Goal: Task Accomplishment & Management: Use online tool/utility

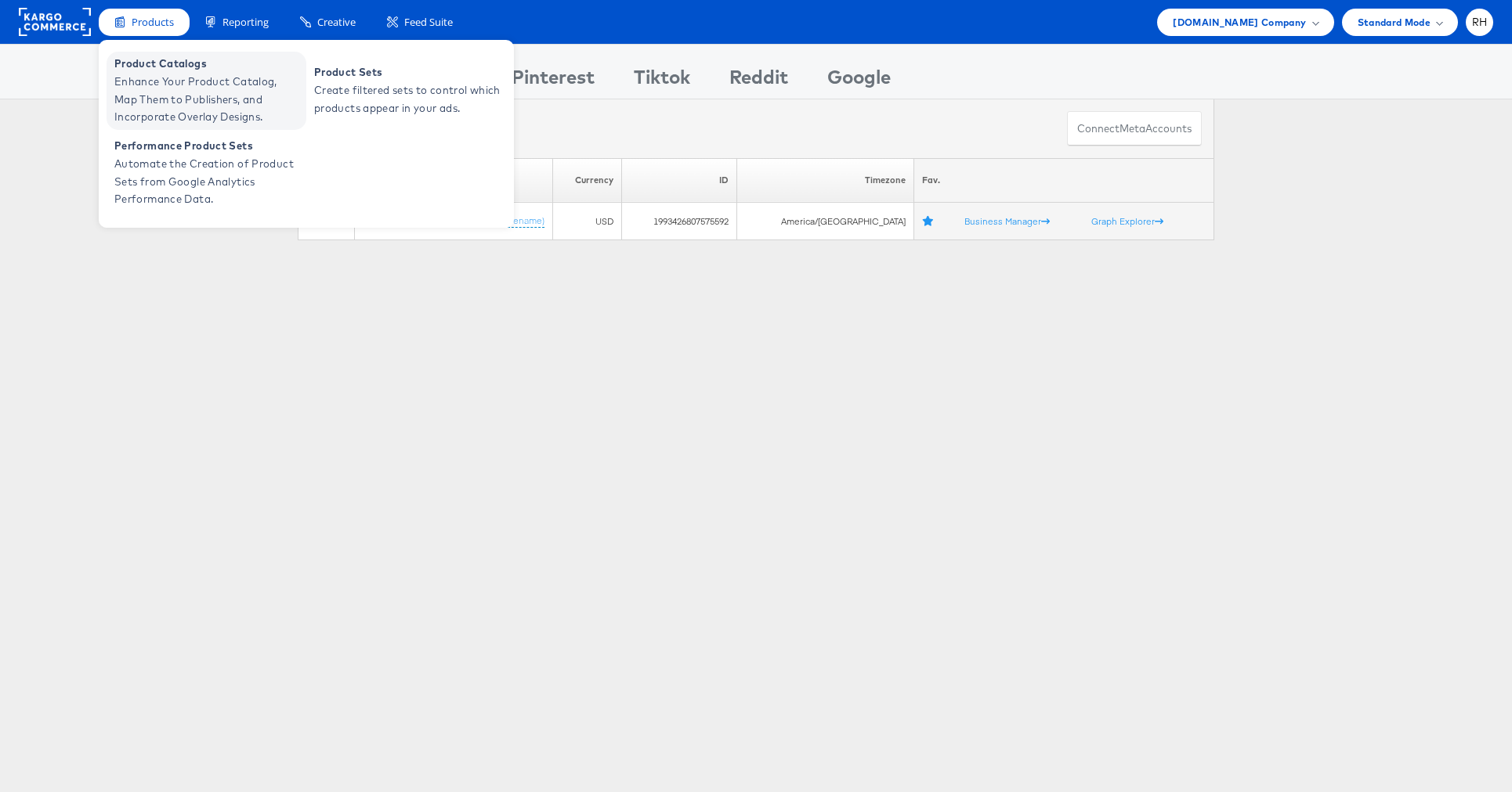
click at [159, 92] on span "Enhance Your Product Catalog, Map Them to Publishers, and Incorporate Overlay D…" at bounding box center [208, 99] width 188 height 53
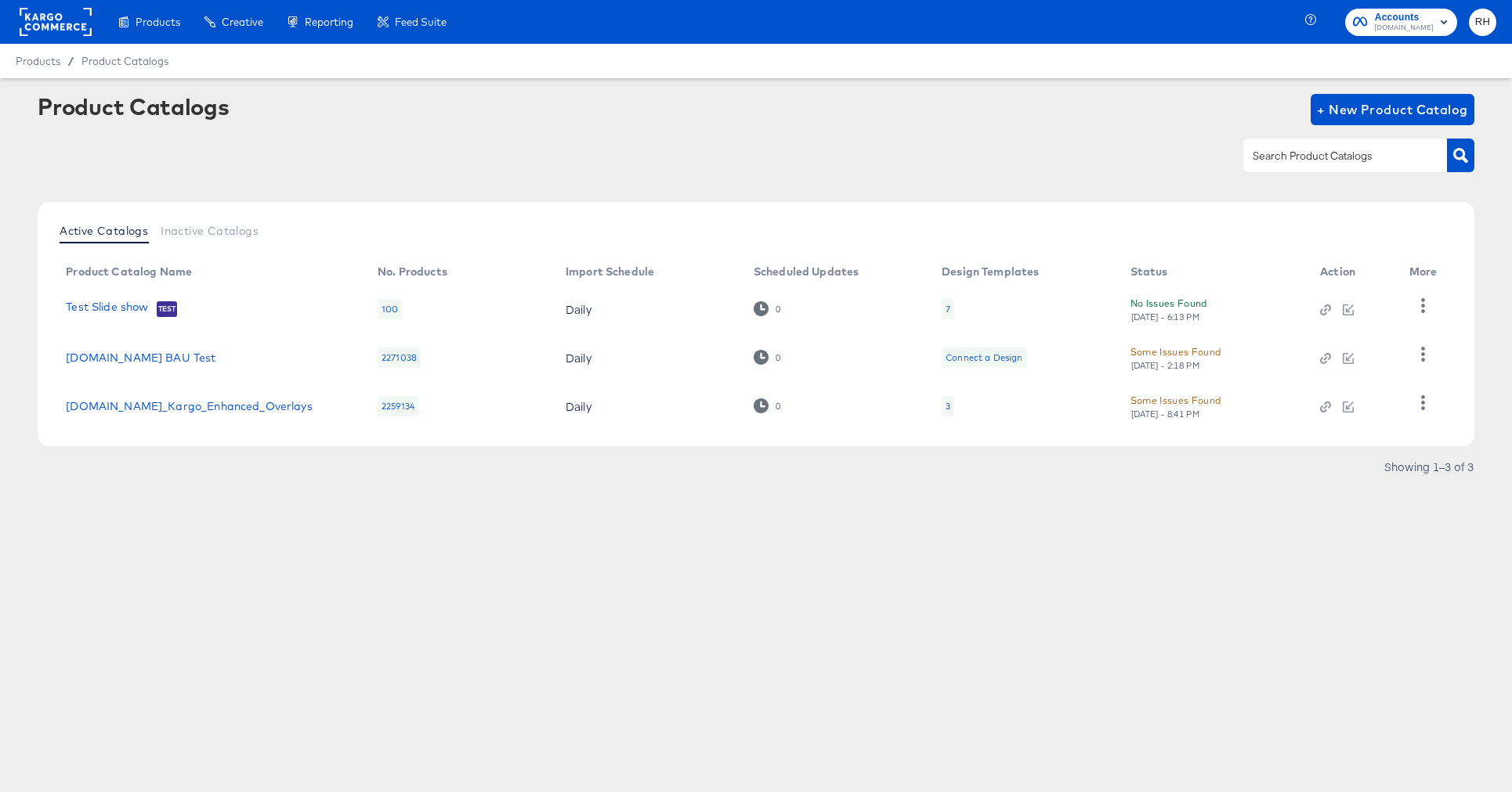
click at [49, 24] on rect at bounding box center [55, 21] width 72 height 28
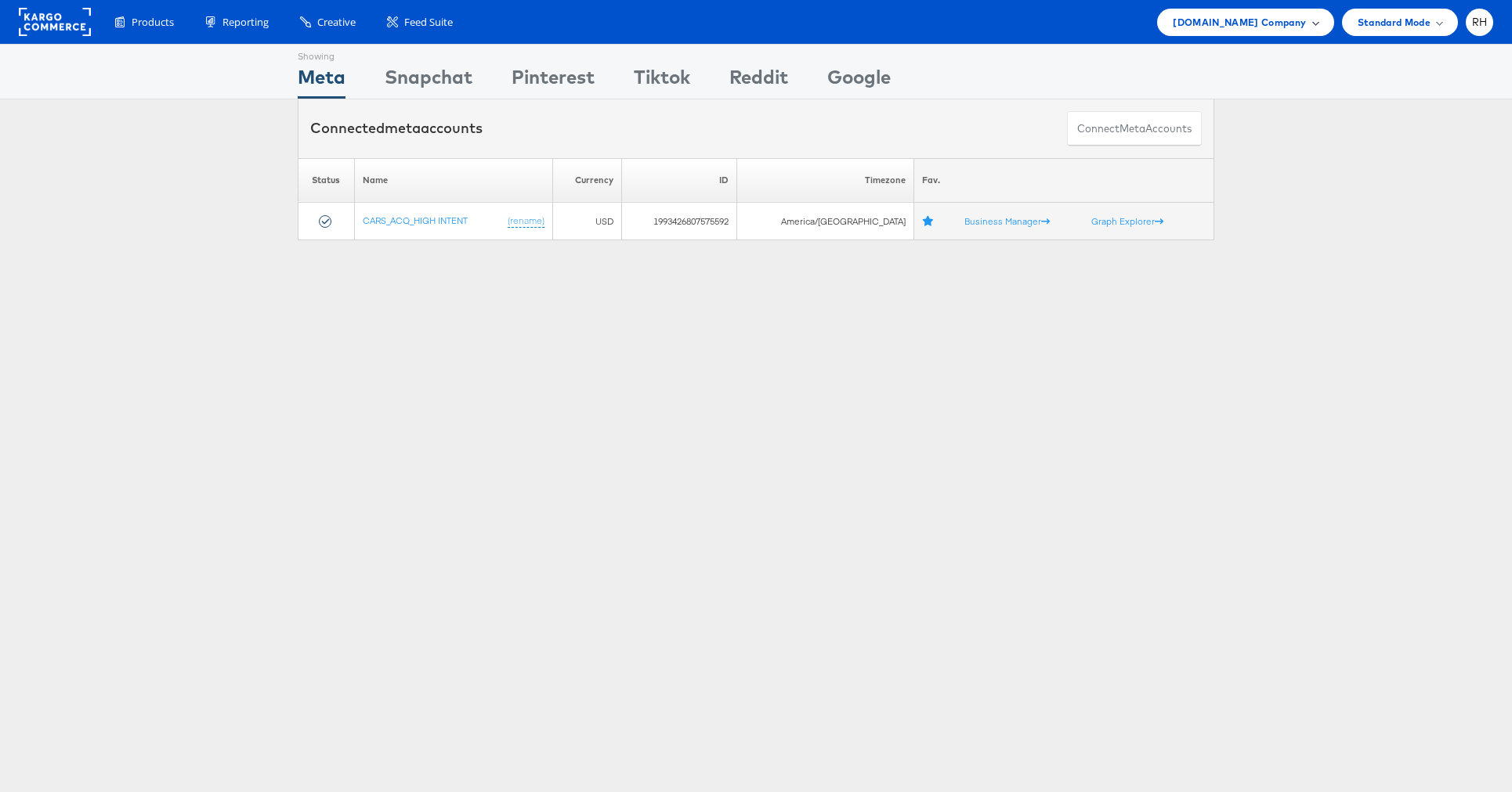
click at [1327, 26] on div "Cars.com Company" at bounding box center [1245, 22] width 176 height 27
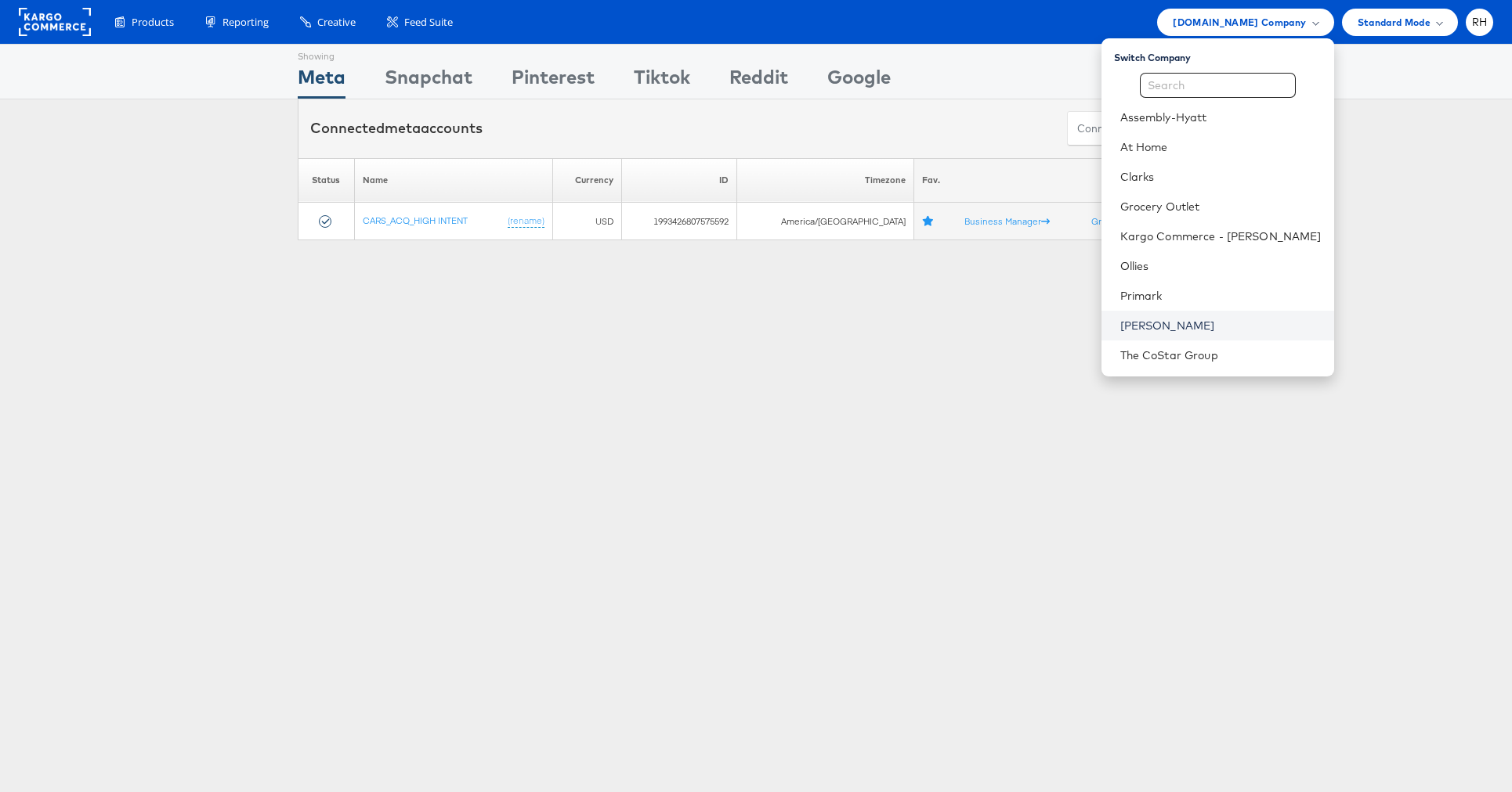
click at [1183, 322] on link "[PERSON_NAME]" at bounding box center [1220, 326] width 201 height 16
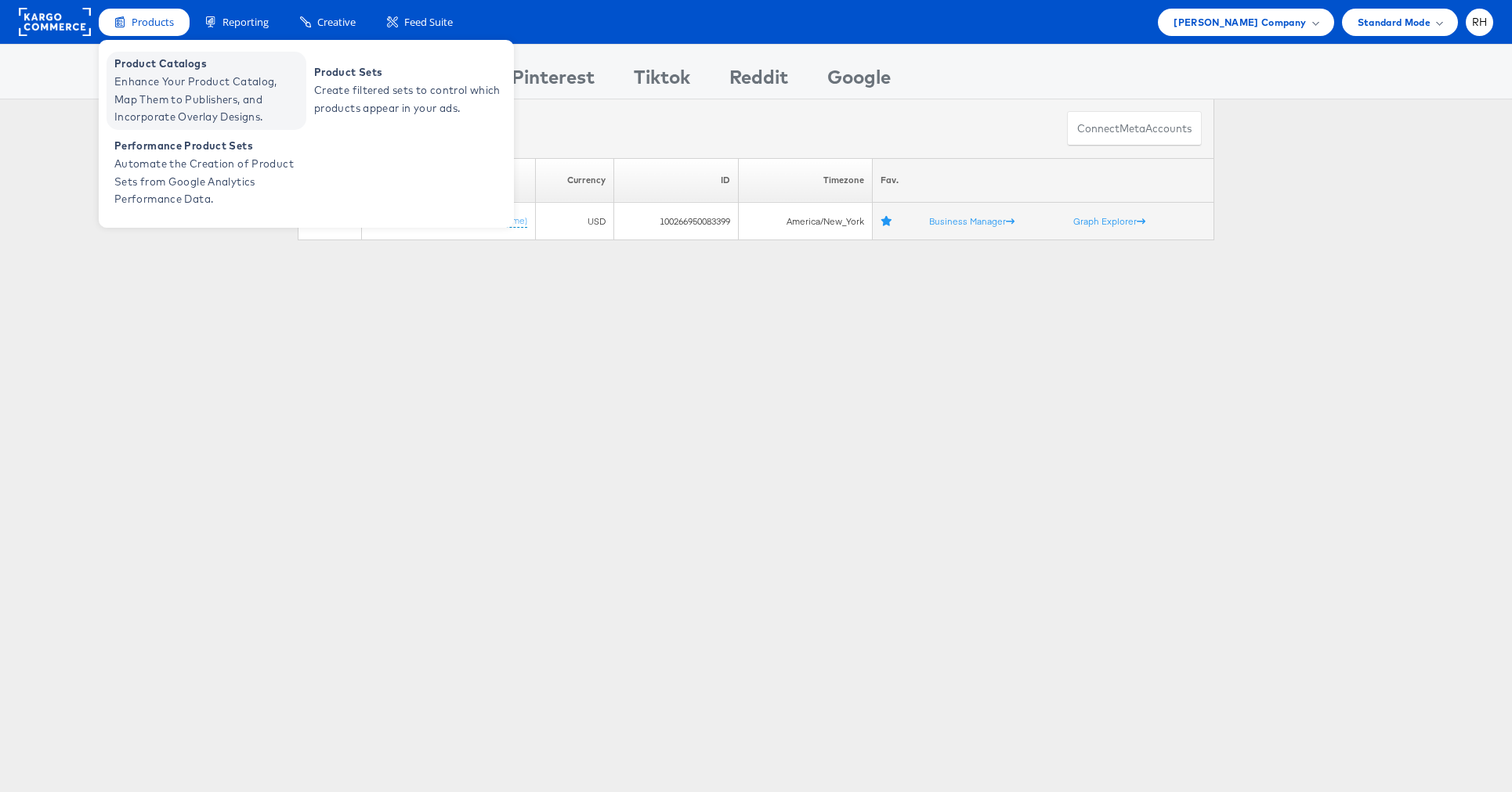
click at [140, 75] on span "Enhance Your Product Catalog, Map Them to Publishers, and Incorporate Overlay D…" at bounding box center [208, 99] width 188 height 53
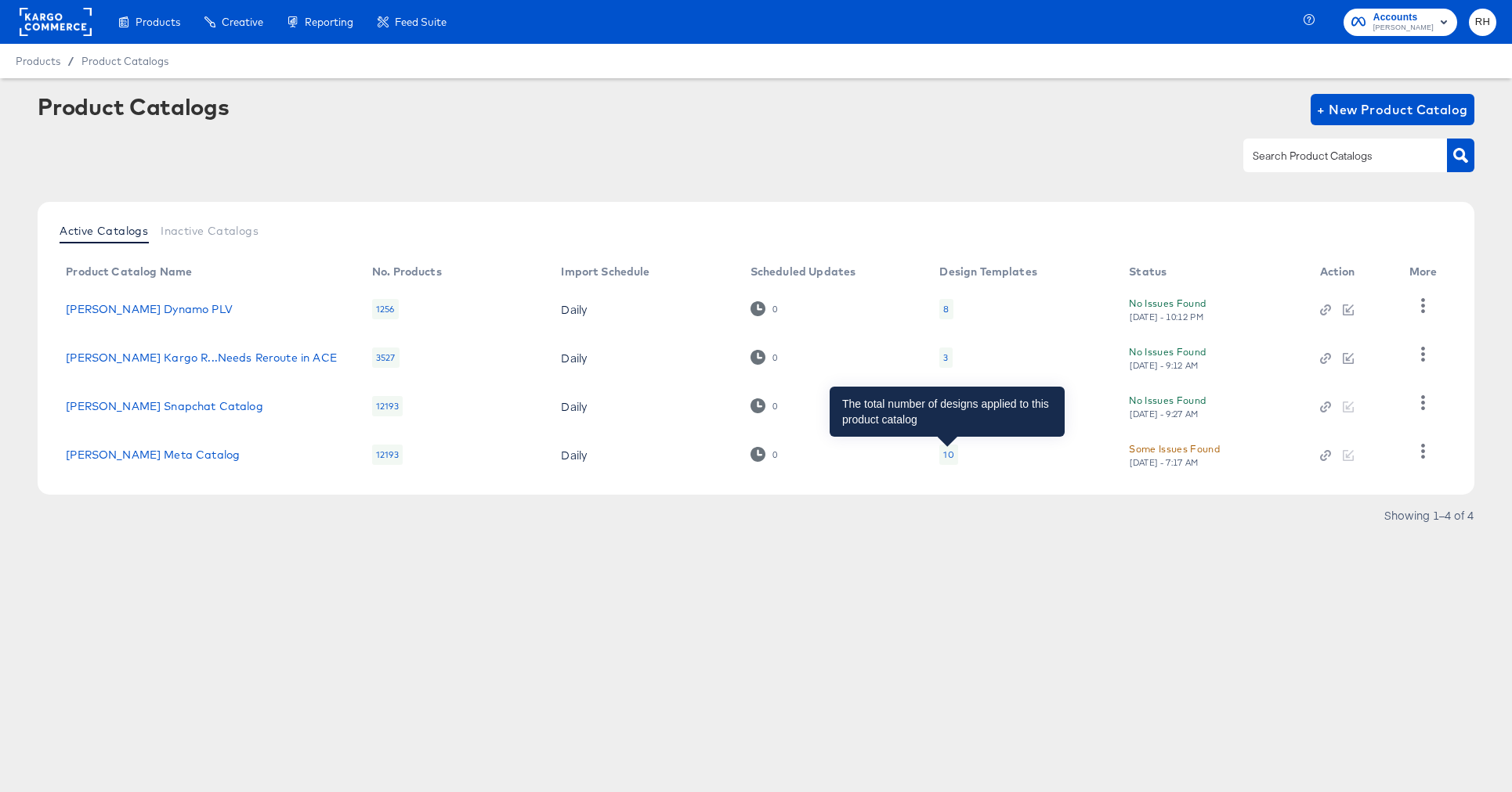
click at [944, 460] on div "10" at bounding box center [948, 455] width 10 height 13
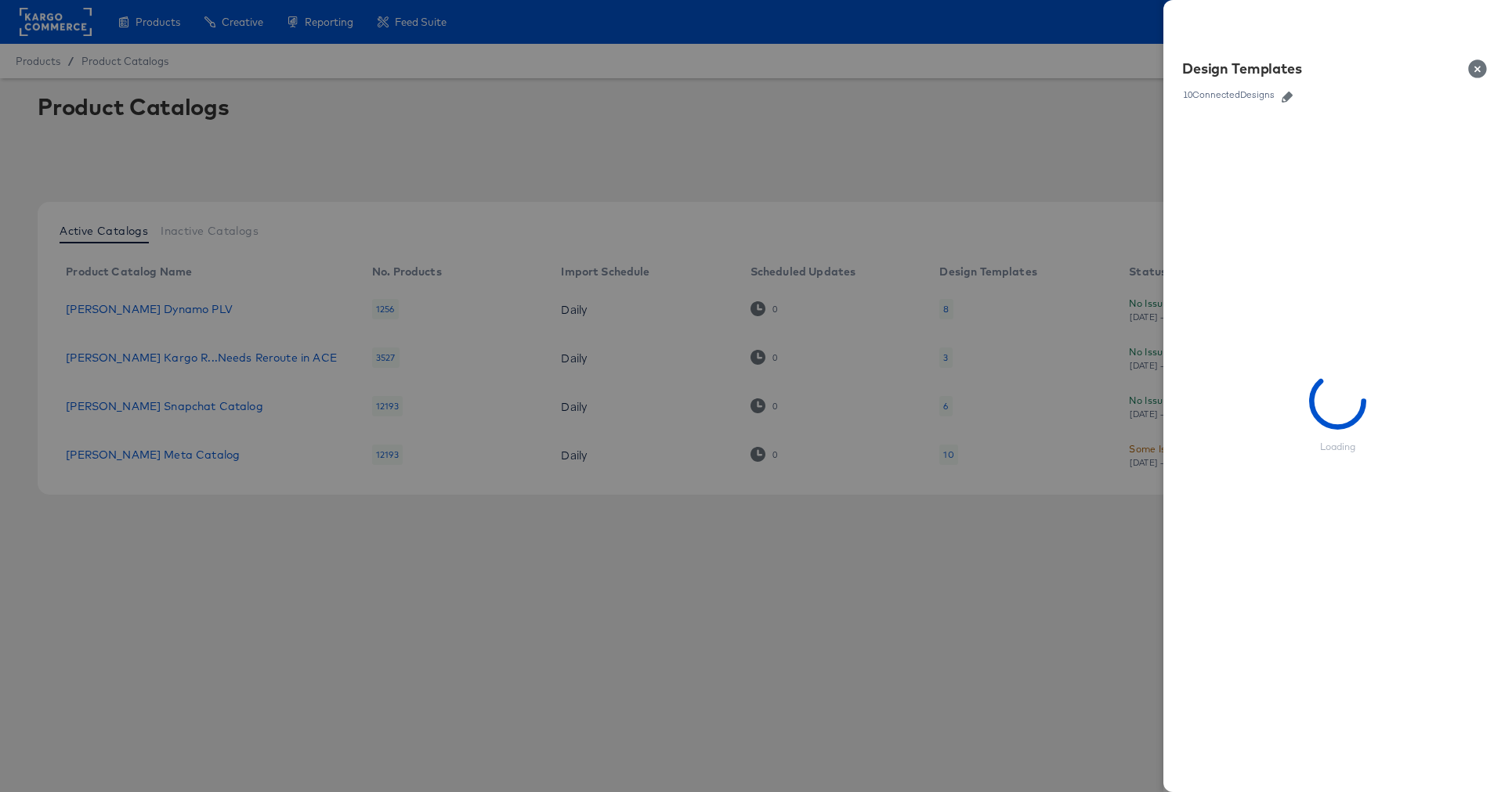
click at [1289, 96] on icon "button" at bounding box center [1286, 96] width 11 height 11
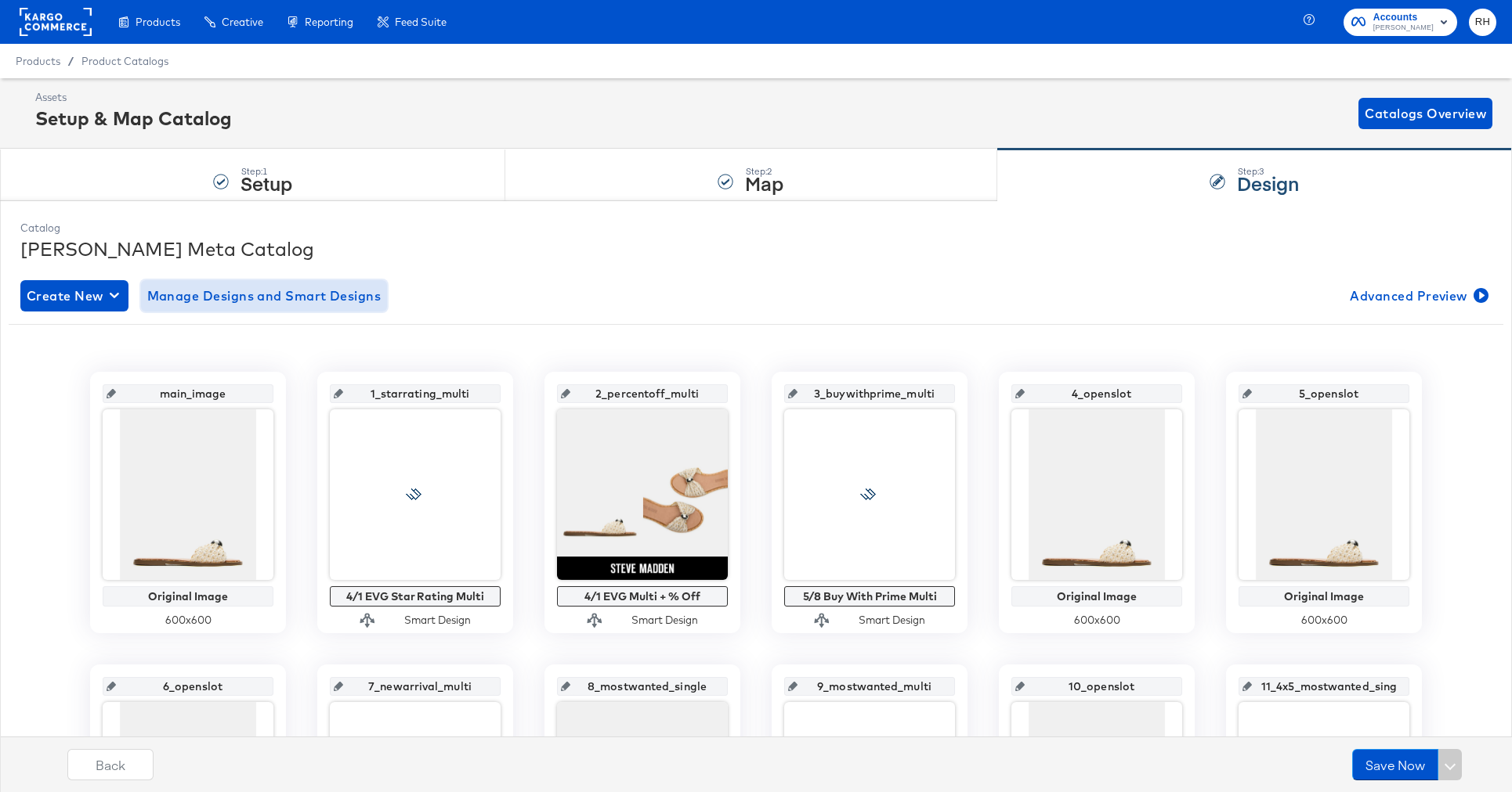
click at [212, 288] on span "Manage Designs and Smart Designs" at bounding box center [264, 295] width 234 height 22
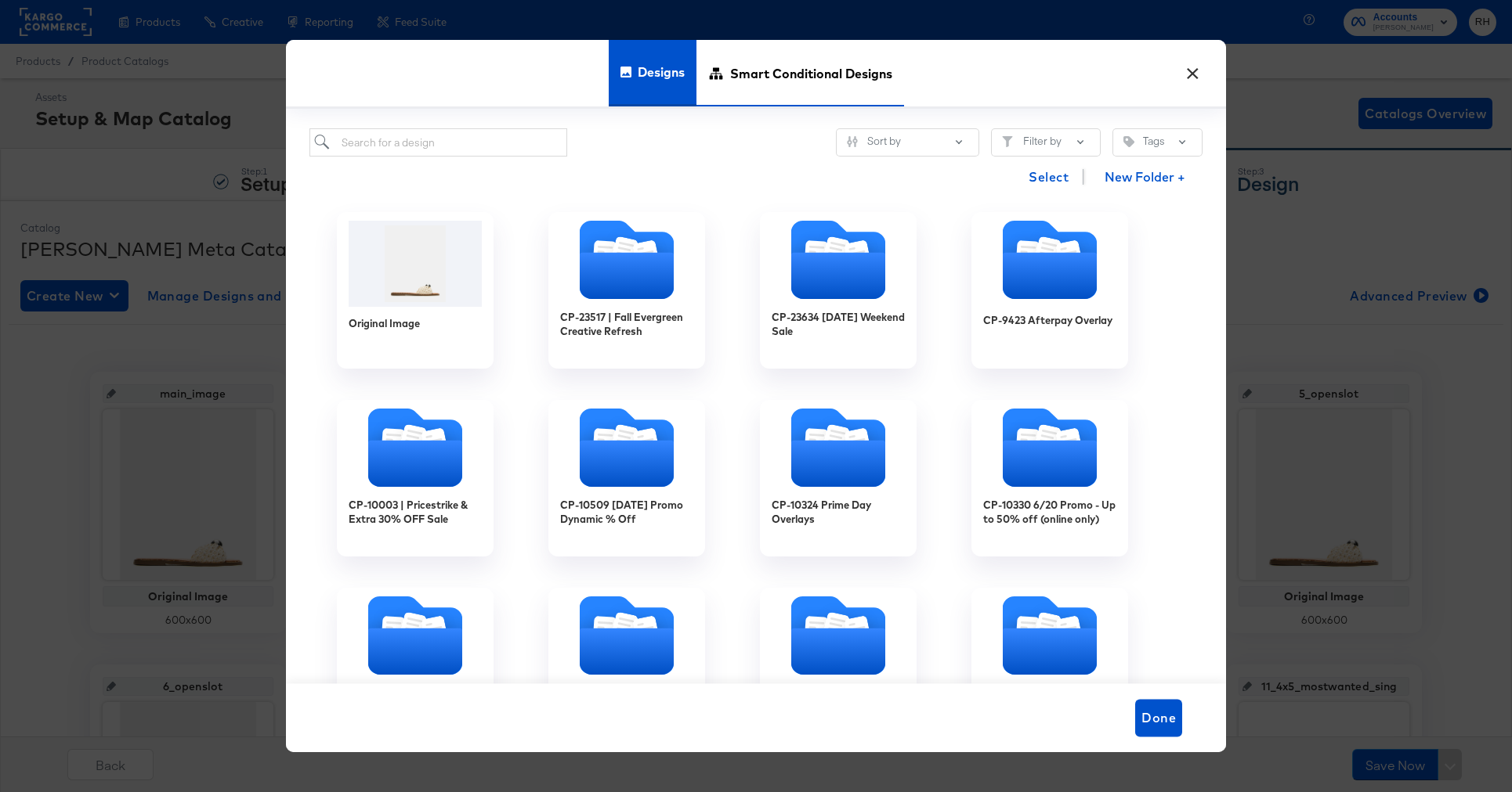
click at [828, 83] on span "Smart Conditional Designs" at bounding box center [811, 72] width 162 height 69
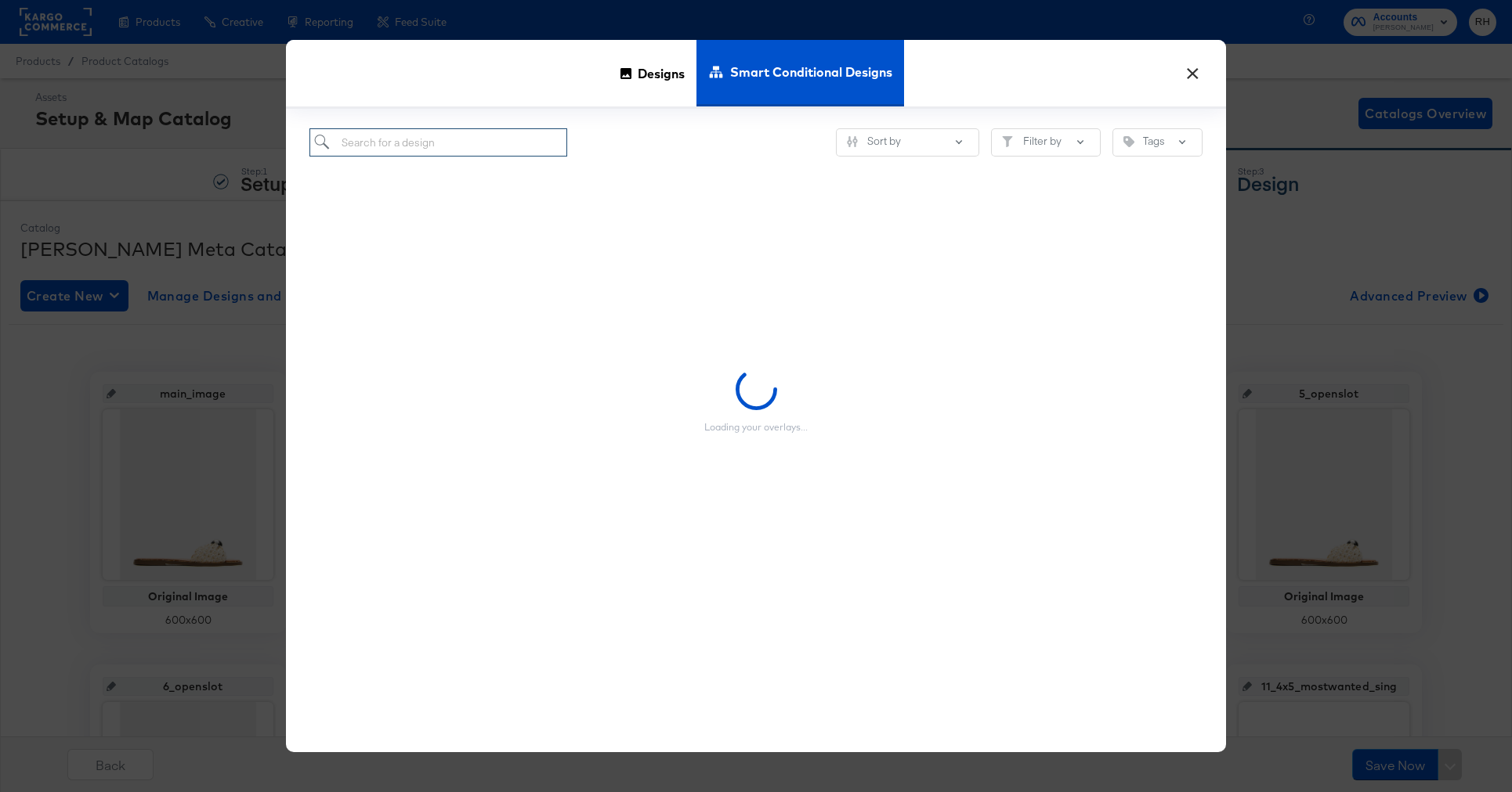
click at [459, 147] on input "search" at bounding box center [438, 143] width 258 height 29
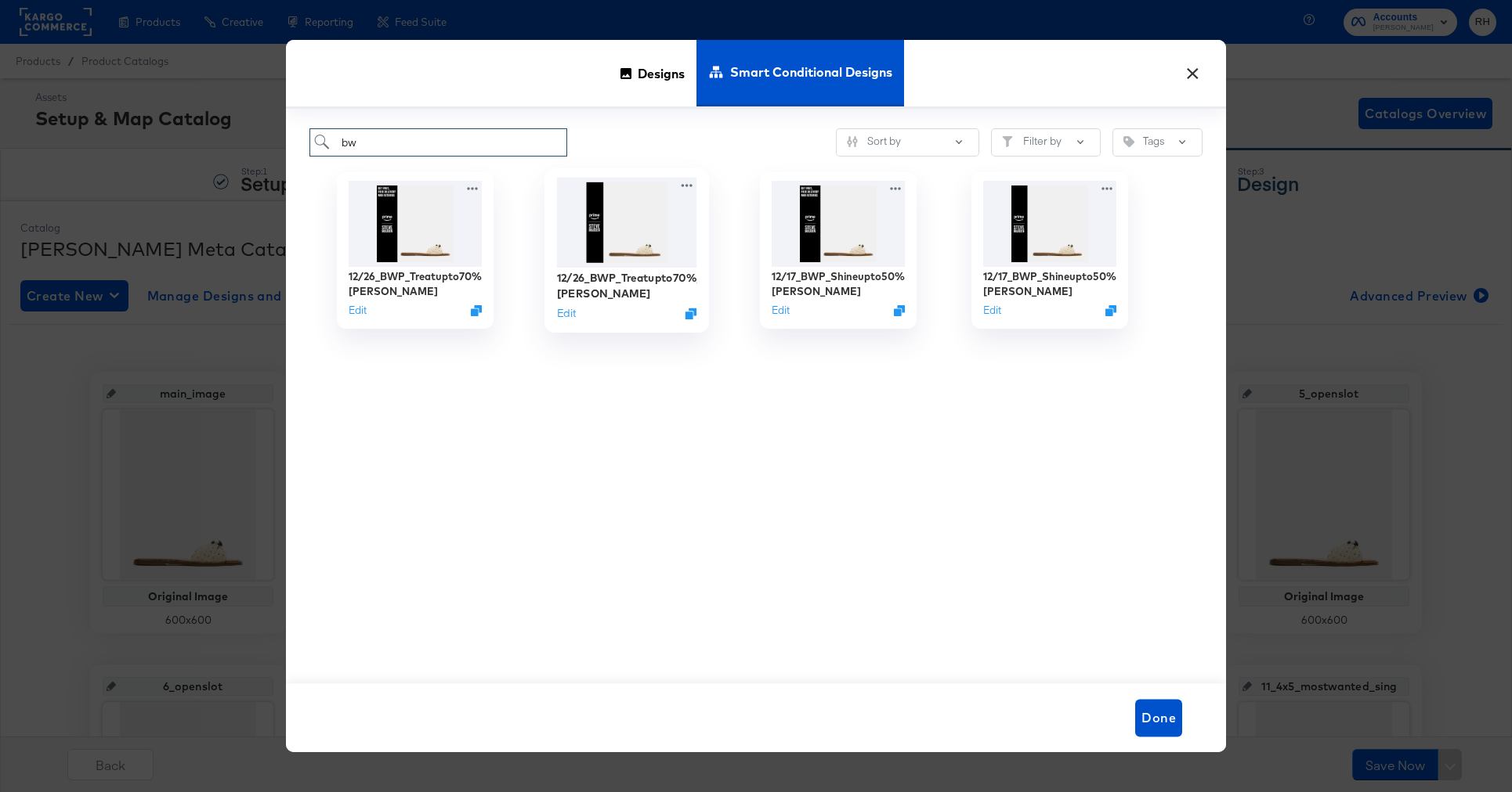
type input "b"
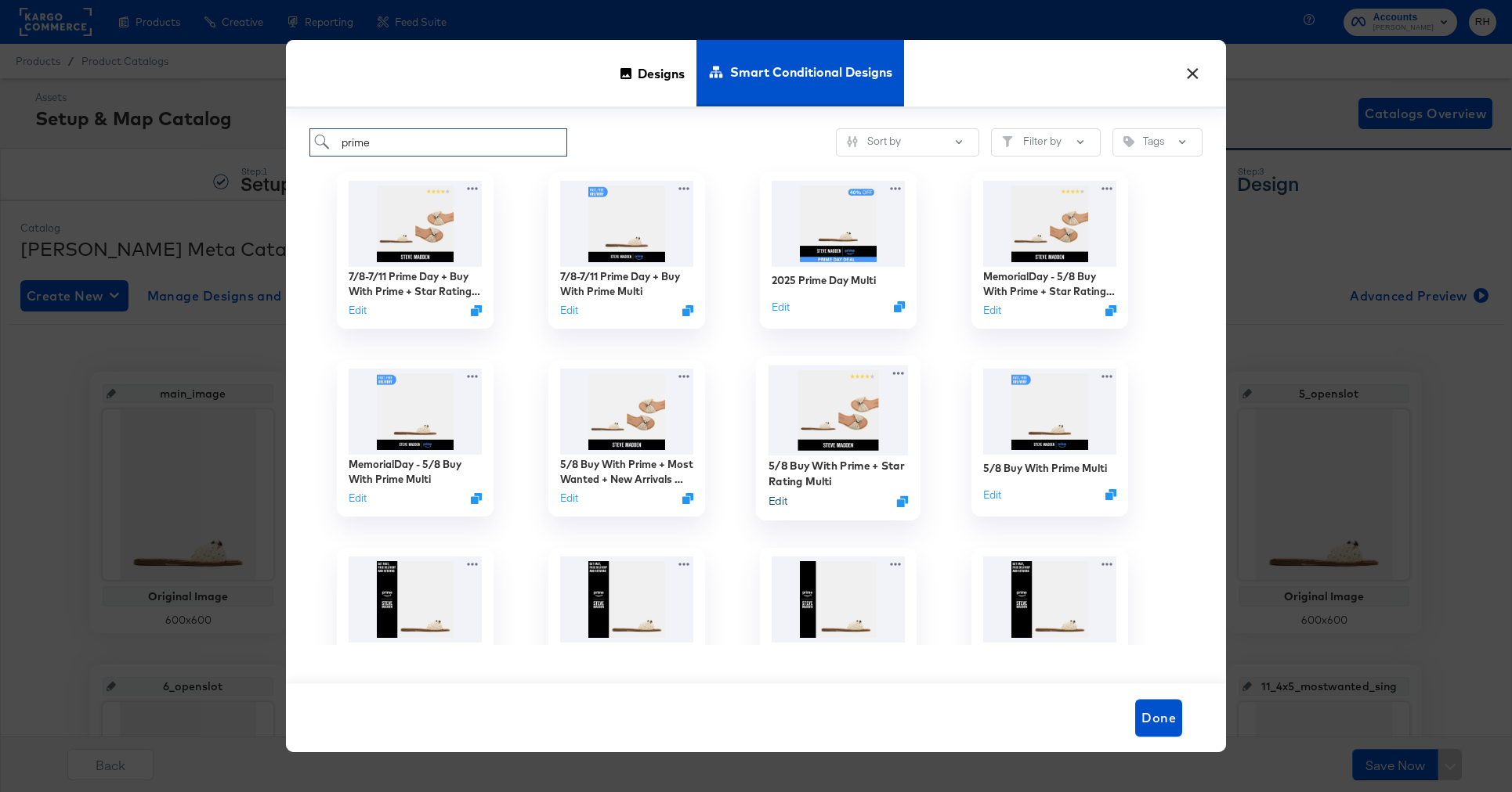
type input "prime"
click at [779, 501] on button "Edit" at bounding box center [777, 500] width 18 height 15
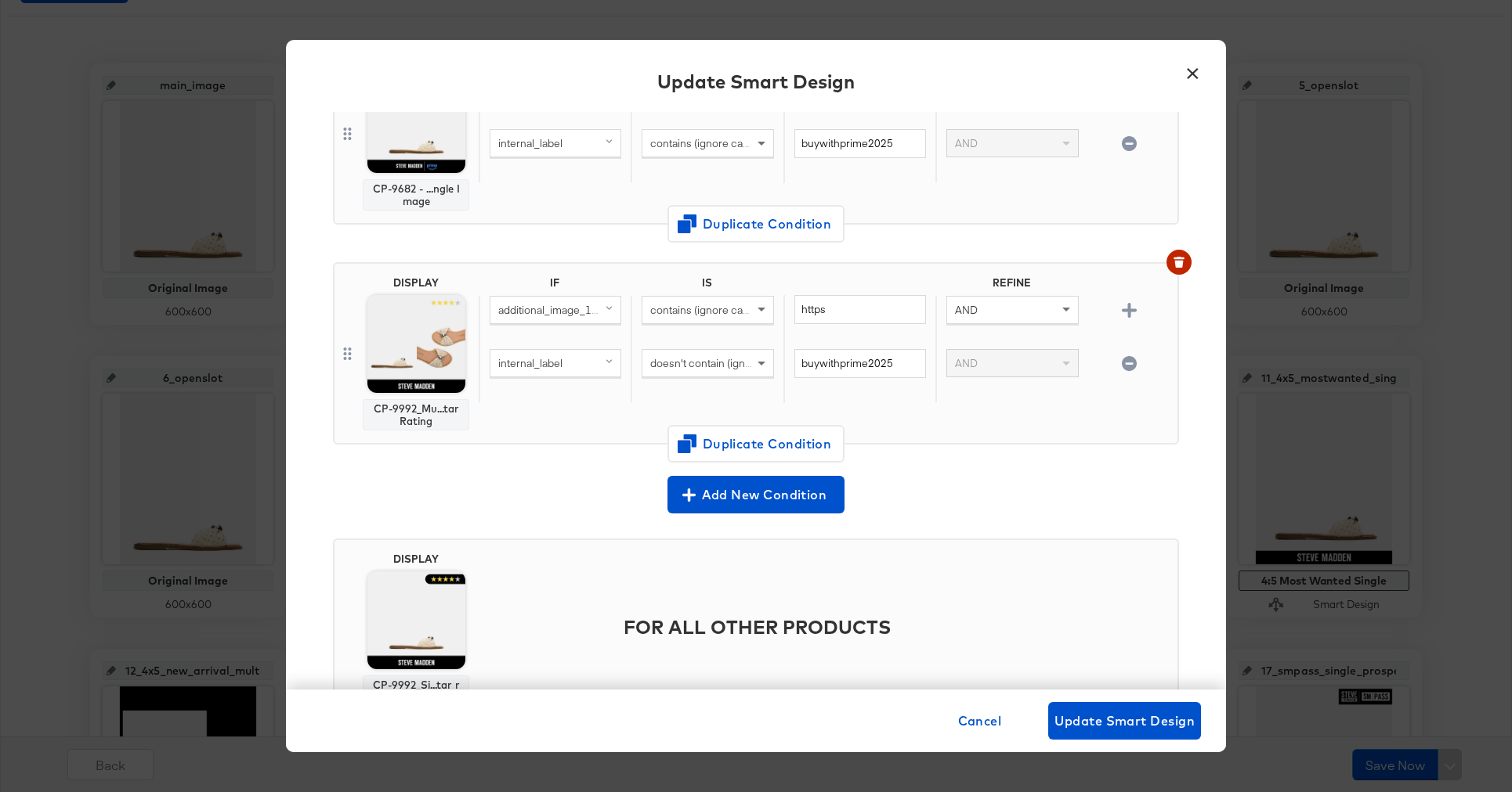
scroll to position [489, 0]
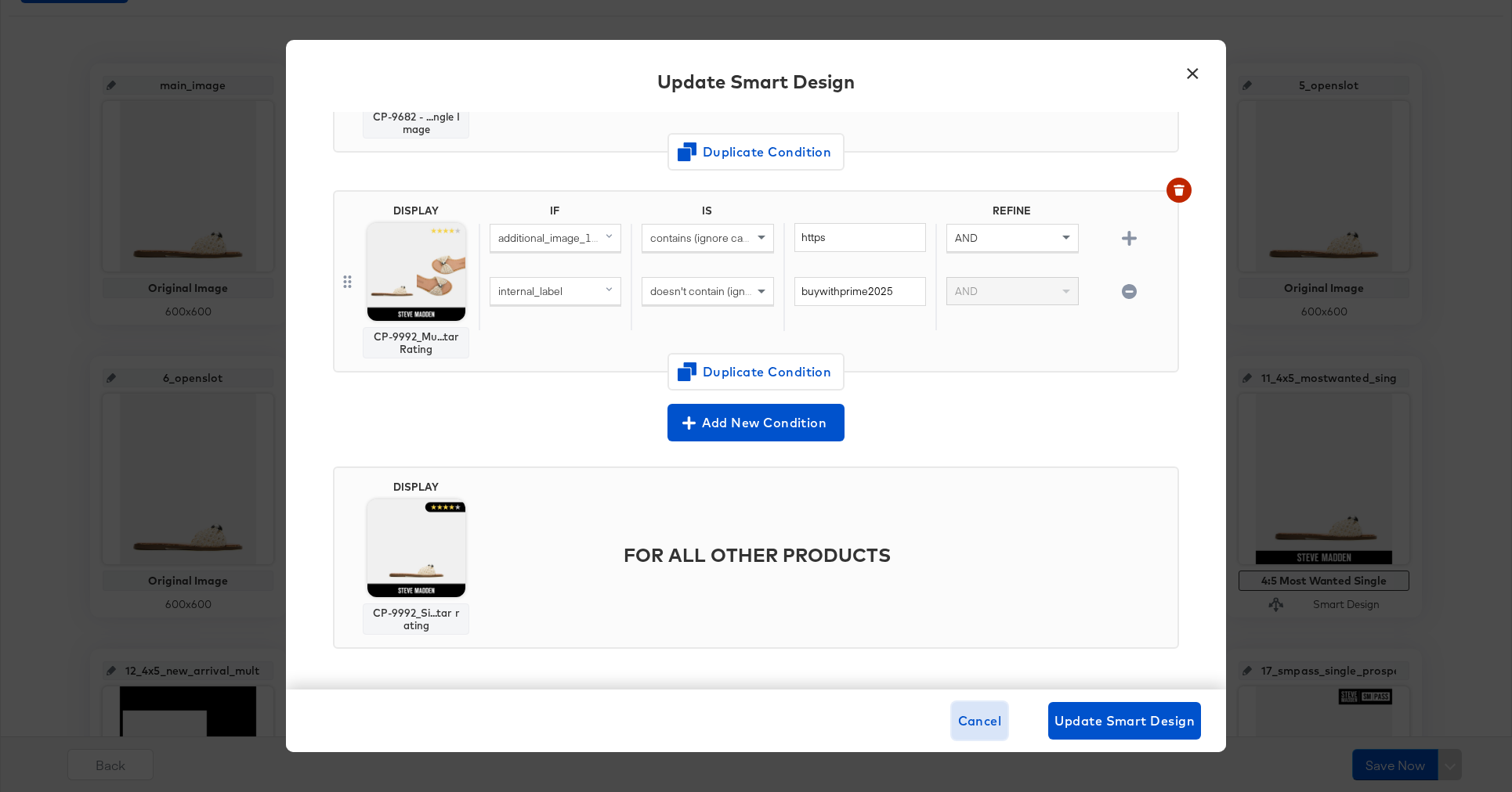
click at [985, 723] on span "Cancel" at bounding box center [979, 721] width 44 height 22
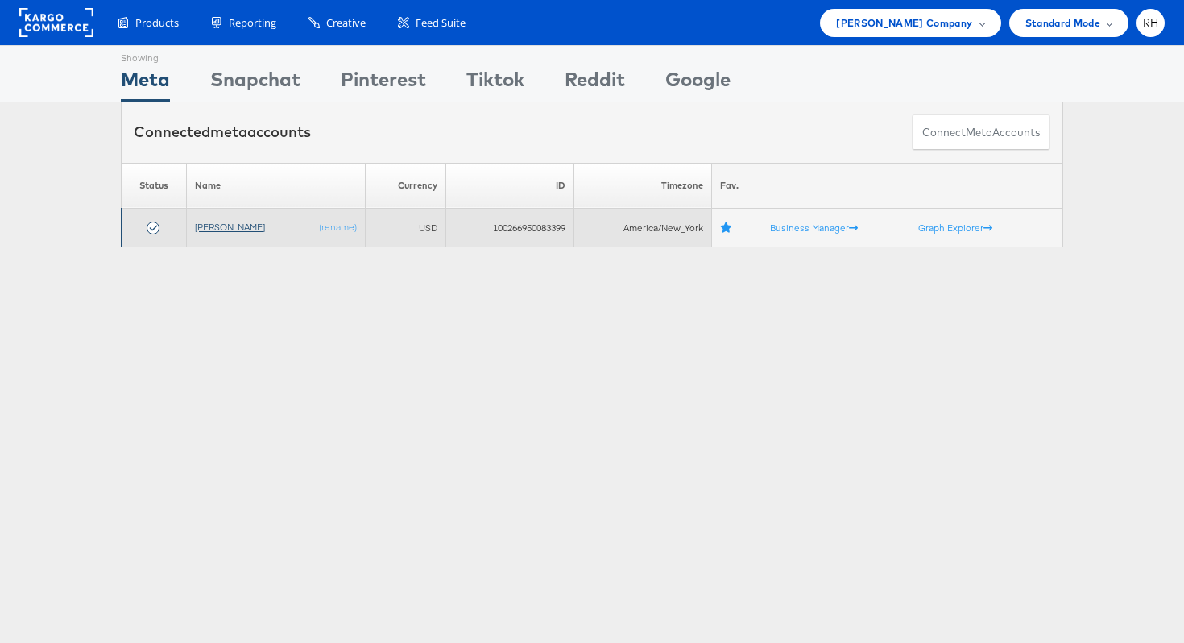
click at [217, 226] on link "[PERSON_NAME]" at bounding box center [230, 227] width 70 height 12
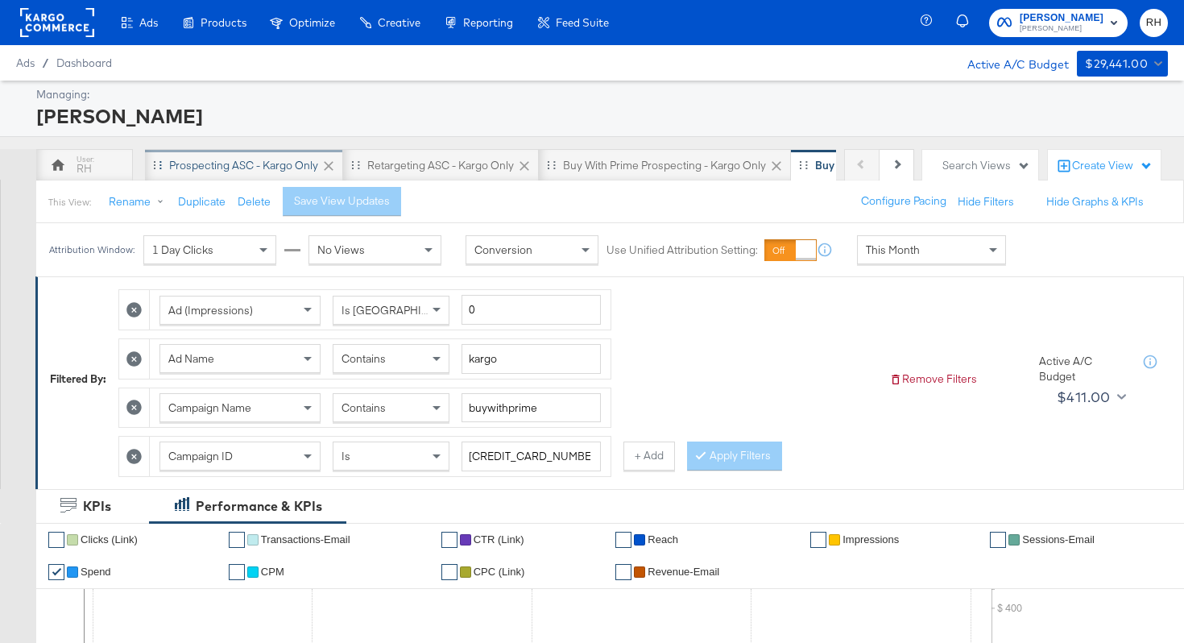
click at [236, 159] on div "Prospecting ASC - Kargo only" at bounding box center [243, 165] width 149 height 15
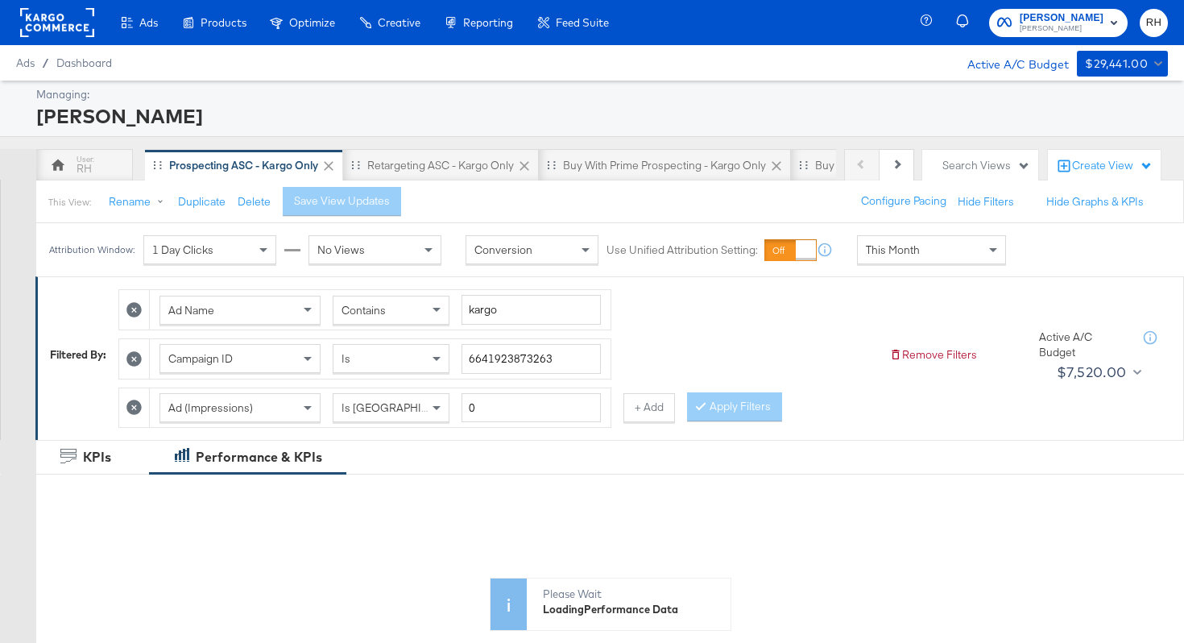
click at [930, 250] on div "This Month" at bounding box center [931, 249] width 147 height 27
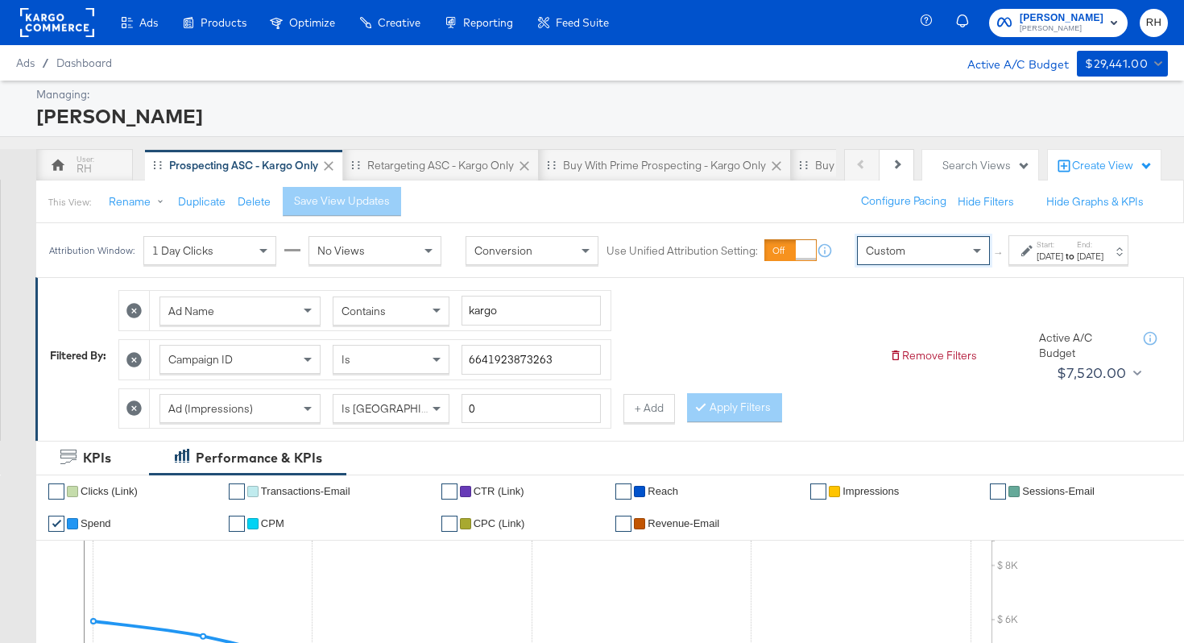
click at [1037, 263] on div "Sep 9th 2025" at bounding box center [1050, 256] width 27 height 13
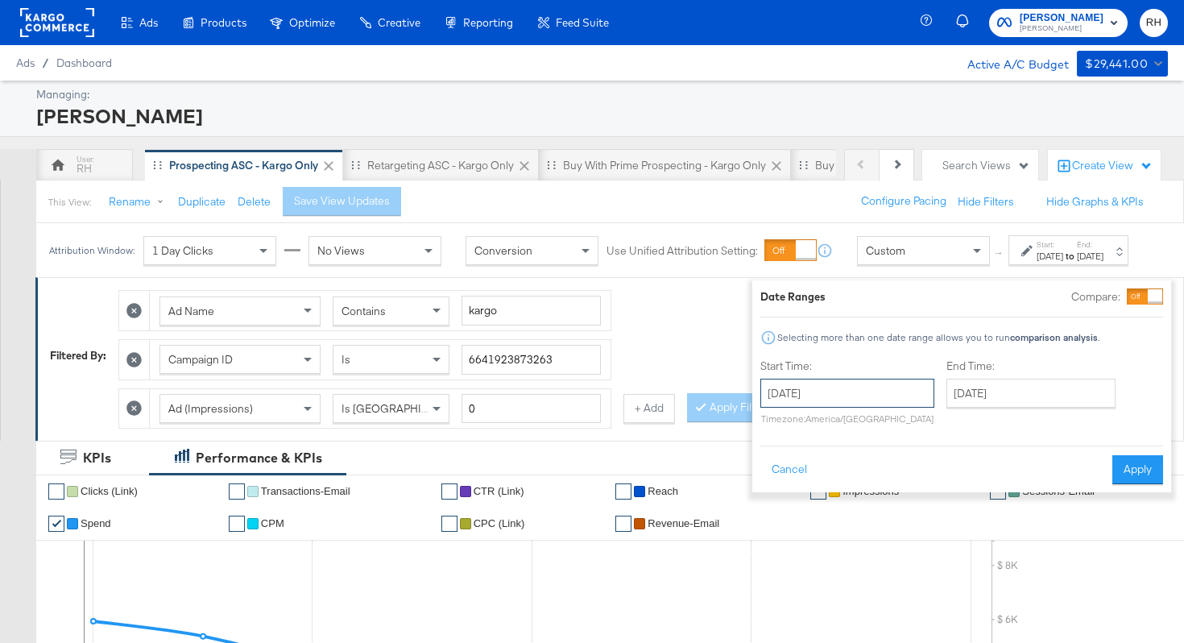
click at [829, 401] on input "September 9th 2025" at bounding box center [847, 393] width 174 height 29
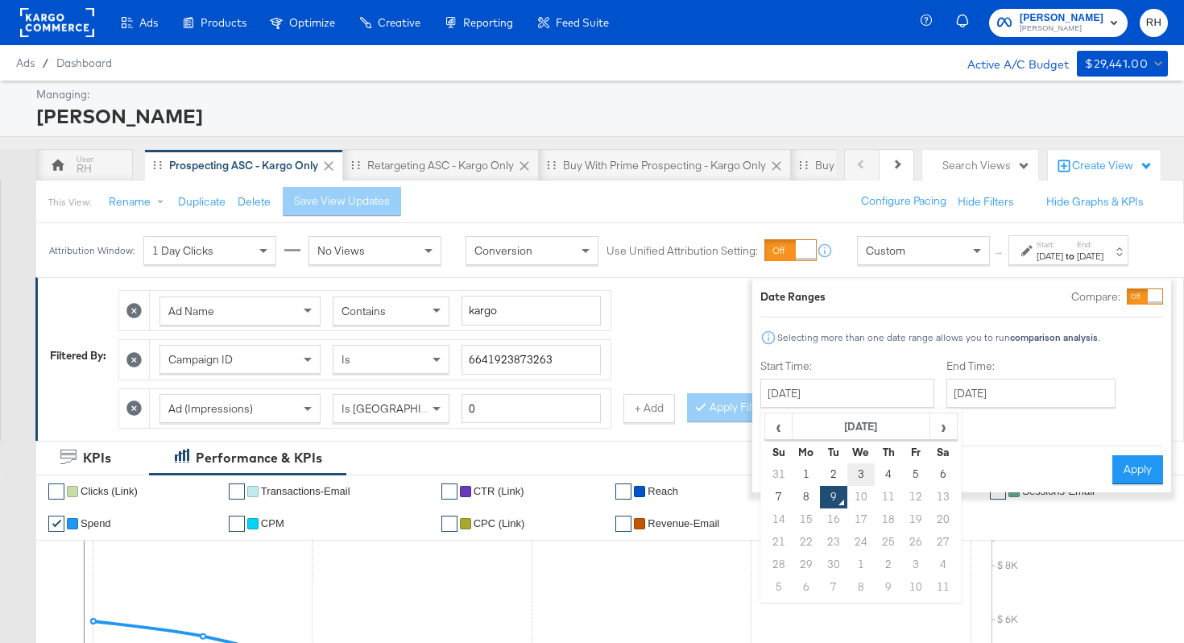
click at [847, 472] on td "3" at bounding box center [860, 474] width 27 height 23
type input "September 3rd 2025"
click at [988, 380] on input "September 9th 2025" at bounding box center [1031, 393] width 169 height 29
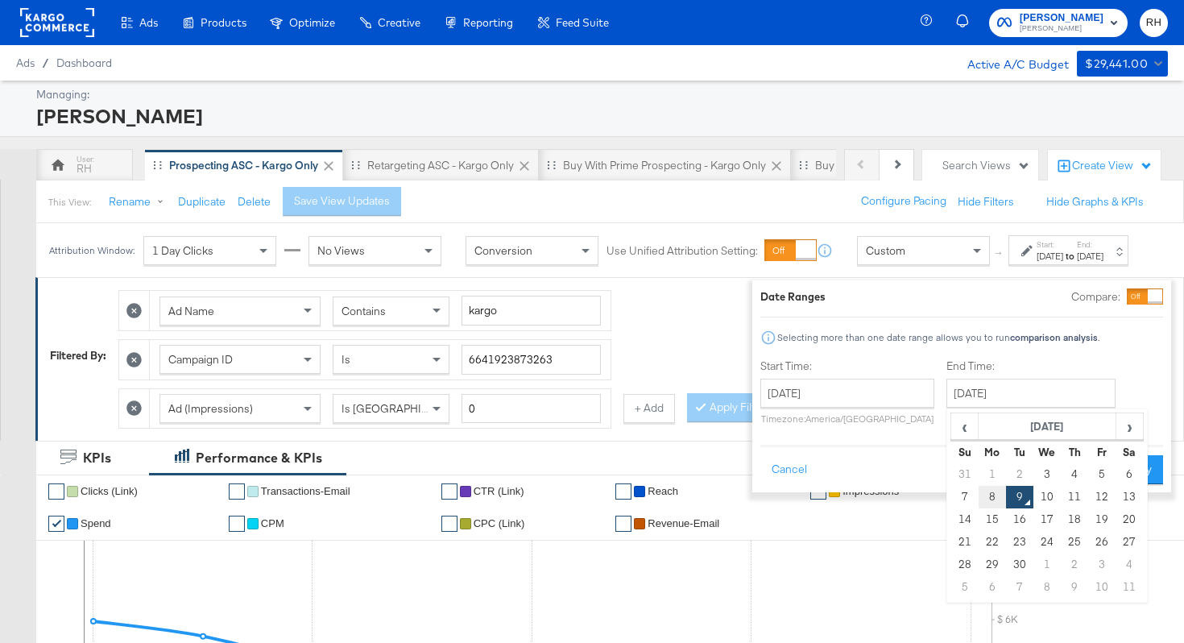
click at [979, 492] on td "8" at bounding box center [992, 497] width 27 height 23
type input "September 8th 2025"
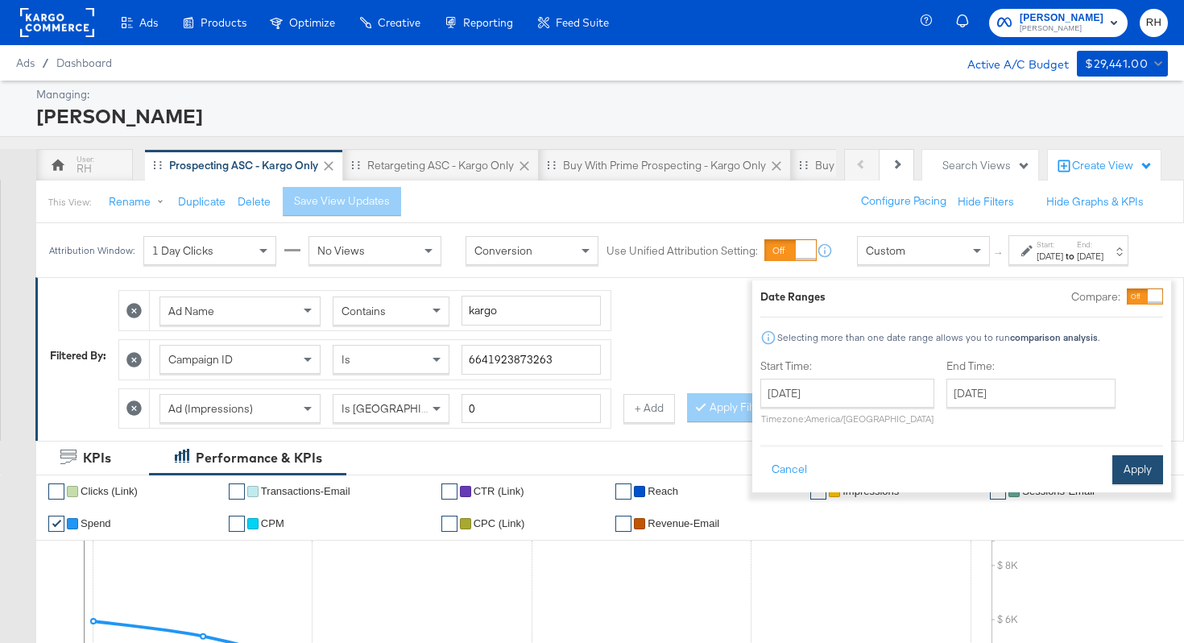
click at [1121, 470] on button "Apply" at bounding box center [1138, 469] width 51 height 29
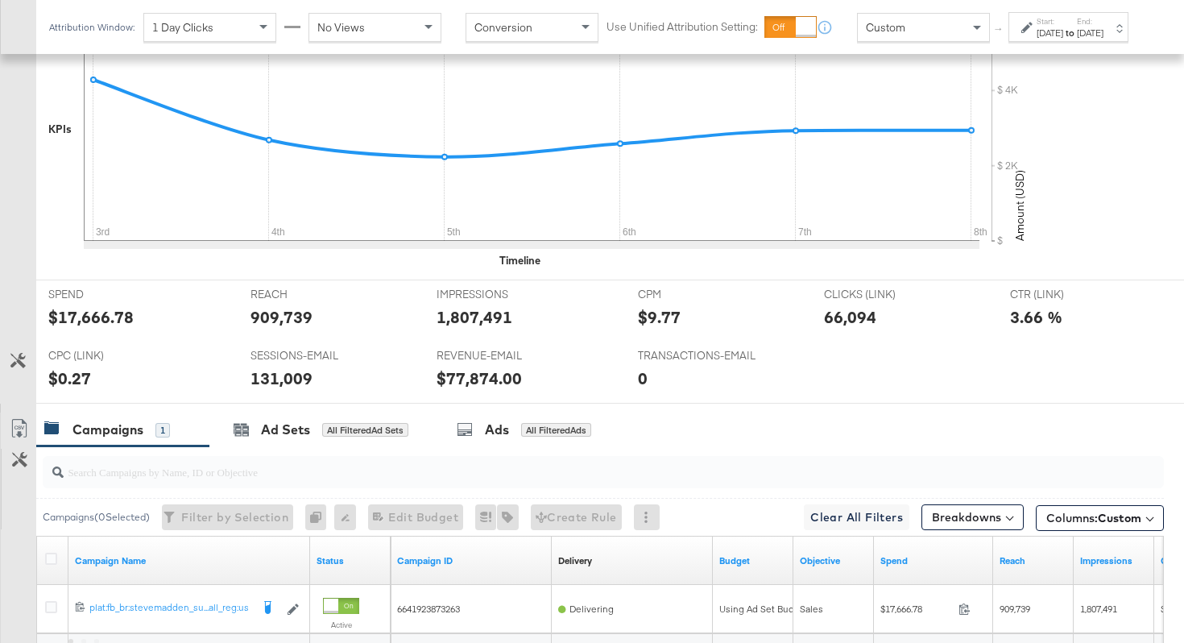
scroll to position [714, 0]
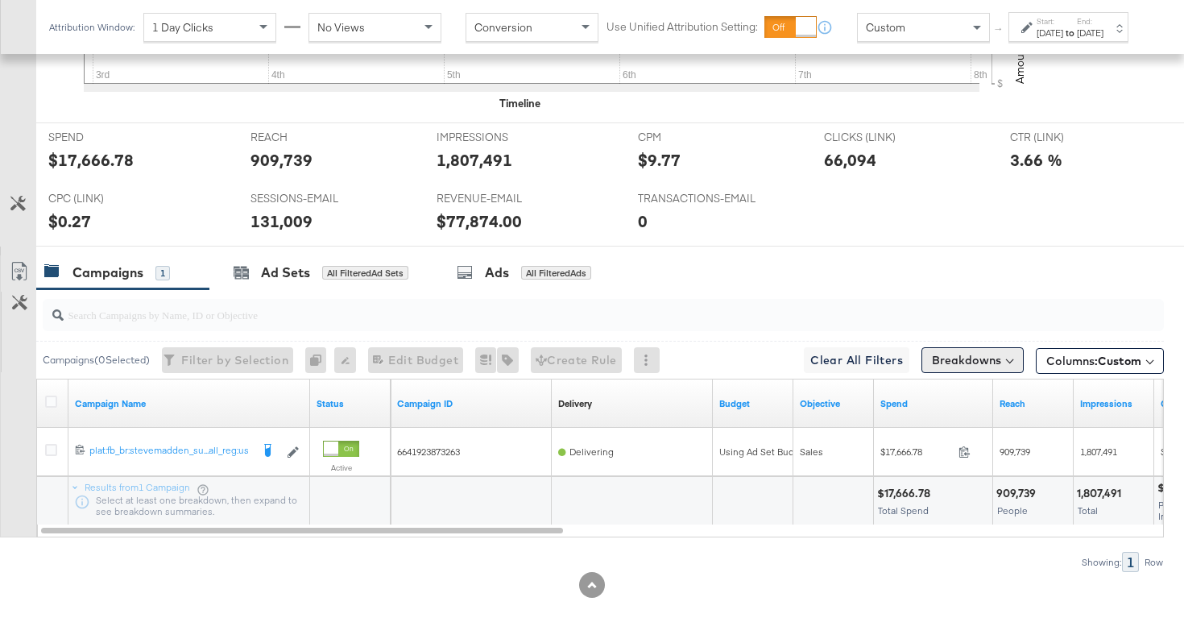
click at [990, 361] on button "Breakdowns" at bounding box center [973, 360] width 102 height 26
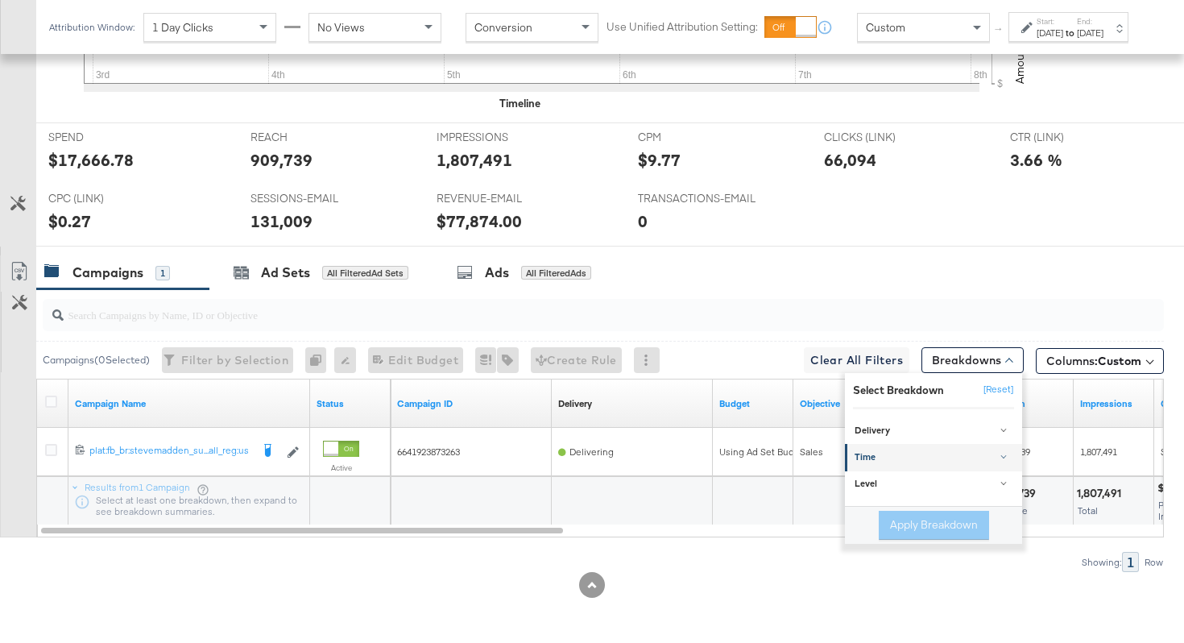
click at [925, 454] on div "Time" at bounding box center [935, 458] width 160 height 13
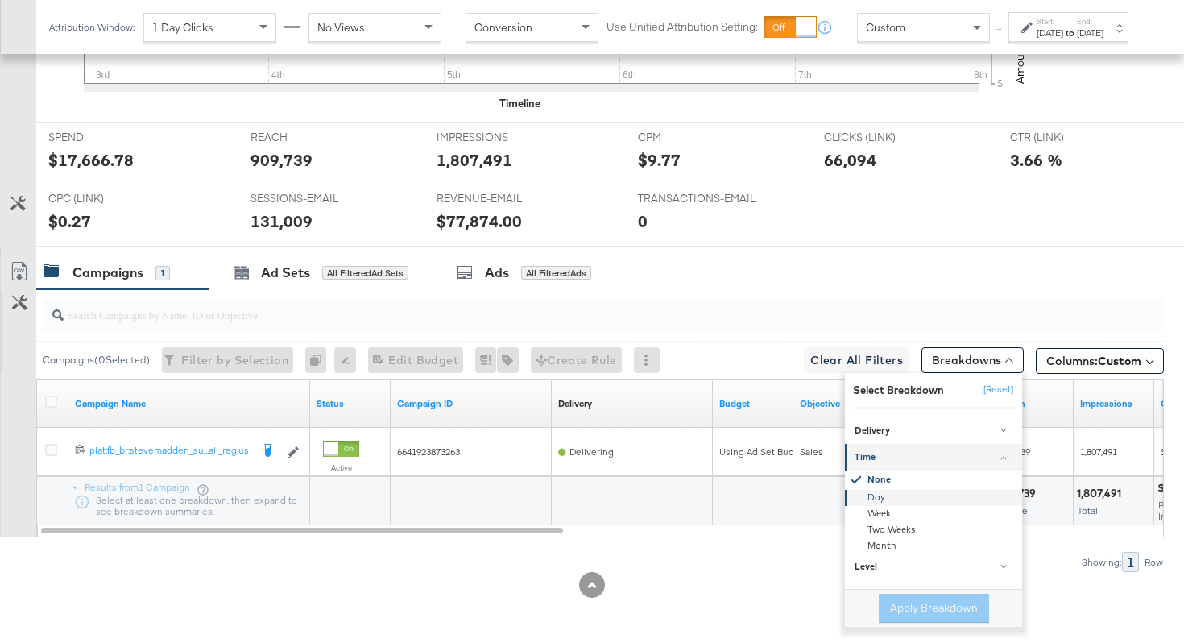
click at [881, 495] on div "Day" at bounding box center [934, 498] width 175 height 16
click at [885, 280] on div "Campaigns 1 Ad Sets All Filtered Ad Sets Ads All Filtered Ads" at bounding box center [610, 272] width 1148 height 35
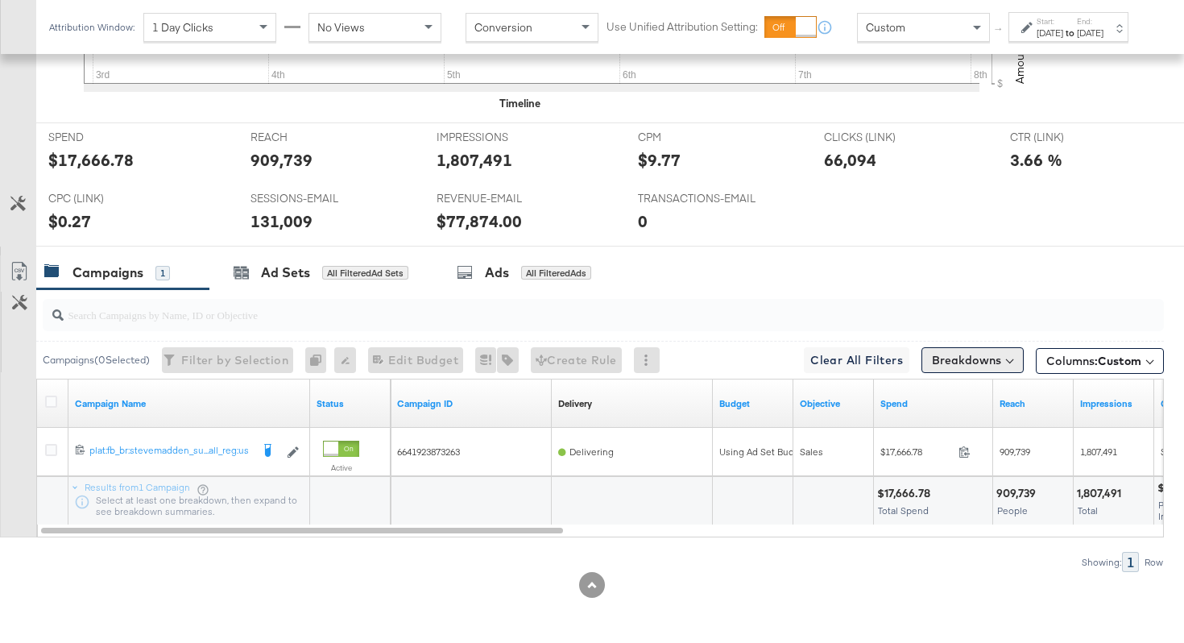
click at [974, 364] on button "Breakdowns" at bounding box center [973, 360] width 102 height 26
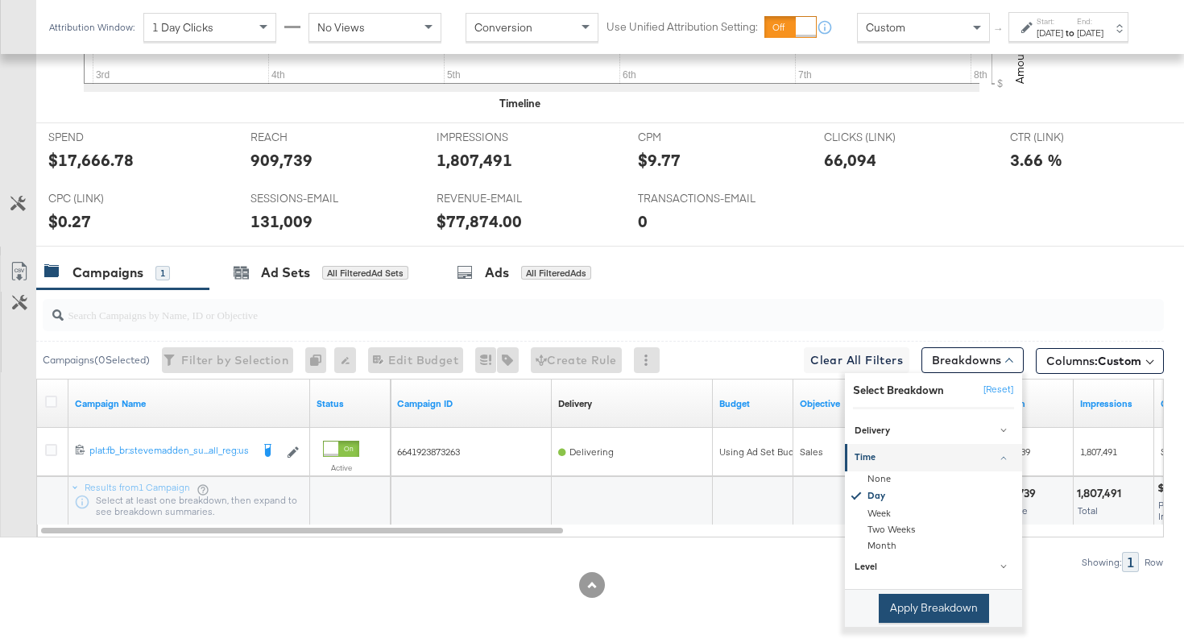
click at [906, 603] on button "Apply Breakdown" at bounding box center [934, 608] width 110 height 29
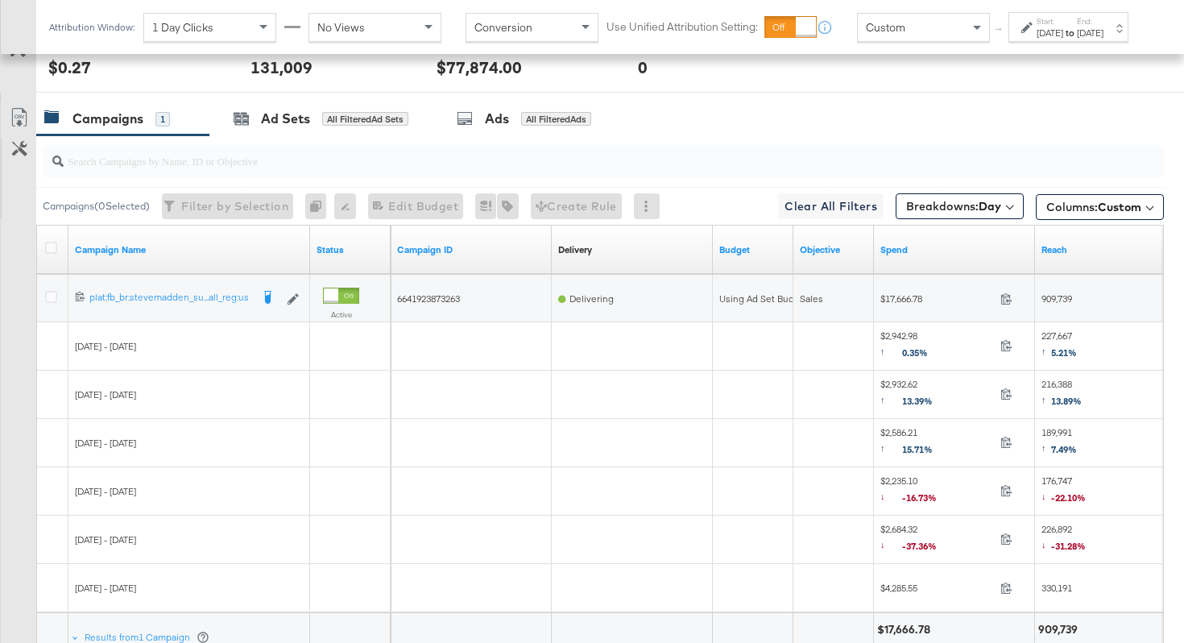
scroll to position [876, 0]
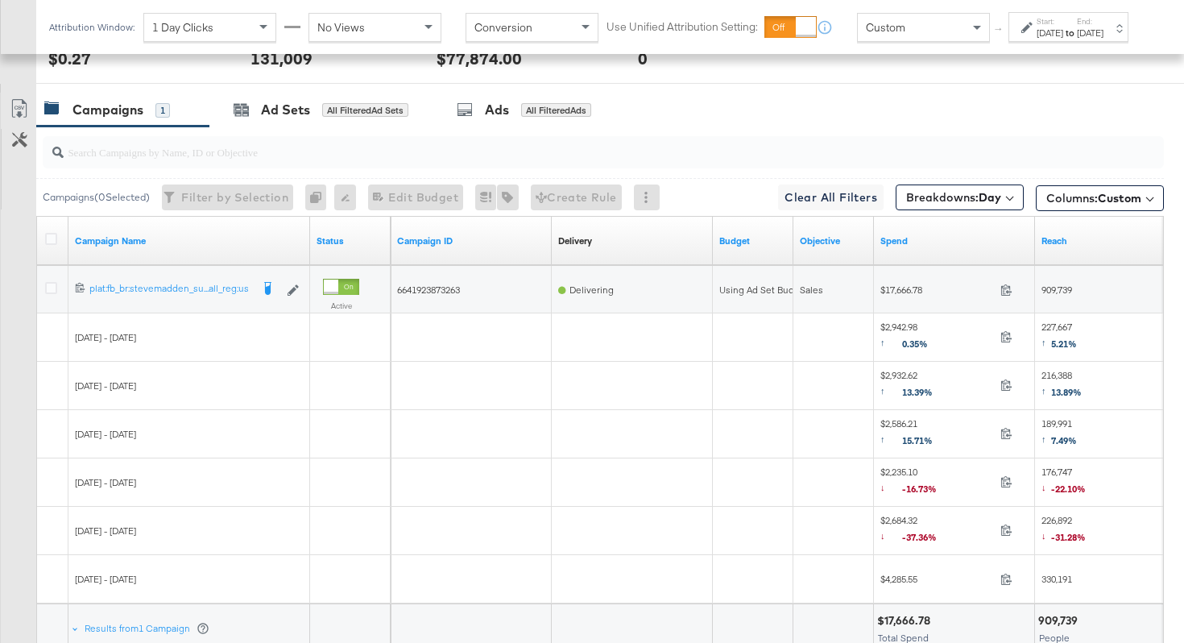
click at [49, 245] on div at bounding box center [53, 241] width 17 height 16
click at [50, 238] on icon at bounding box center [51, 239] width 12 height 12
click at [0, 0] on input "checkbox" at bounding box center [0, 0] width 0 height 0
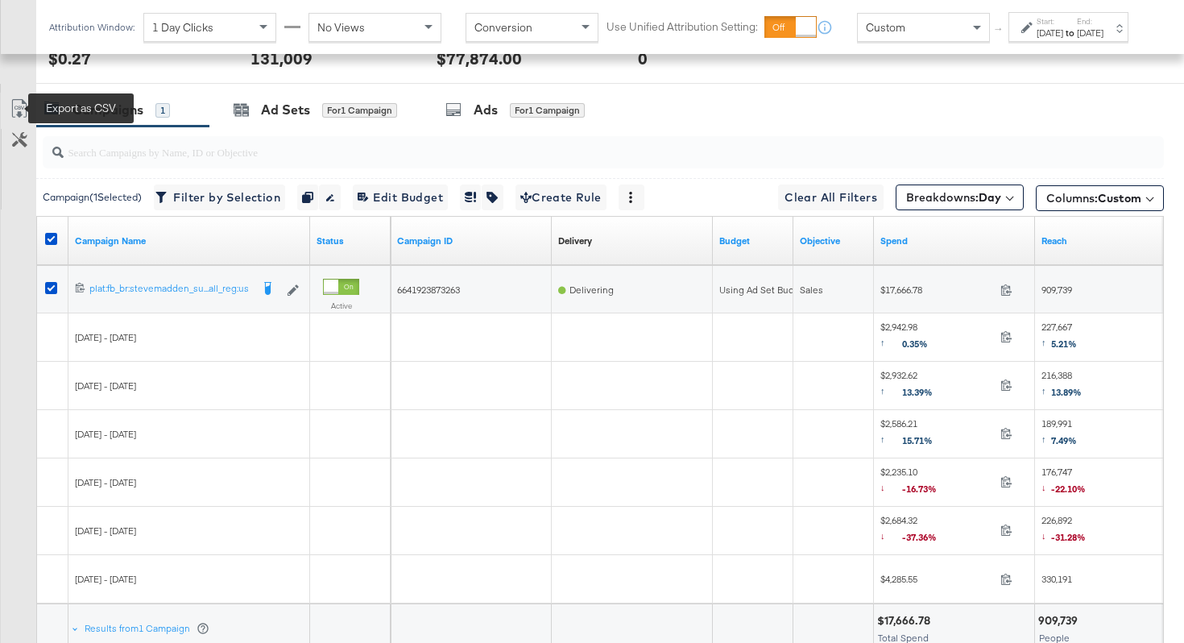
click at [17, 102] on icon at bounding box center [19, 108] width 19 height 19
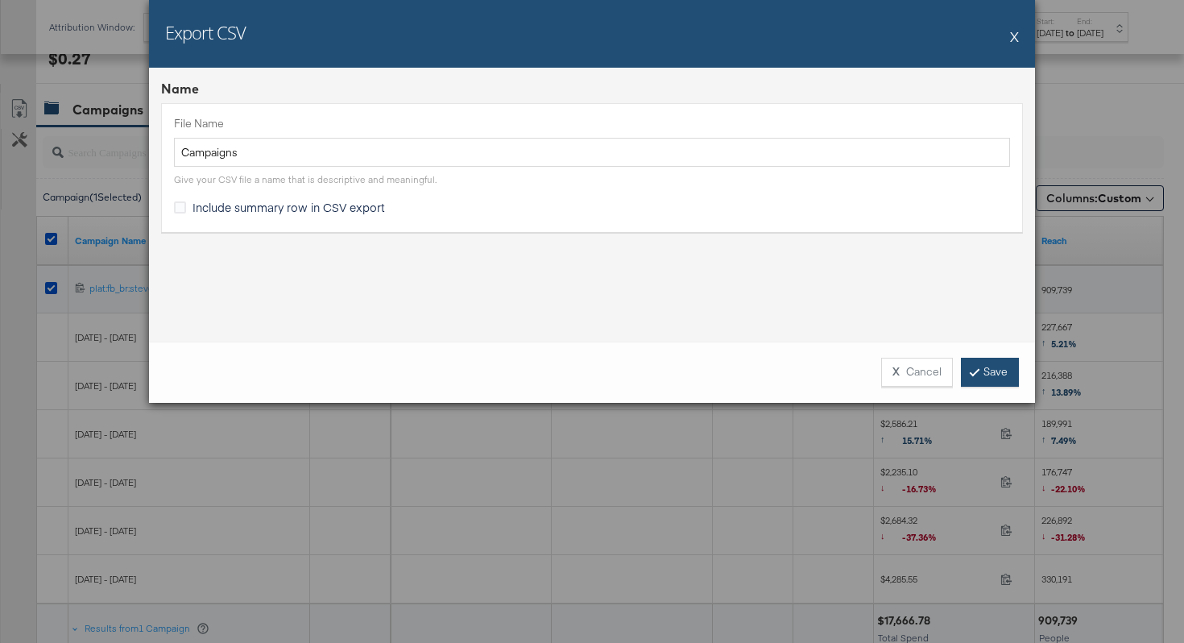
click at [1005, 372] on link "Save" at bounding box center [990, 372] width 58 height 29
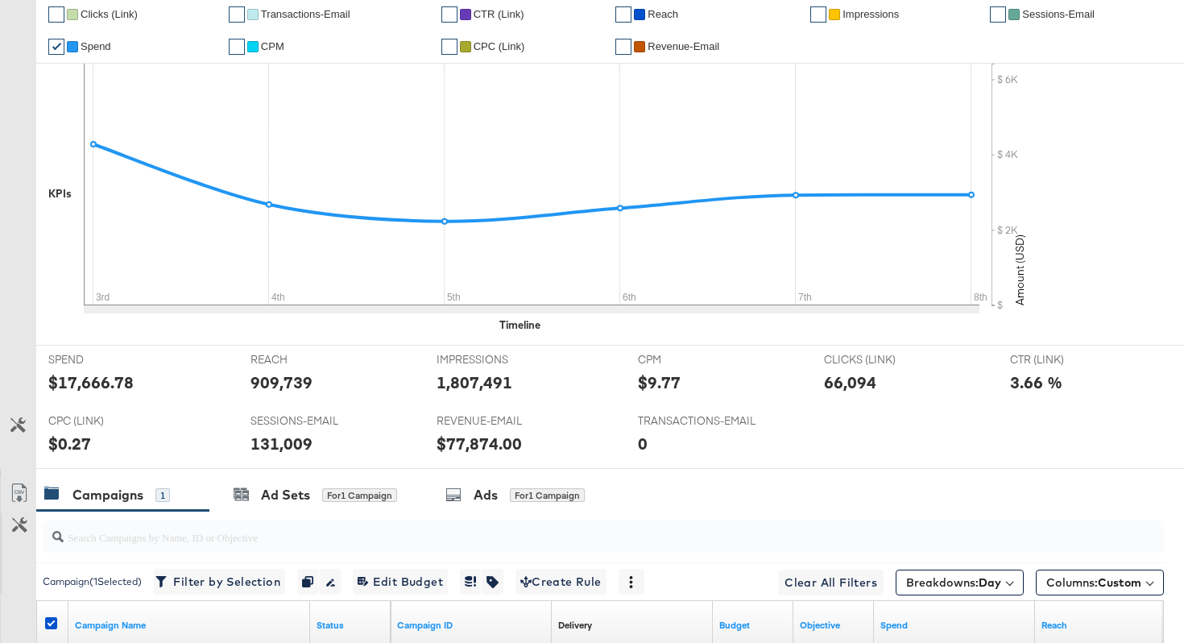
scroll to position [0, 0]
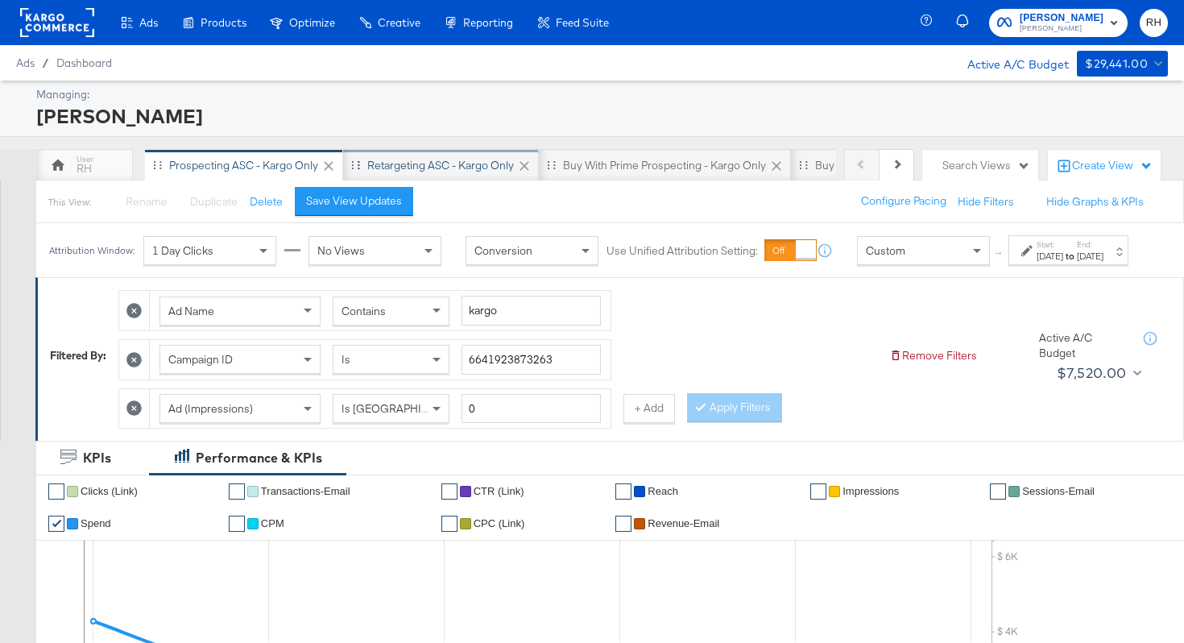
click at [448, 166] on div "Retargeting ASC - Kargo only" at bounding box center [440, 165] width 147 height 15
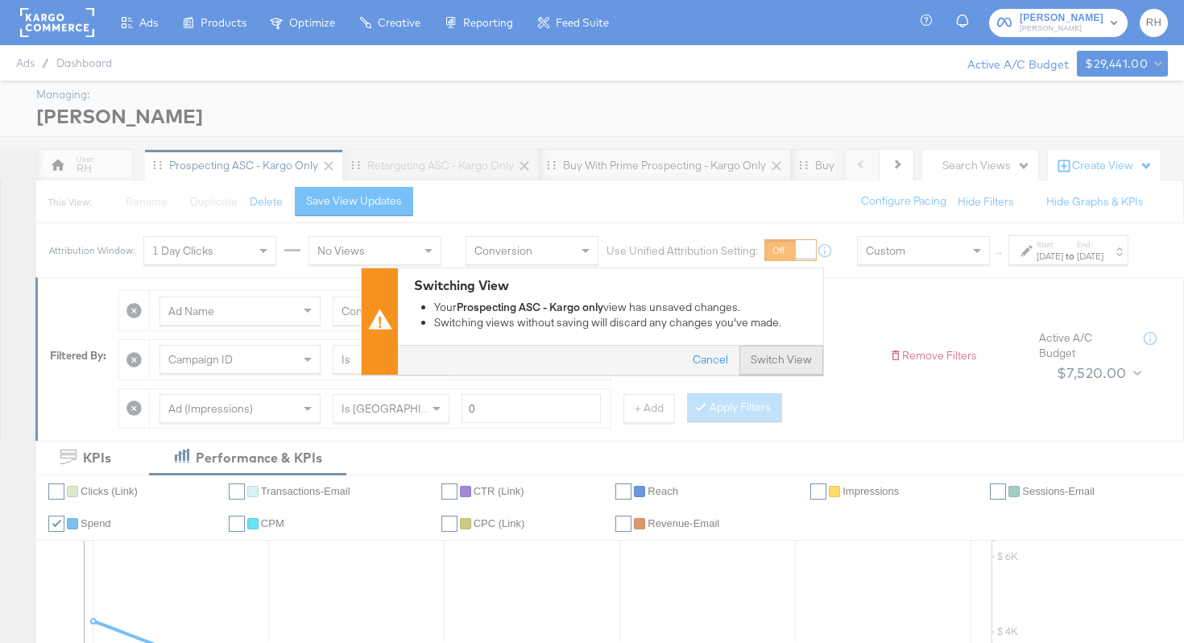
click at [790, 365] on button "Switch View" at bounding box center [782, 360] width 84 height 29
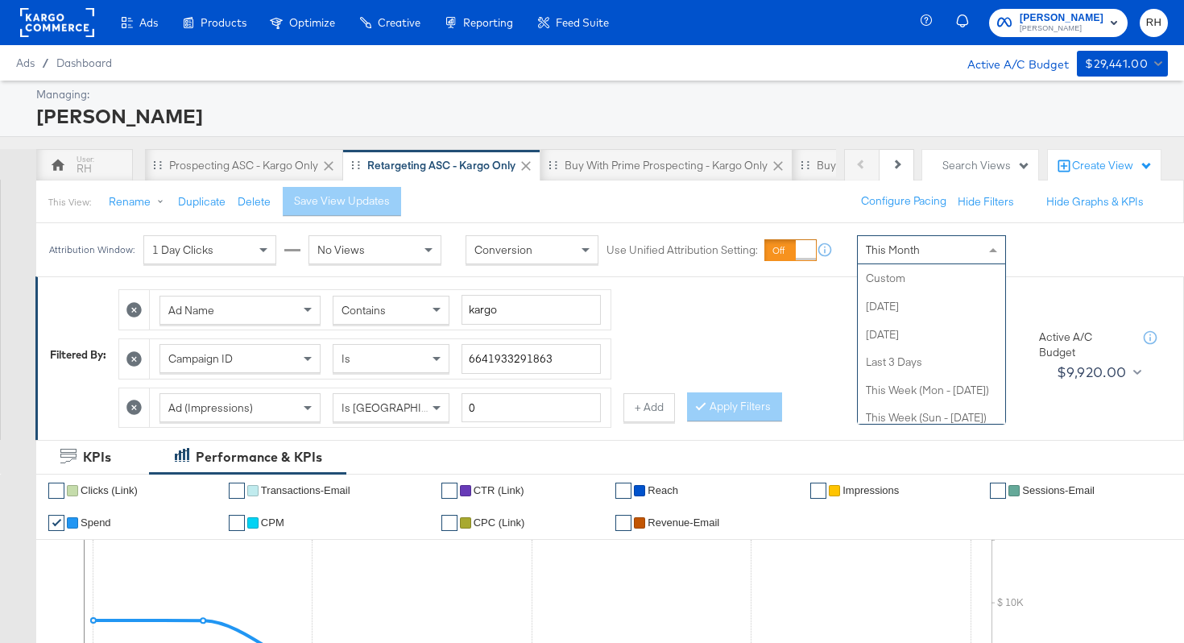
click at [915, 244] on span "This Month" at bounding box center [893, 249] width 54 height 15
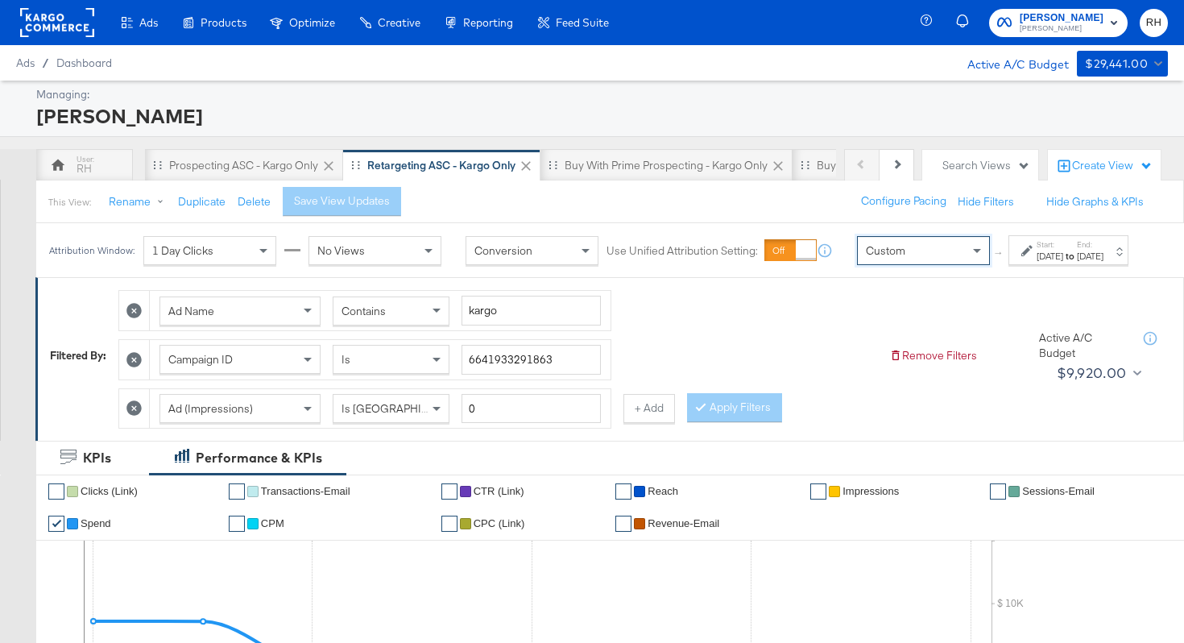
click at [1037, 263] on div "Sep 9th 2025" at bounding box center [1050, 256] width 27 height 13
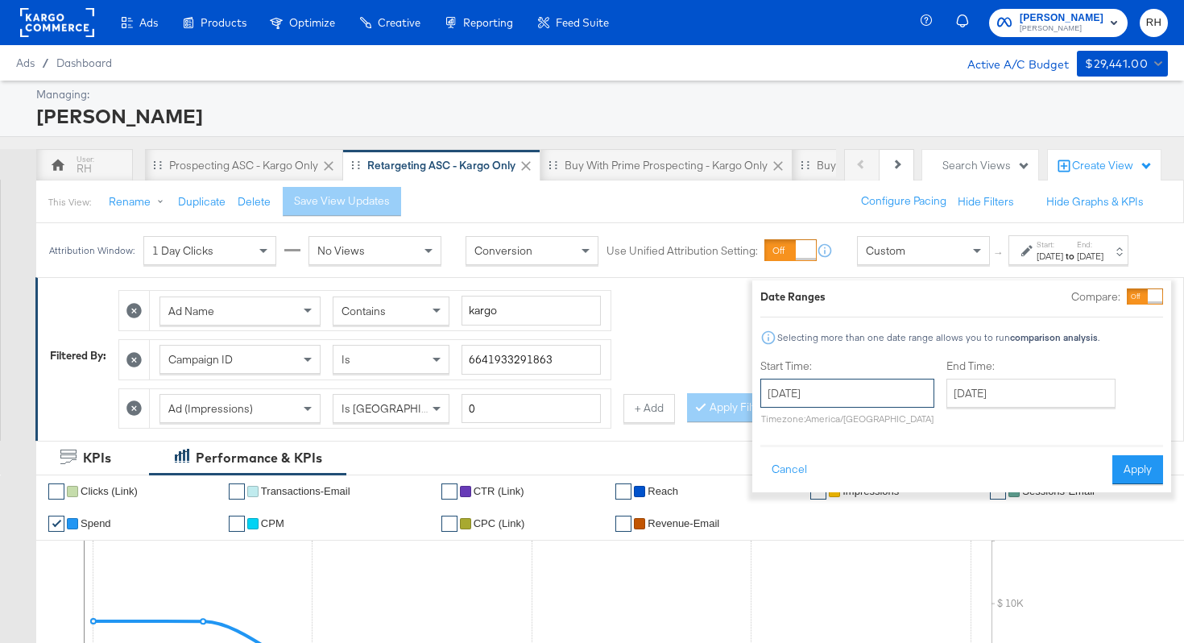
click at [882, 391] on input "September 9th 2025" at bounding box center [847, 393] width 174 height 29
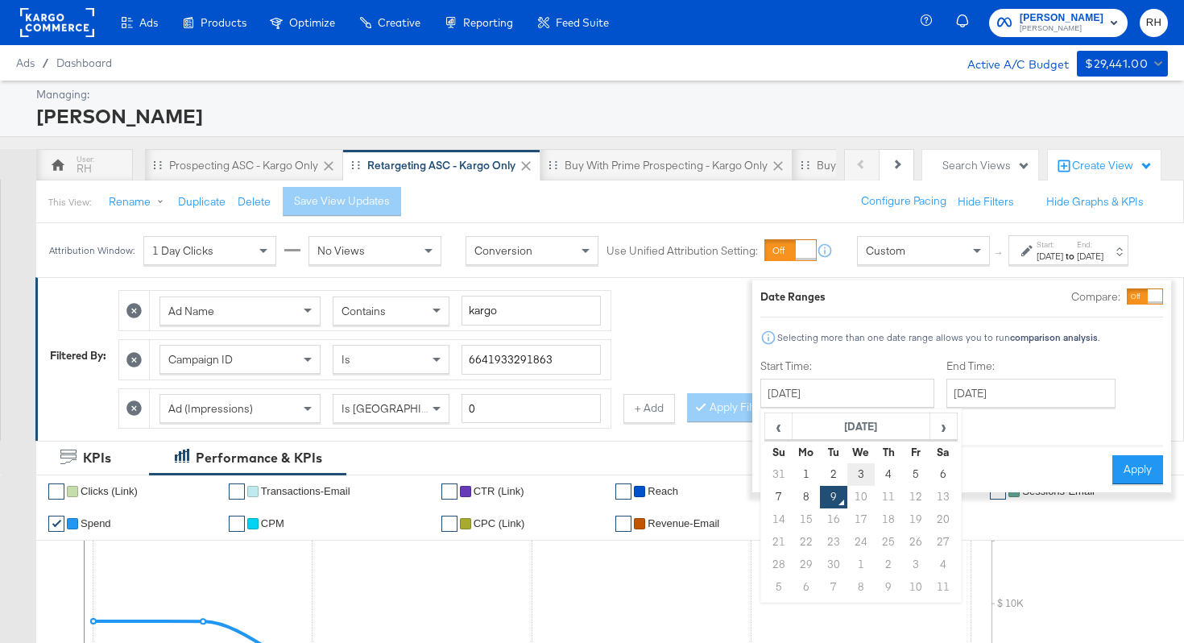
click at [847, 469] on td "3" at bounding box center [860, 474] width 27 height 23
type input "September 3rd 2025"
click at [992, 396] on input "September 9th 2025" at bounding box center [1031, 393] width 169 height 29
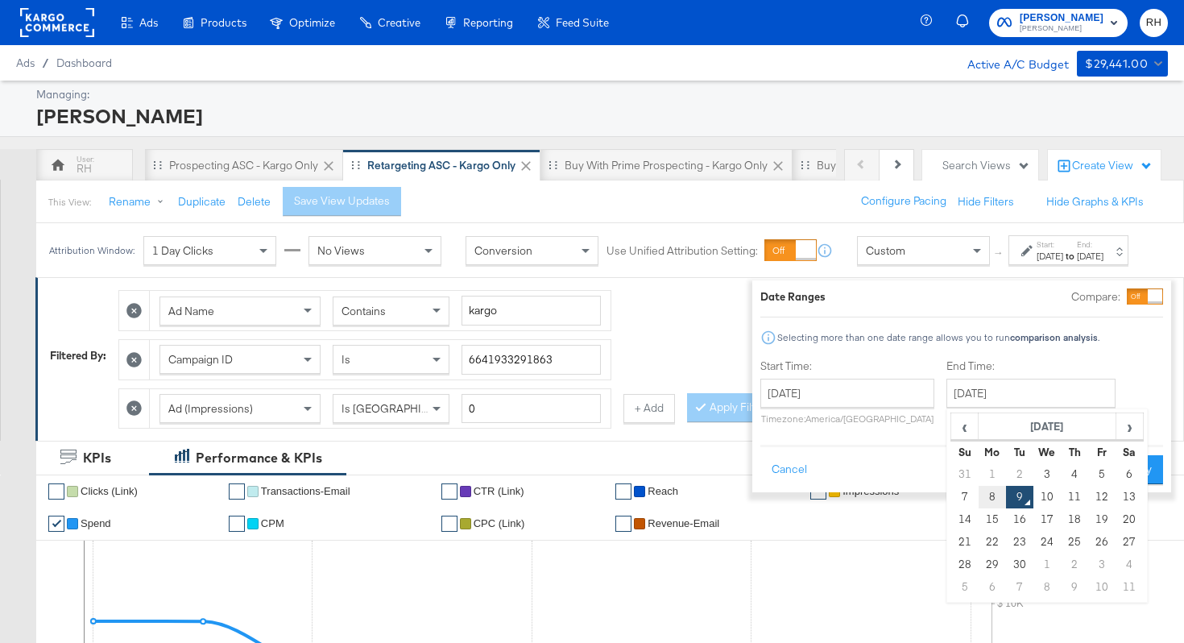
click at [979, 497] on td "8" at bounding box center [992, 497] width 27 height 23
type input "September 8th 2025"
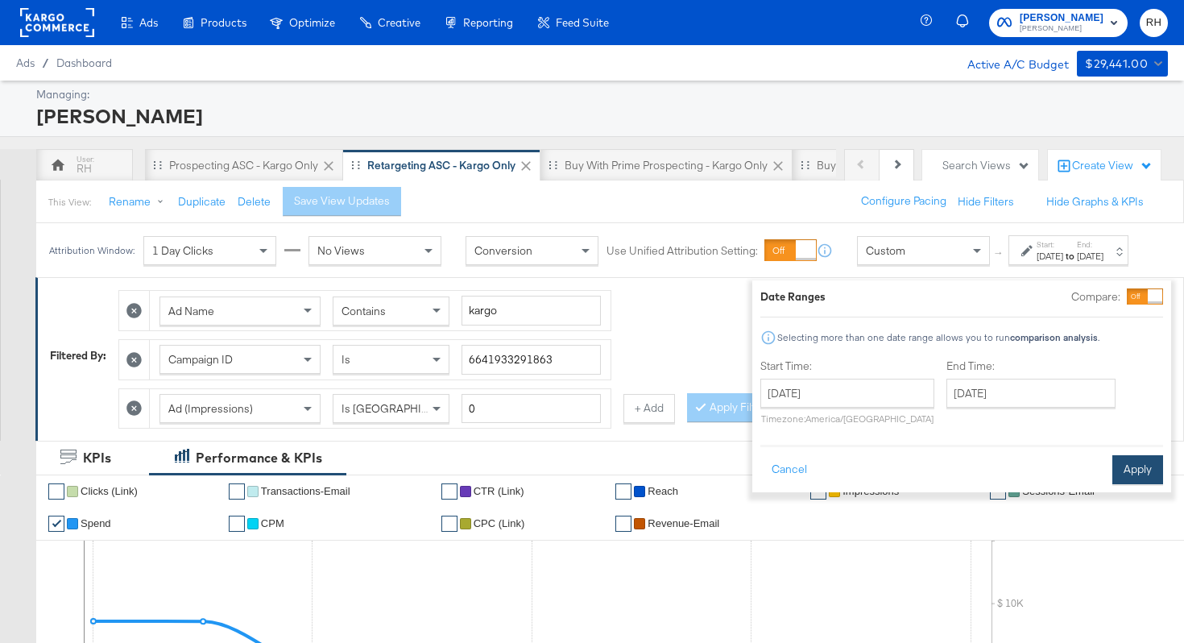
click at [1113, 472] on button "Apply" at bounding box center [1138, 469] width 51 height 29
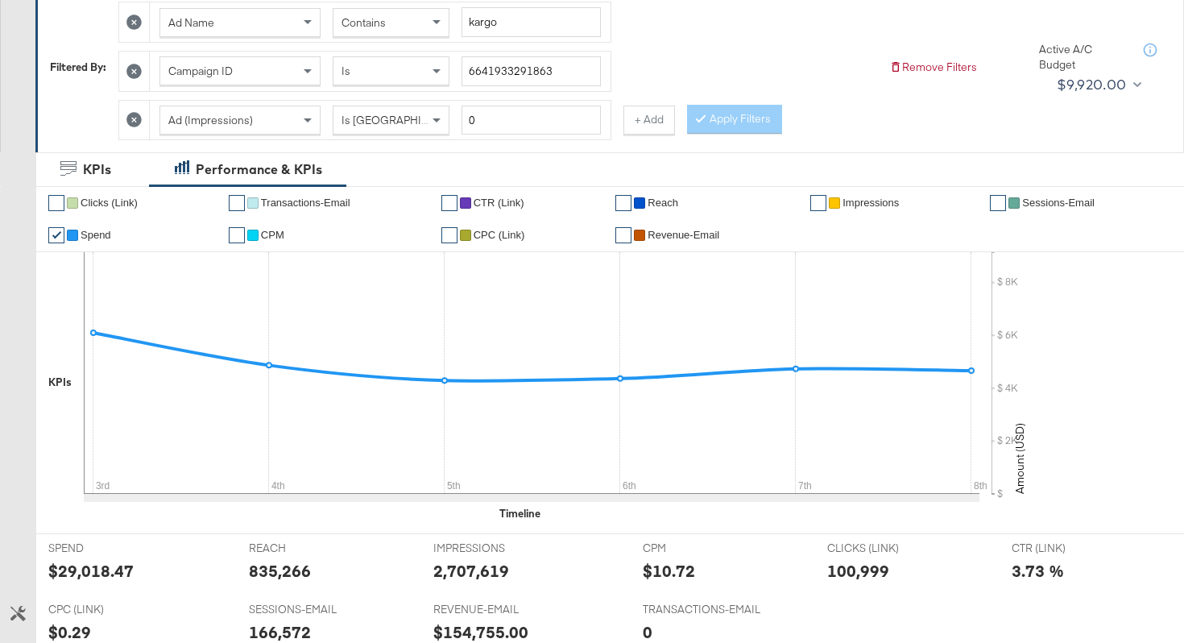
scroll to position [714, 0]
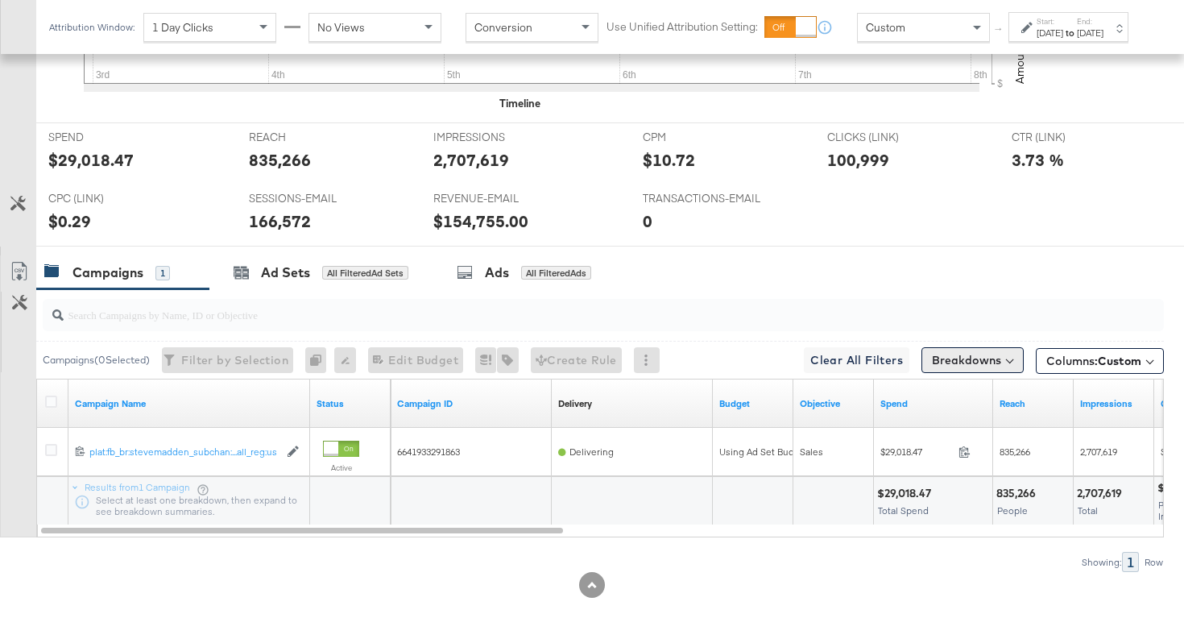
click at [969, 352] on button "Breakdowns" at bounding box center [973, 360] width 102 height 26
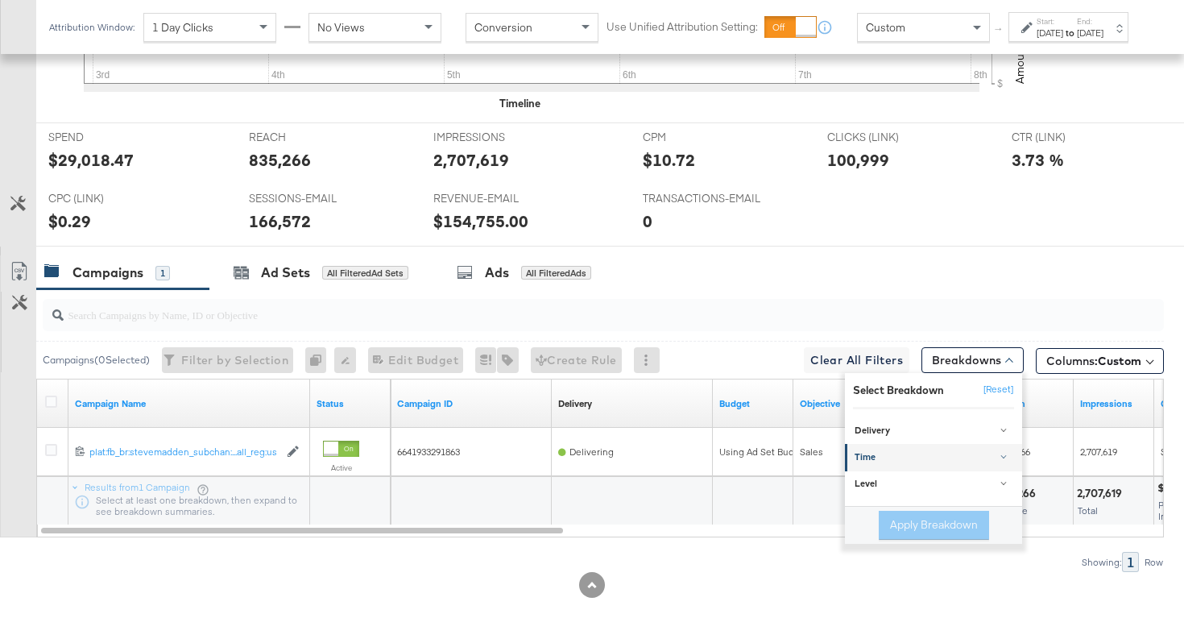
click at [881, 453] on div "Time" at bounding box center [935, 458] width 160 height 13
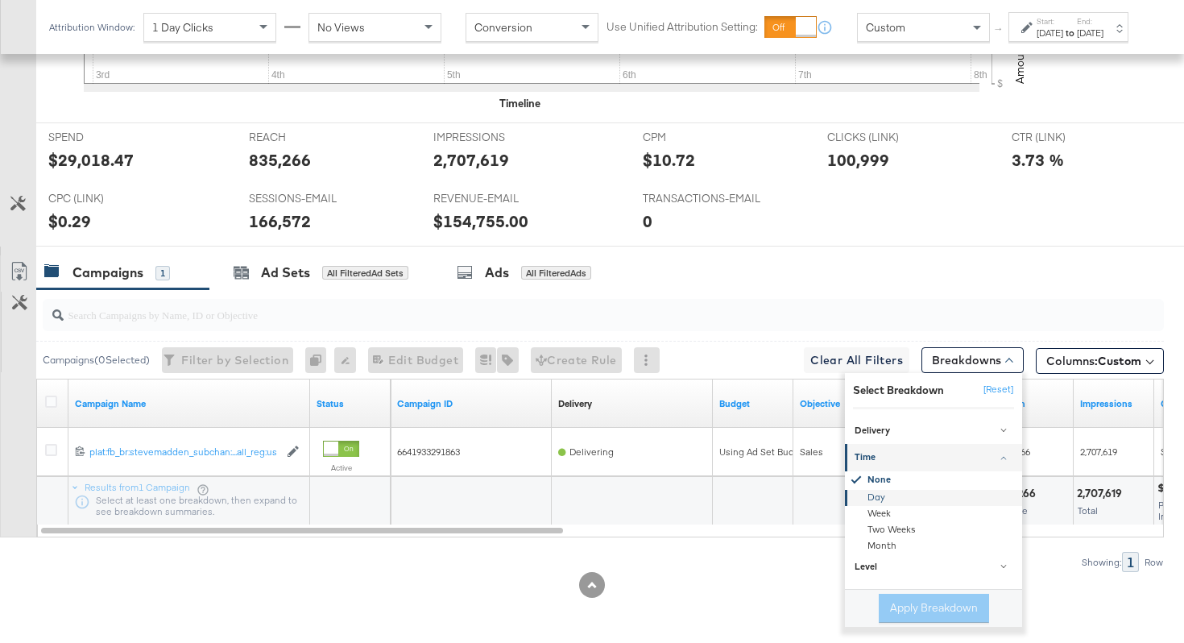
click at [879, 493] on div "Day" at bounding box center [934, 498] width 175 height 16
click at [904, 615] on button "Apply Breakdown" at bounding box center [934, 608] width 110 height 29
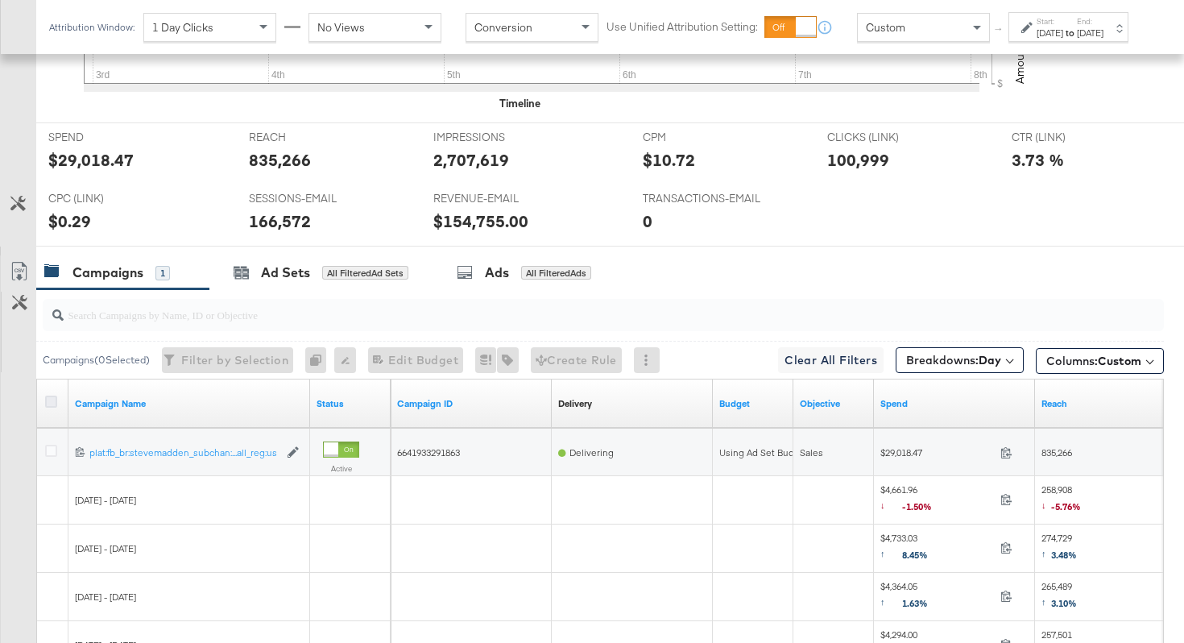
click at [51, 401] on icon at bounding box center [51, 402] width 12 height 12
click at [0, 0] on input "checkbox" at bounding box center [0, 0] width 0 height 0
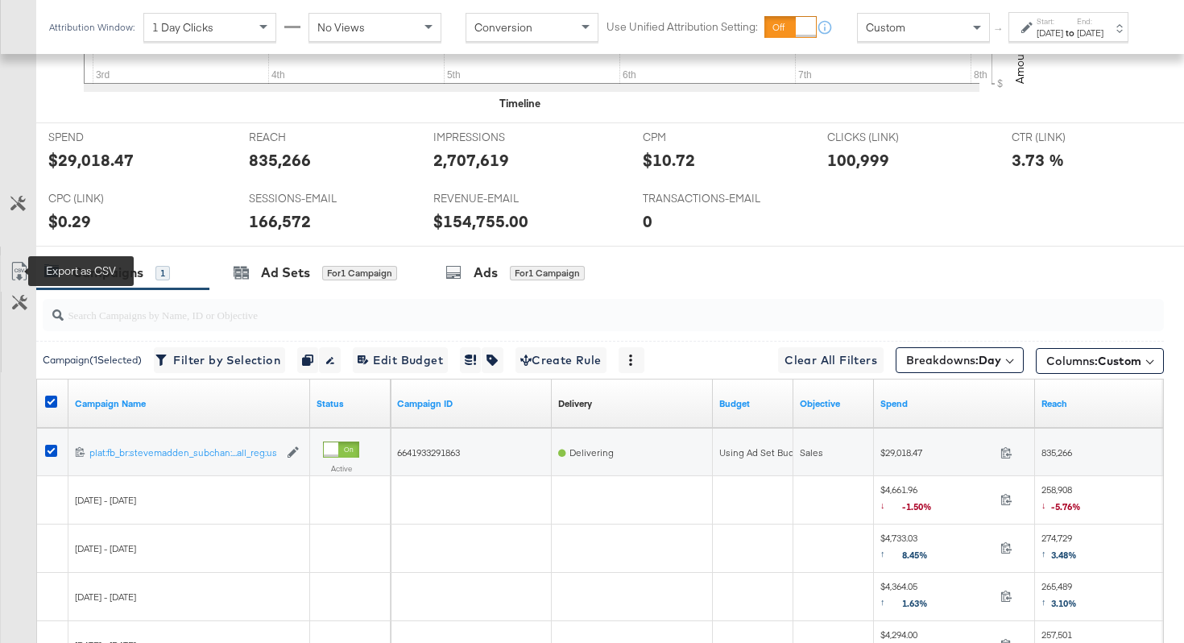
click at [22, 272] on icon at bounding box center [19, 271] width 19 height 19
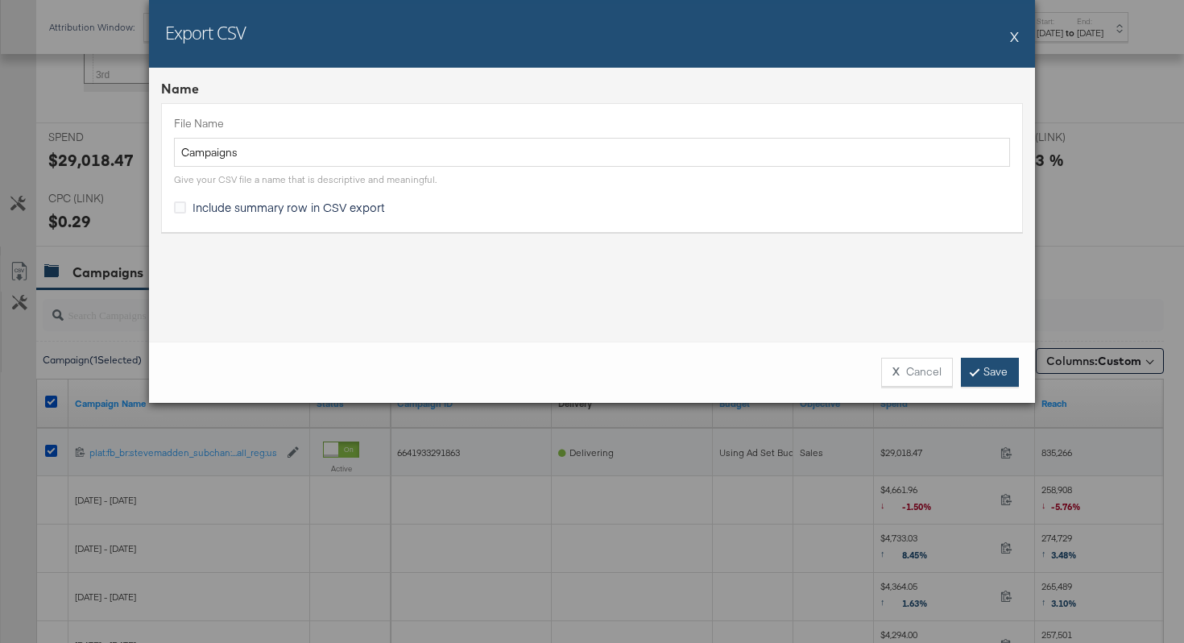
click at [988, 376] on link "Save" at bounding box center [990, 372] width 58 height 29
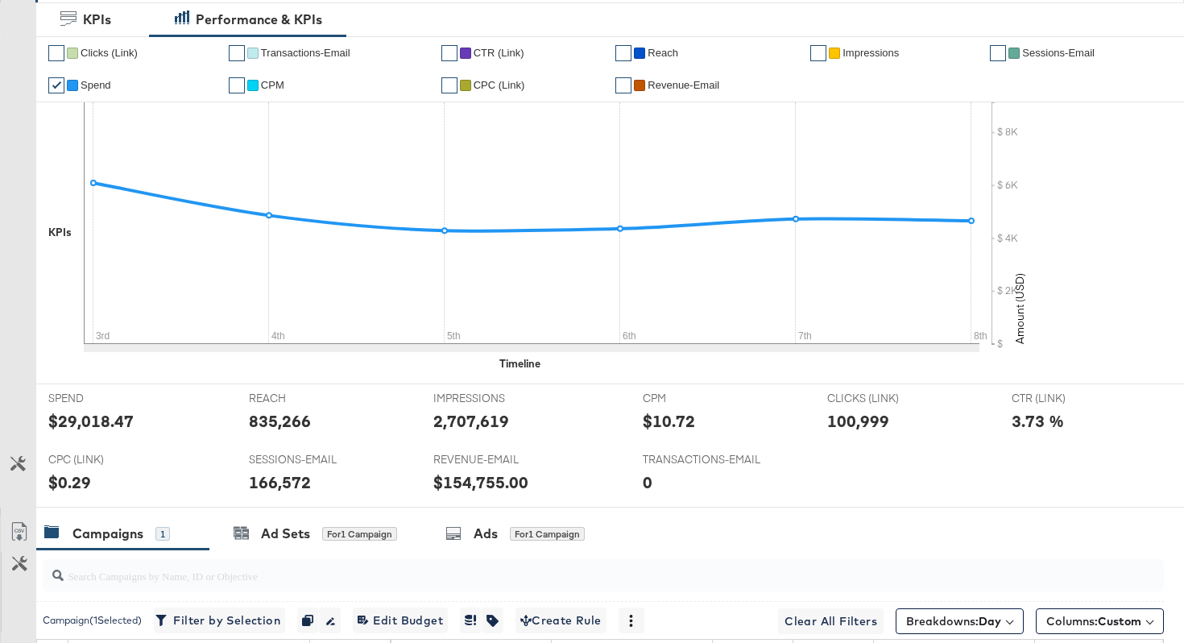
scroll to position [0, 0]
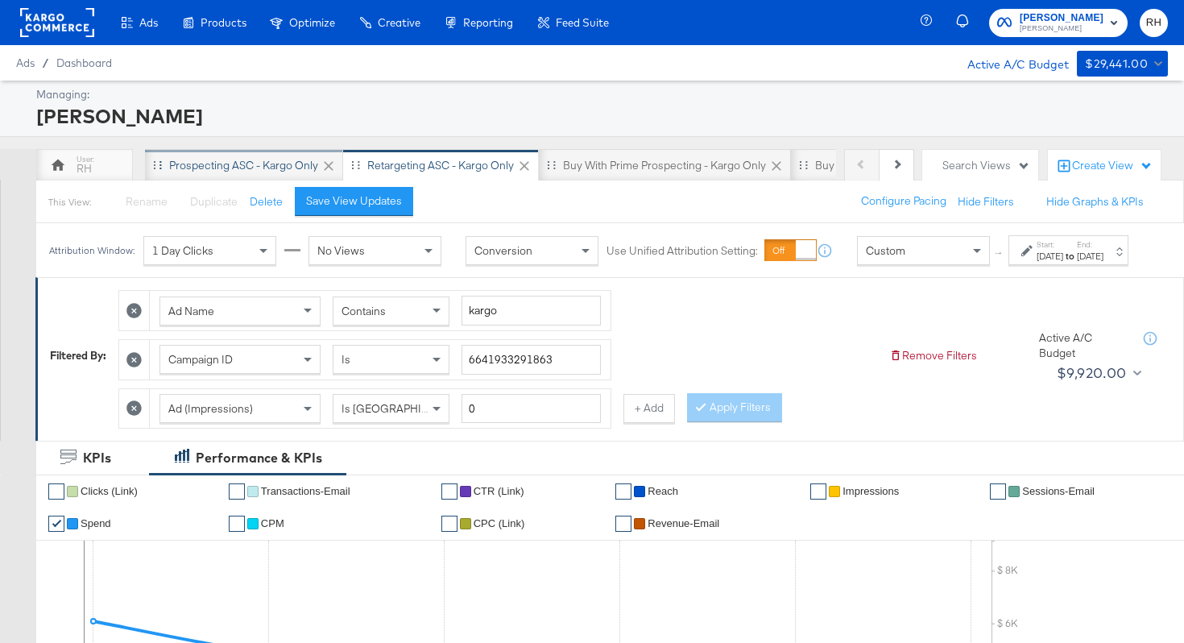
click at [200, 169] on div "Prospecting ASC - Kargo only" at bounding box center [243, 165] width 149 height 15
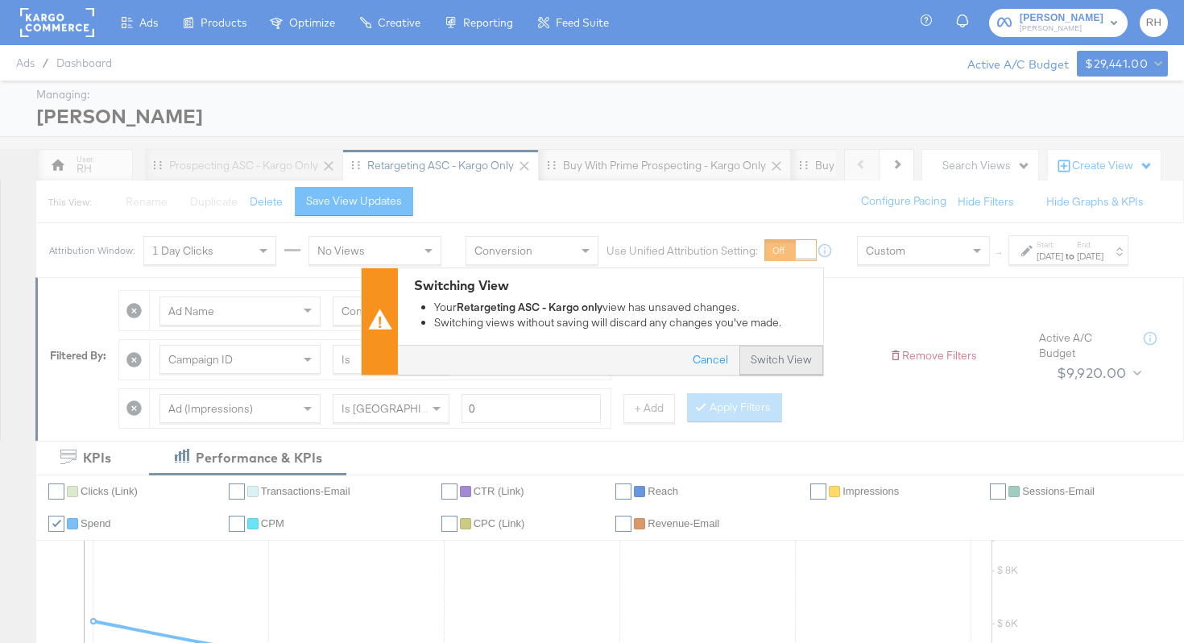
click at [769, 358] on button "Switch View" at bounding box center [782, 360] width 84 height 29
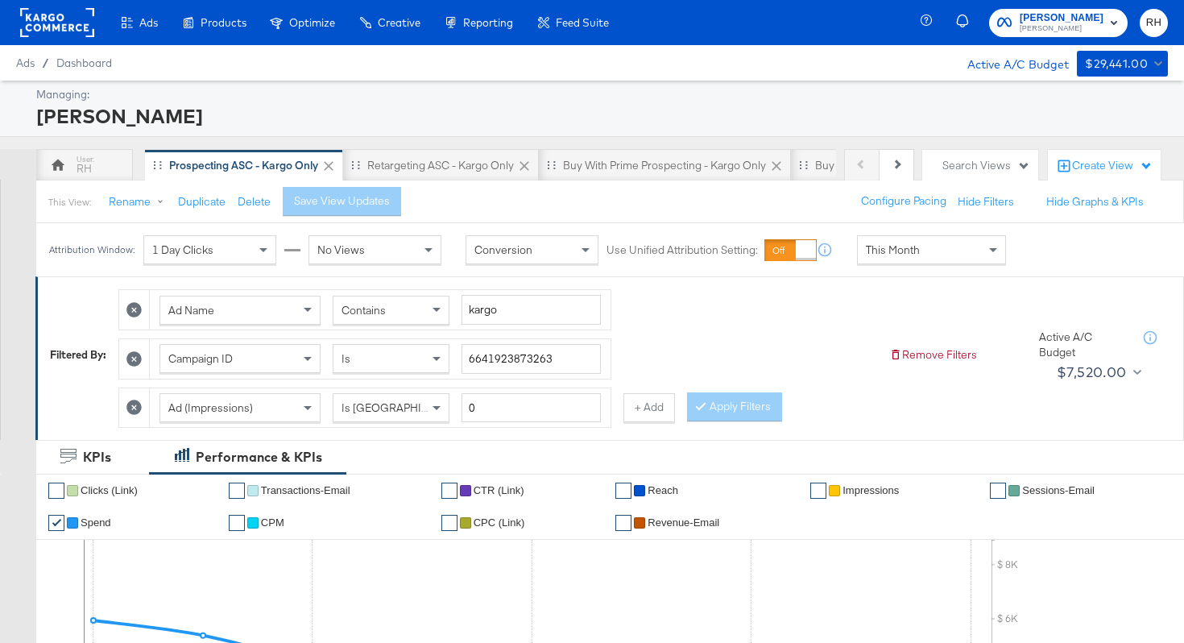
click at [943, 244] on div "This Month" at bounding box center [931, 249] width 147 height 27
click at [1037, 263] on div "Sep 9th 2025" at bounding box center [1050, 256] width 27 height 13
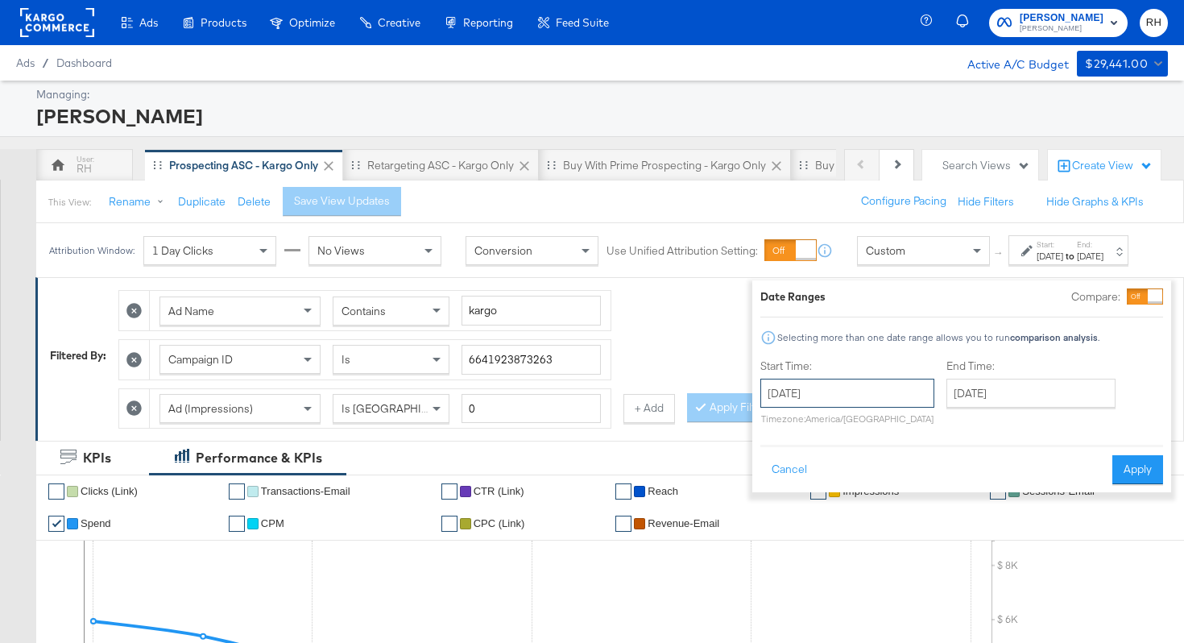
click at [864, 402] on input "September 9th 2025" at bounding box center [847, 393] width 174 height 29
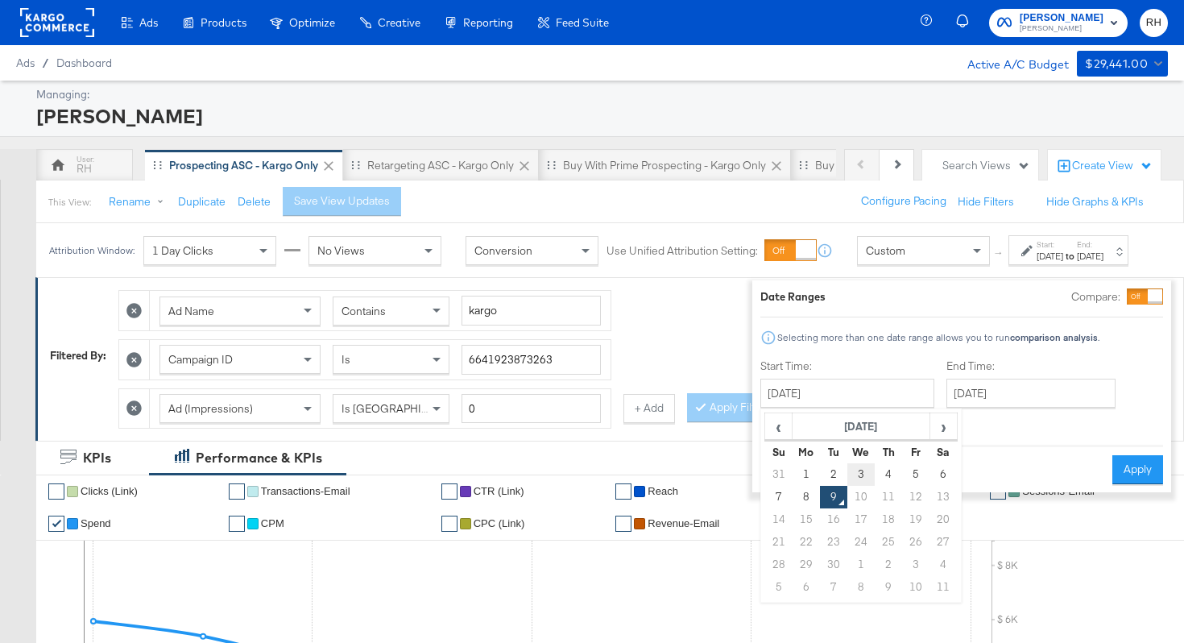
click at [847, 470] on td "3" at bounding box center [860, 474] width 27 height 23
type input "September 3rd 2025"
click at [953, 396] on input "September 9th 2025" at bounding box center [1031, 393] width 169 height 29
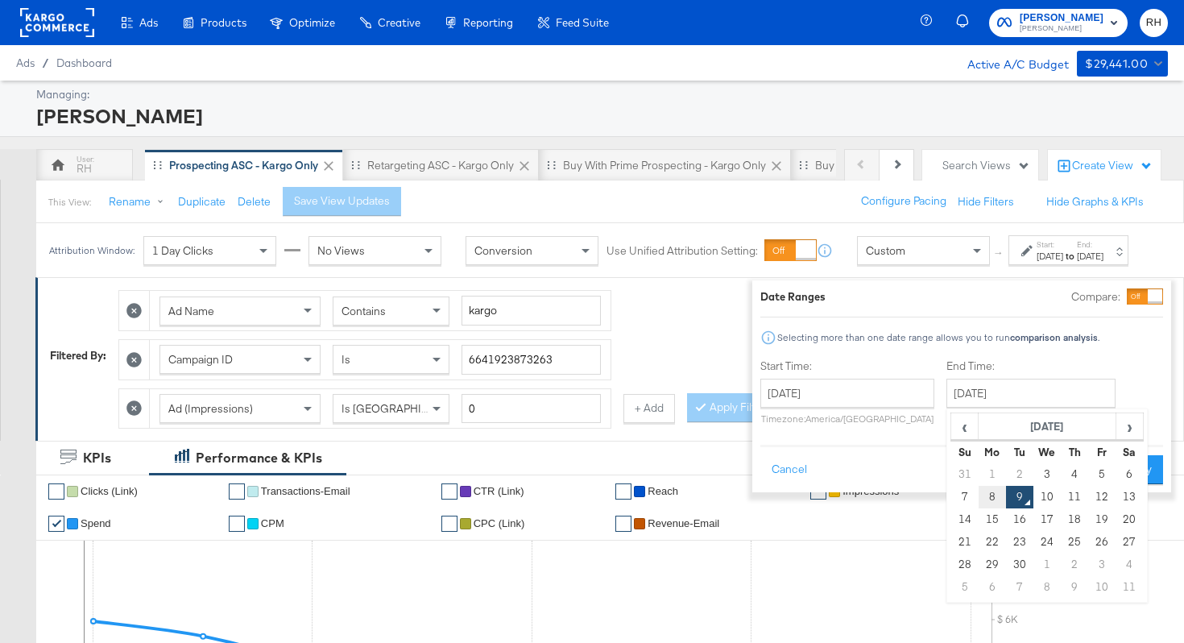
click at [979, 495] on td "8" at bounding box center [992, 497] width 27 height 23
type input "September 8th 2025"
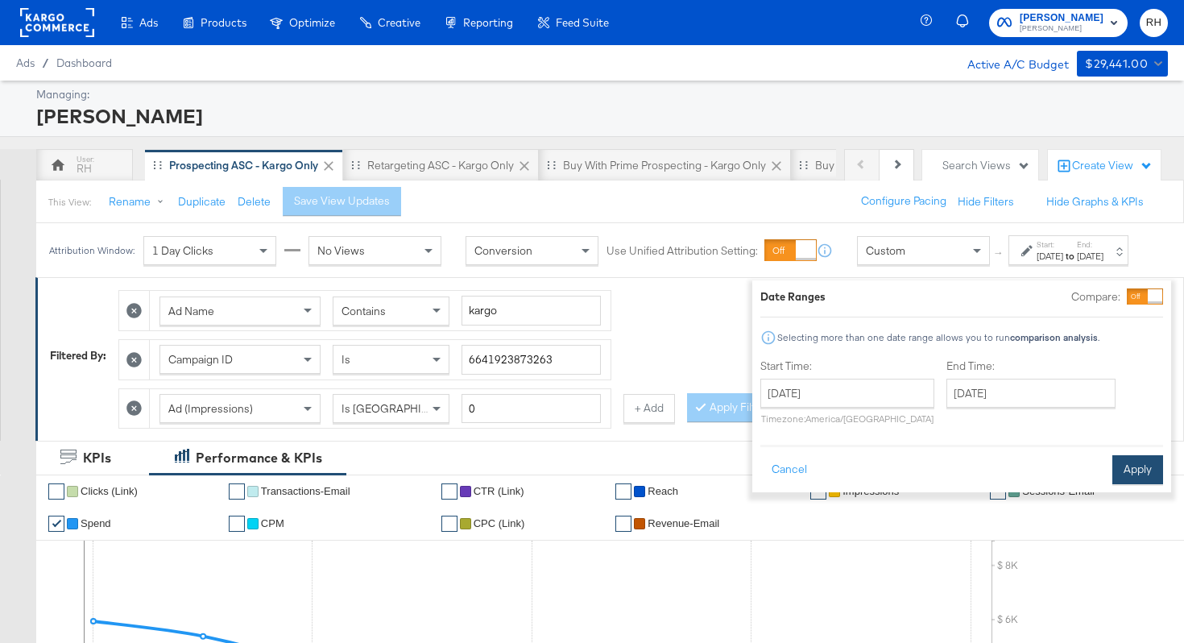
click at [1131, 469] on button "Apply" at bounding box center [1138, 469] width 51 height 29
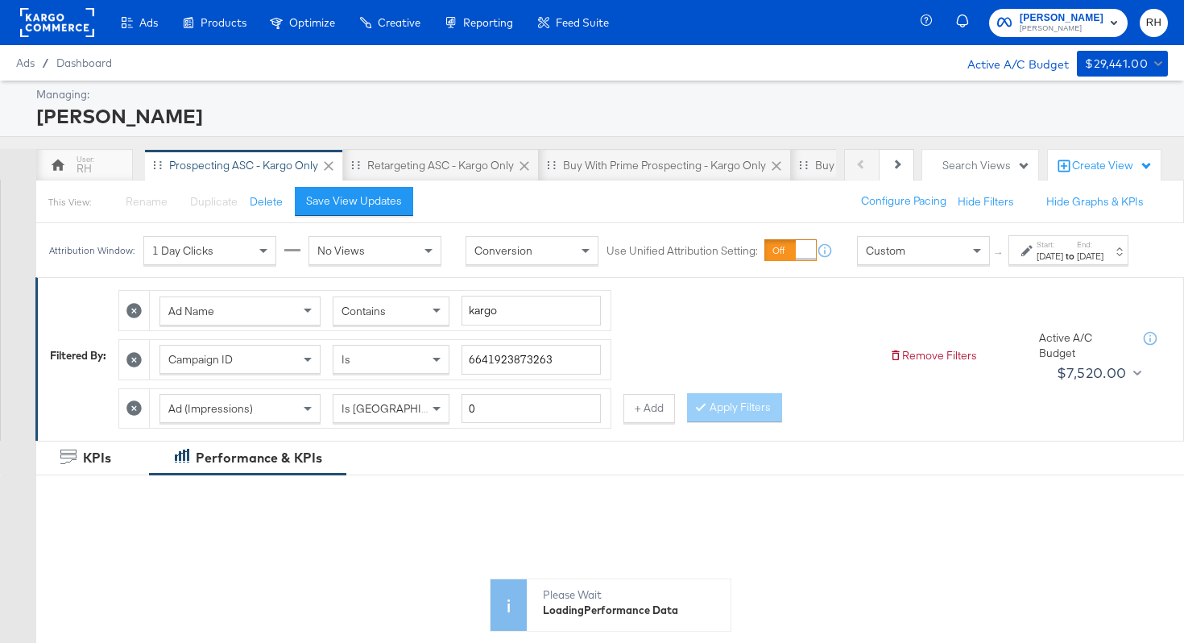
click at [374, 318] on span "Contains" at bounding box center [364, 311] width 44 height 15
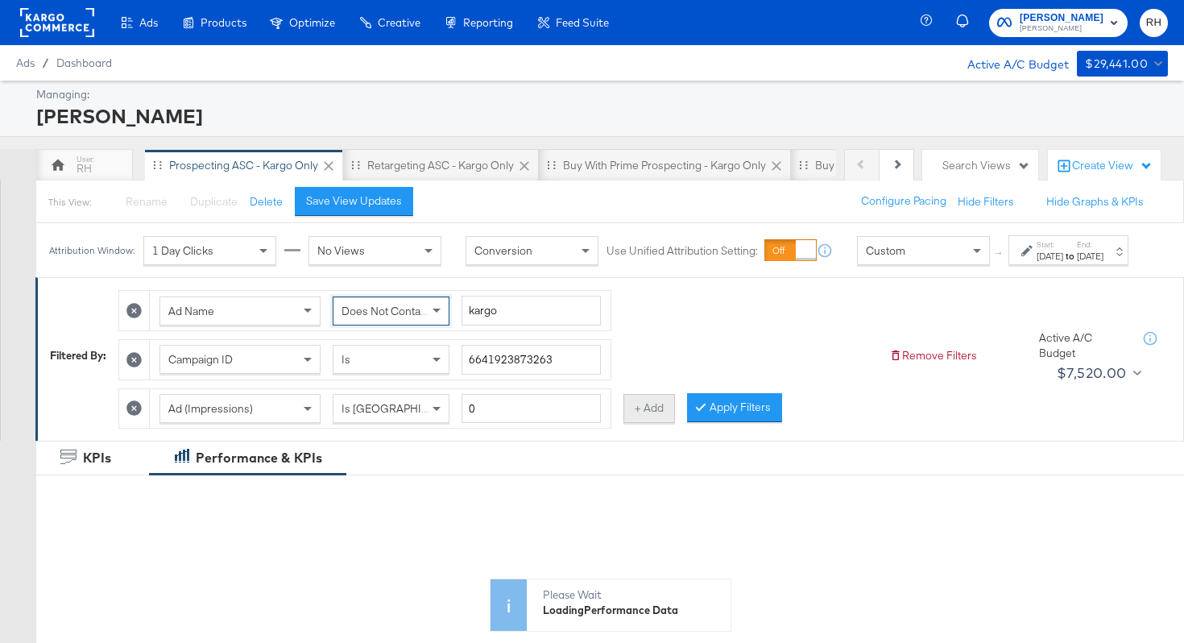
click at [637, 423] on button "+ Add" at bounding box center [650, 408] width 52 height 29
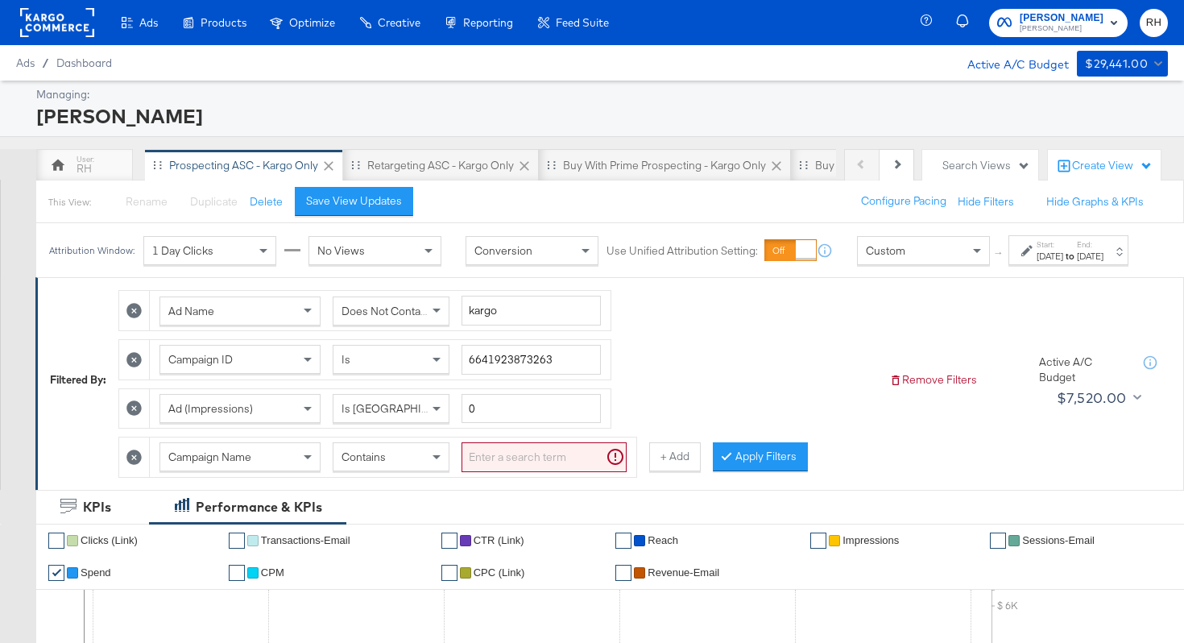
click at [200, 464] on span "Campaign Name" at bounding box center [209, 457] width 83 height 15
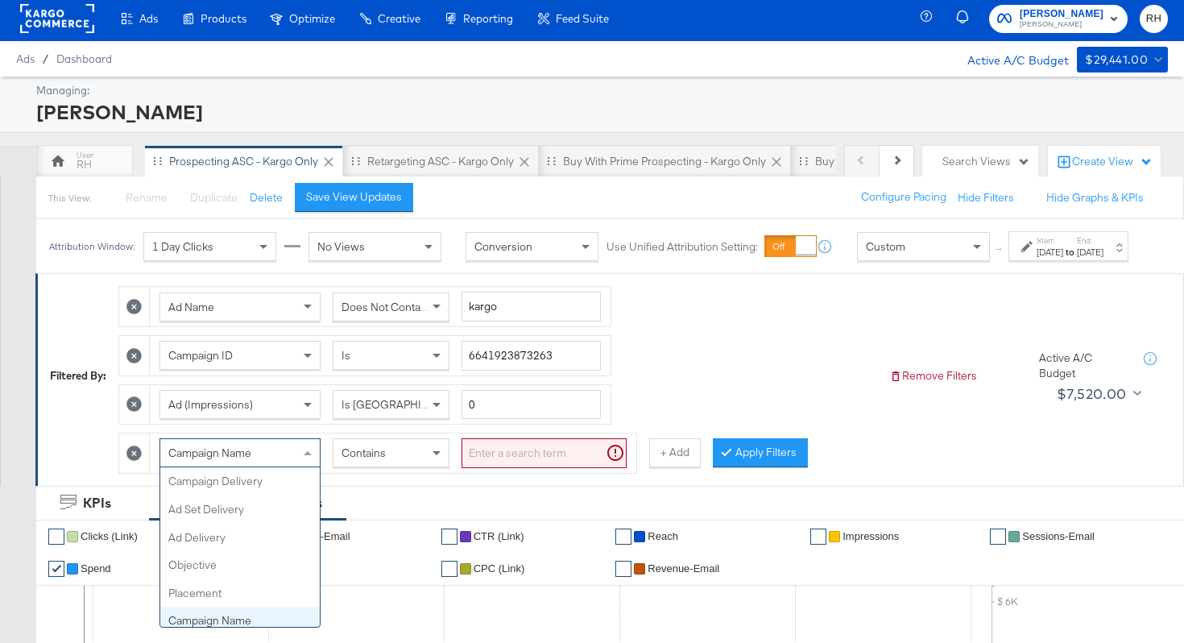
scroll to position [139, 0]
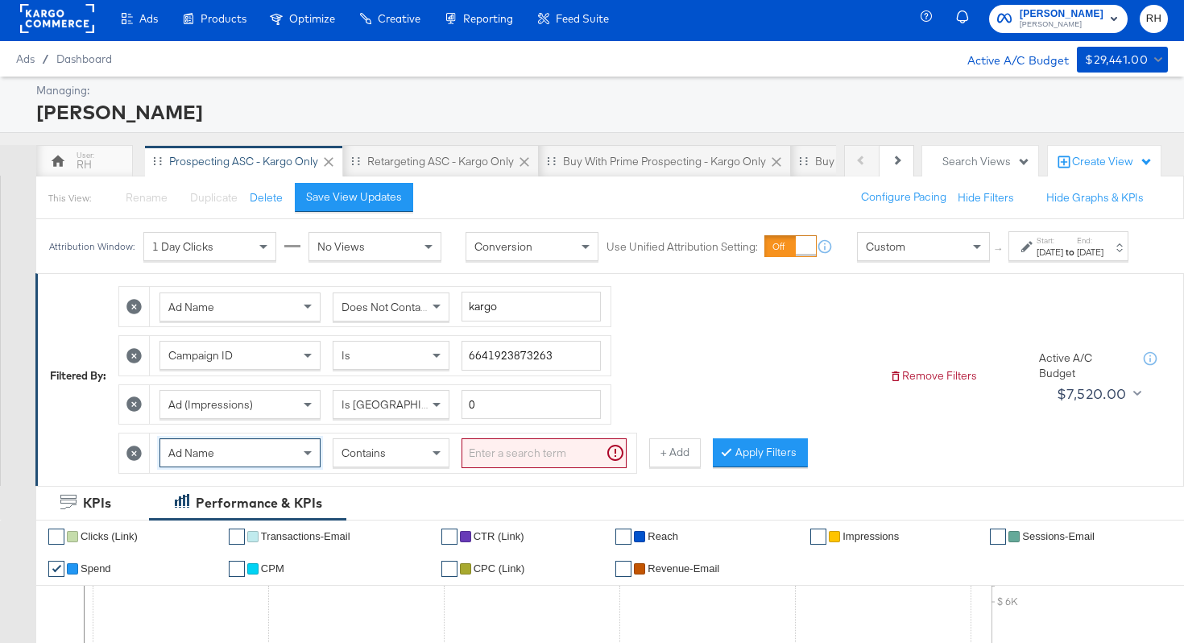
click at [481, 459] on input "search" at bounding box center [544, 453] width 165 height 30
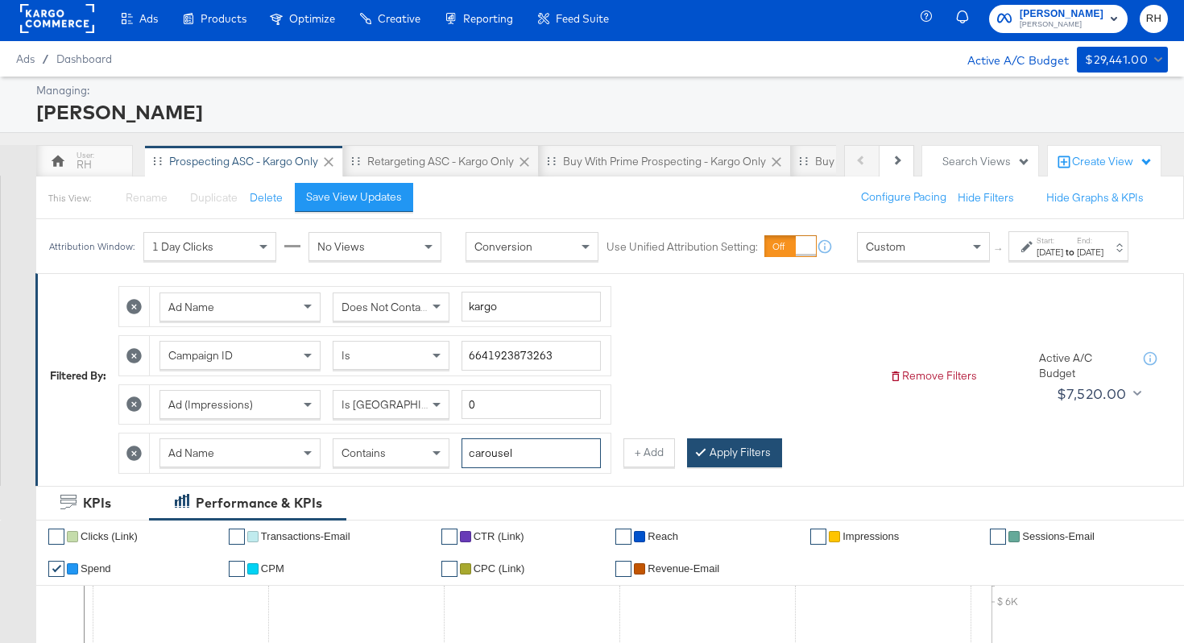
type input "carousel"
click at [741, 467] on button "Apply Filters" at bounding box center [734, 452] width 95 height 29
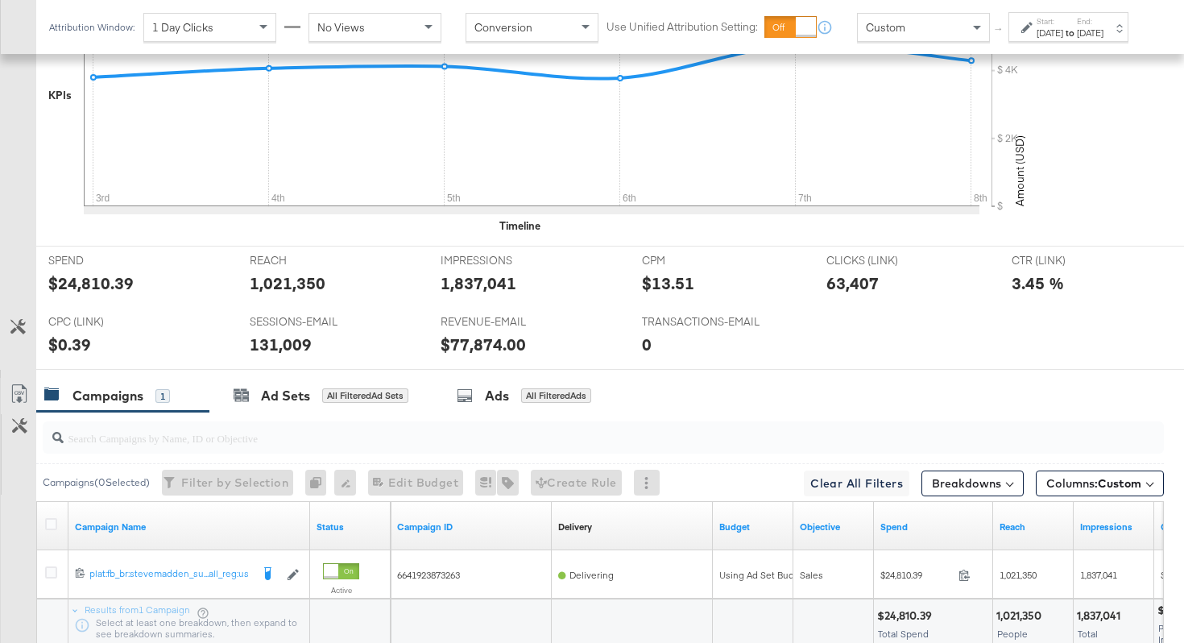
scroll to position [640, 0]
click at [959, 479] on button "Breakdowns" at bounding box center [973, 483] width 102 height 26
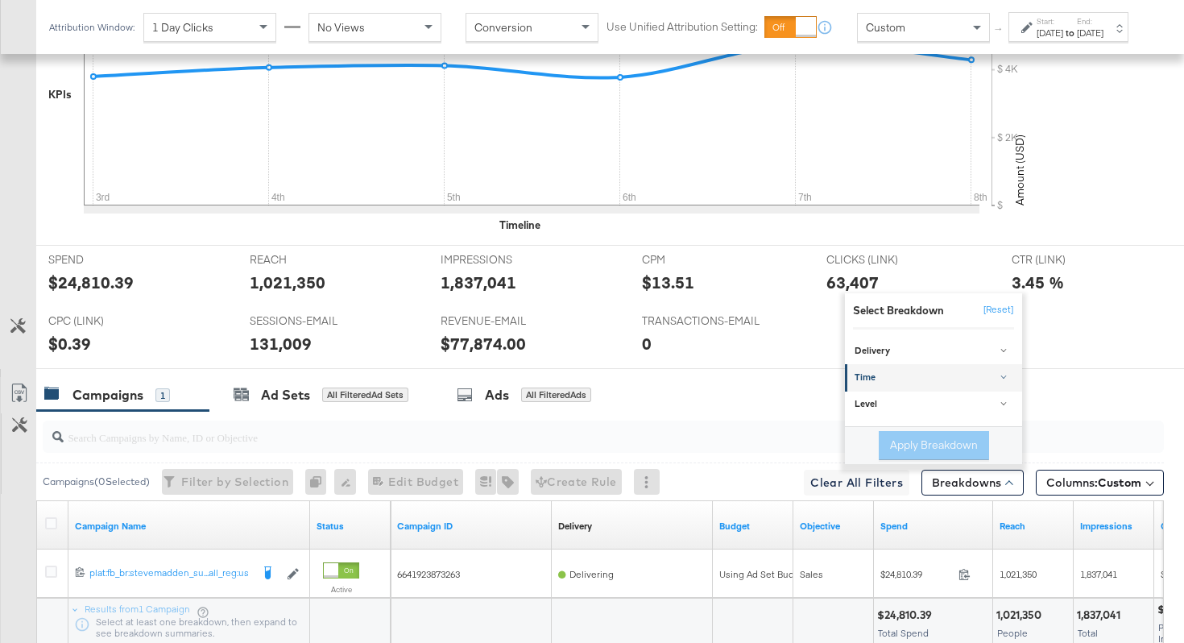
click at [905, 379] on div "Time" at bounding box center [935, 377] width 160 height 13
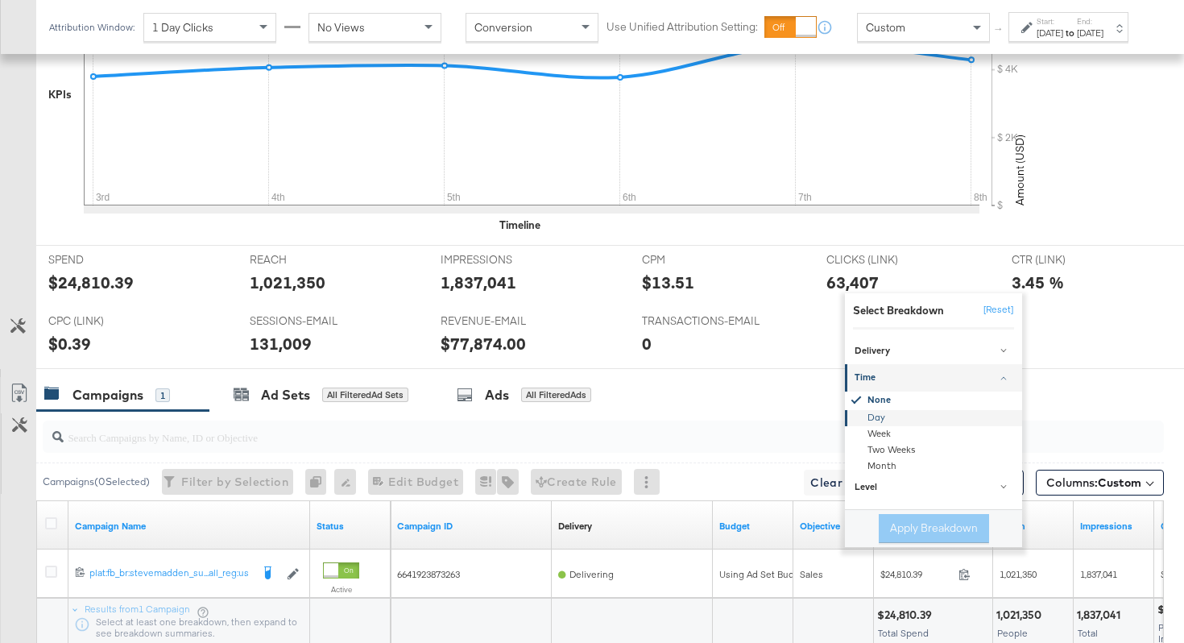
click at [886, 417] on div "Day" at bounding box center [934, 418] width 175 height 16
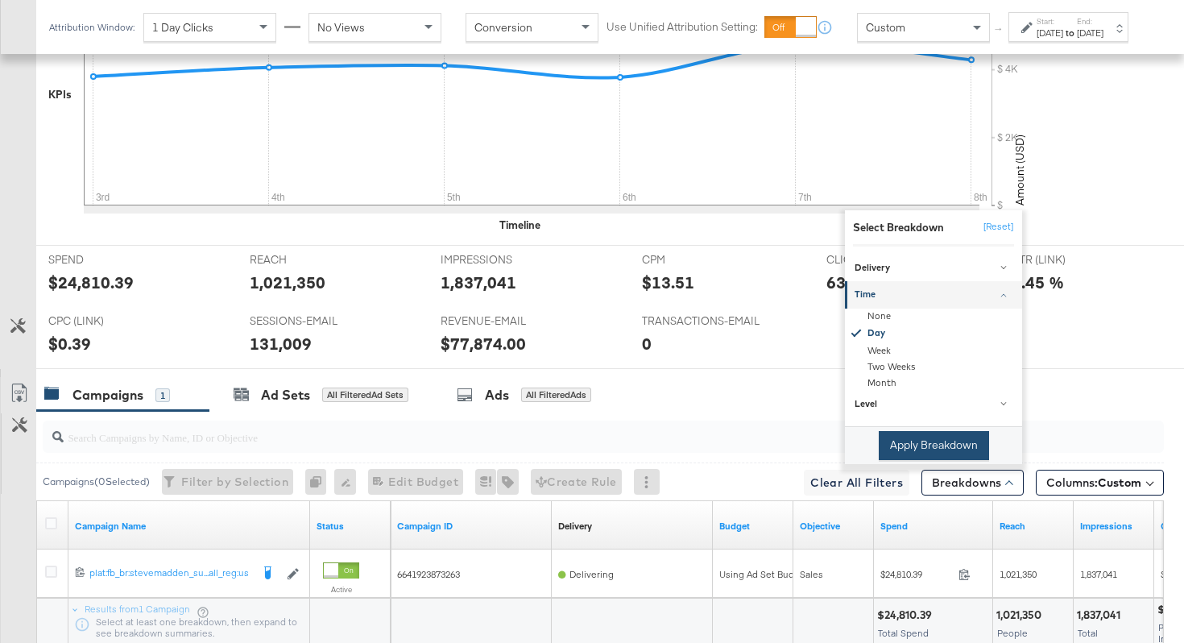
click at [934, 449] on button "Apply Breakdown" at bounding box center [934, 445] width 110 height 29
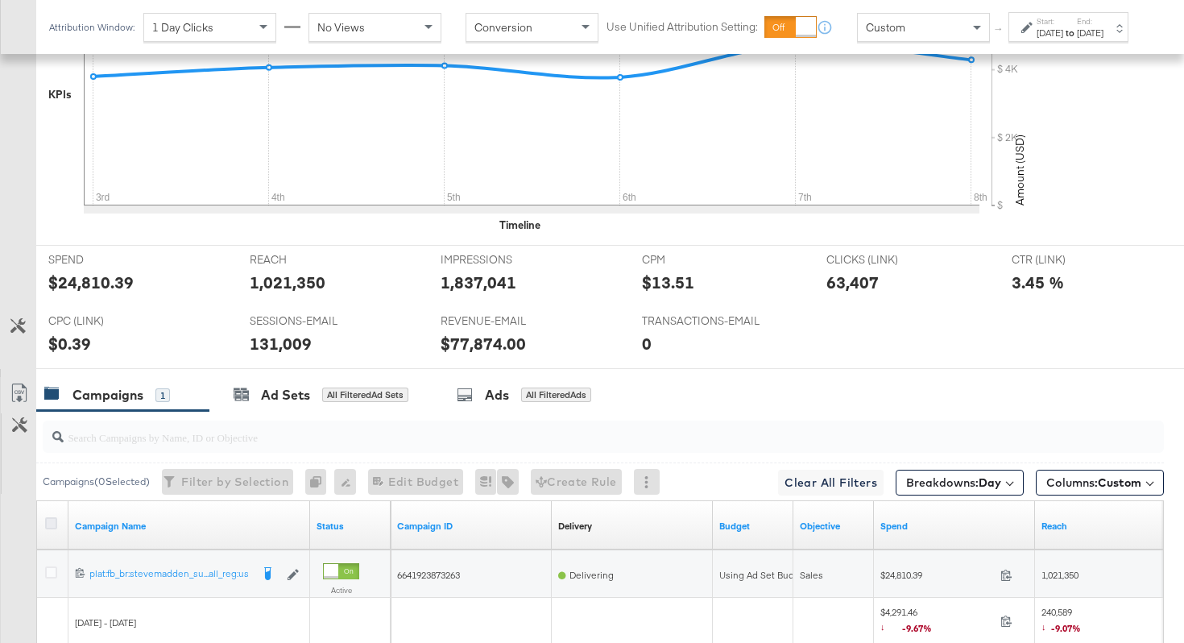
click at [55, 524] on icon at bounding box center [51, 523] width 12 height 12
click at [0, 0] on input "checkbox" at bounding box center [0, 0] width 0 height 0
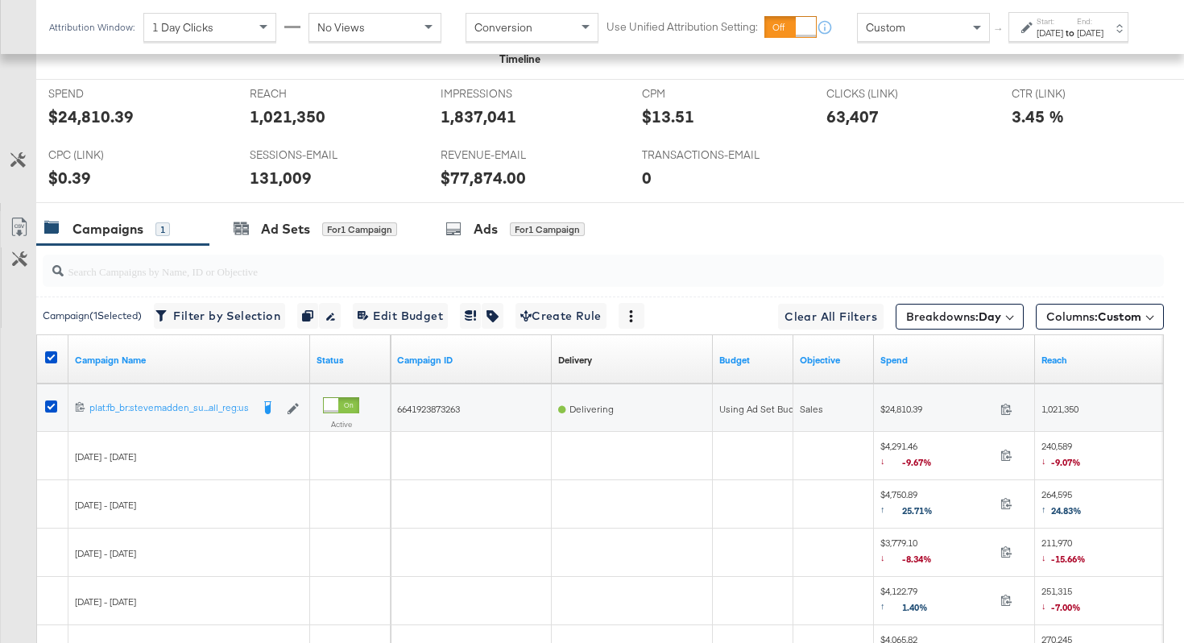
scroll to position [809, 0]
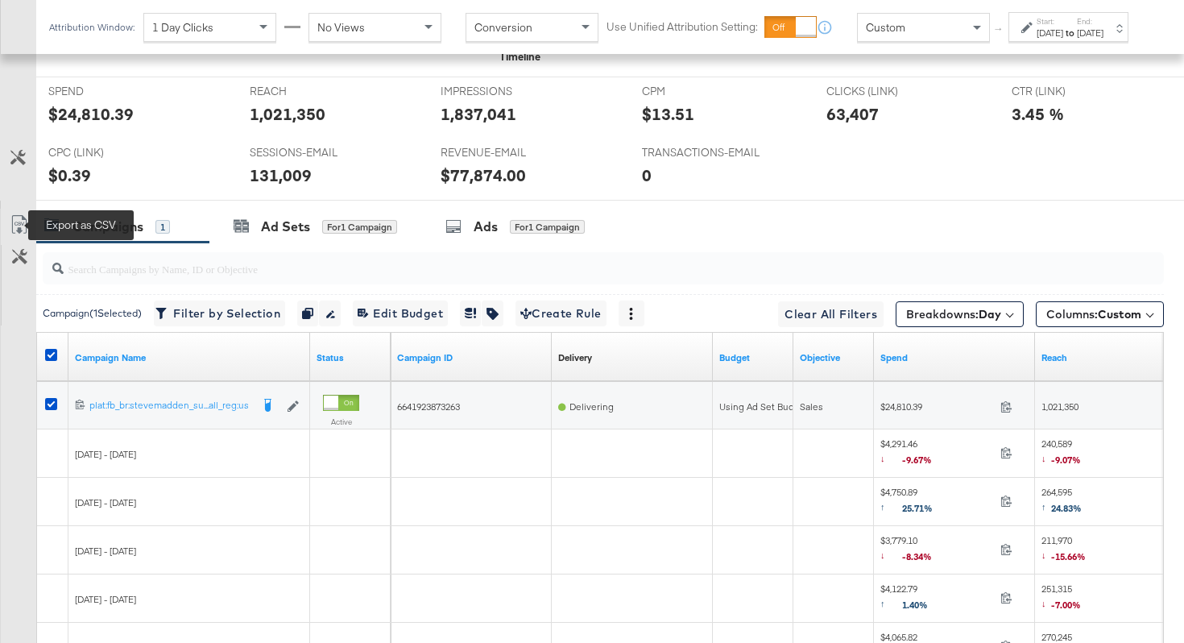
click at [12, 229] on icon at bounding box center [19, 224] width 19 height 19
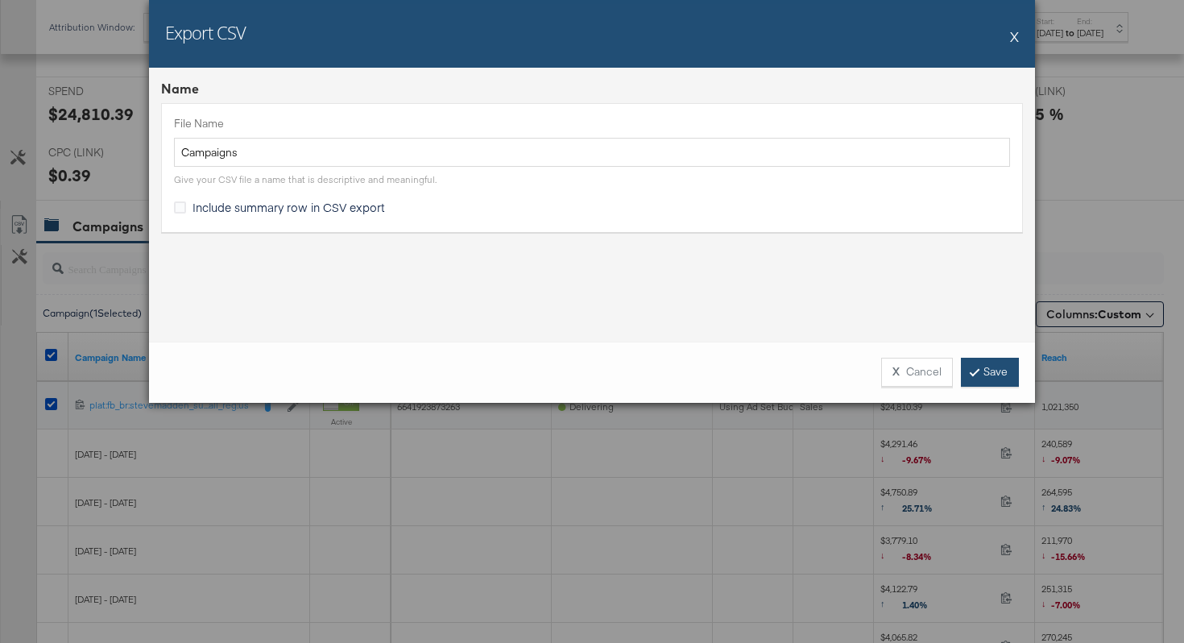
click at [980, 365] on link "Save" at bounding box center [990, 372] width 58 height 29
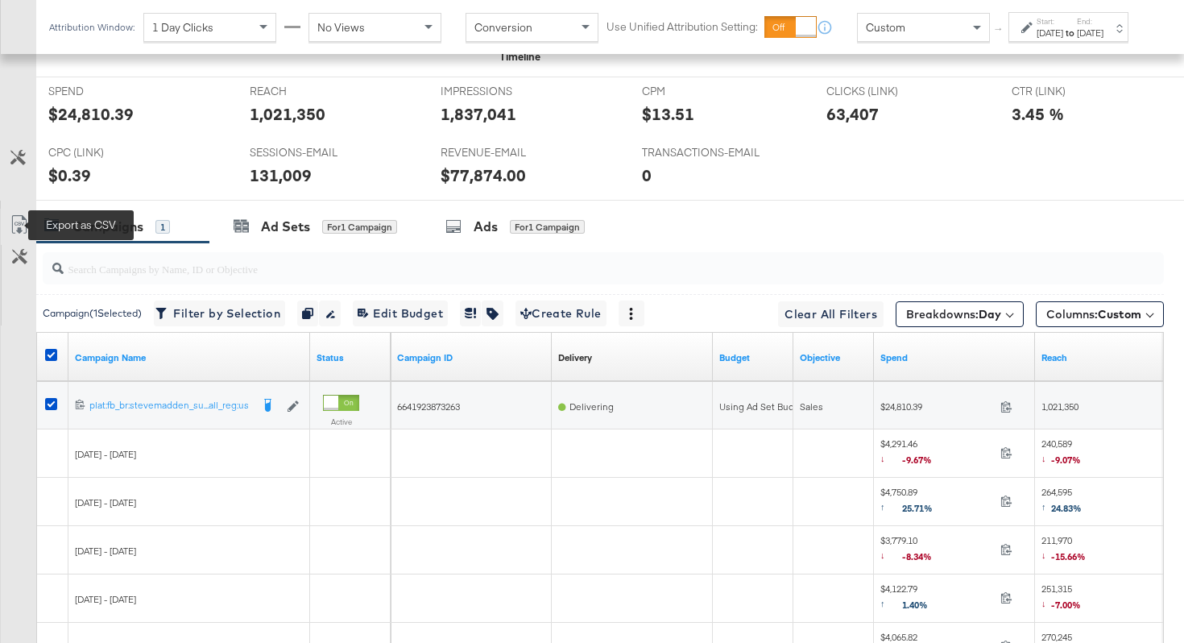
click at [15, 223] on icon at bounding box center [19, 224] width 19 height 19
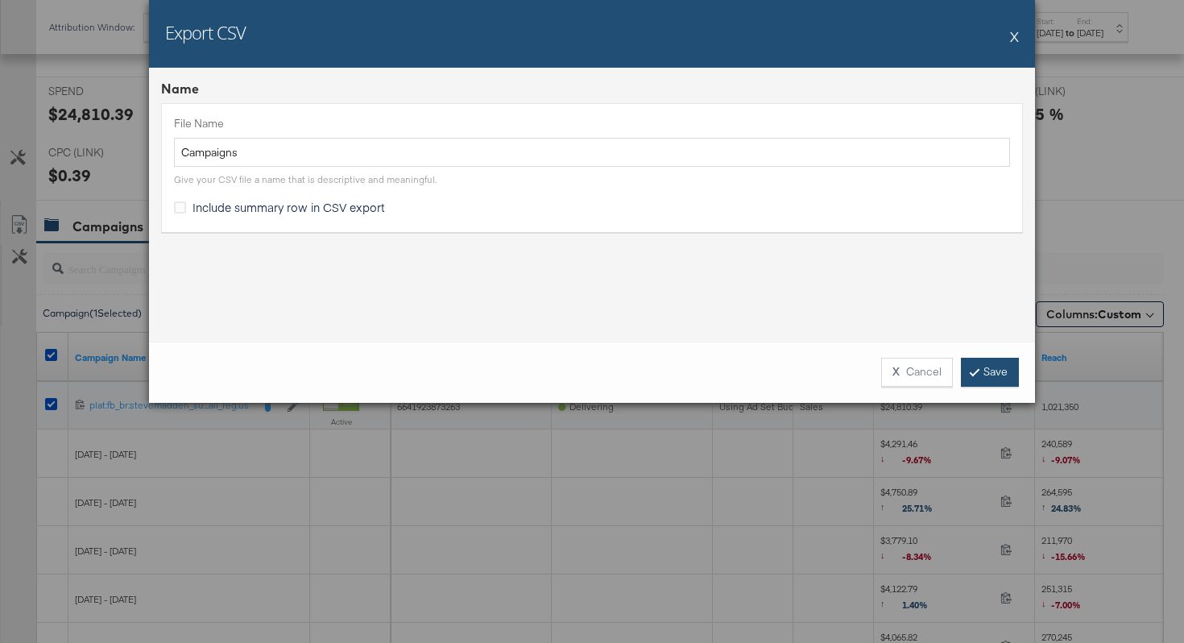
click at [981, 372] on link "Save" at bounding box center [990, 372] width 58 height 29
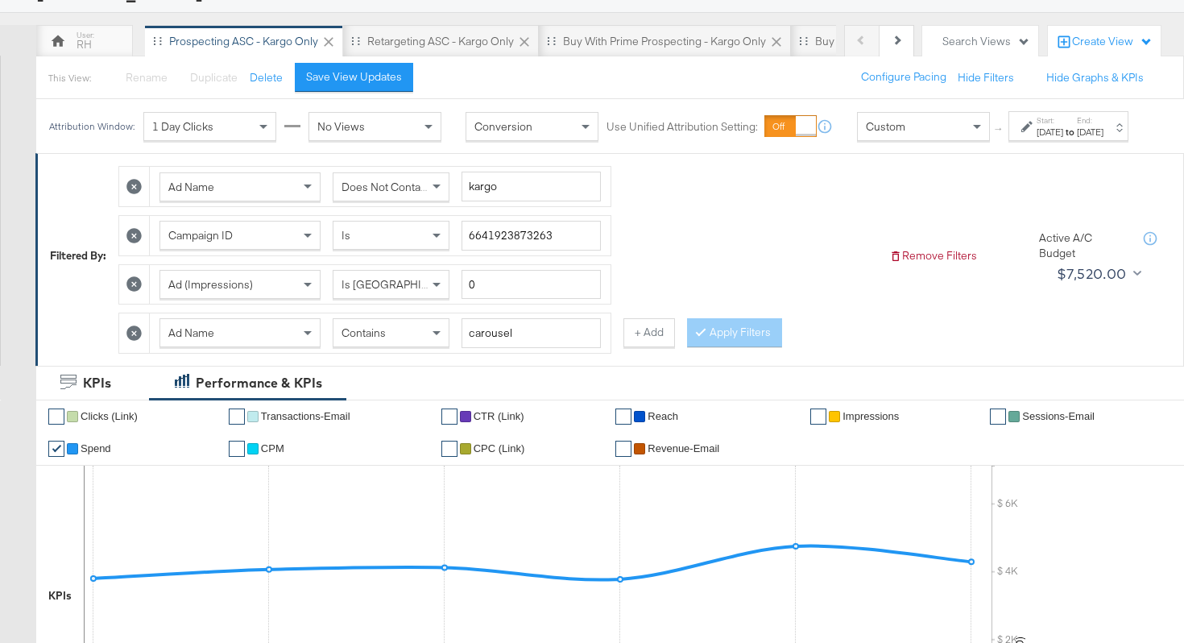
scroll to position [0, 0]
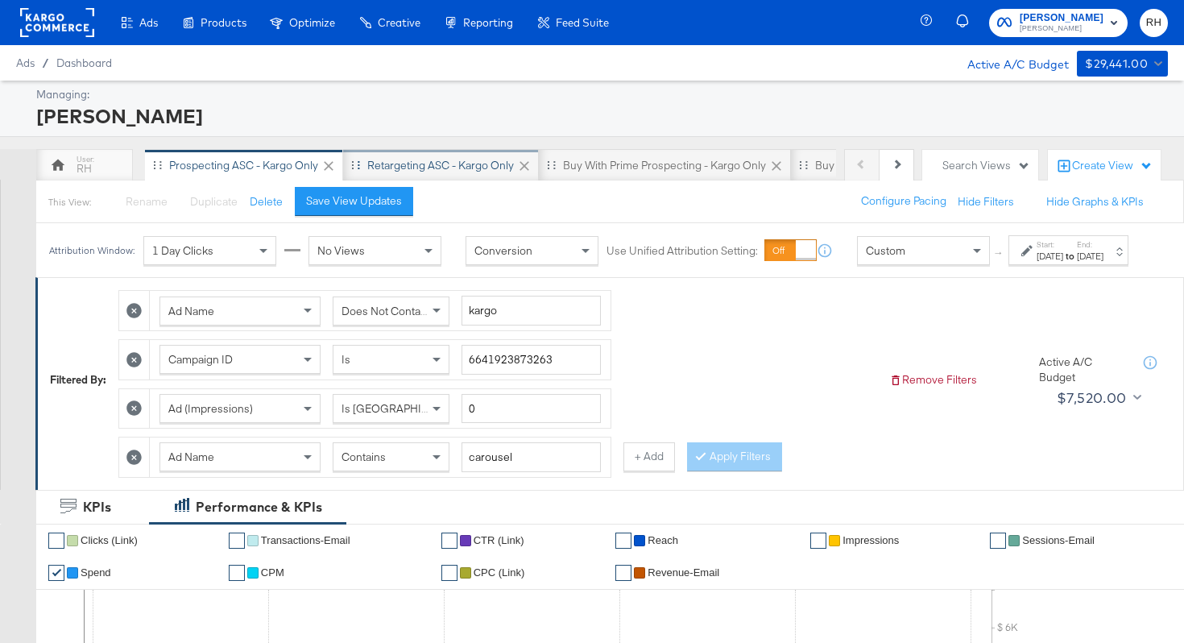
click at [424, 160] on div "Retargeting ASC - Kargo only" at bounding box center [440, 165] width 147 height 15
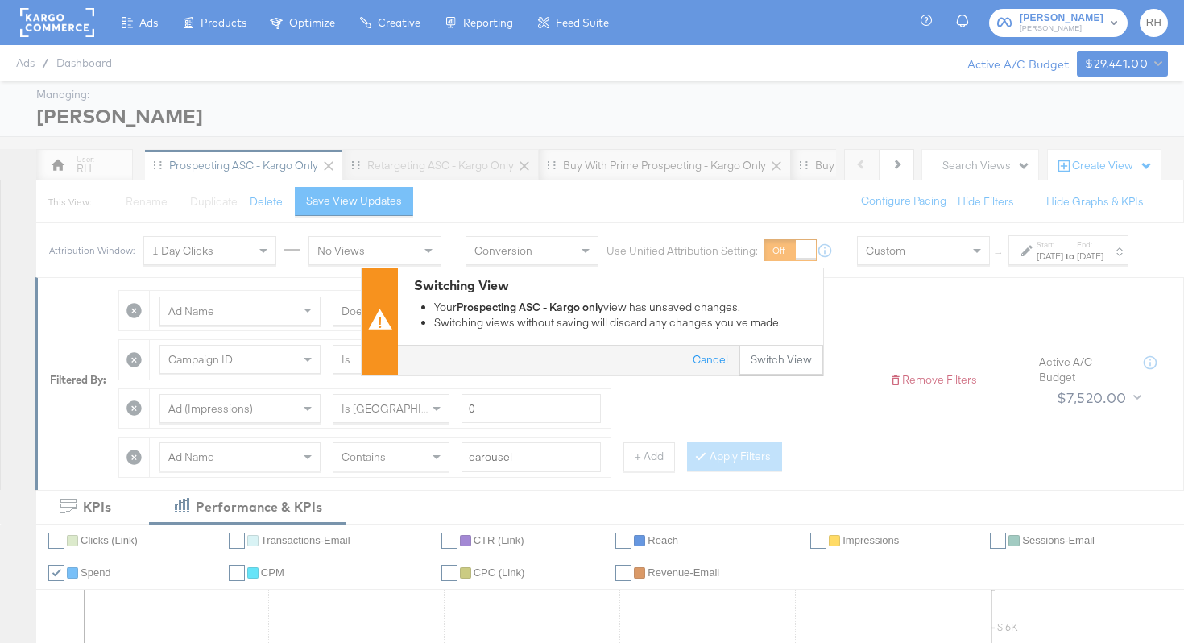
click at [773, 381] on div "Switching View Your Prospecting ASC - Kargo only view has unsaved changes. Swit…" at bounding box center [592, 321] width 1184 height 643
click at [780, 361] on button "Switch View" at bounding box center [782, 360] width 84 height 29
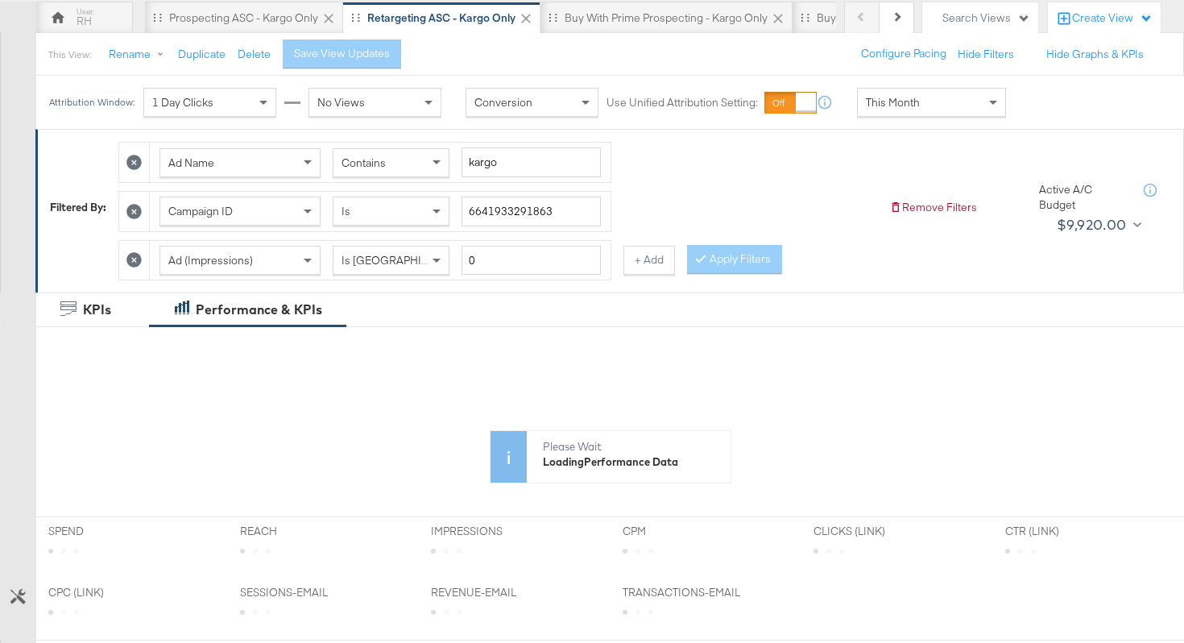
scroll to position [150, 0]
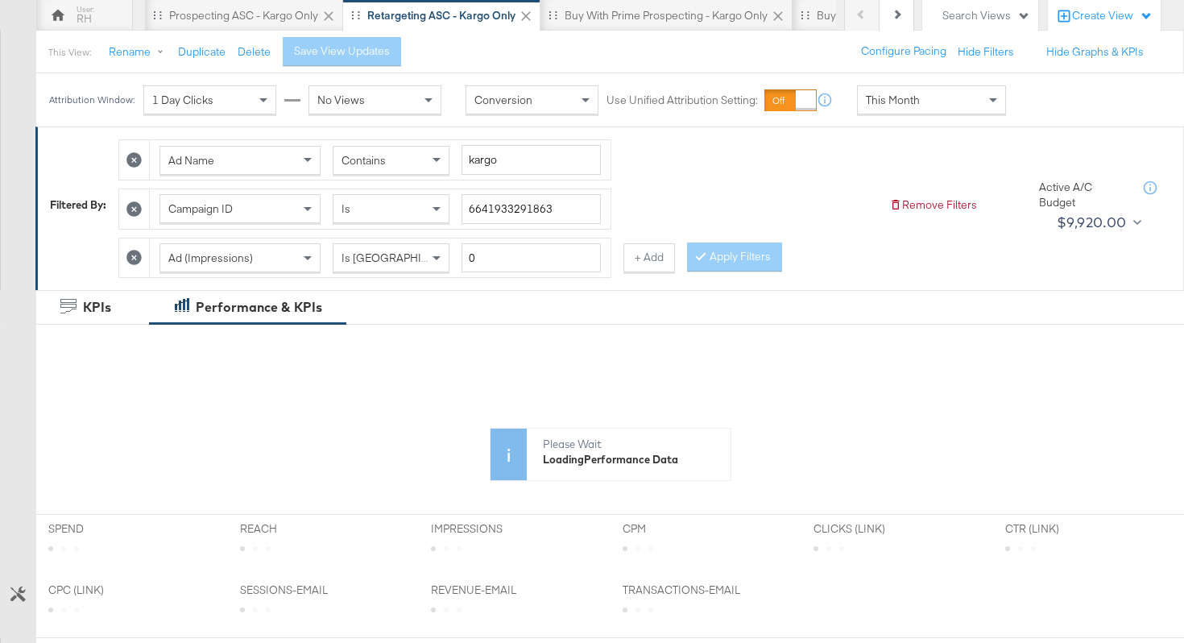
click at [893, 107] on div "This Month" at bounding box center [931, 99] width 147 height 27
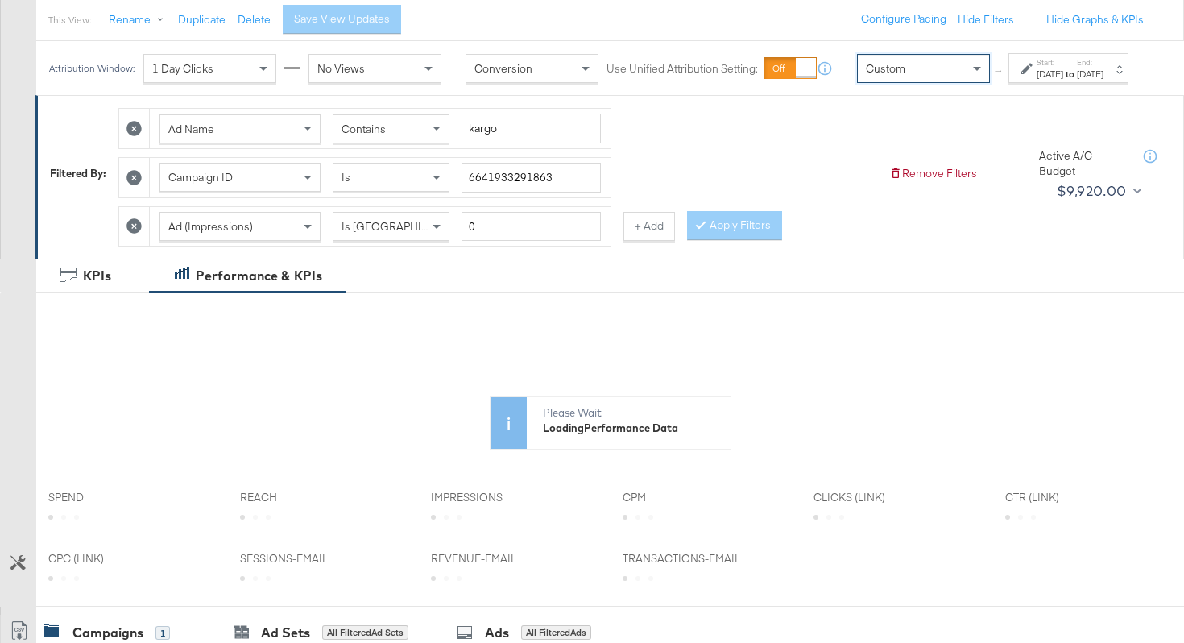
scroll to position [193, 0]
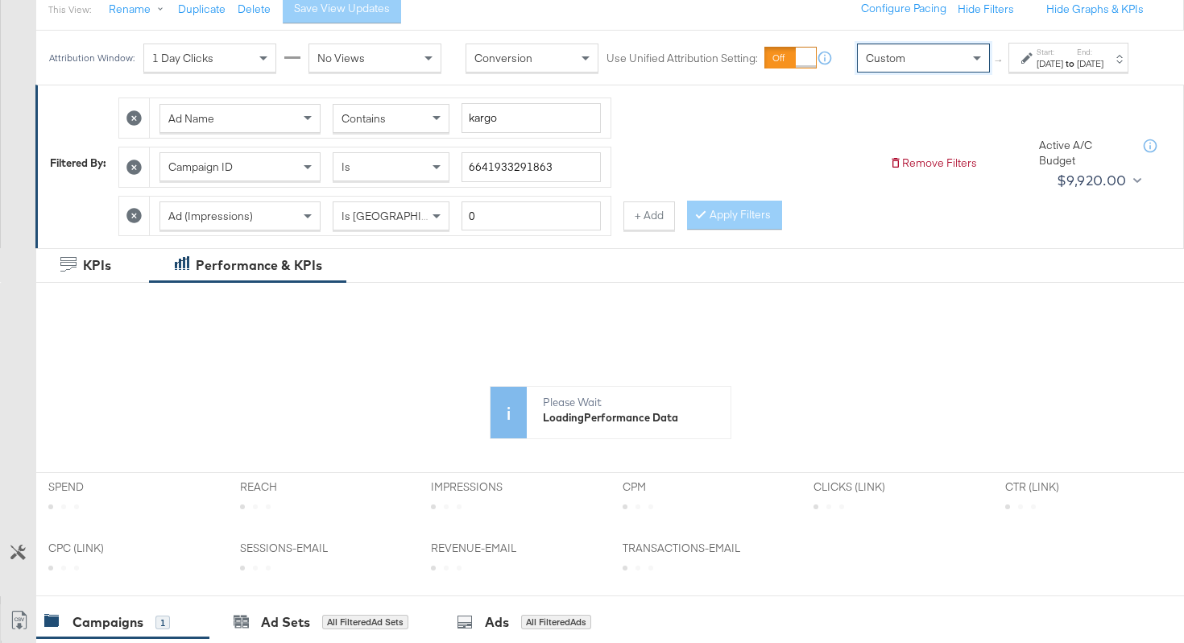
click at [1037, 57] on label "Start:" at bounding box center [1050, 52] width 27 height 10
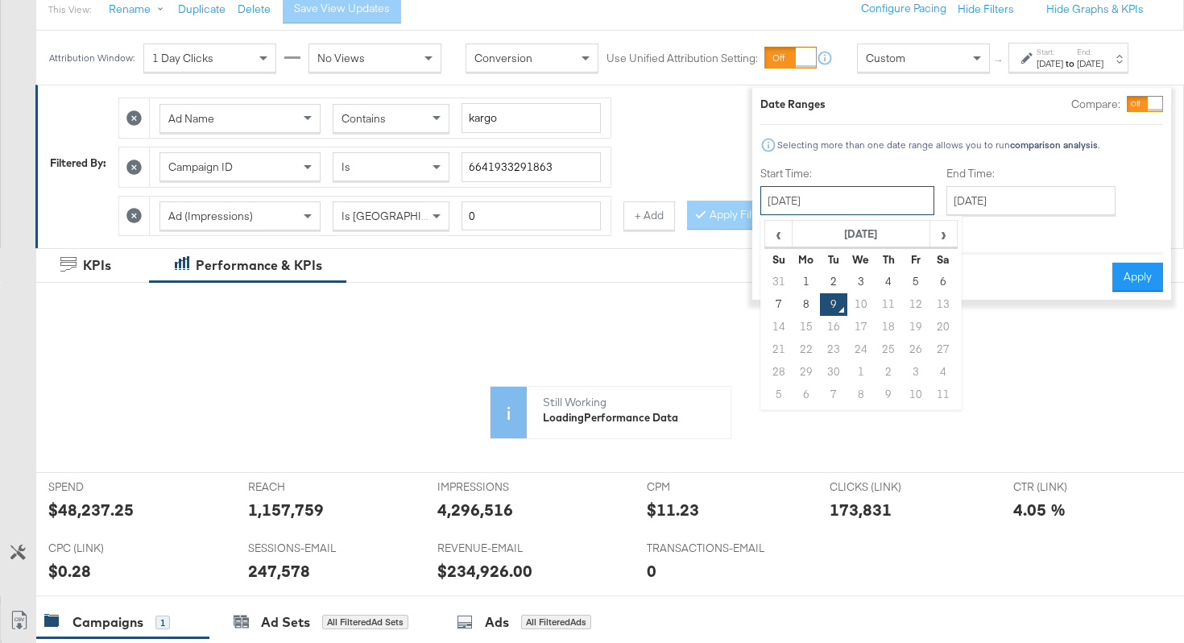
click at [823, 209] on input "September 9th 2025" at bounding box center [847, 200] width 174 height 29
click at [847, 280] on td "3" at bounding box center [860, 282] width 27 height 23
type input "September 3rd 2025"
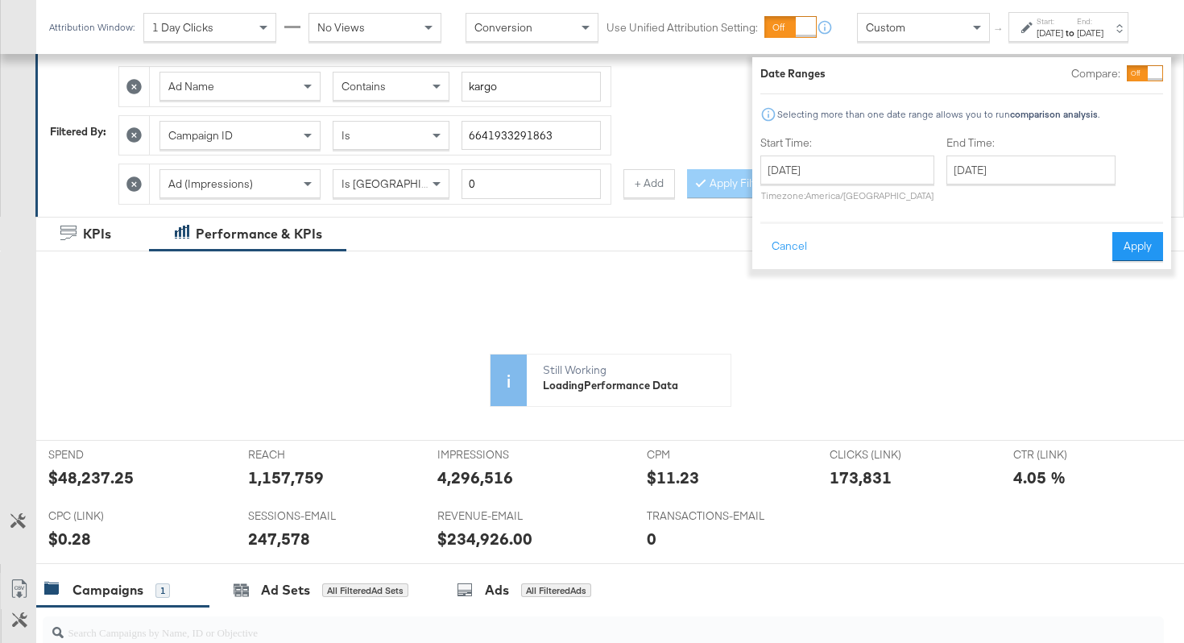
scroll to position [255, 0]
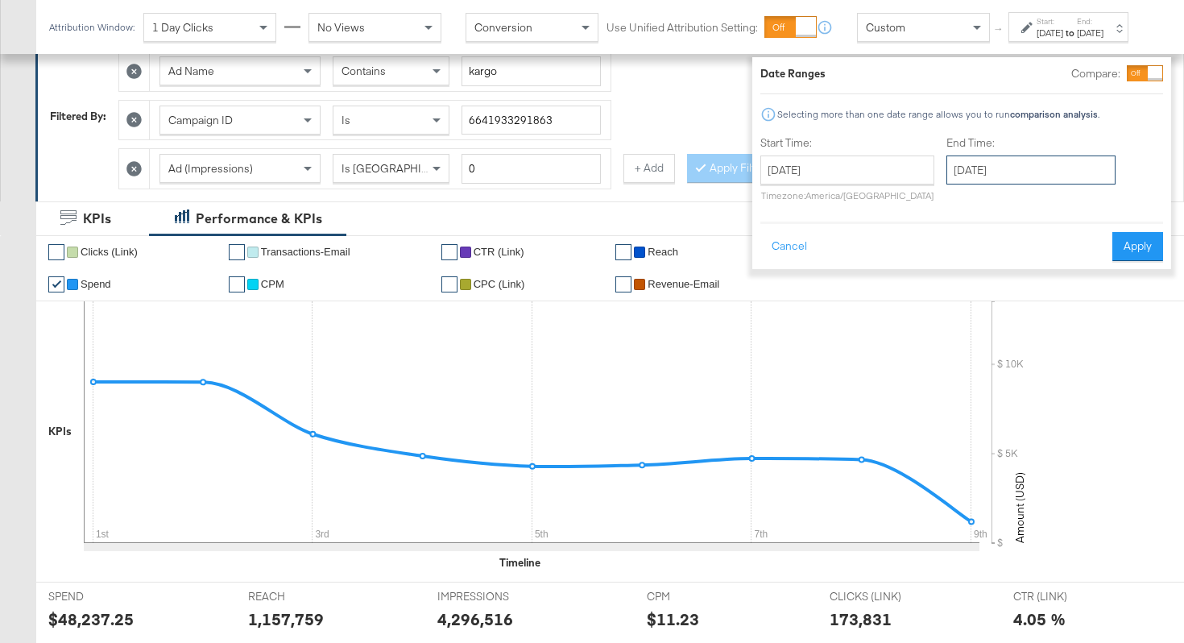
click at [951, 163] on input "September 9th 2025" at bounding box center [1031, 169] width 169 height 29
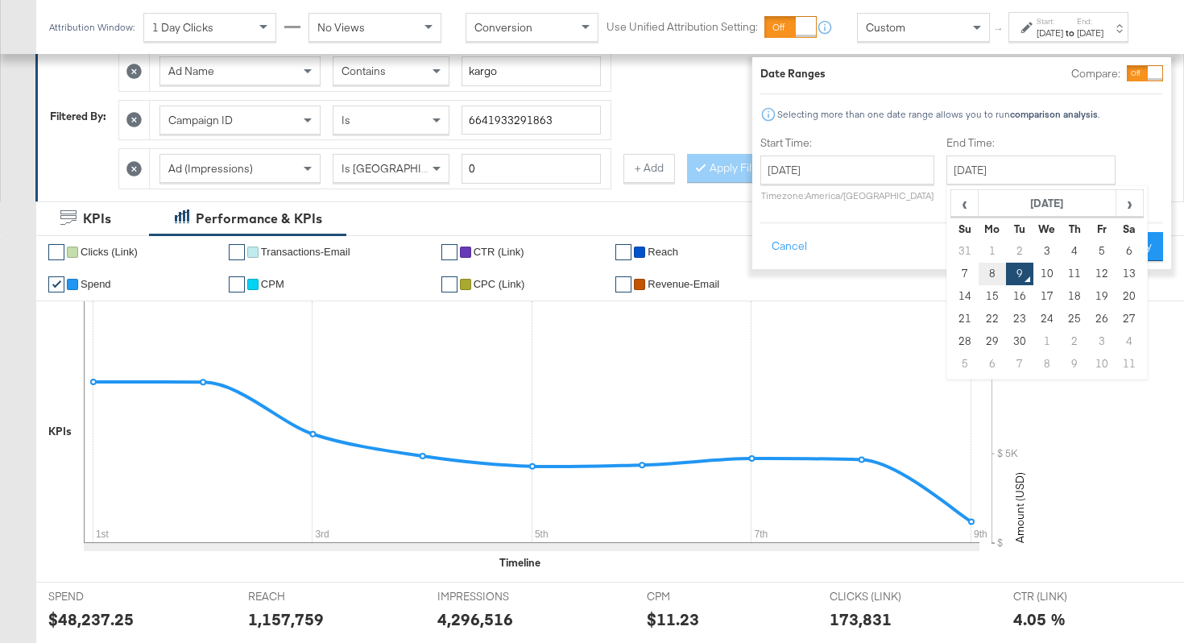
click at [979, 272] on td "8" at bounding box center [992, 274] width 27 height 23
type input "September 8th 2025"
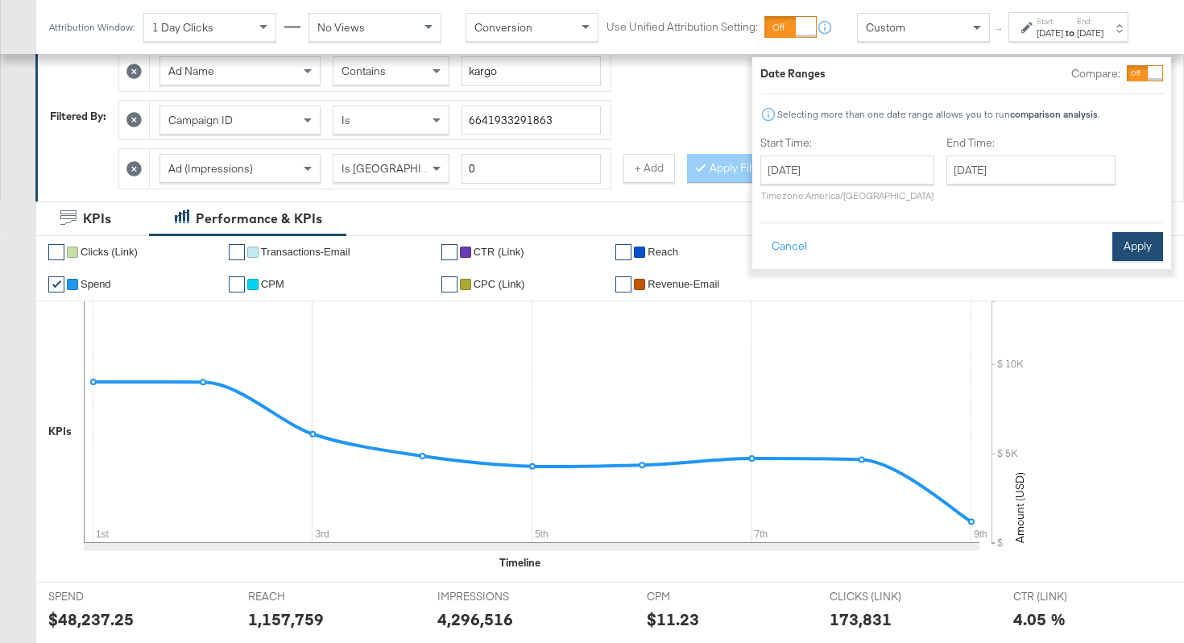
click at [1113, 250] on button "Apply" at bounding box center [1138, 246] width 51 height 29
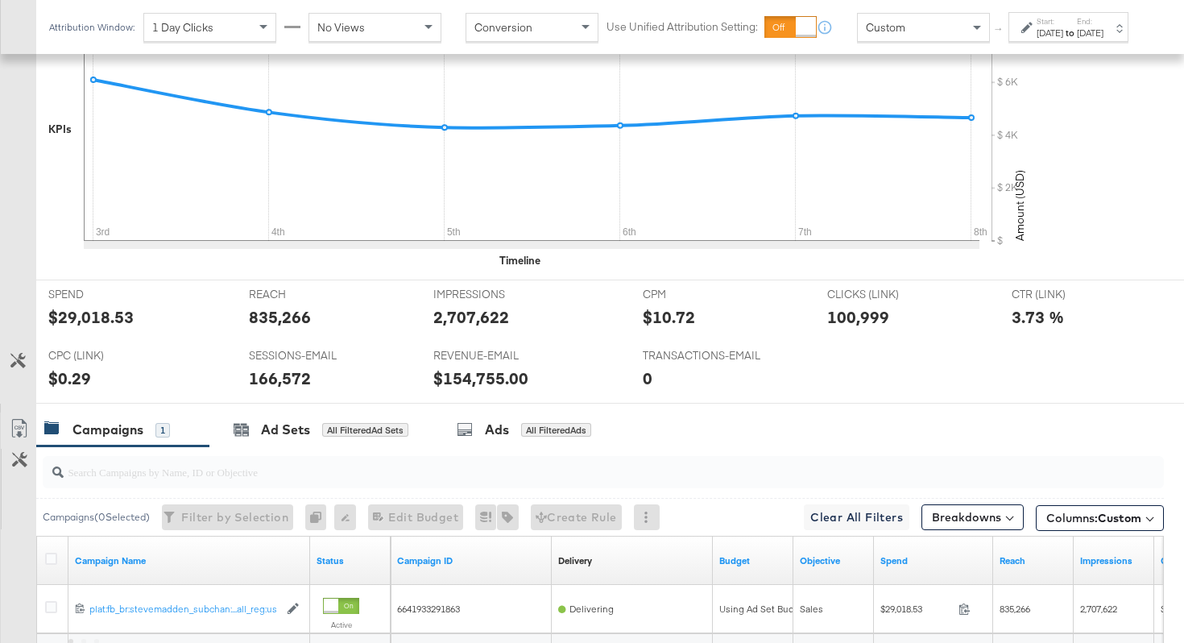
scroll to position [714, 0]
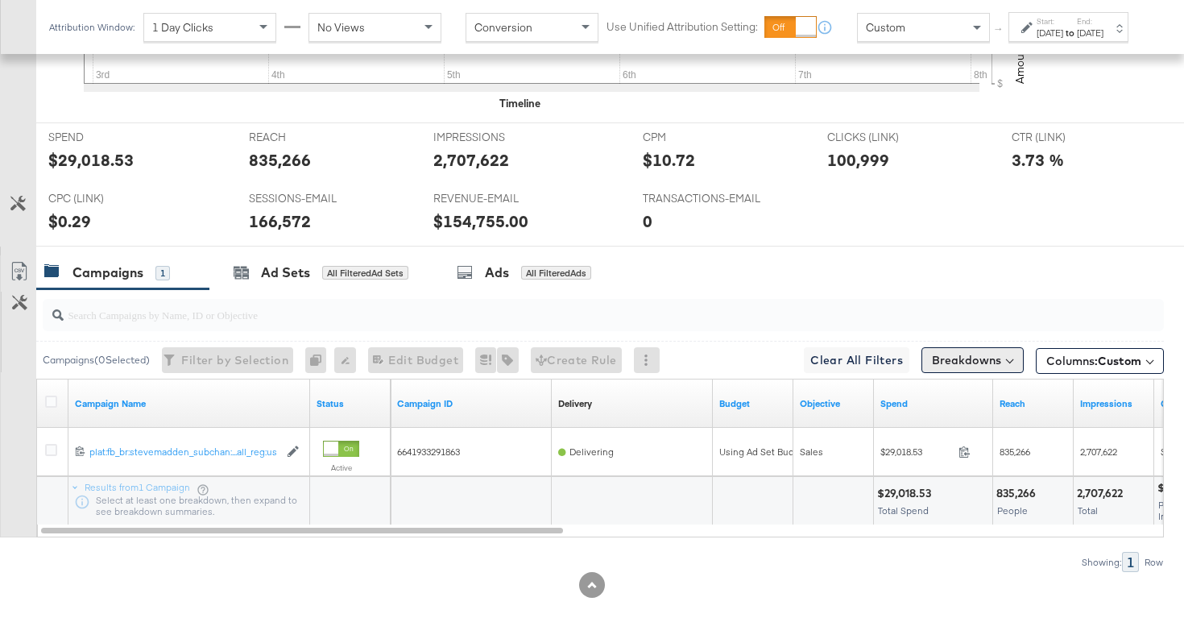
click at [959, 361] on button "Breakdowns" at bounding box center [973, 360] width 102 height 26
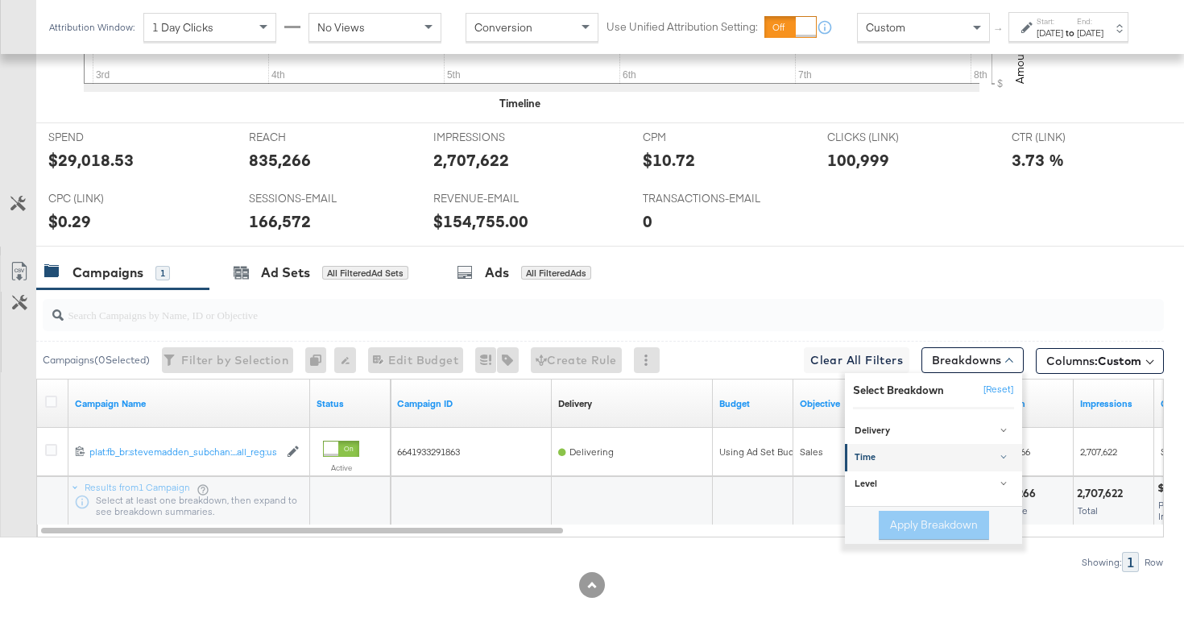
click at [889, 454] on div "Time" at bounding box center [935, 458] width 160 height 13
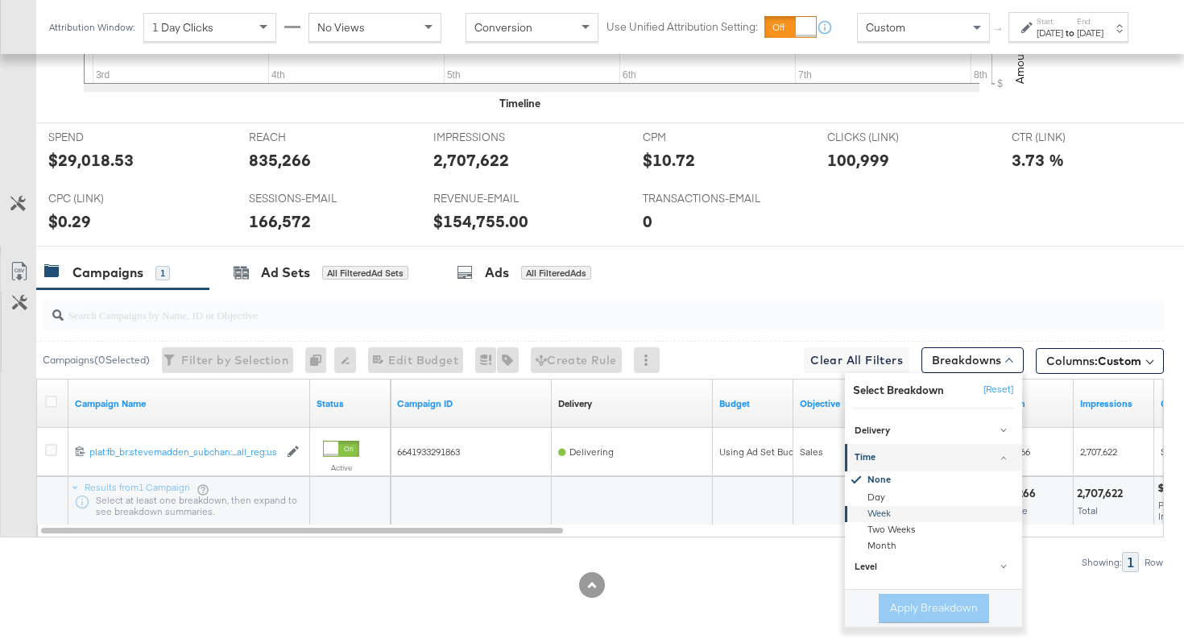
click at [883, 508] on div "Week" at bounding box center [934, 514] width 175 height 16
click at [883, 508] on div "Week" at bounding box center [934, 512] width 175 height 19
click at [892, 492] on div "Day" at bounding box center [934, 498] width 175 height 16
click at [920, 607] on button "Apply Breakdown" at bounding box center [934, 608] width 110 height 29
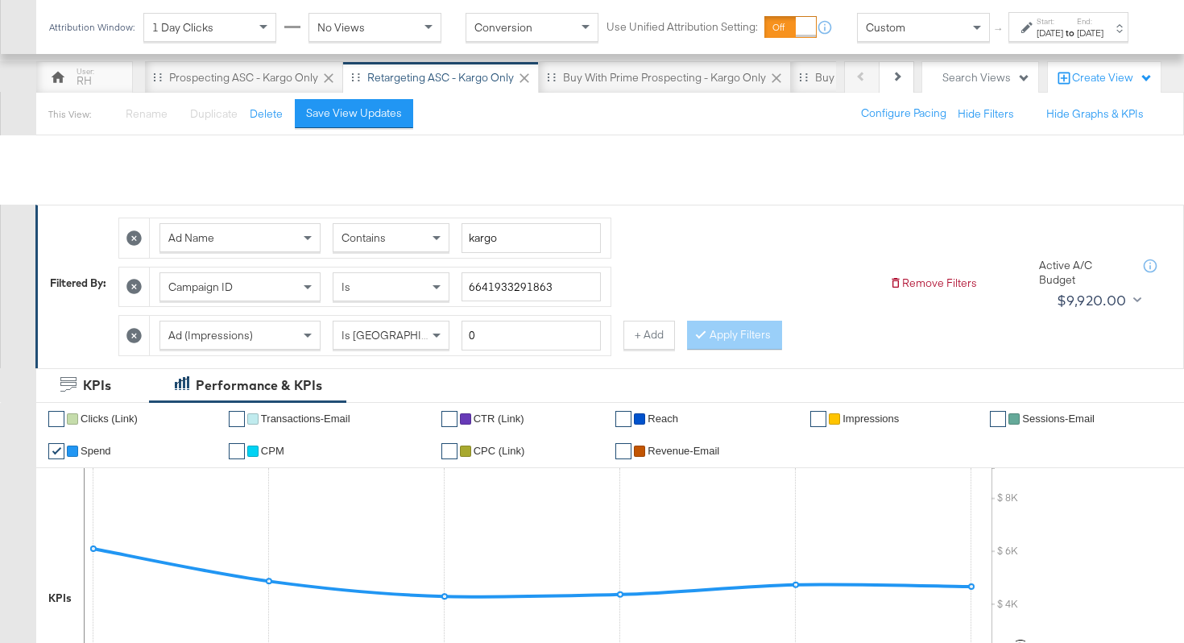
scroll to position [0, 0]
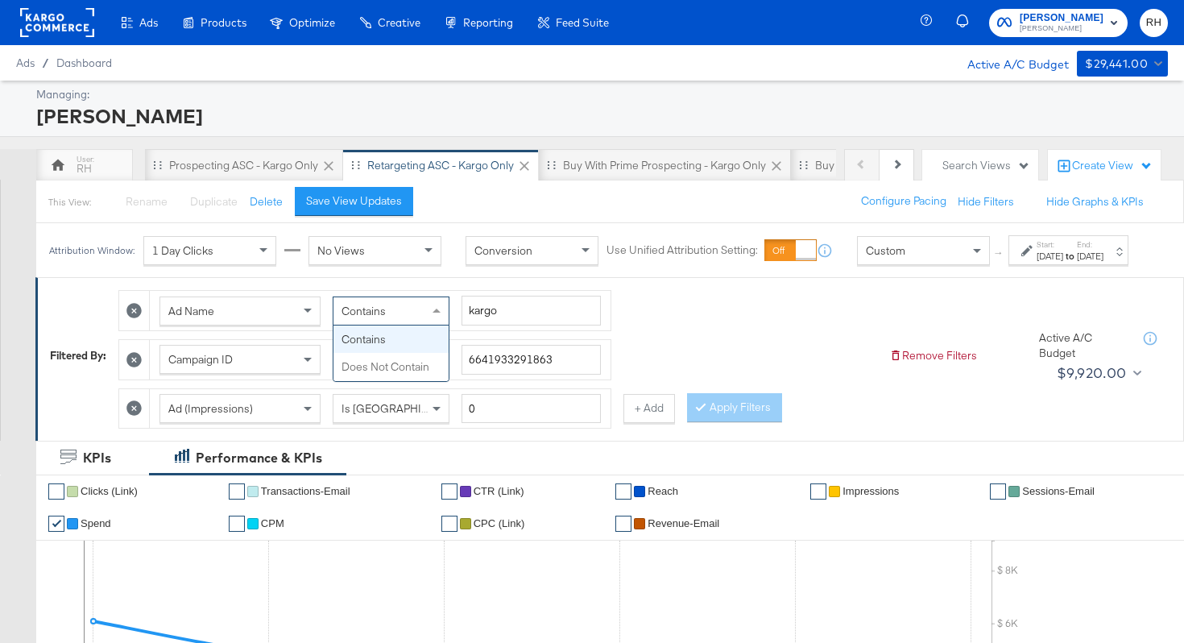
click at [401, 321] on div "Contains" at bounding box center [391, 310] width 115 height 27
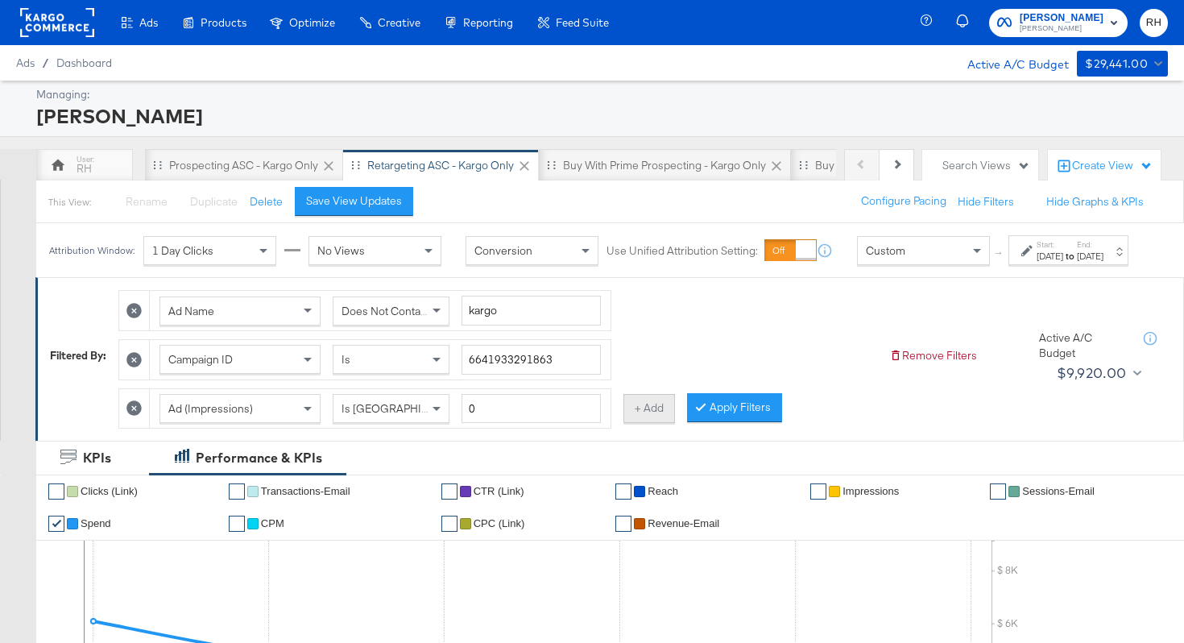
click at [649, 423] on button "+ Add" at bounding box center [650, 408] width 52 height 29
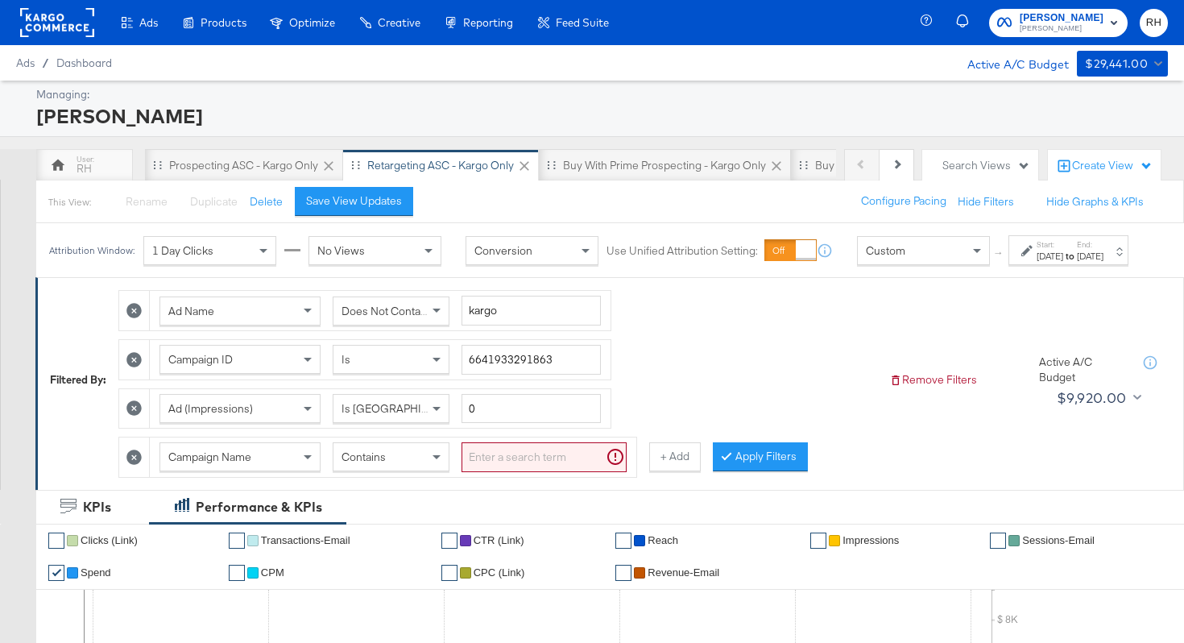
click at [262, 470] on div "Campaign Name" at bounding box center [240, 456] width 160 height 27
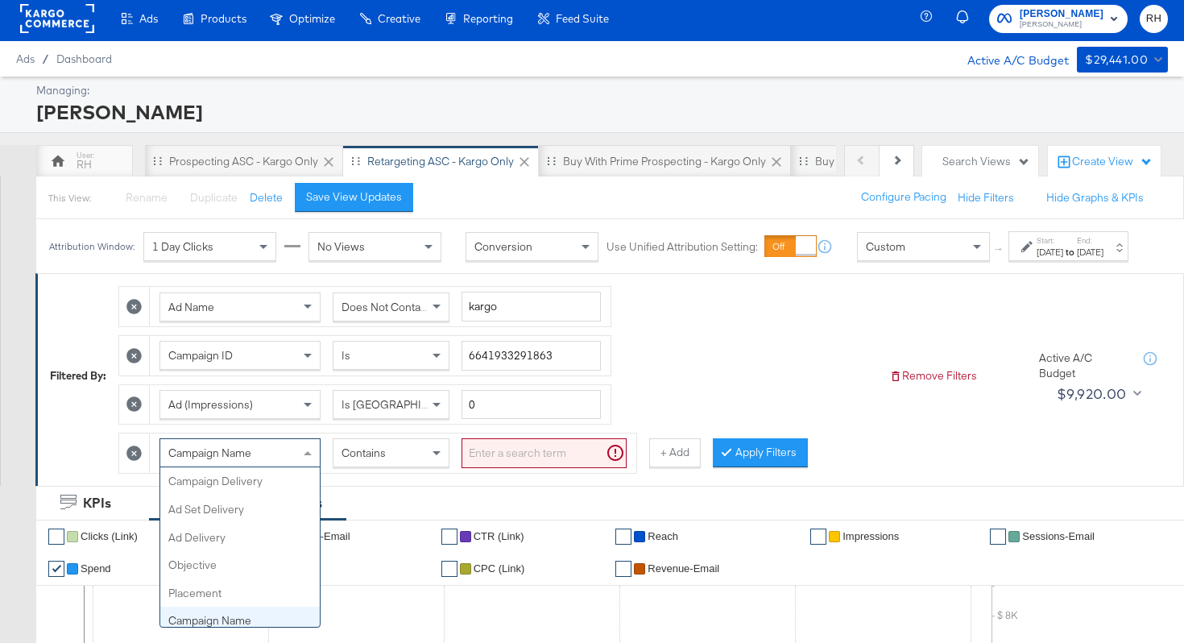
scroll to position [139, 0]
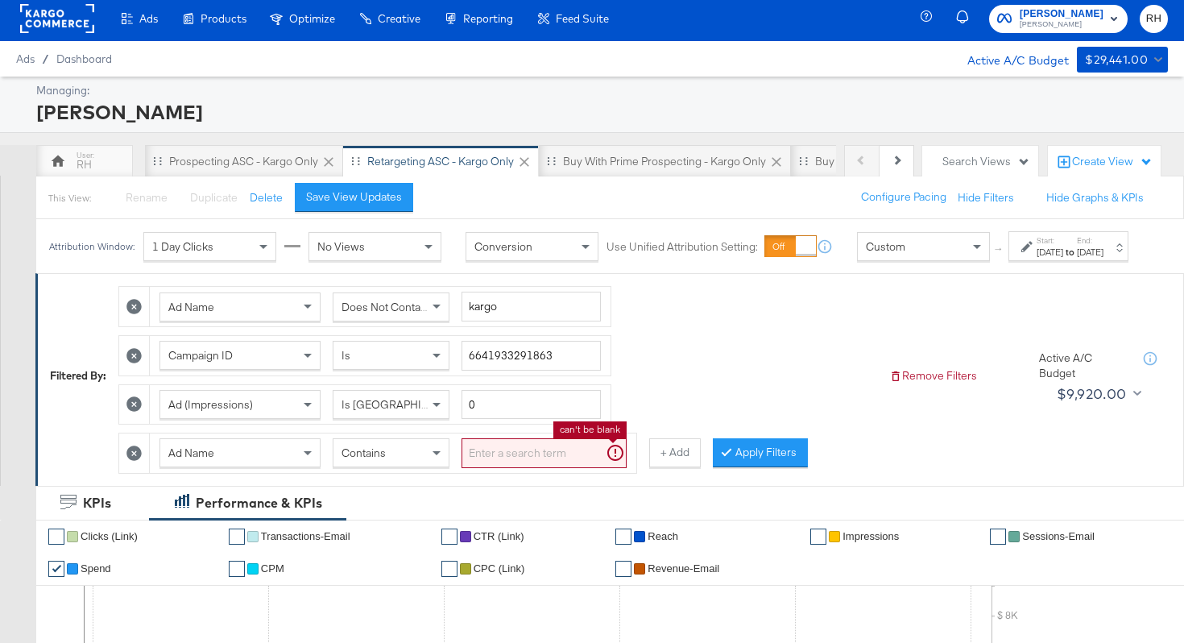
click at [504, 463] on input "search" at bounding box center [544, 453] width 165 height 30
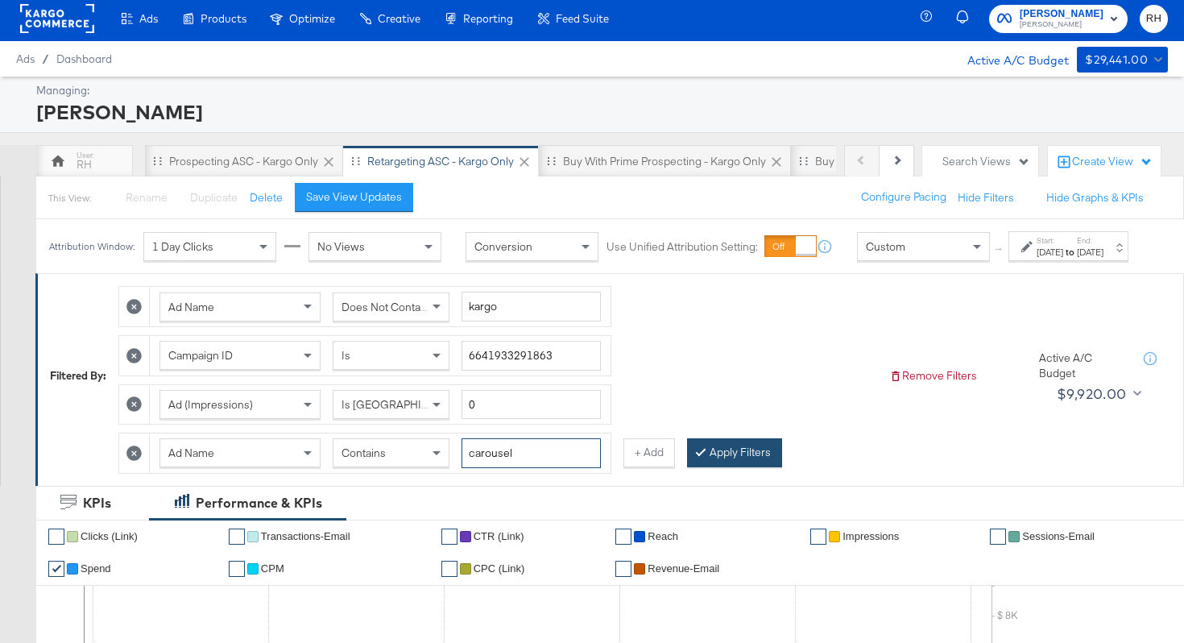
type input "carousel"
click at [740, 463] on button "Apply Filters" at bounding box center [734, 452] width 95 height 29
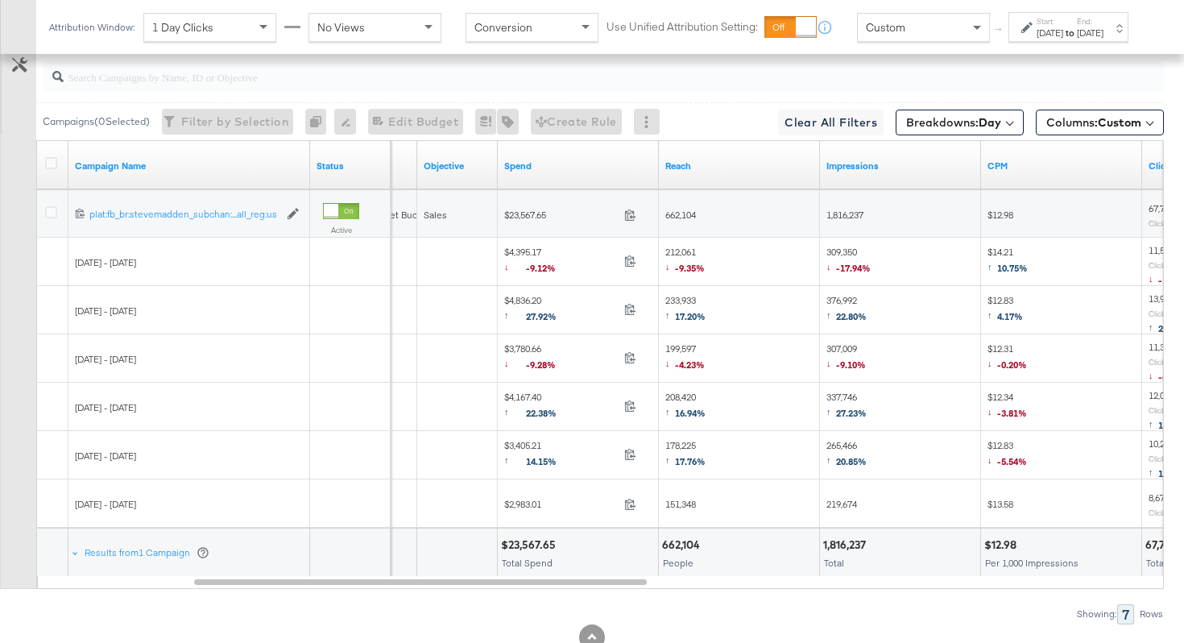
scroll to position [995, 0]
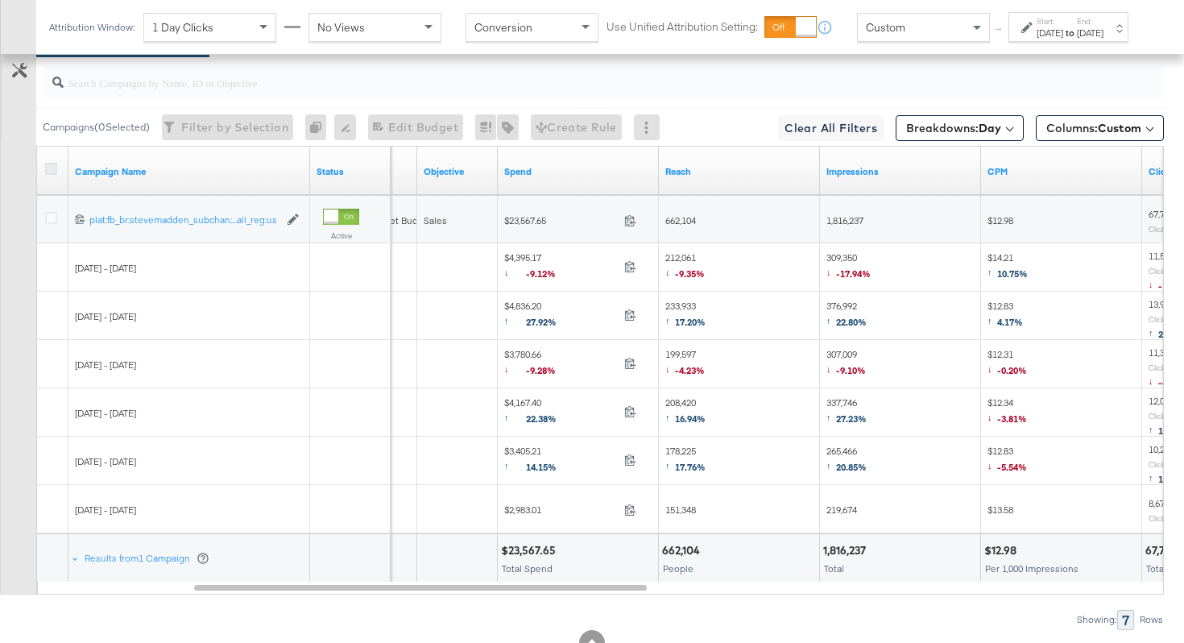
click at [52, 172] on icon at bounding box center [51, 169] width 12 height 12
click at [0, 0] on input "checkbox" at bounding box center [0, 0] width 0 height 0
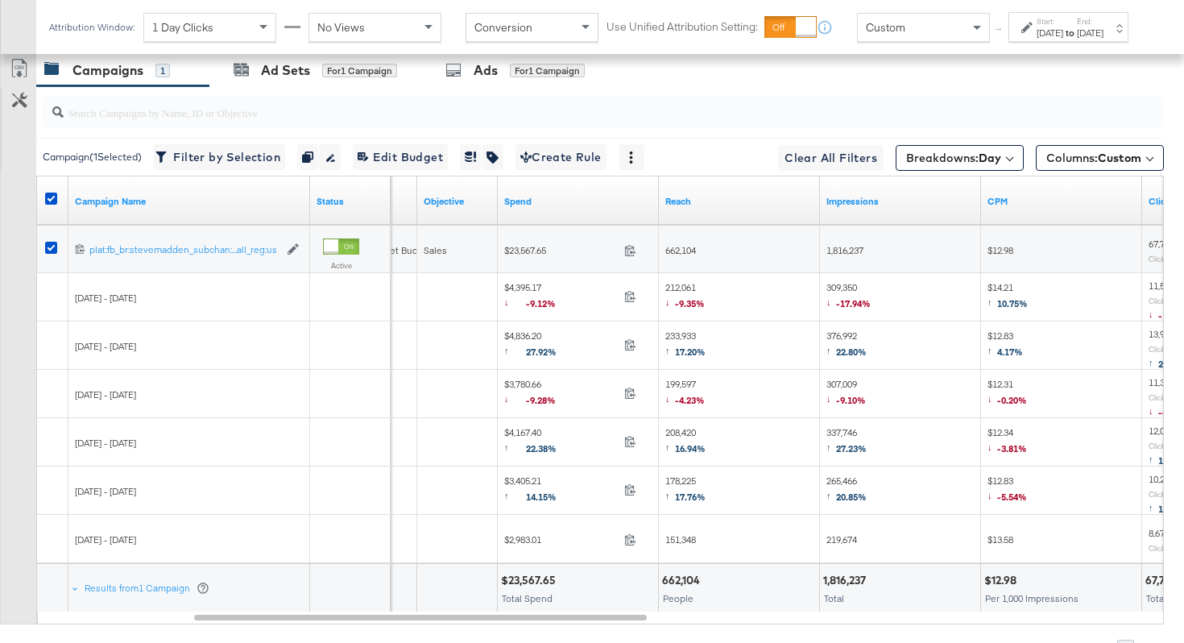
scroll to position [913, 0]
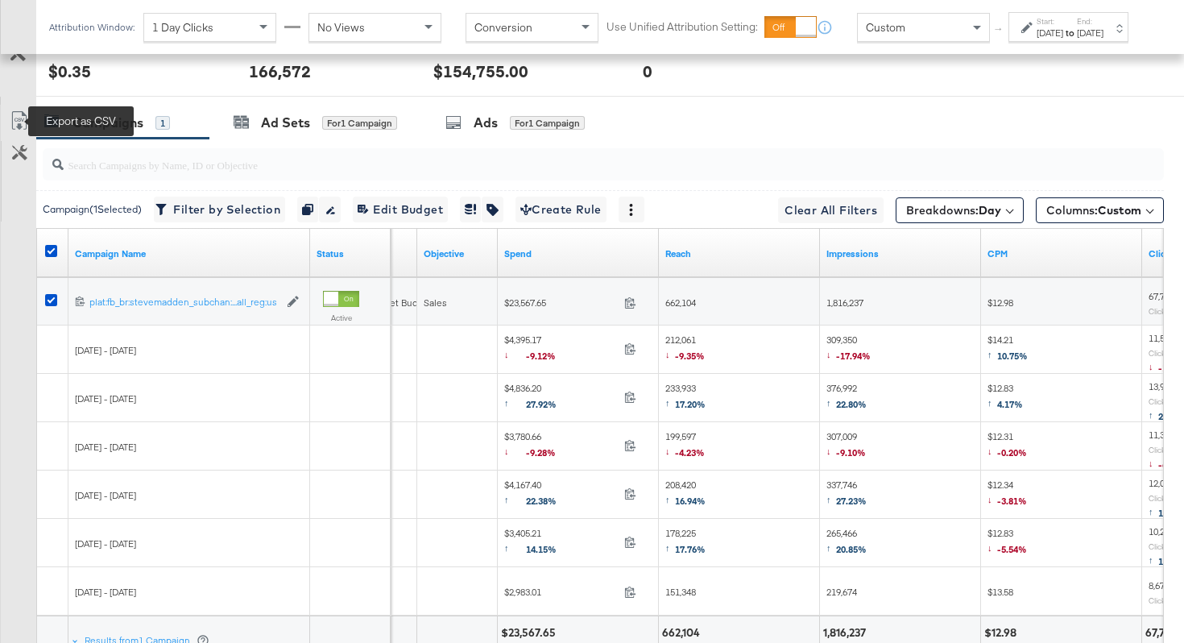
click at [26, 125] on icon at bounding box center [19, 120] width 19 height 19
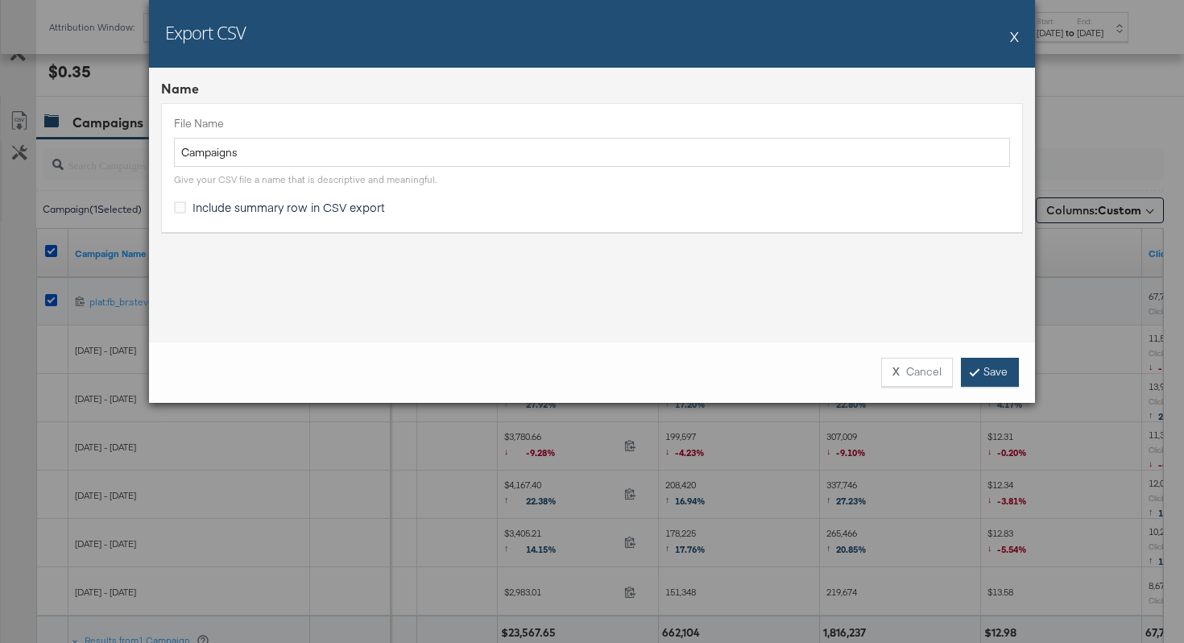
click at [981, 373] on link "Save" at bounding box center [990, 372] width 58 height 29
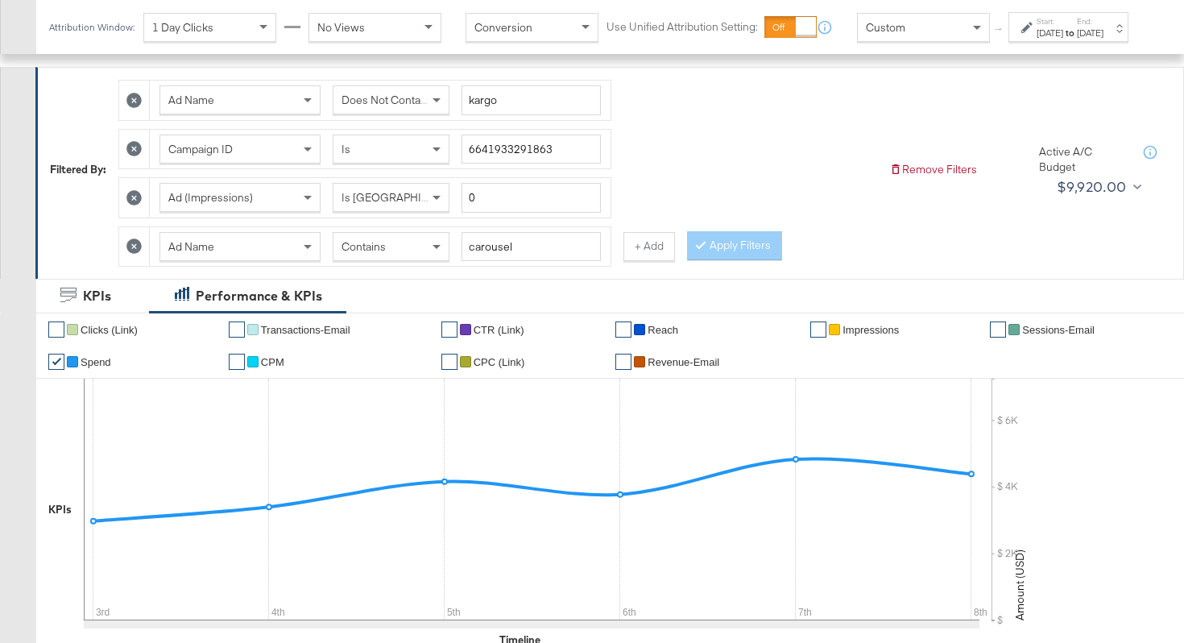
scroll to position [0, 0]
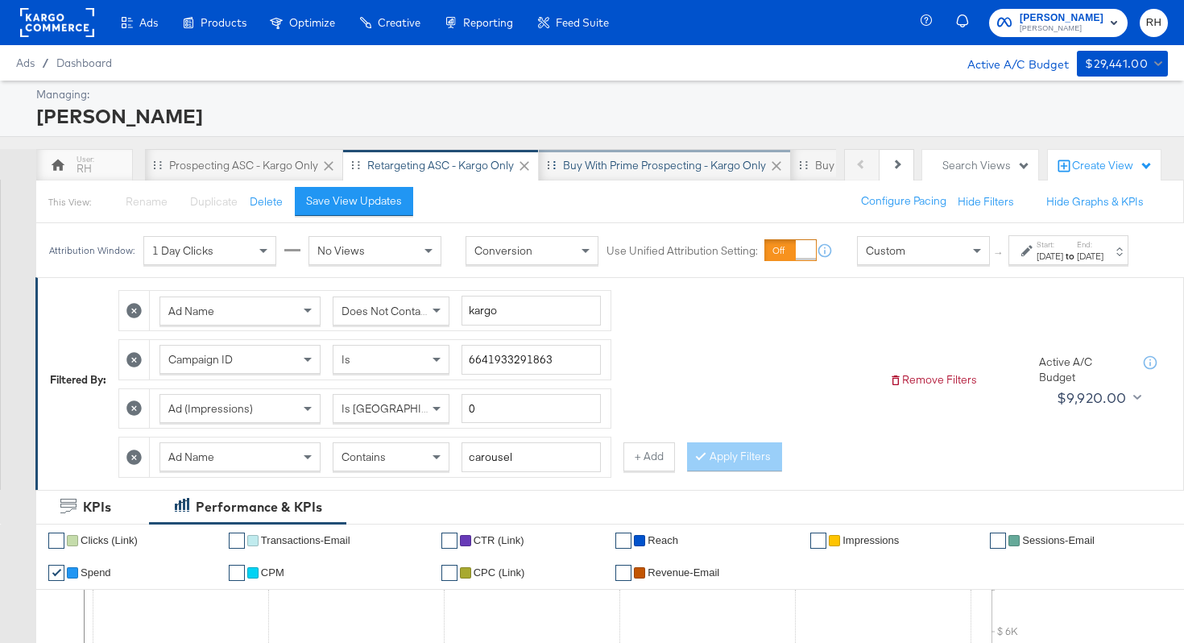
click at [607, 172] on div "Buy with Prime Prospecting - Kargo only" at bounding box center [664, 165] width 203 height 15
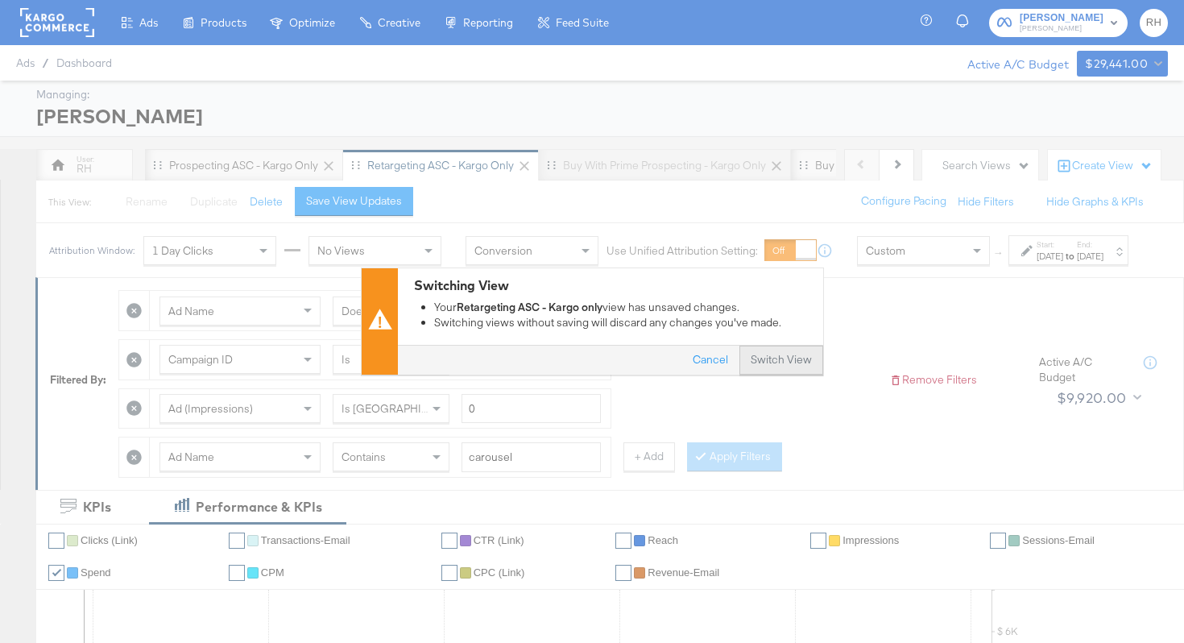
click at [773, 354] on button "Switch View" at bounding box center [782, 360] width 84 height 29
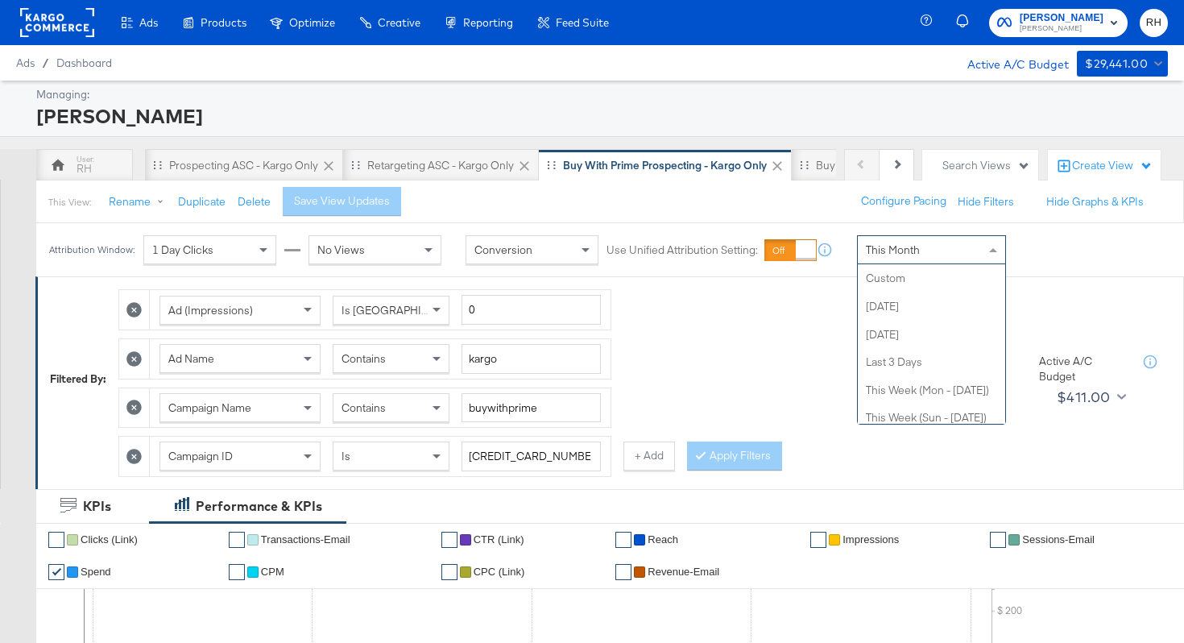
click at [909, 254] on span "This Month" at bounding box center [893, 249] width 54 height 15
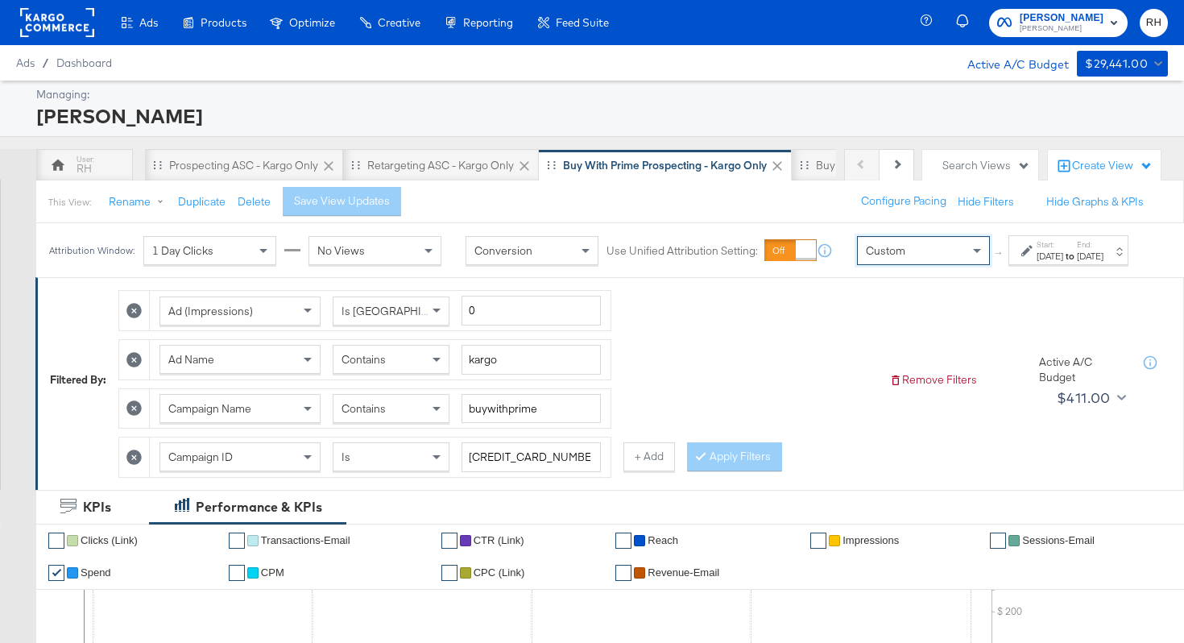
click at [1037, 250] on label "Start:" at bounding box center [1050, 244] width 27 height 10
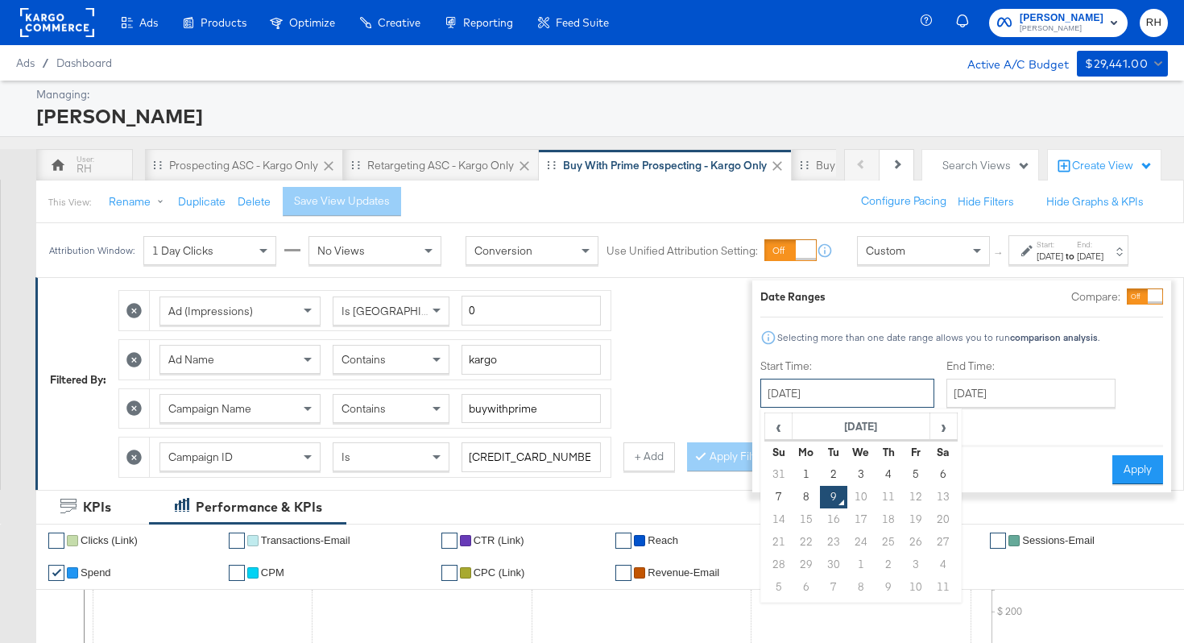
click at [877, 387] on input "September 9th 2025" at bounding box center [847, 393] width 174 height 29
click at [847, 473] on td "3" at bounding box center [860, 474] width 27 height 23
type input "September 3rd 2025"
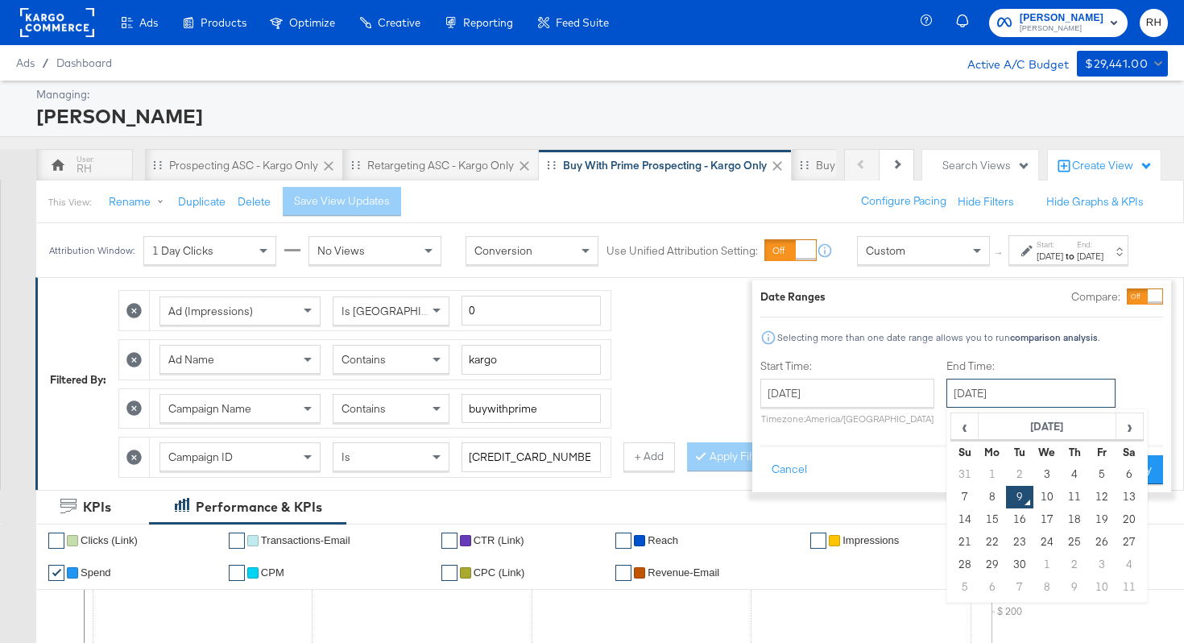
click at [947, 394] on input "September 9th 2025" at bounding box center [1031, 393] width 169 height 29
click at [979, 488] on td "8" at bounding box center [992, 497] width 27 height 23
type input "September 8th 2025"
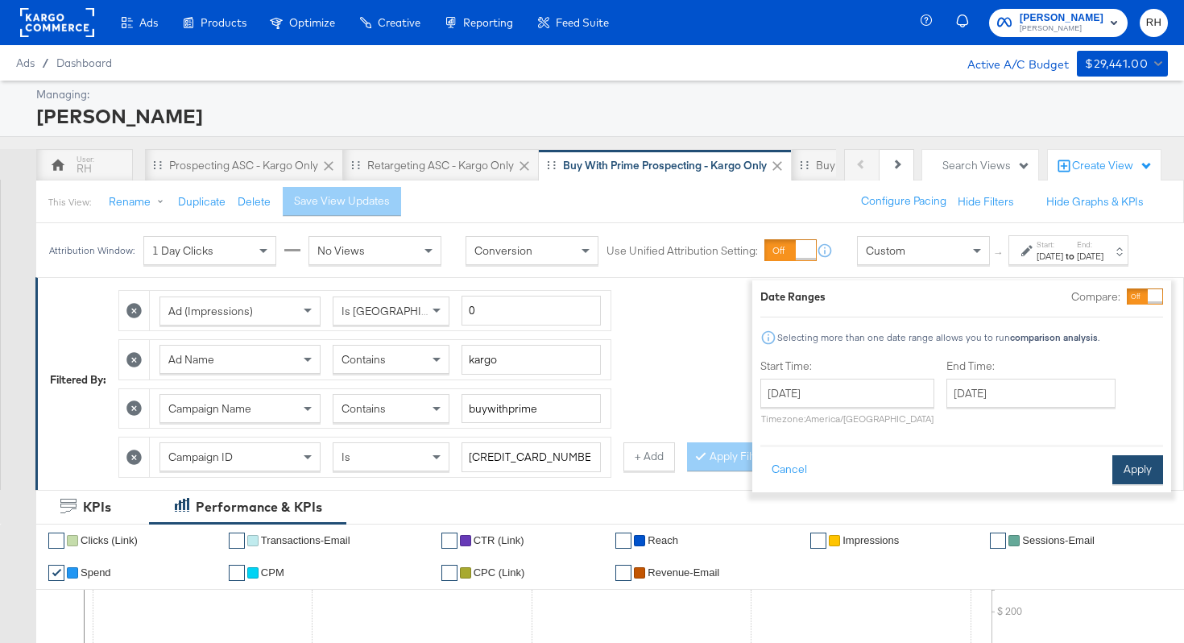
click at [1113, 471] on button "Apply" at bounding box center [1138, 469] width 51 height 29
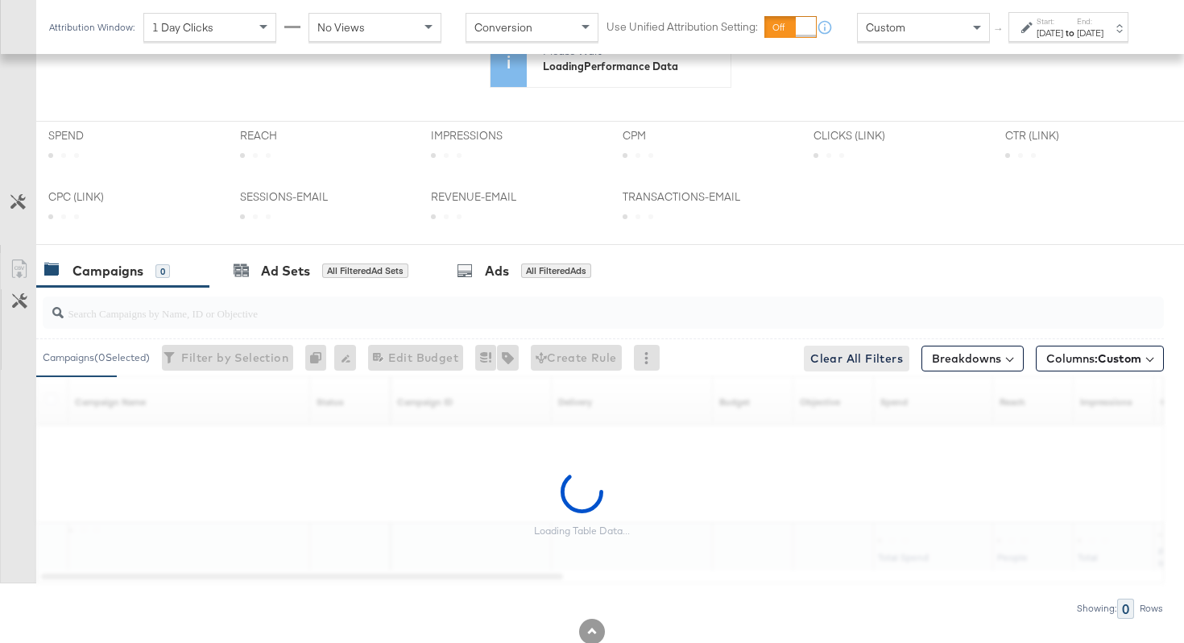
scroll to position [605, 0]
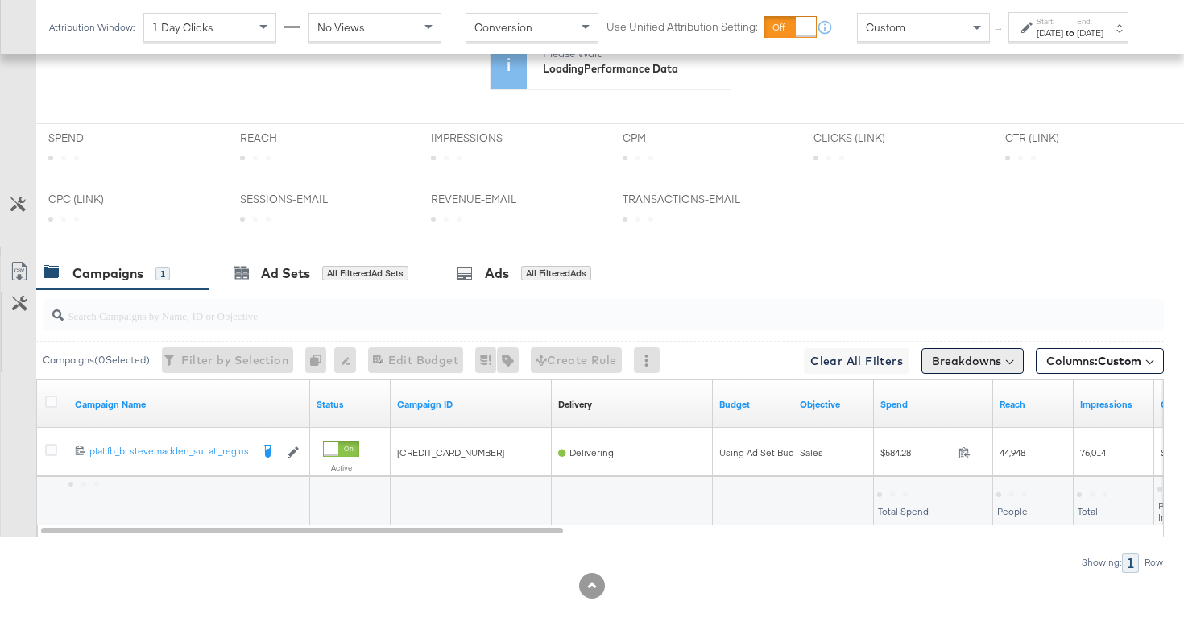
click at [930, 360] on button "Breakdowns" at bounding box center [973, 361] width 102 height 26
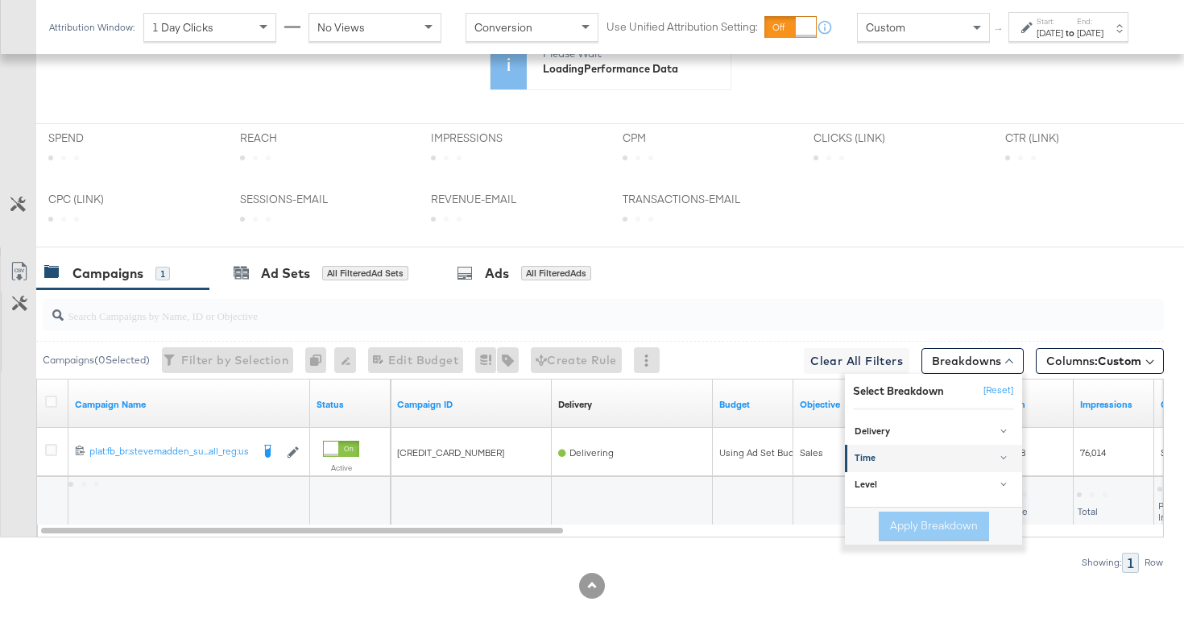
click at [901, 450] on link "Time" at bounding box center [933, 458] width 177 height 27
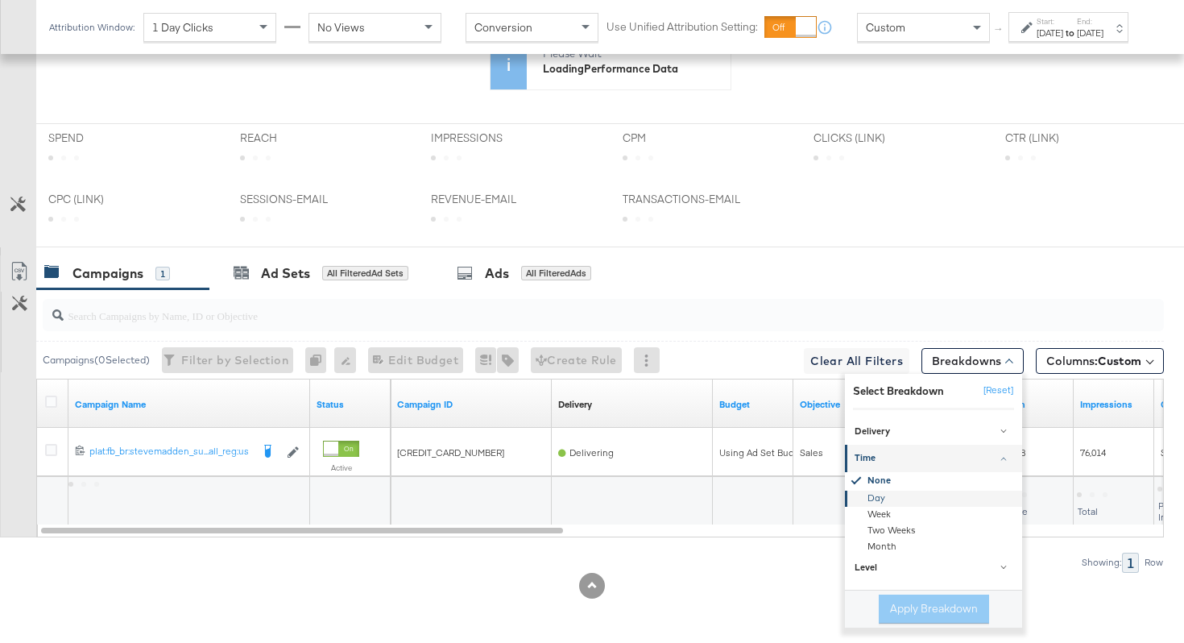
click at [877, 495] on div "Day" at bounding box center [934, 499] width 175 height 16
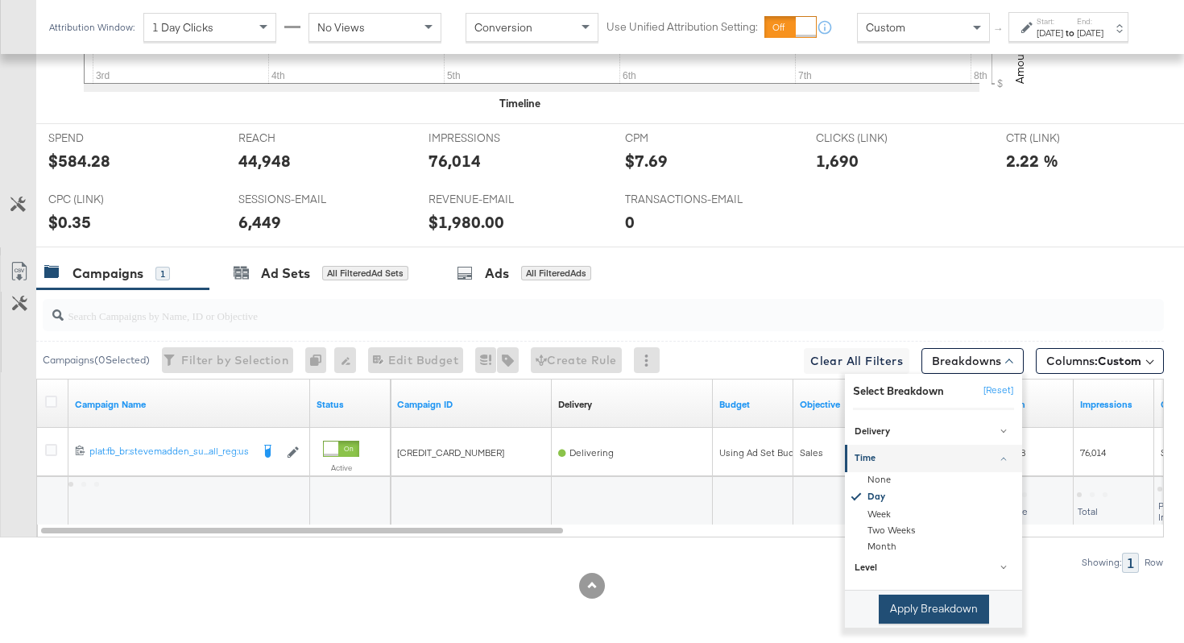
click at [904, 607] on button "Apply Breakdown" at bounding box center [934, 609] width 110 height 29
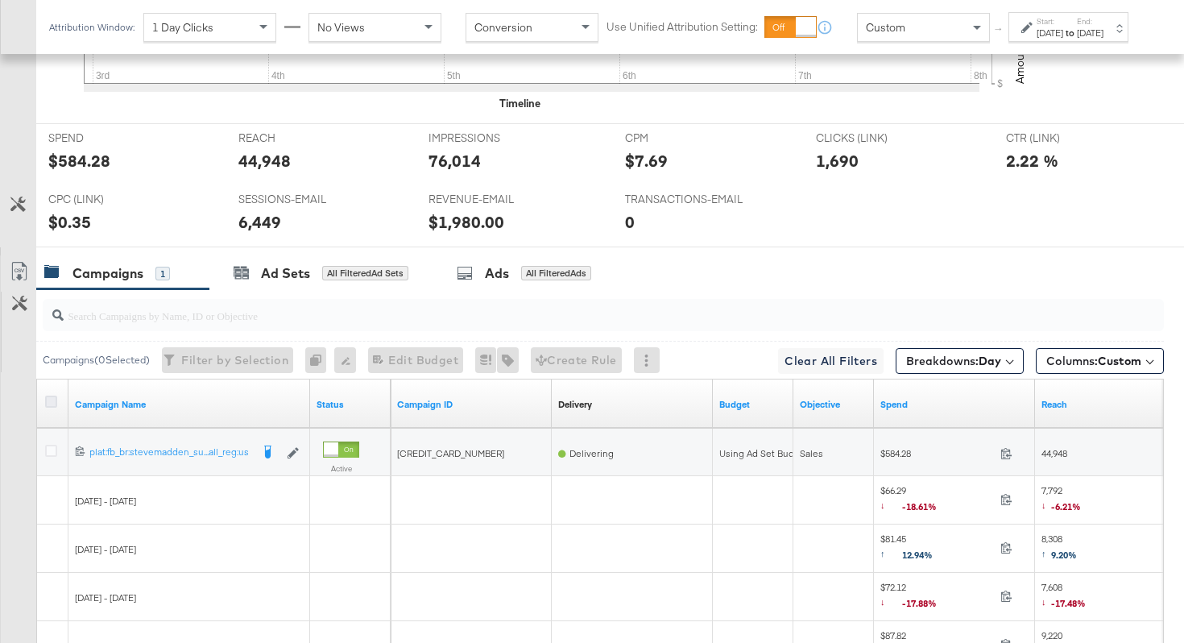
click at [48, 400] on icon at bounding box center [51, 402] width 12 height 12
click at [0, 0] on input "checkbox" at bounding box center [0, 0] width 0 height 0
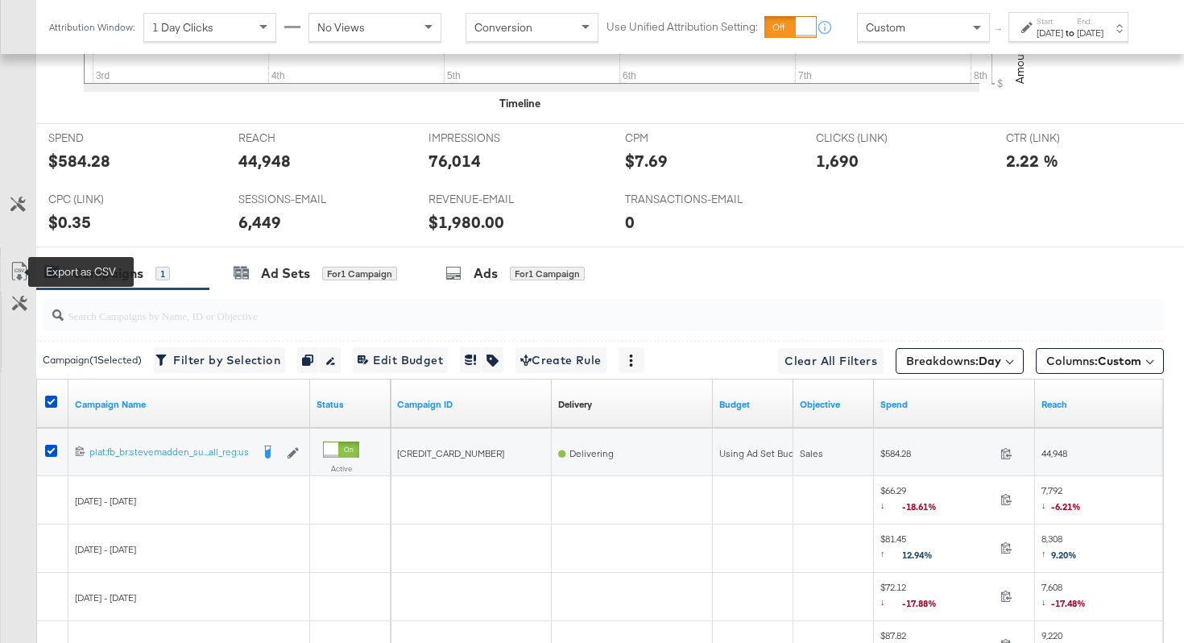
click at [19, 273] on icon at bounding box center [19, 271] width 19 height 19
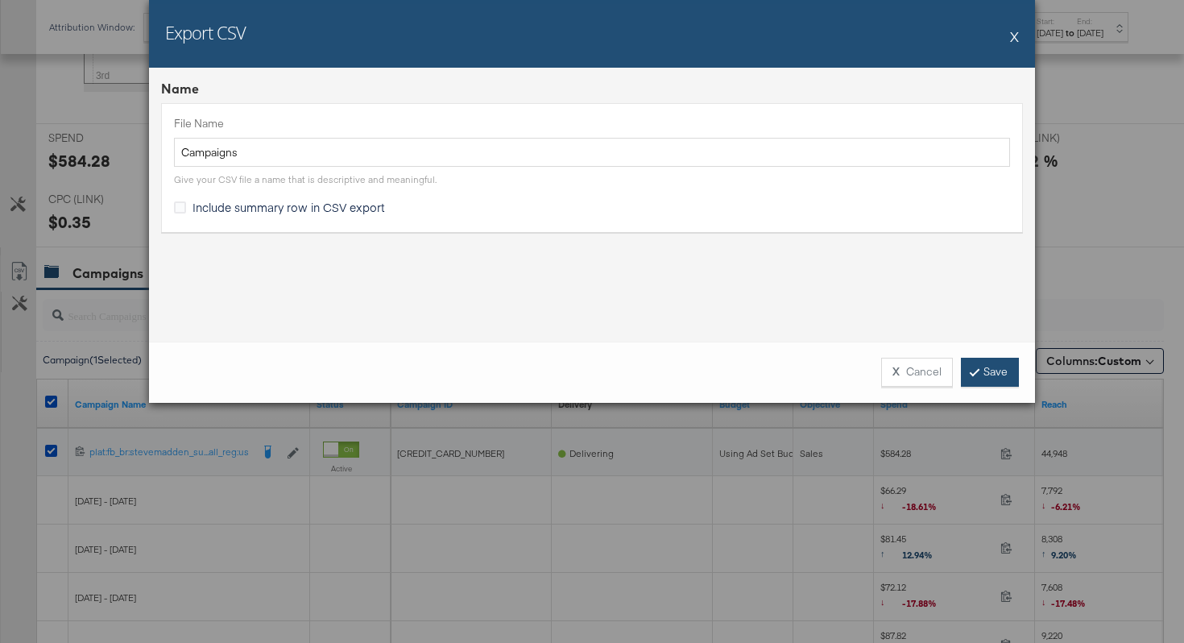
click at [997, 379] on link "Save" at bounding box center [990, 372] width 58 height 29
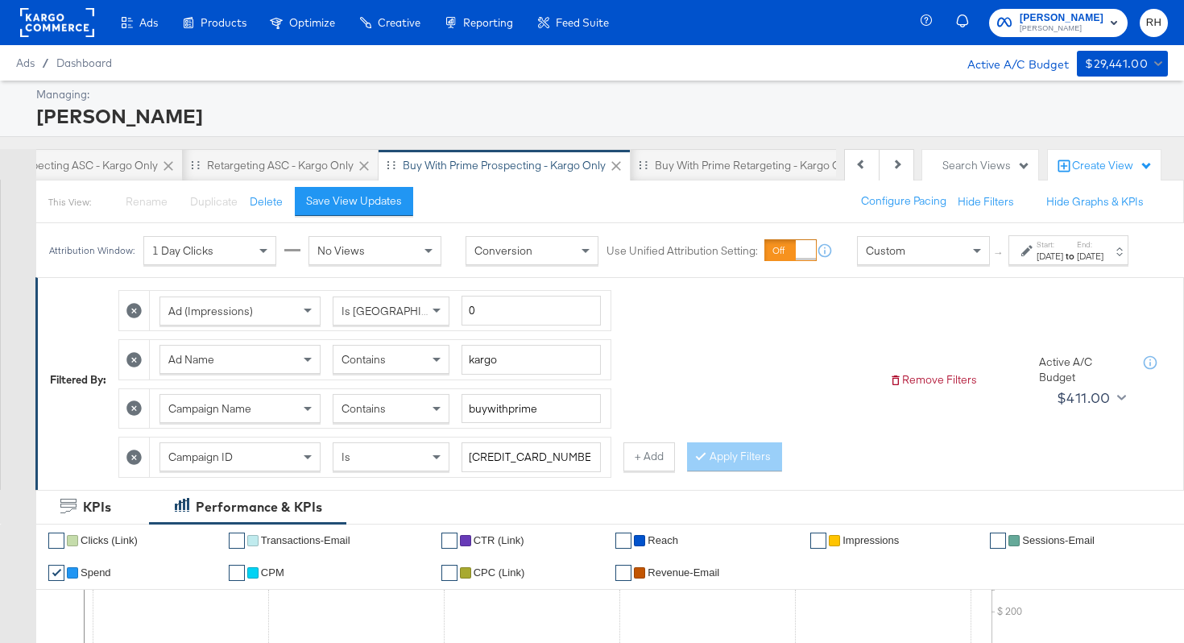
scroll to position [0, 177]
click at [702, 166] on div "Buy with Prime Retargeting - Kargo only" at bounding box center [738, 165] width 201 height 15
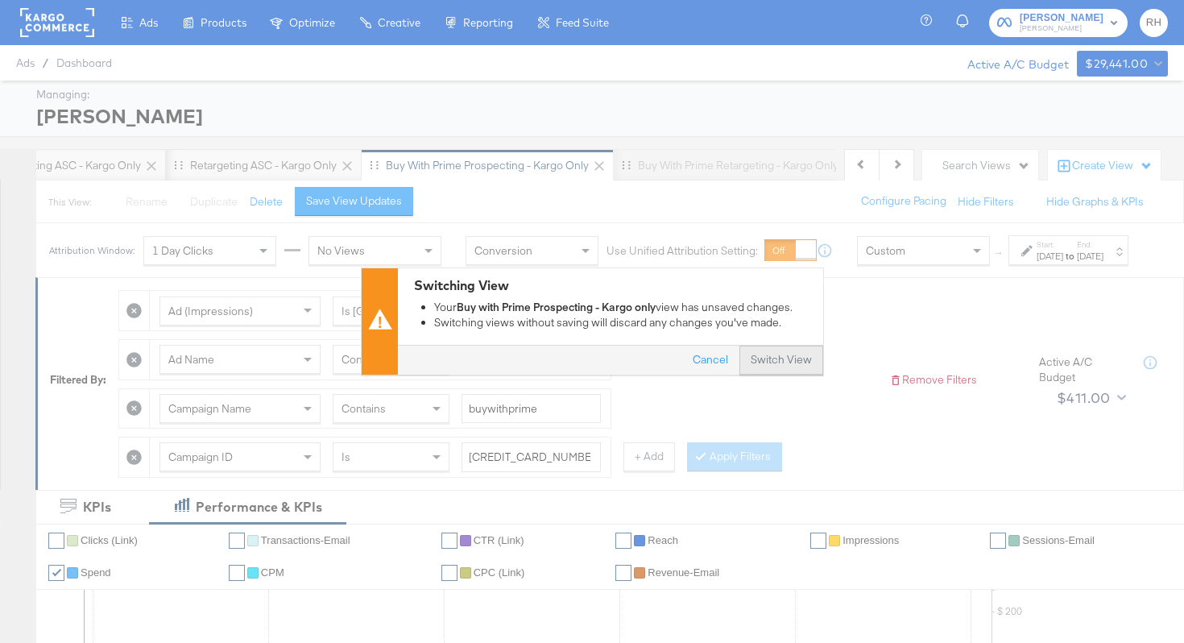
click at [774, 354] on button "Switch View" at bounding box center [782, 360] width 84 height 29
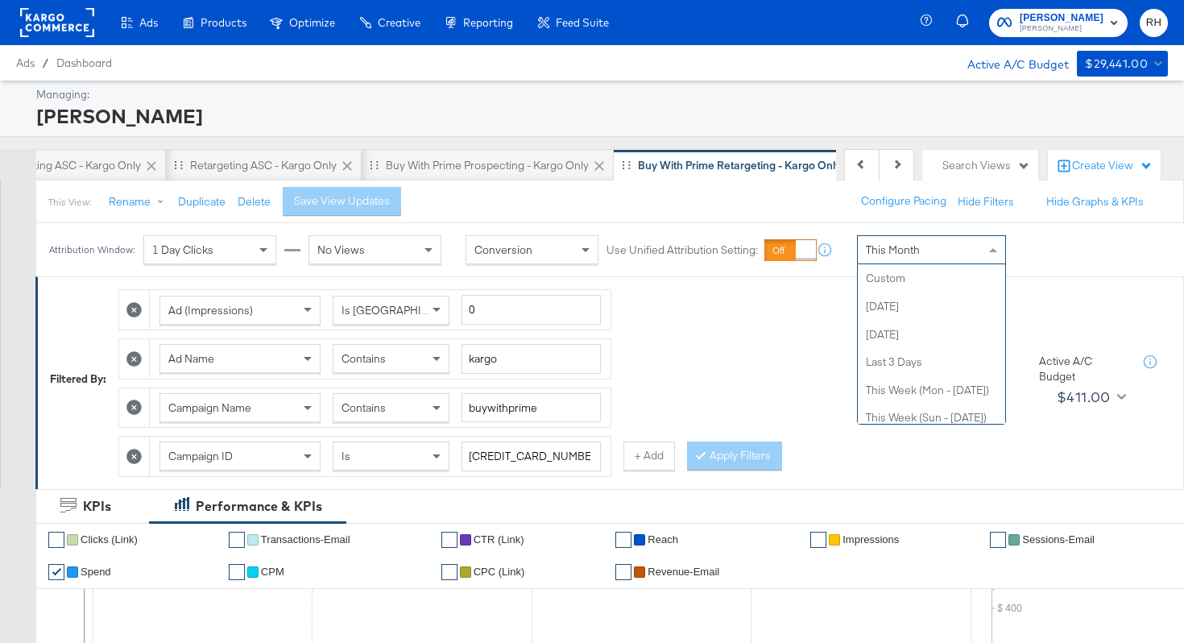
click at [934, 259] on div "This Month" at bounding box center [931, 249] width 147 height 27
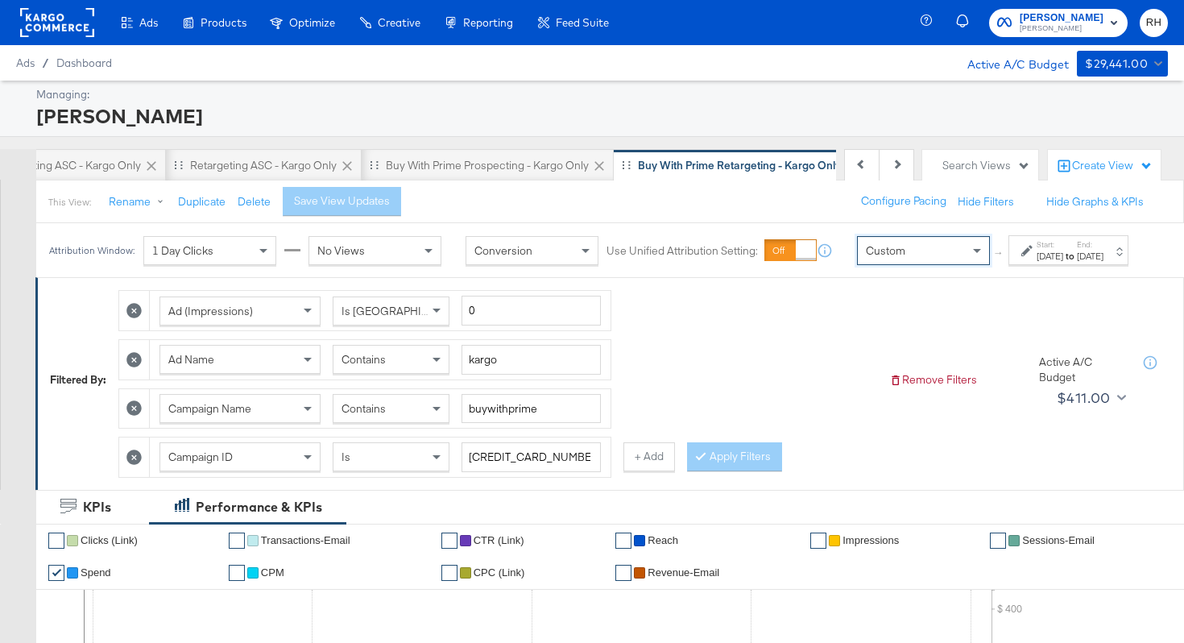
click at [1037, 263] on div "Sep 9th 2025" at bounding box center [1050, 256] width 27 height 13
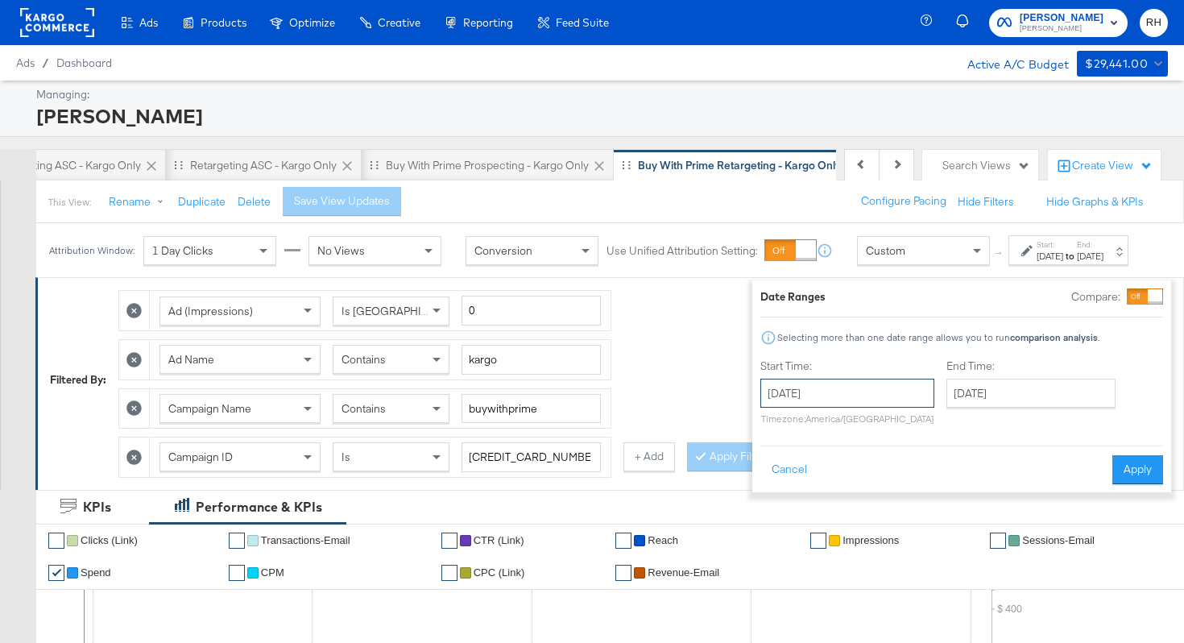
click at [812, 392] on input "September 9th 2025" at bounding box center [847, 393] width 174 height 29
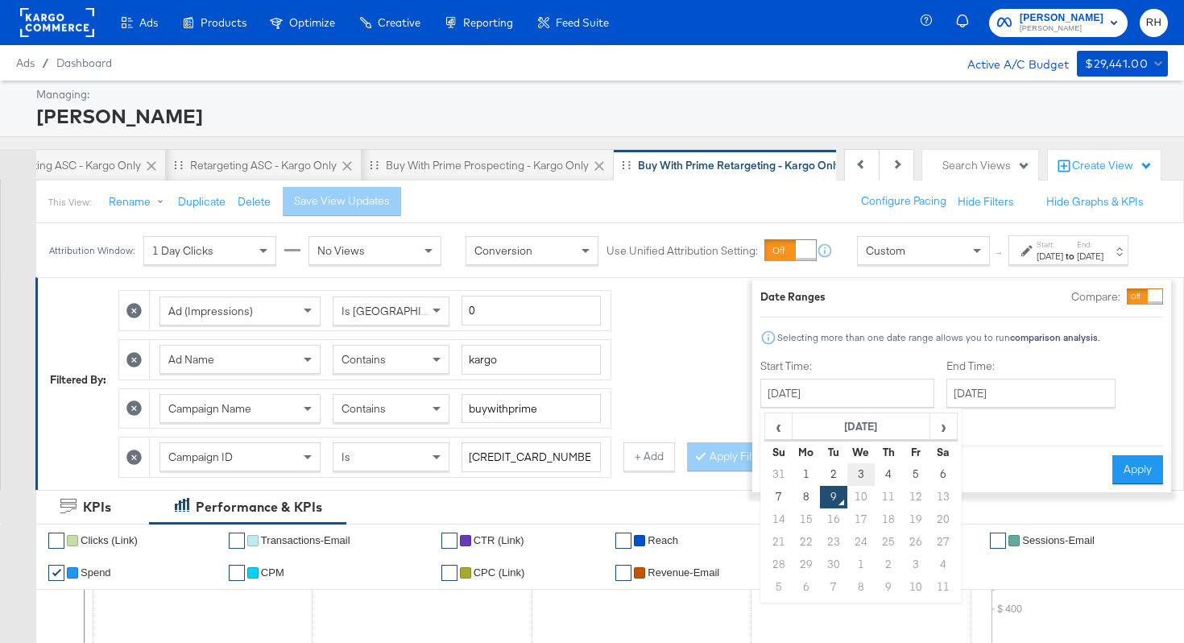
click at [847, 472] on td "3" at bounding box center [860, 474] width 27 height 23
type input "September 3rd 2025"
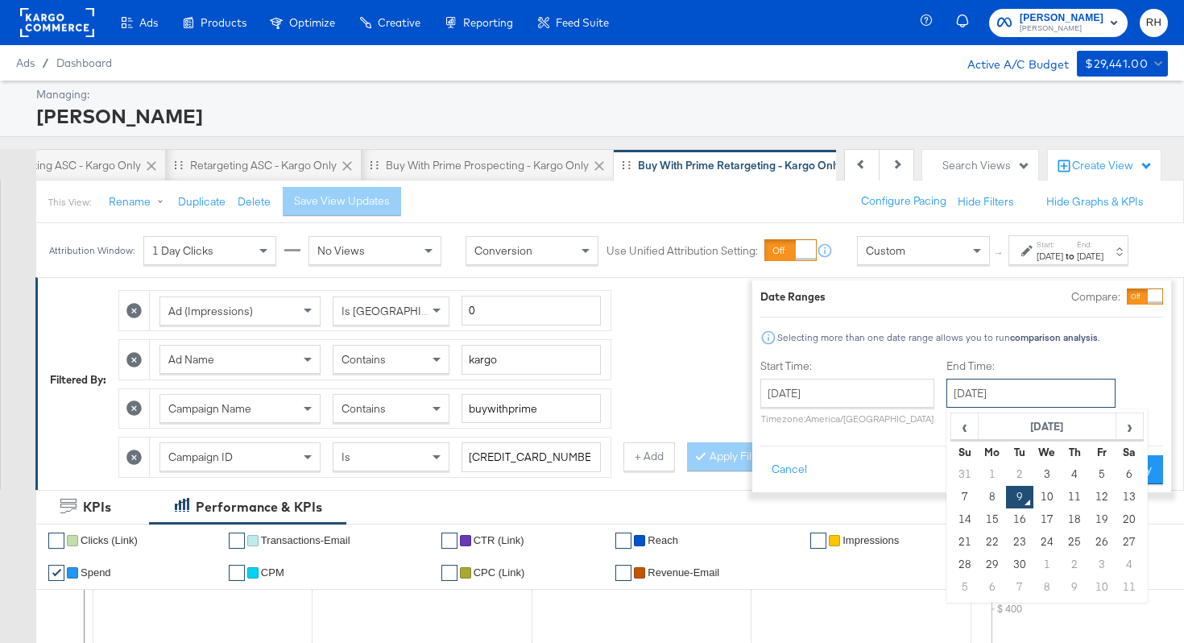
click at [986, 402] on input "September 9th 2025" at bounding box center [1031, 393] width 169 height 29
click at [979, 503] on td "8" at bounding box center [992, 497] width 27 height 23
type input "September 8th 2025"
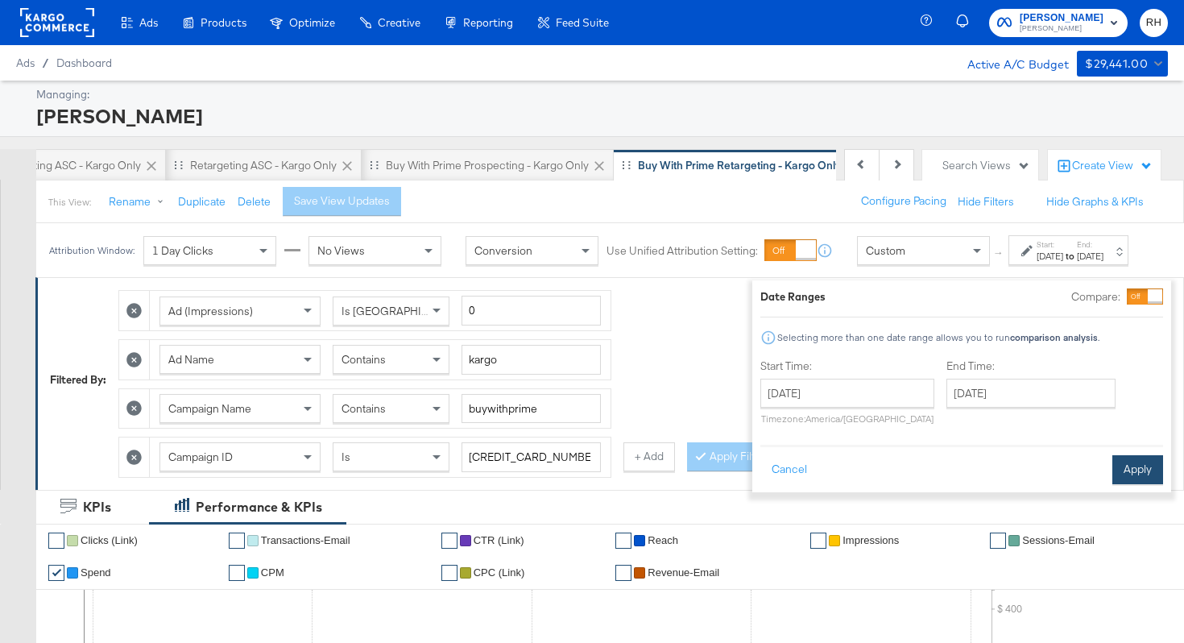
click at [1132, 474] on button "Apply" at bounding box center [1138, 469] width 51 height 29
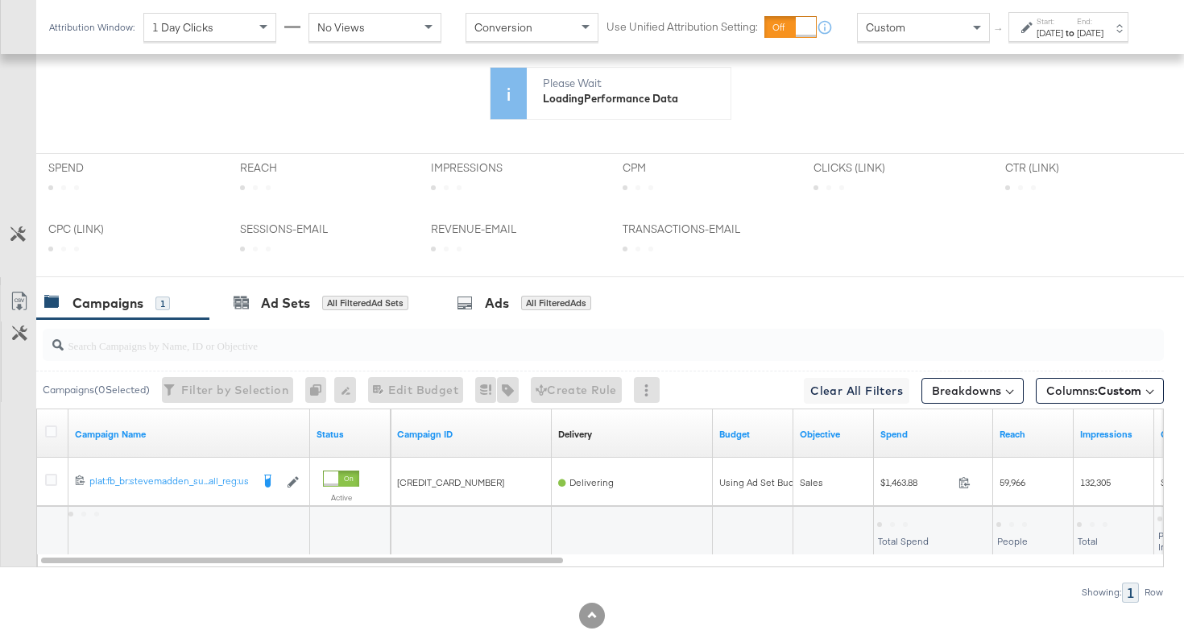
scroll to position [605, 0]
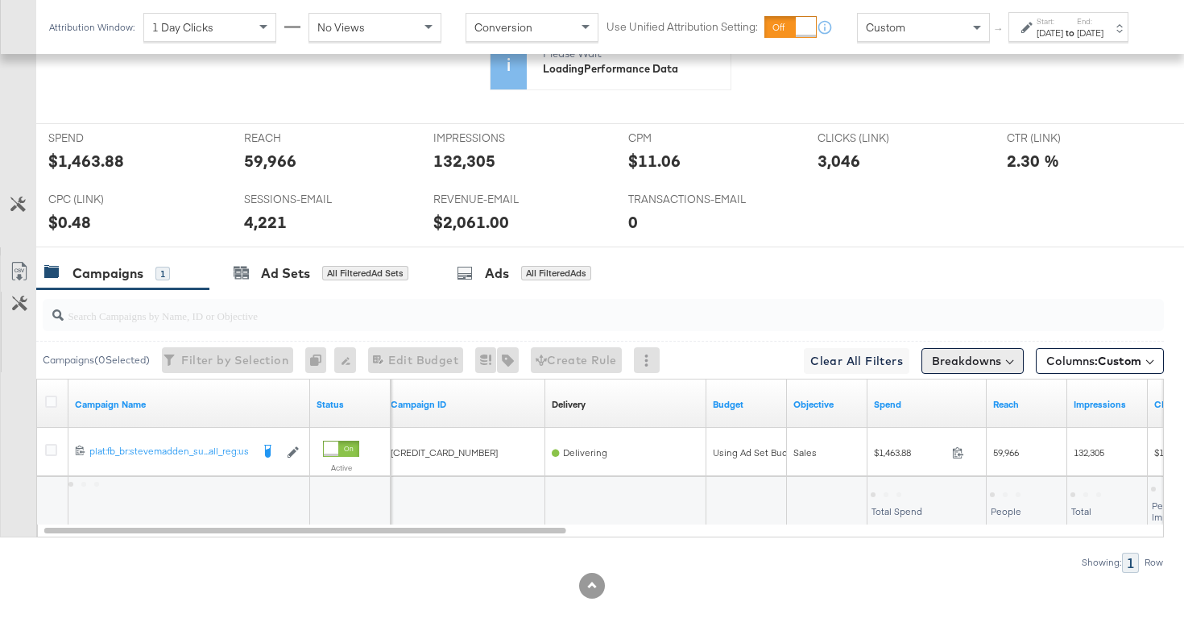
click at [964, 364] on button "Breakdowns" at bounding box center [973, 361] width 102 height 26
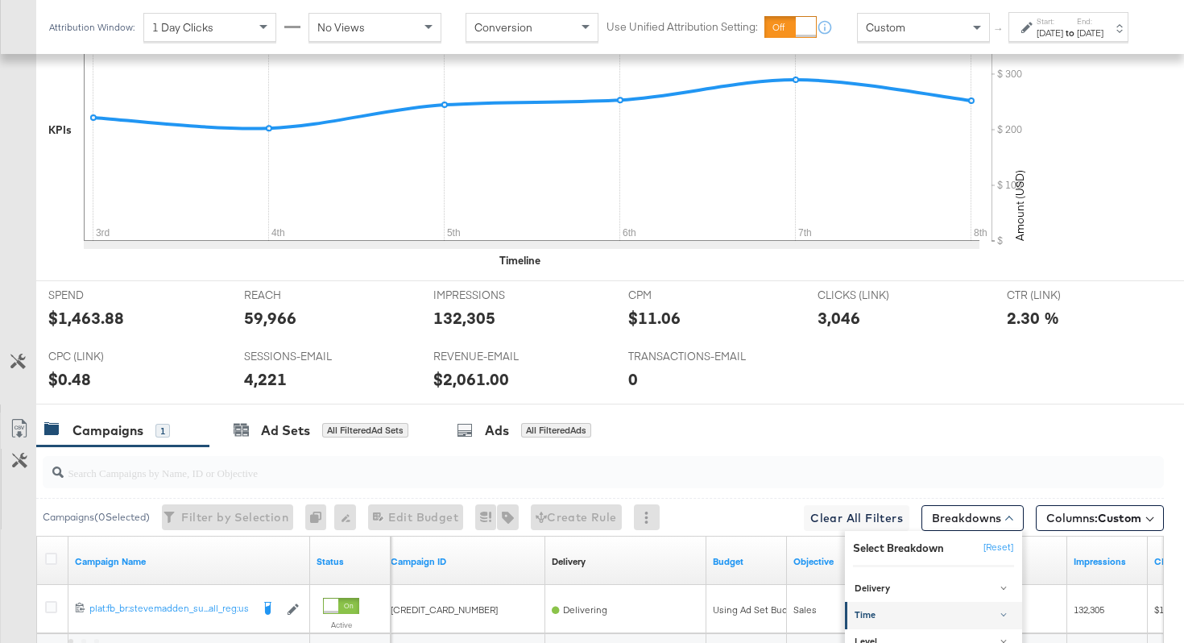
scroll to position [762, 0]
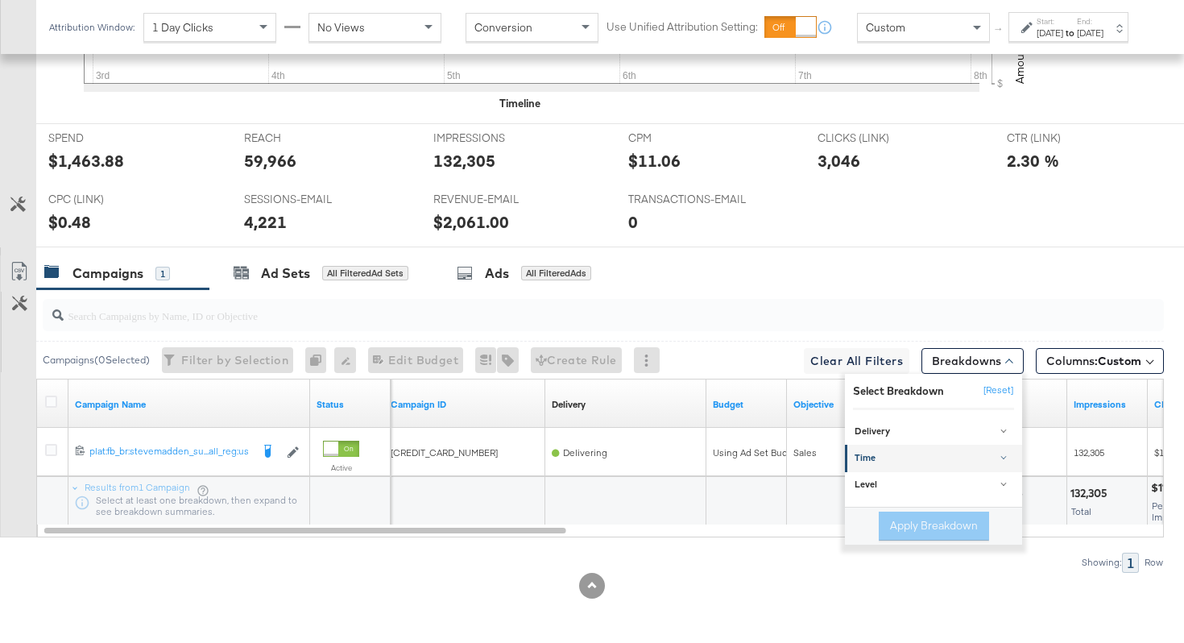
click at [906, 464] on link "Time" at bounding box center [933, 458] width 177 height 27
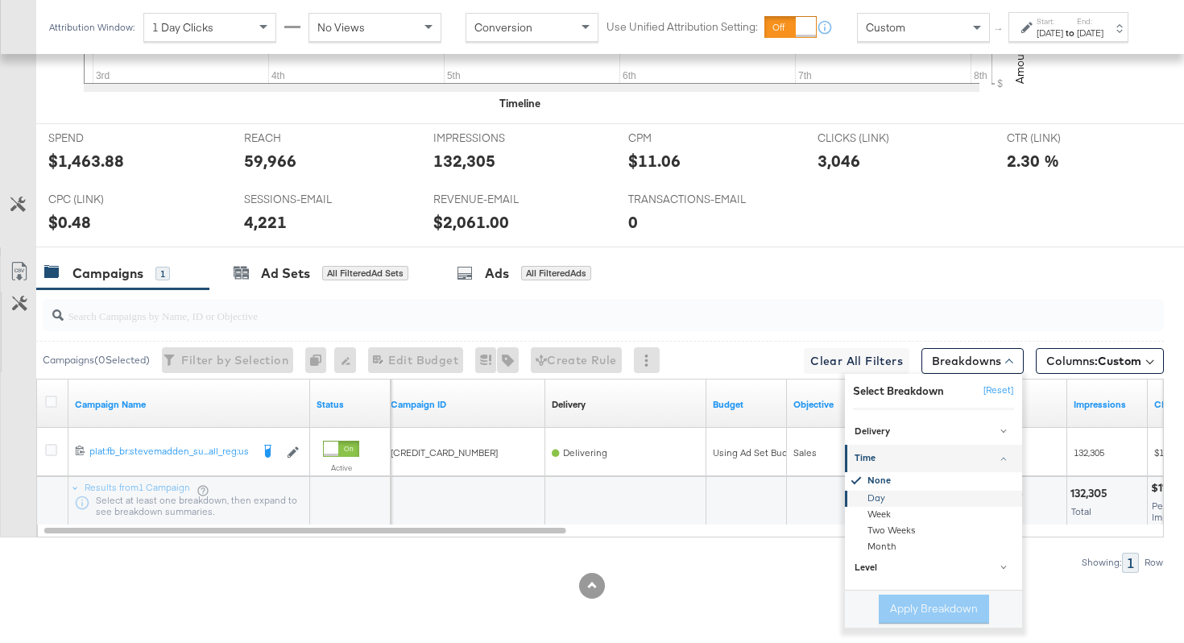
click at [866, 497] on div "Day" at bounding box center [934, 499] width 175 height 16
click at [916, 613] on button "Apply Breakdown" at bounding box center [934, 609] width 110 height 29
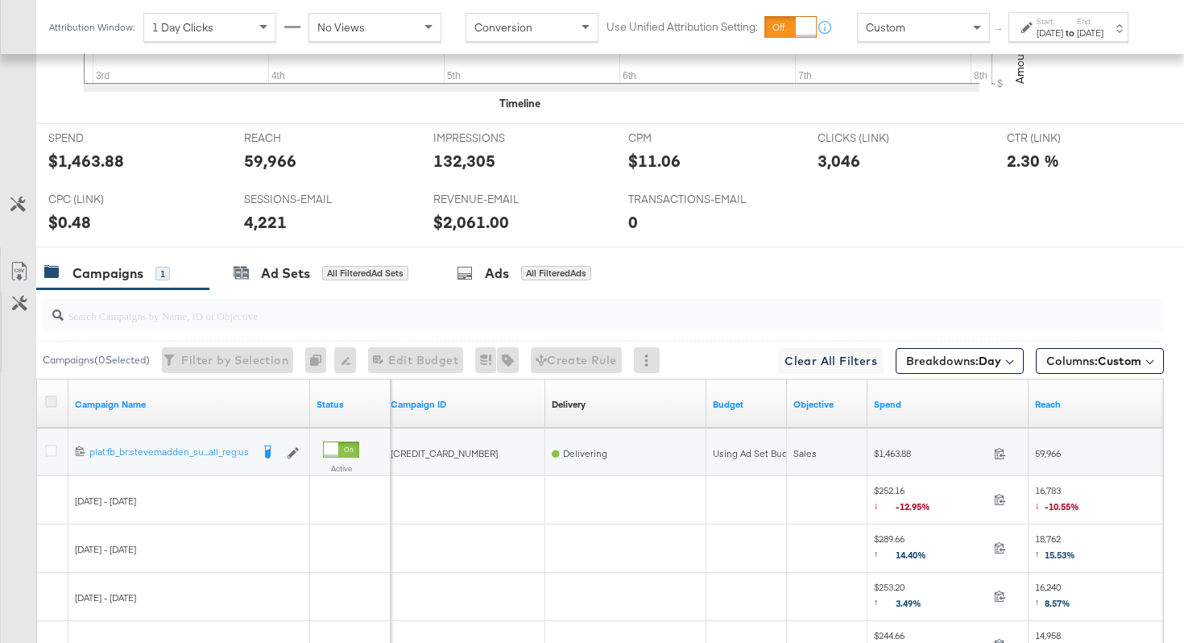
click at [50, 400] on icon at bounding box center [51, 402] width 12 height 12
click at [0, 0] on input "checkbox" at bounding box center [0, 0] width 0 height 0
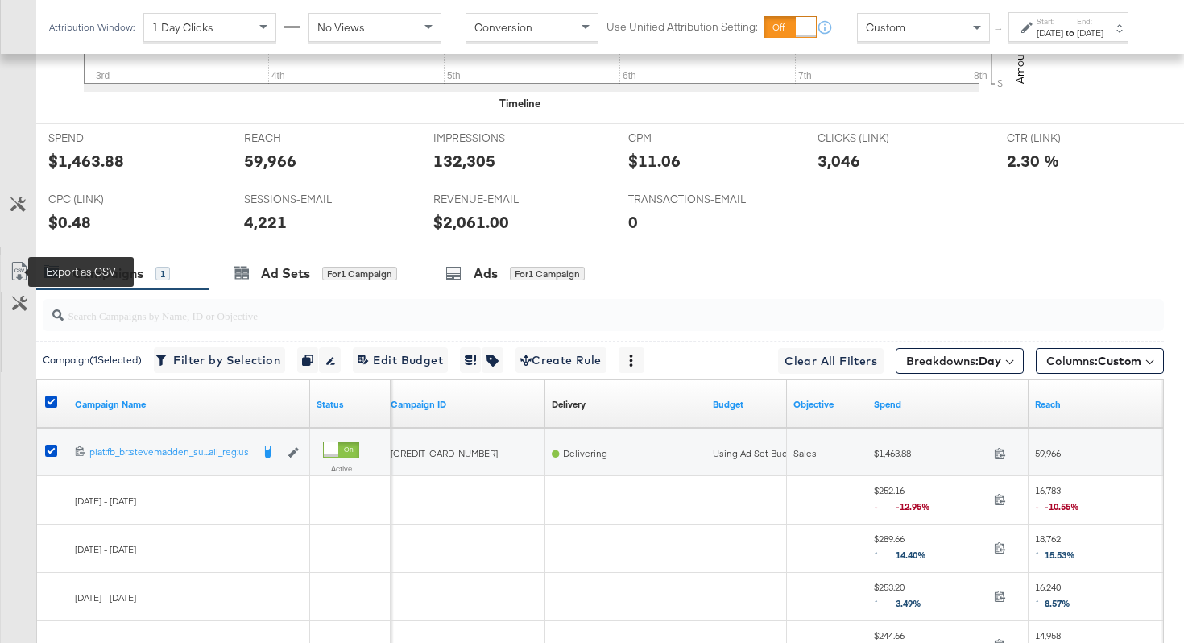
click at [16, 271] on icon at bounding box center [19, 271] width 19 height 19
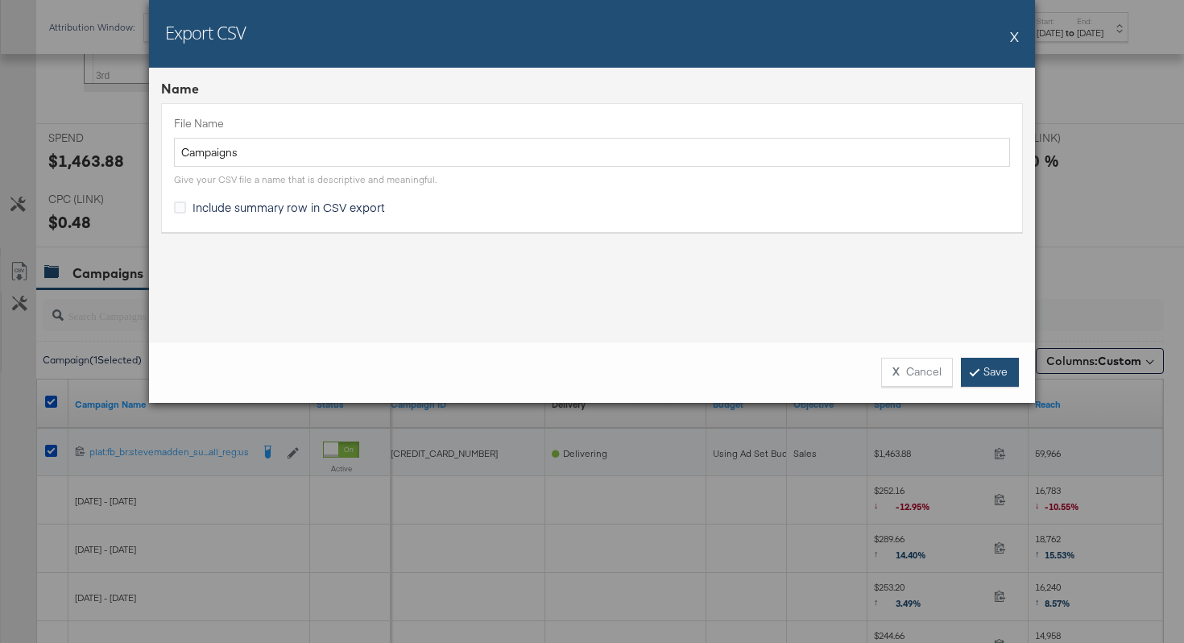
click at [987, 377] on link "Save" at bounding box center [990, 372] width 58 height 29
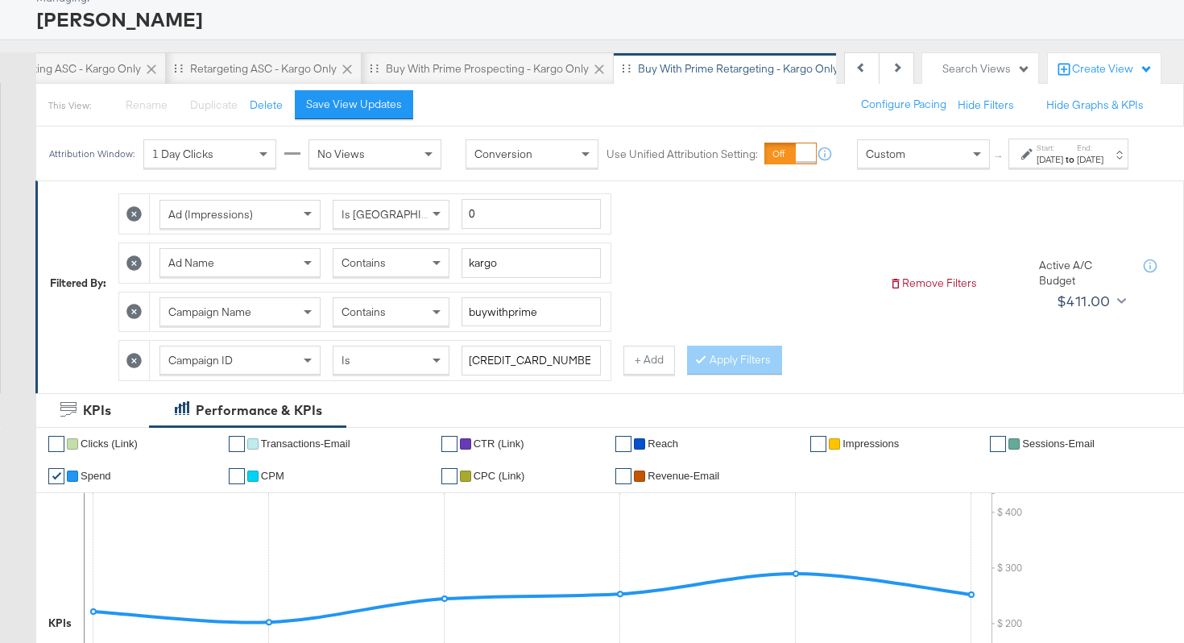
scroll to position [0, 0]
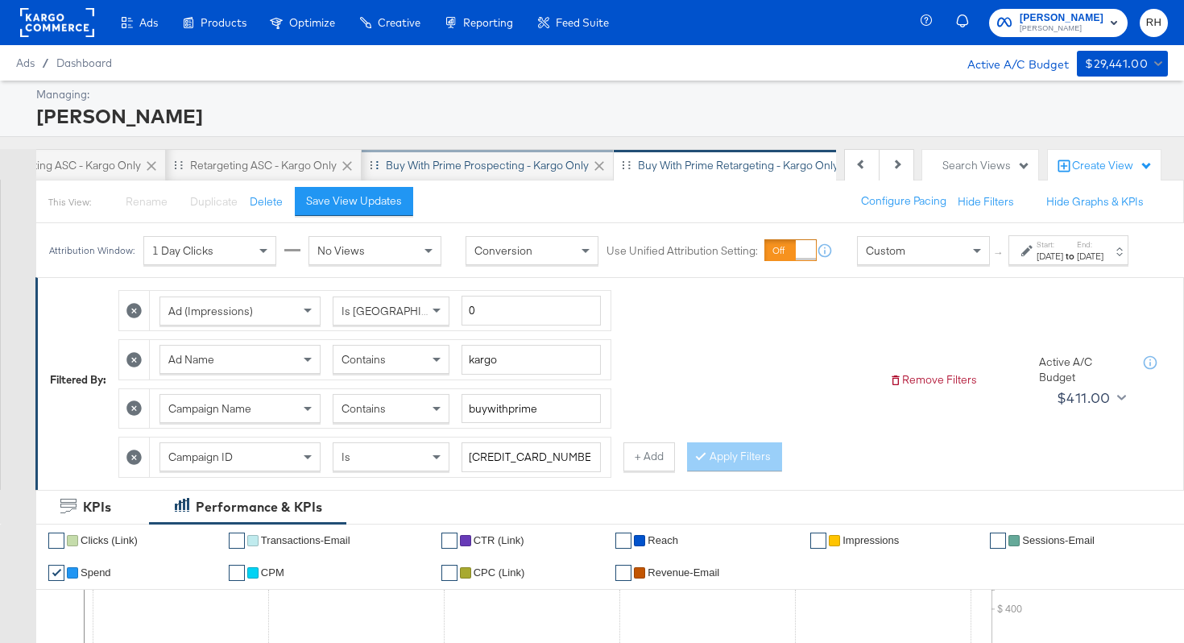
click at [492, 166] on div "Buy with Prime Prospecting - Kargo only" at bounding box center [487, 165] width 203 height 15
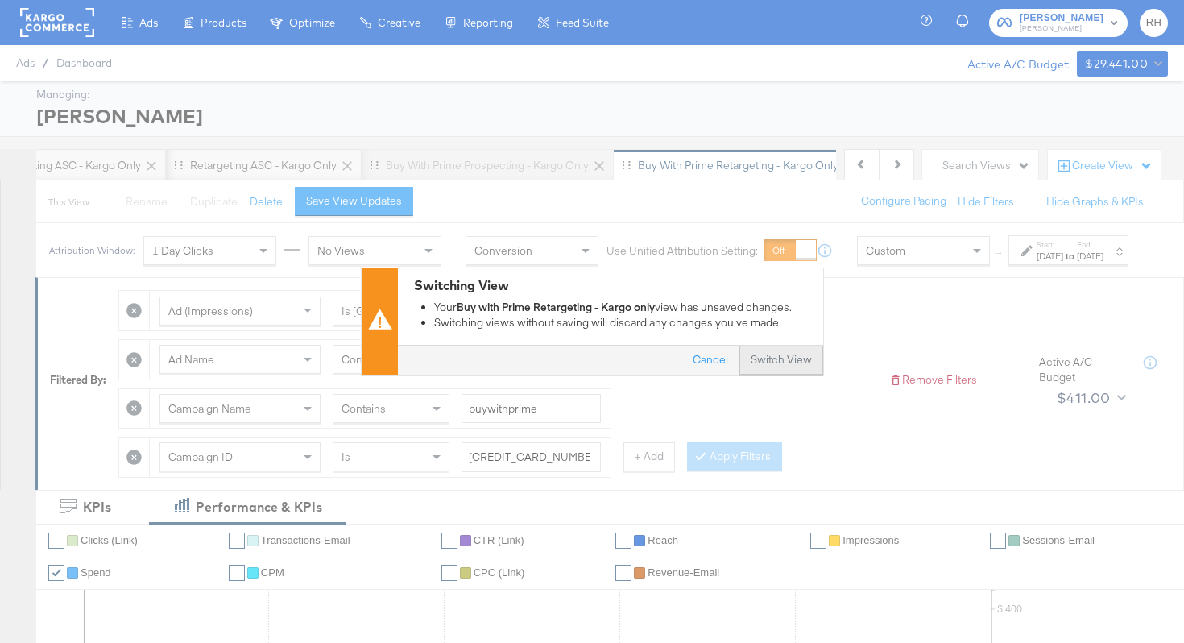
click at [778, 363] on button "Switch View" at bounding box center [782, 360] width 84 height 29
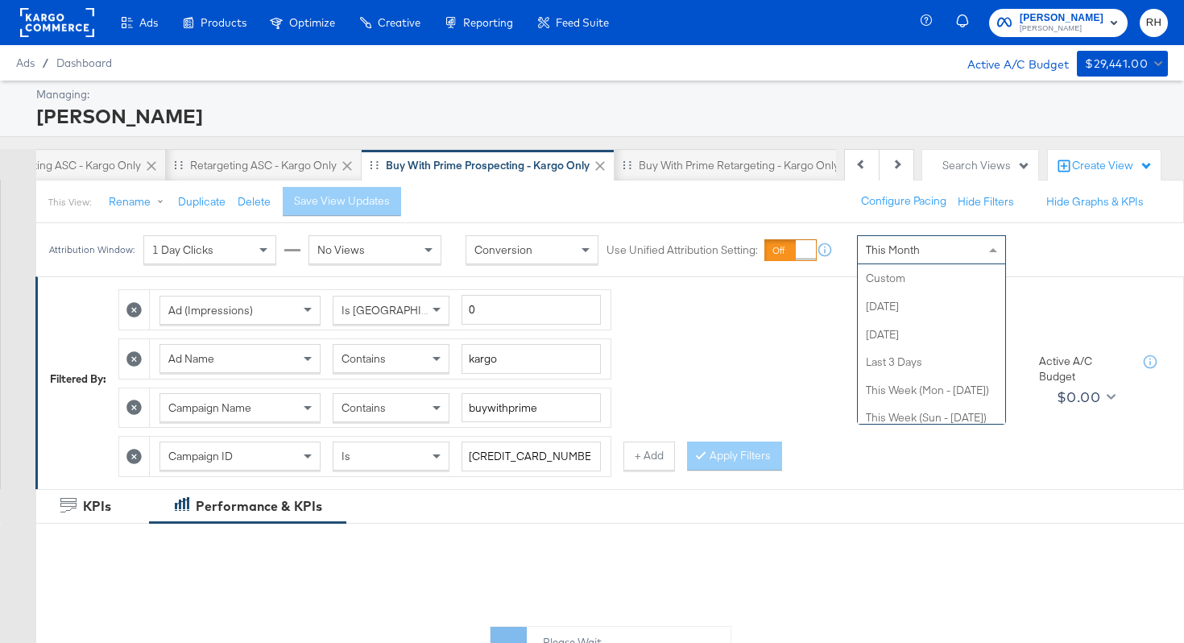
click at [910, 249] on span "This Month" at bounding box center [893, 249] width 54 height 15
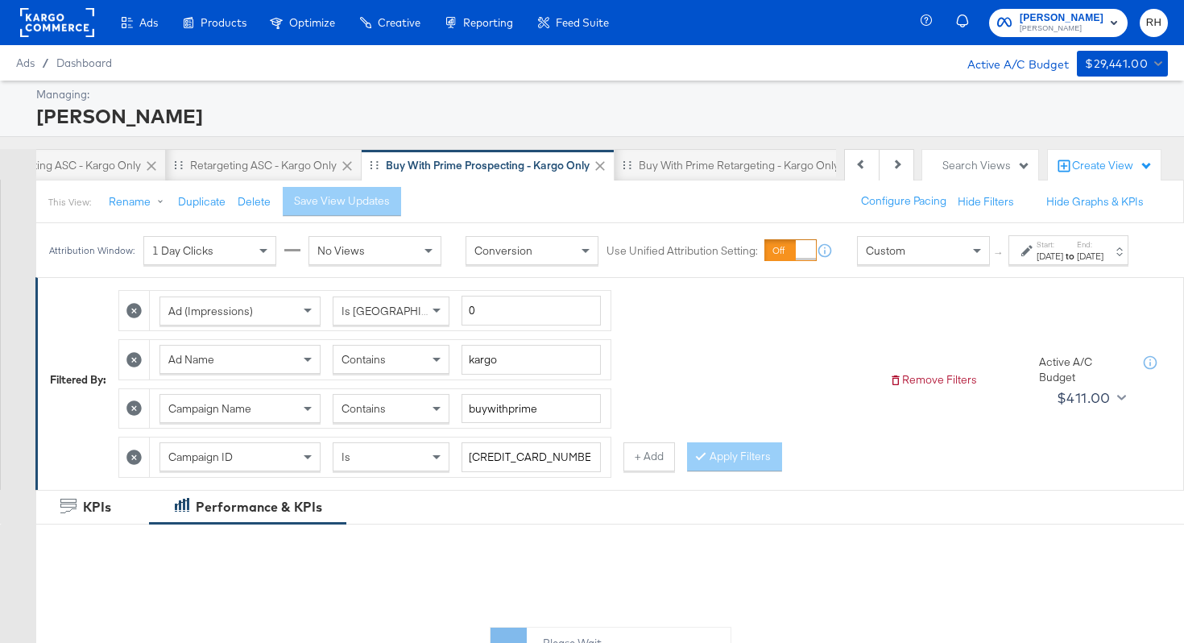
click at [1021, 256] on icon at bounding box center [1026, 250] width 11 height 11
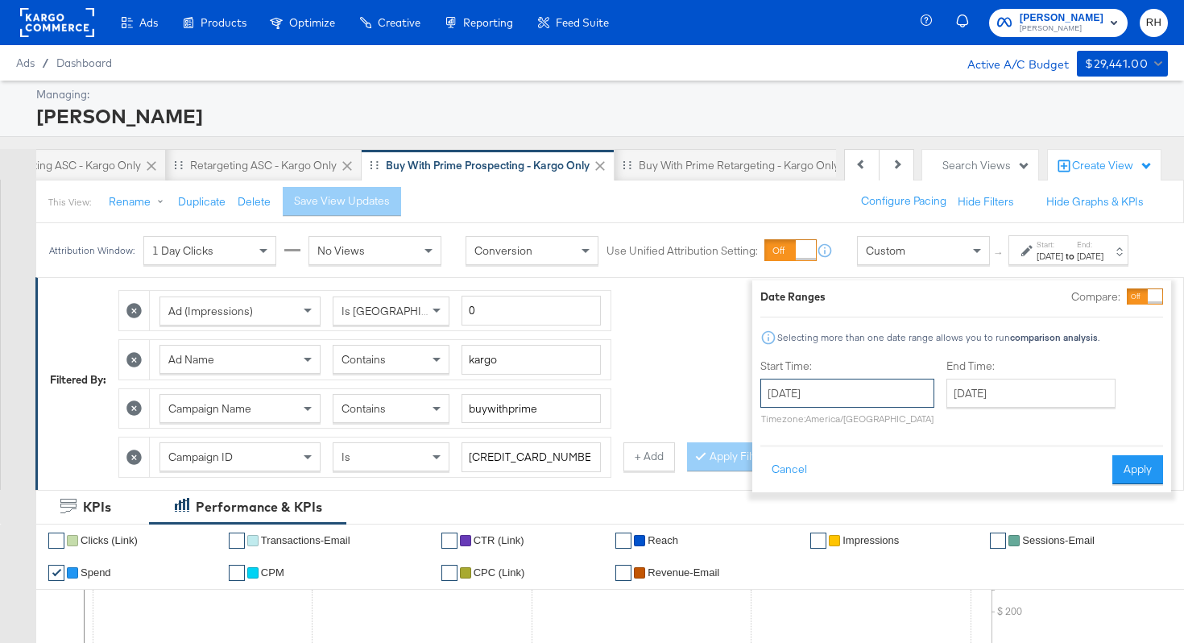
click at [809, 393] on input "September 9th 2025" at bounding box center [847, 393] width 174 height 29
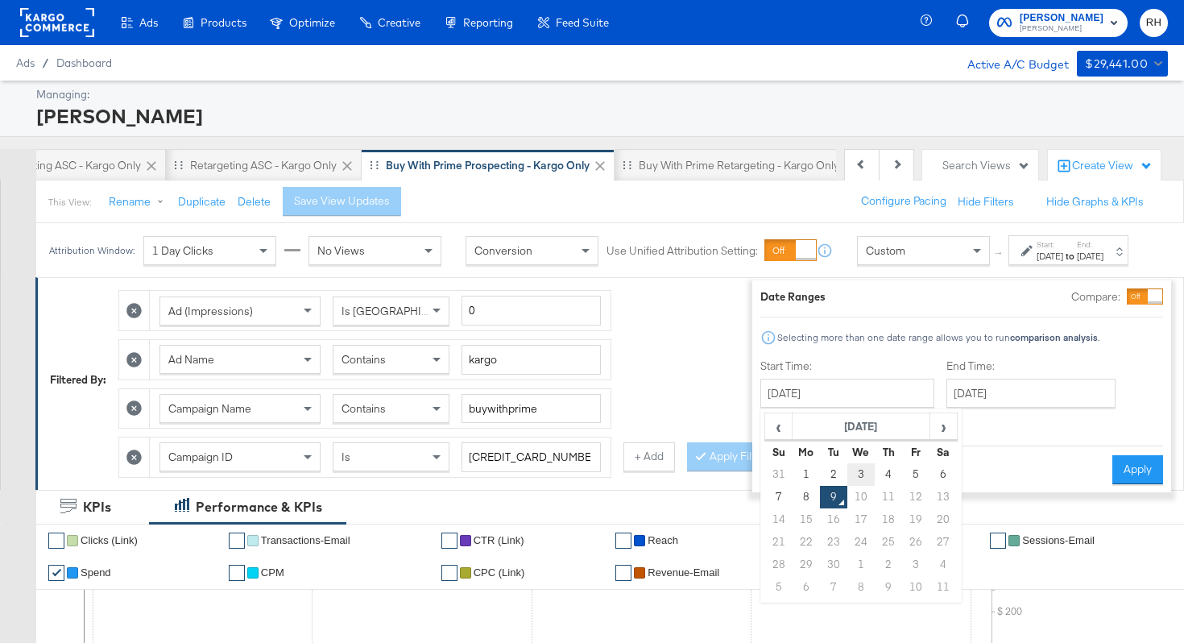
click at [847, 469] on td "3" at bounding box center [860, 474] width 27 height 23
type input "September 3rd 2025"
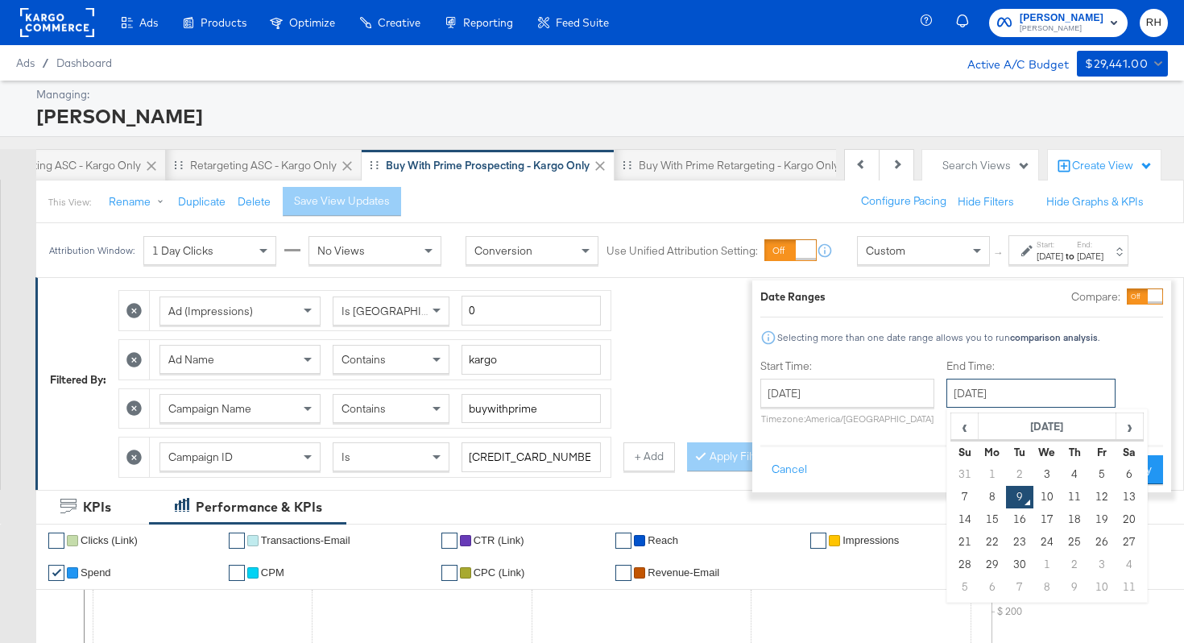
click at [947, 397] on input "September 9th 2025" at bounding box center [1031, 393] width 169 height 29
click at [979, 503] on td "8" at bounding box center [992, 497] width 27 height 23
type input "September 8th 2025"
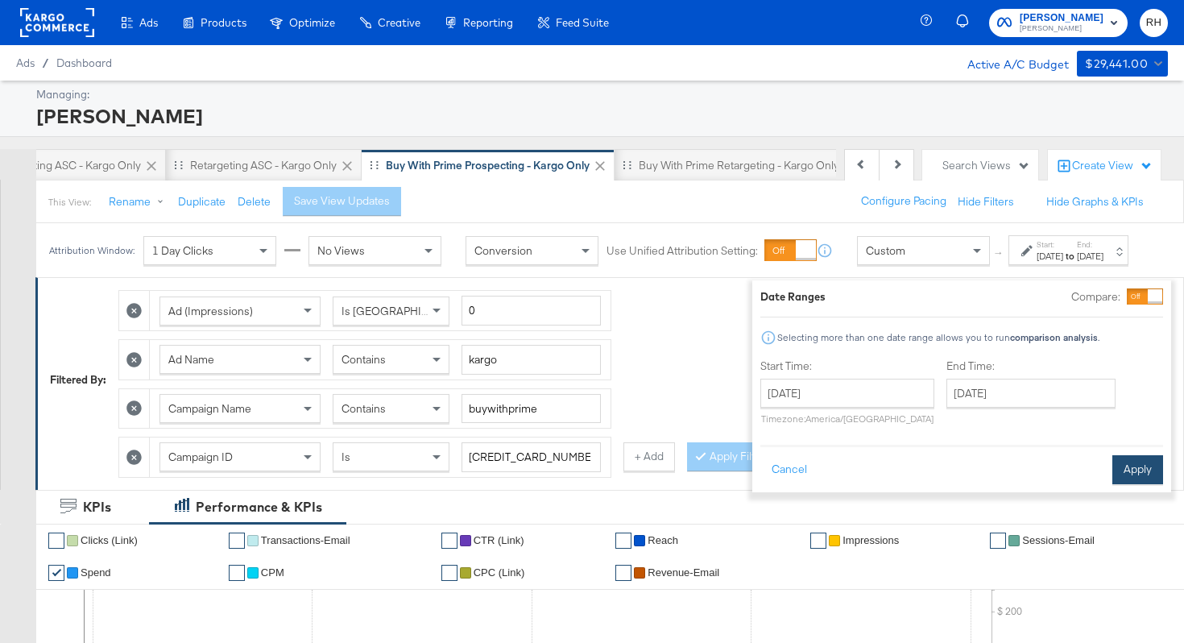
click at [1127, 471] on button "Apply" at bounding box center [1138, 469] width 51 height 29
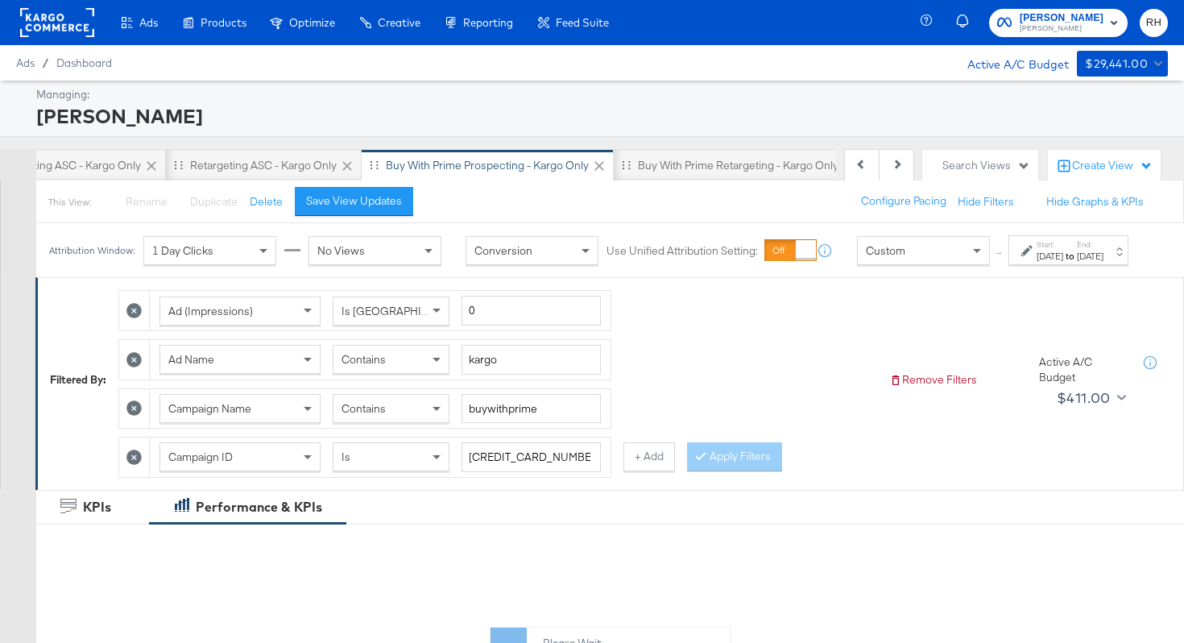
click at [379, 367] on span "Contains" at bounding box center [364, 359] width 44 height 15
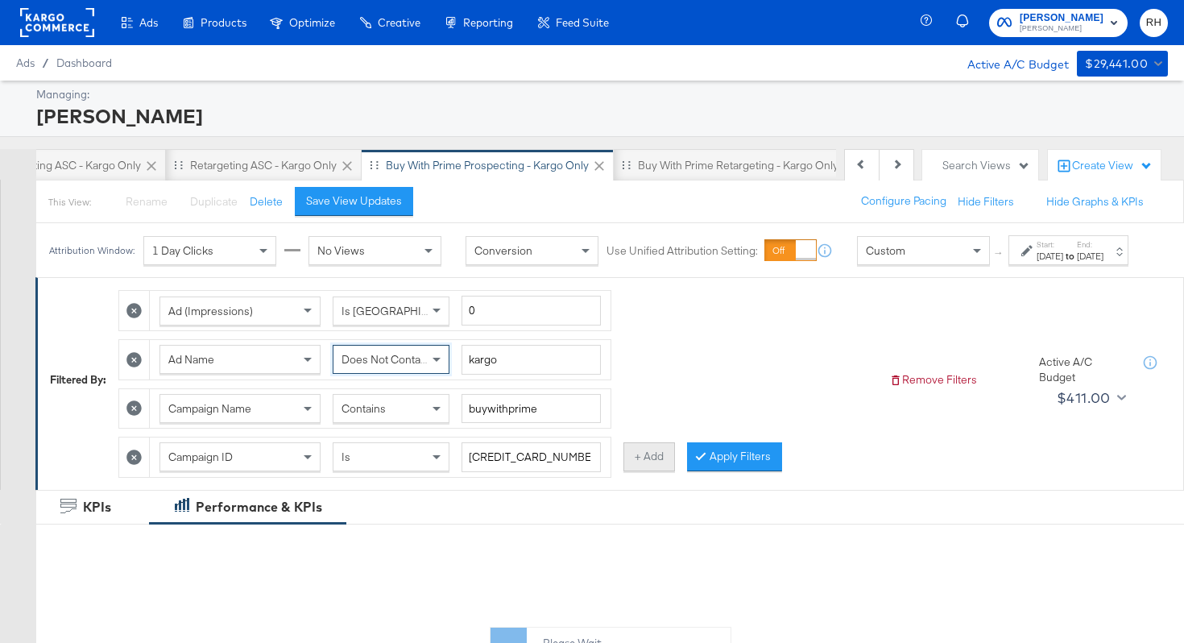
click at [636, 471] on button "+ Add" at bounding box center [650, 456] width 52 height 29
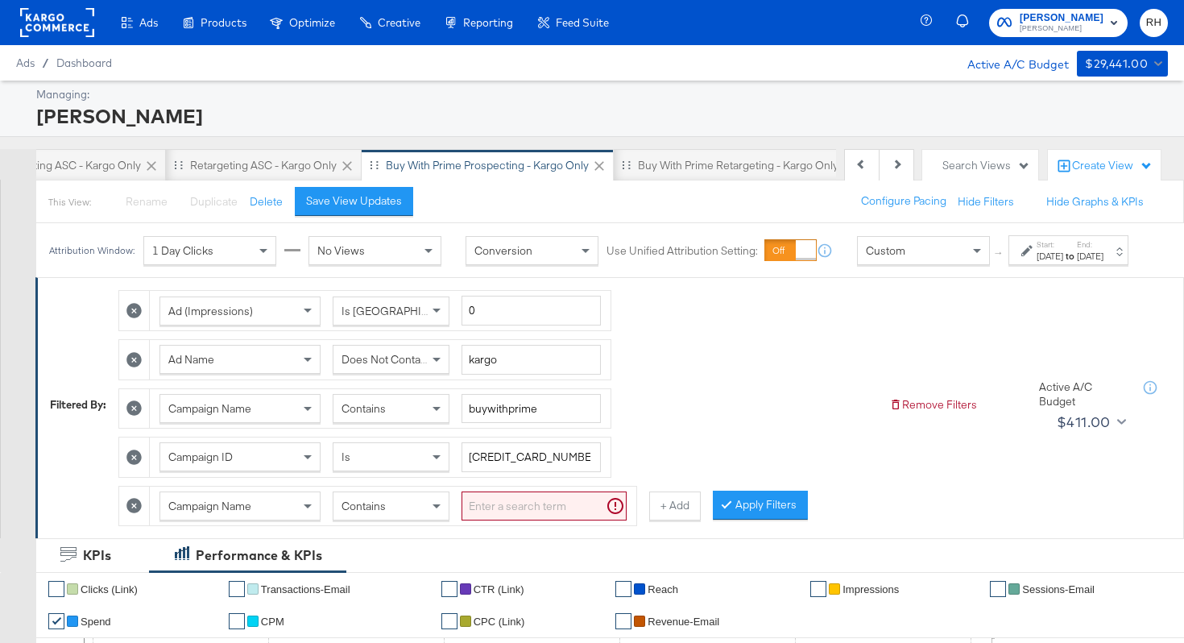
scroll to position [52, 0]
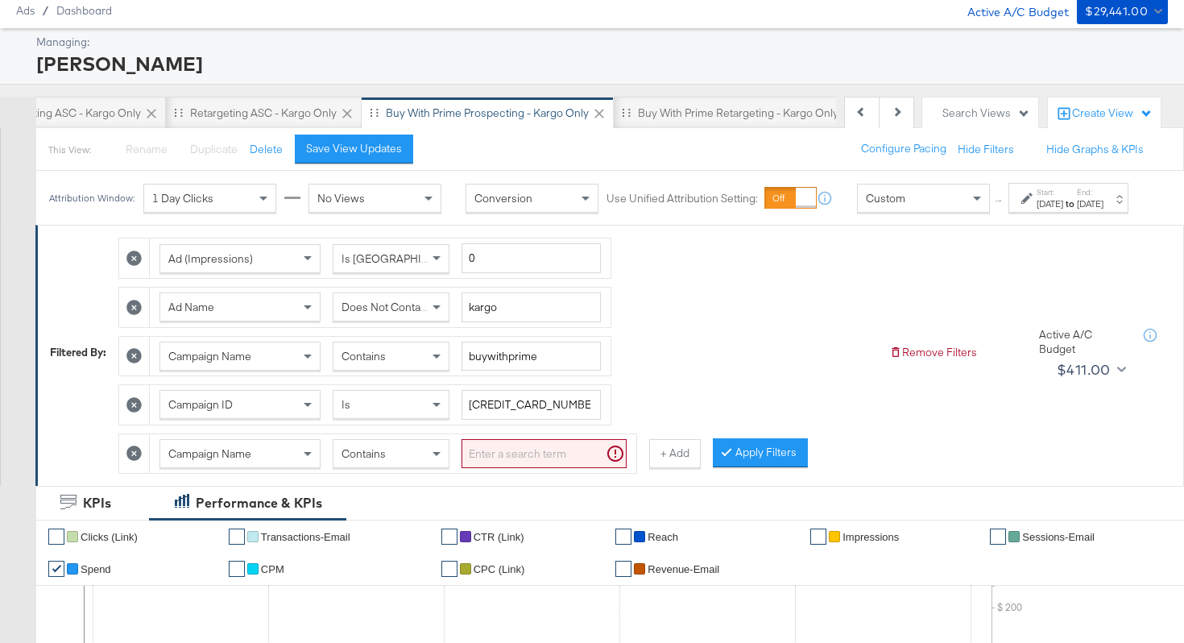
click at [221, 468] on div "Campaign Name" at bounding box center [240, 453] width 161 height 29
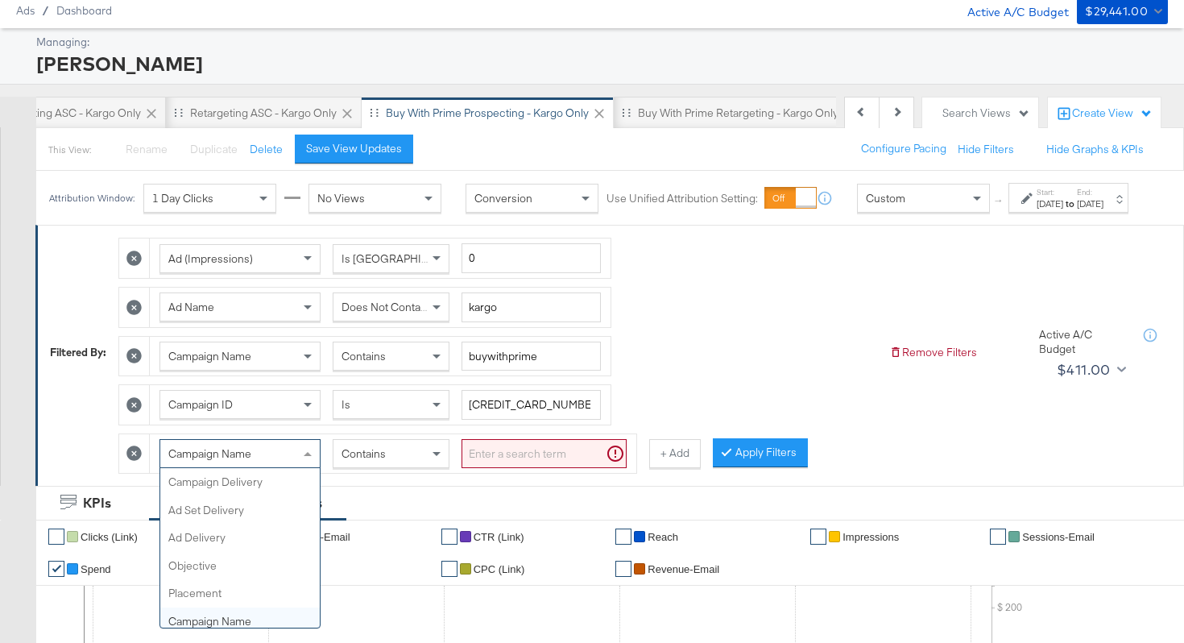
scroll to position [139, 0]
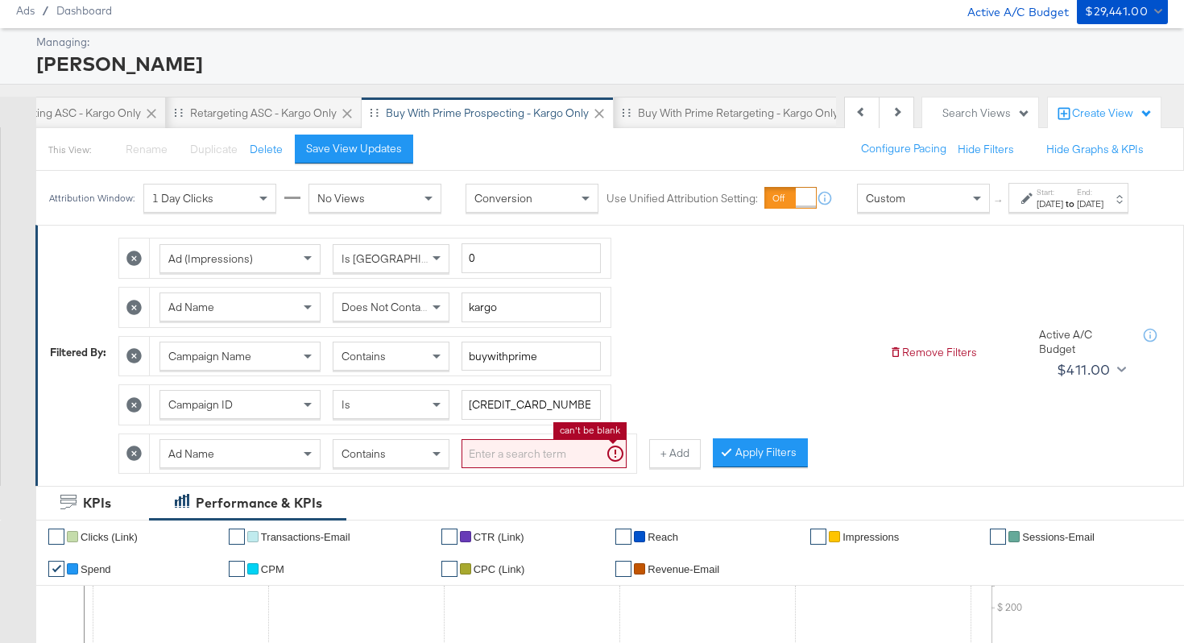
click at [499, 459] on input "search" at bounding box center [544, 454] width 165 height 30
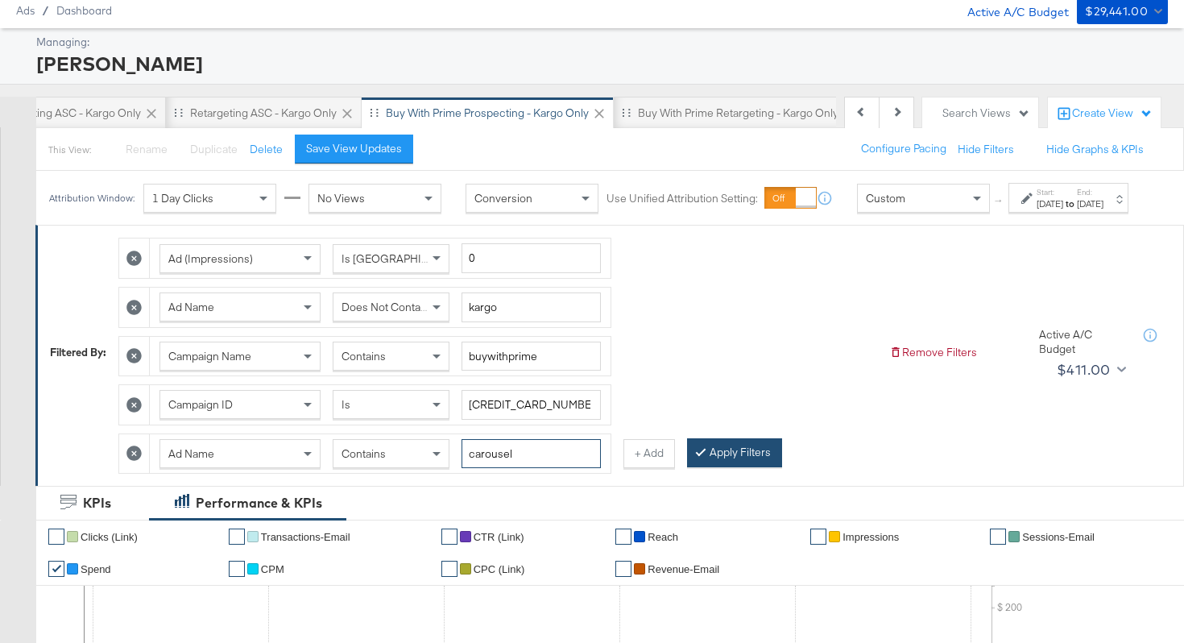
type input "carousel"
click at [722, 461] on button "Apply Filters" at bounding box center [734, 452] width 95 height 29
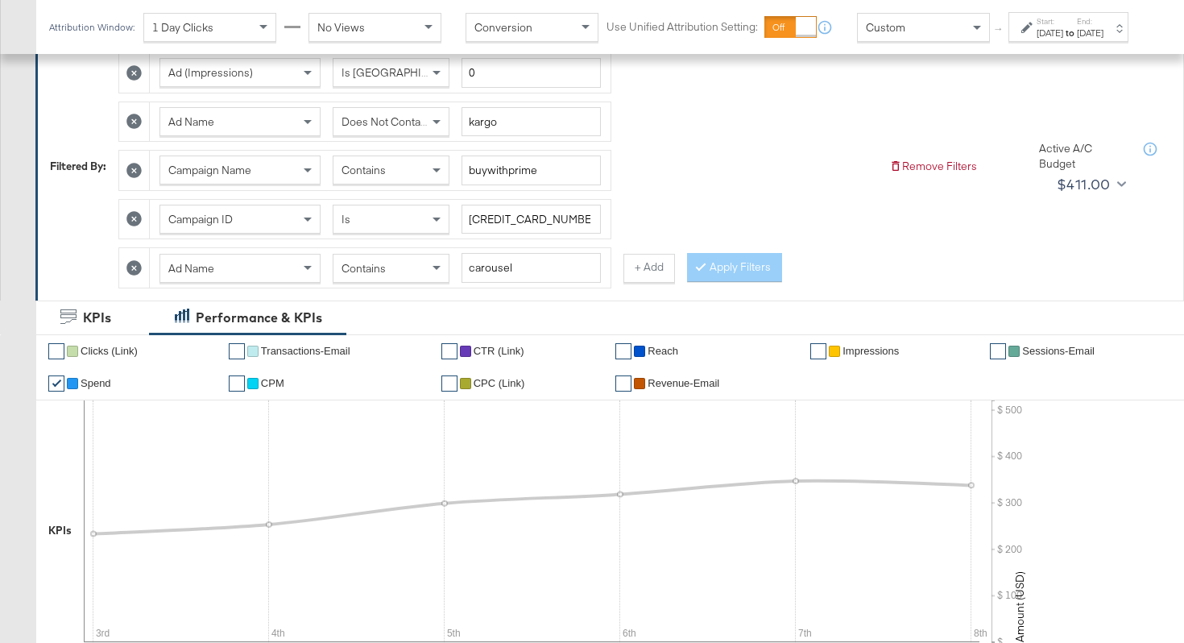
scroll to position [261, 0]
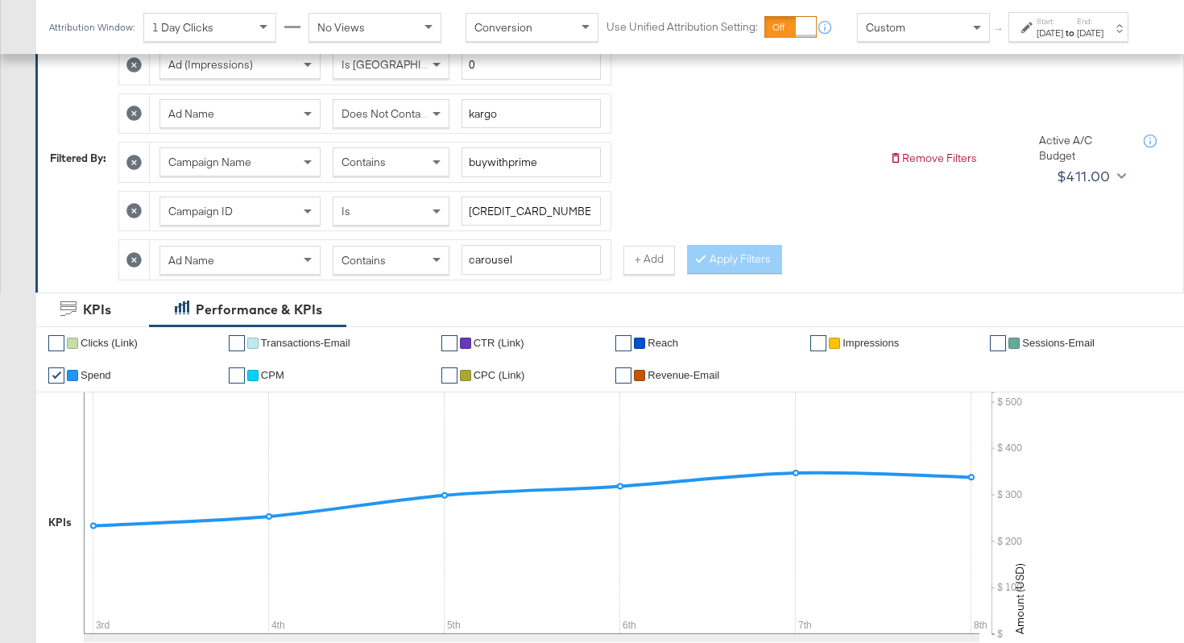
click at [135, 264] on icon at bounding box center [133, 259] width 15 height 15
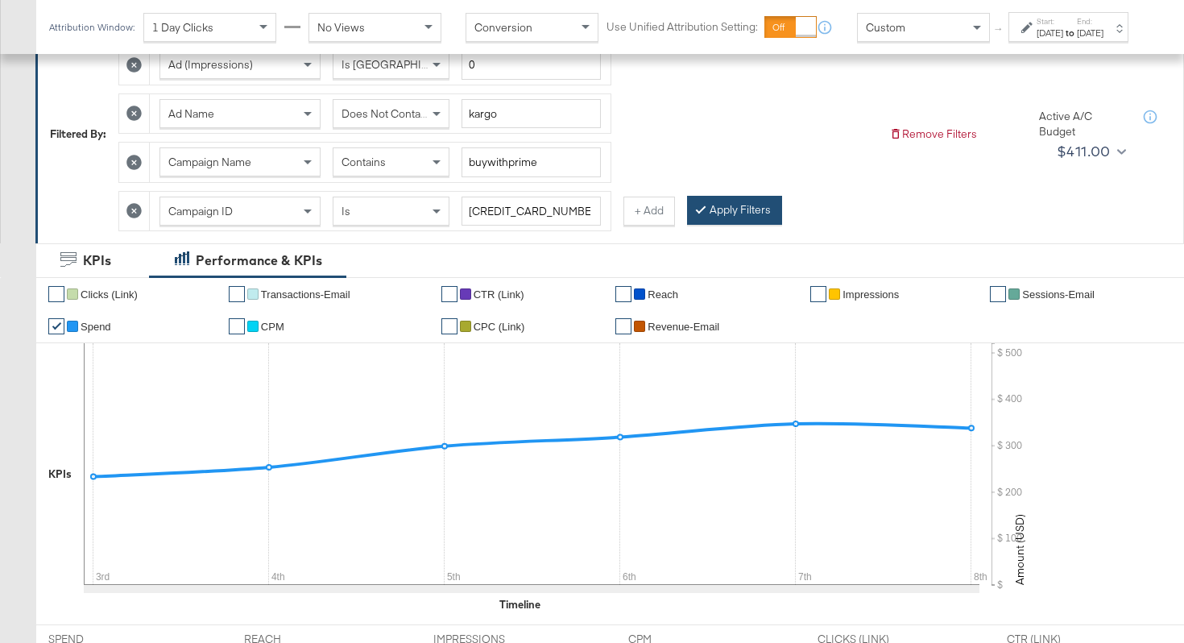
click at [714, 208] on button "Apply Filters" at bounding box center [734, 210] width 95 height 29
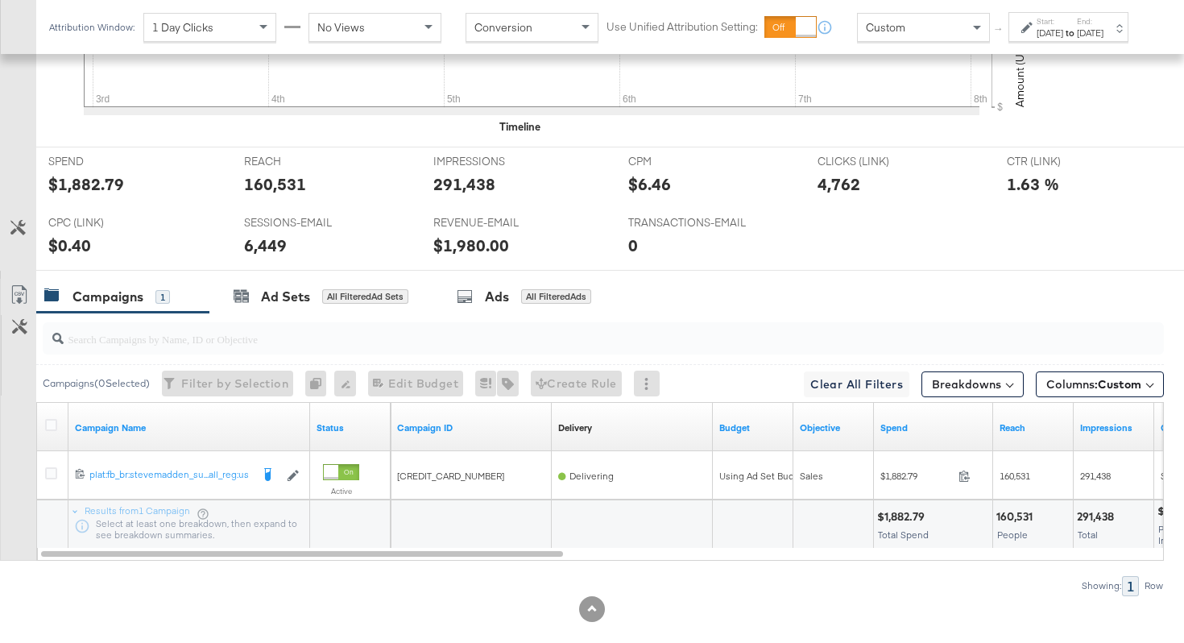
scroll to position [747, 0]
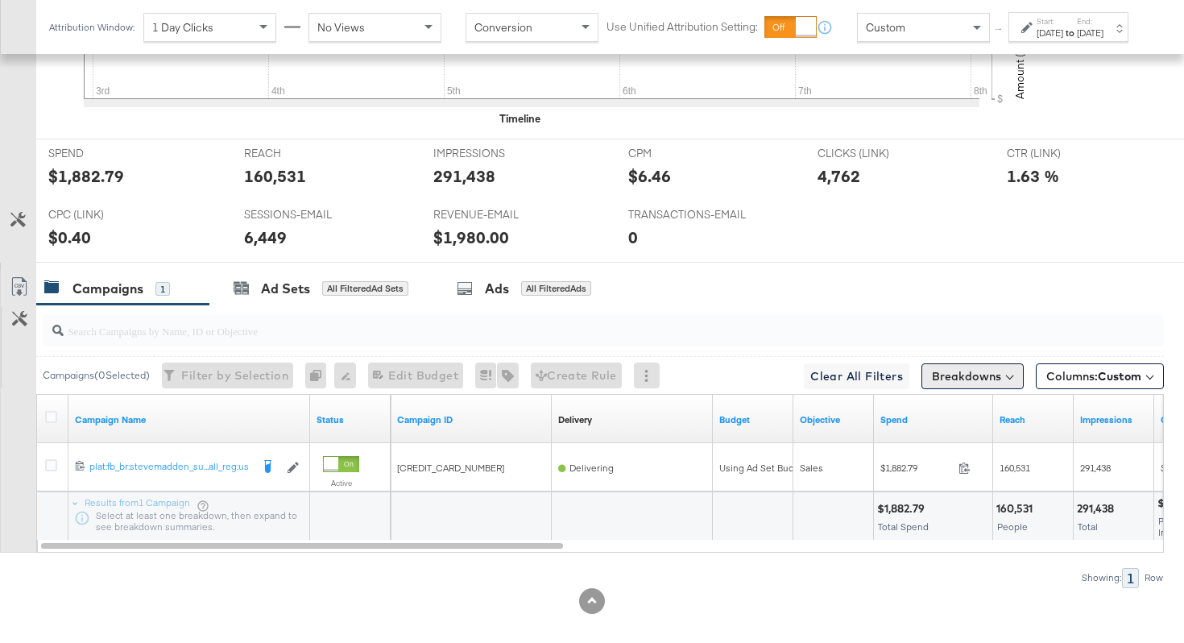
click at [1012, 379] on button "Breakdowns" at bounding box center [973, 376] width 102 height 26
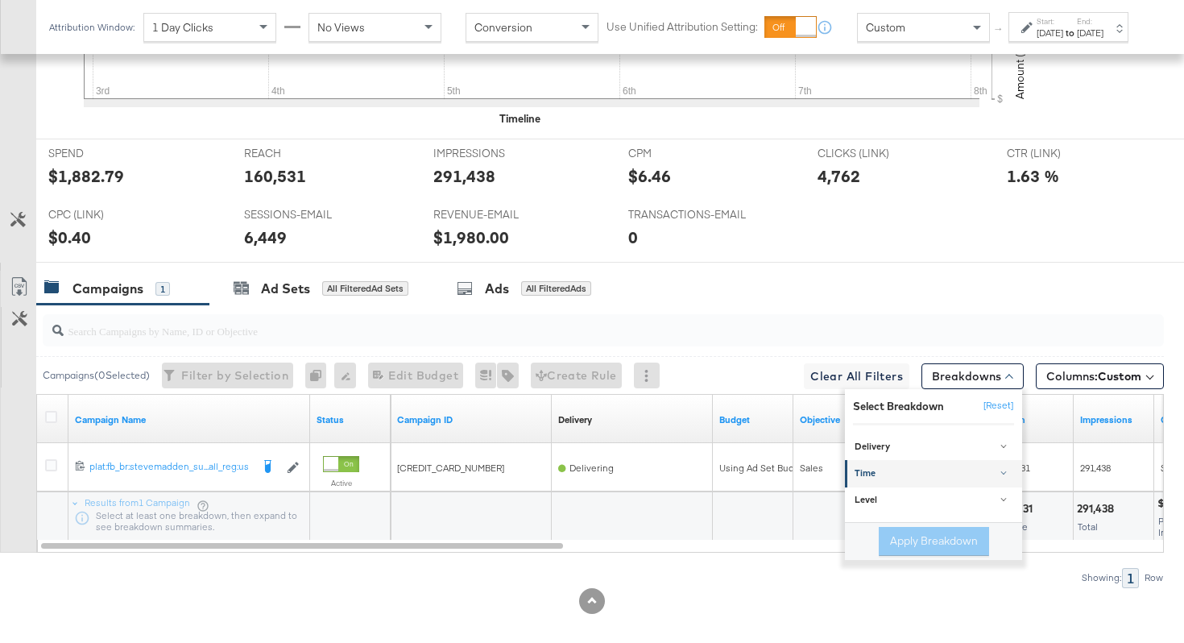
click at [893, 461] on link "Time" at bounding box center [933, 473] width 177 height 27
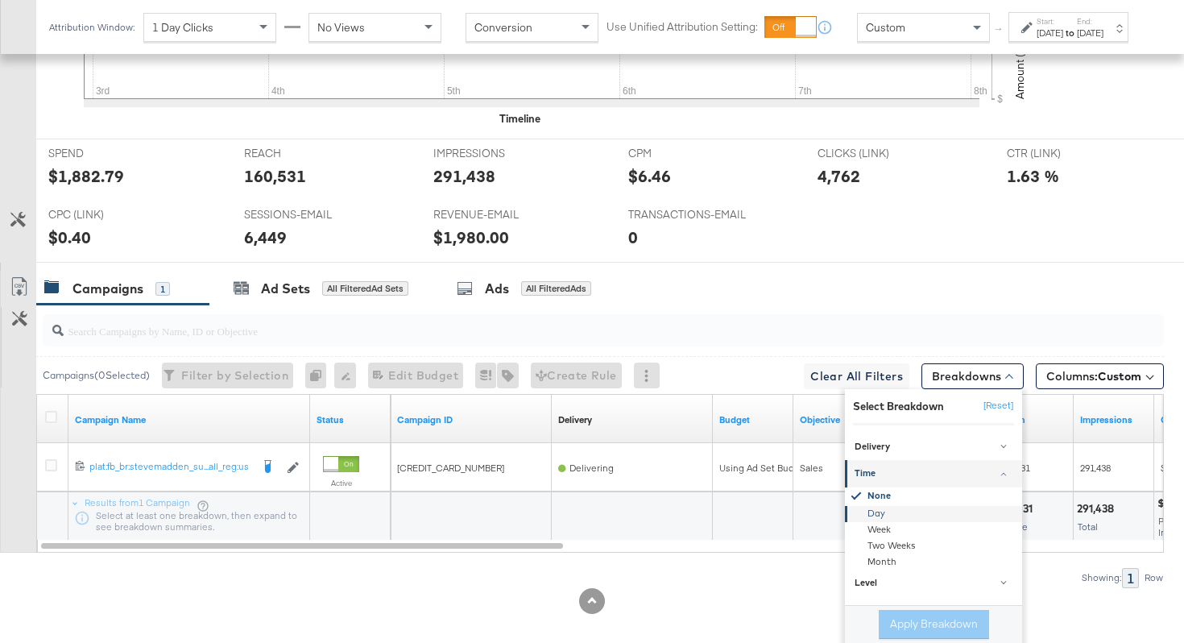
click at [876, 514] on div "Day" at bounding box center [934, 514] width 175 height 16
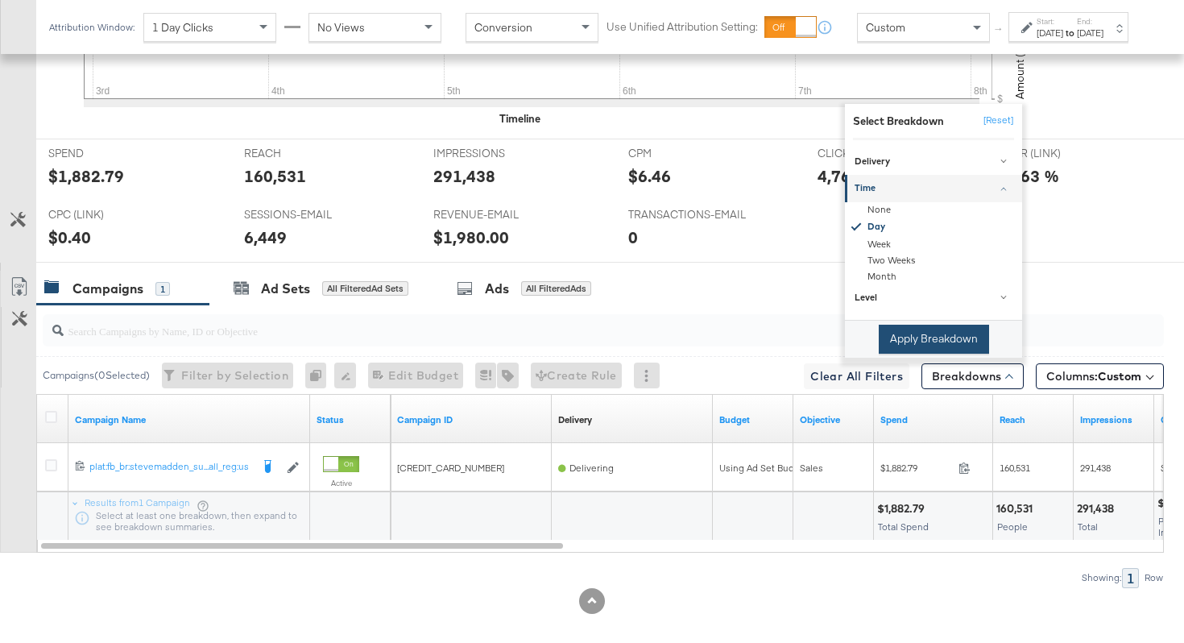
click at [924, 338] on button "Apply Breakdown" at bounding box center [934, 339] width 110 height 29
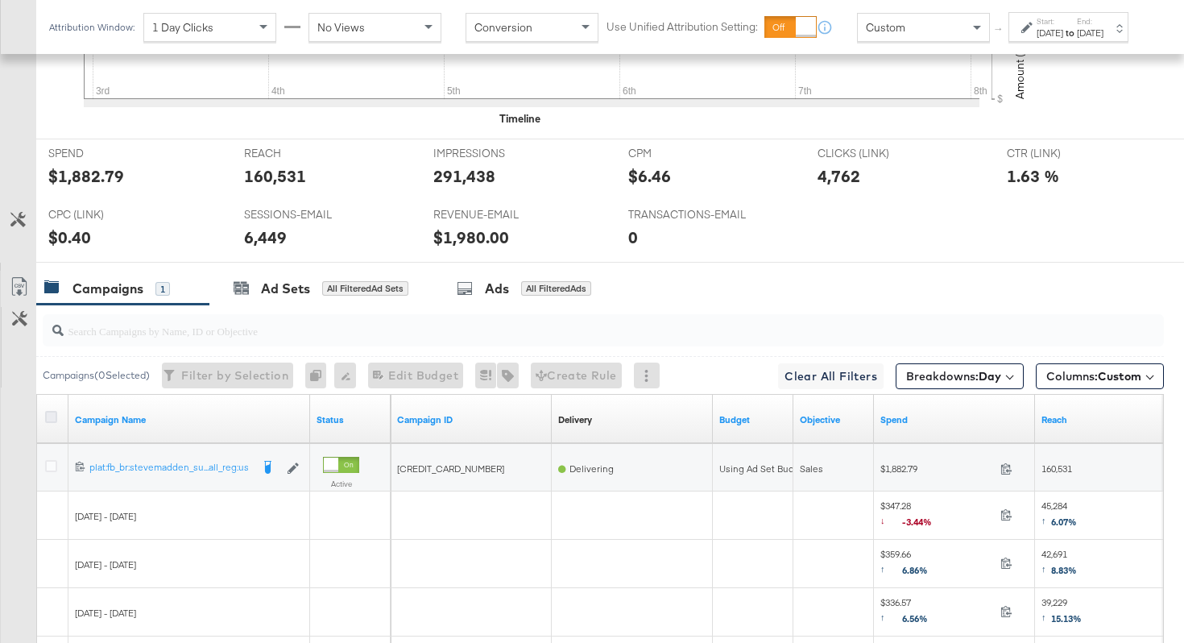
click at [52, 415] on icon at bounding box center [51, 417] width 12 height 12
click at [0, 0] on input "checkbox" at bounding box center [0, 0] width 0 height 0
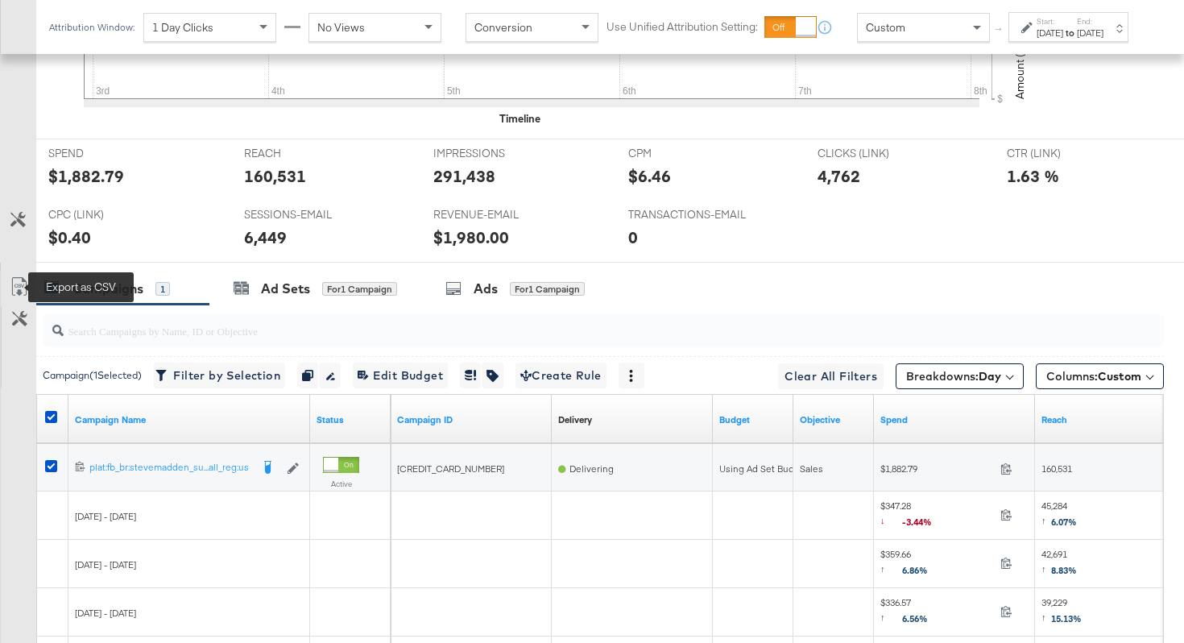
click at [15, 284] on icon at bounding box center [19, 286] width 19 height 19
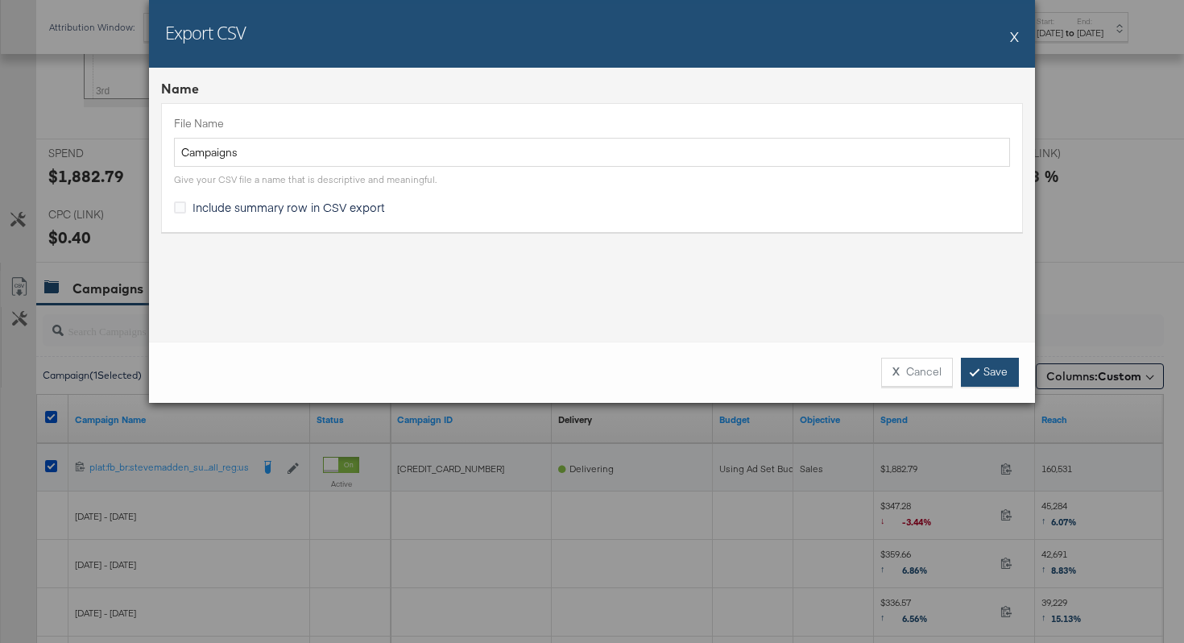
click at [988, 375] on link "Save" at bounding box center [990, 372] width 58 height 29
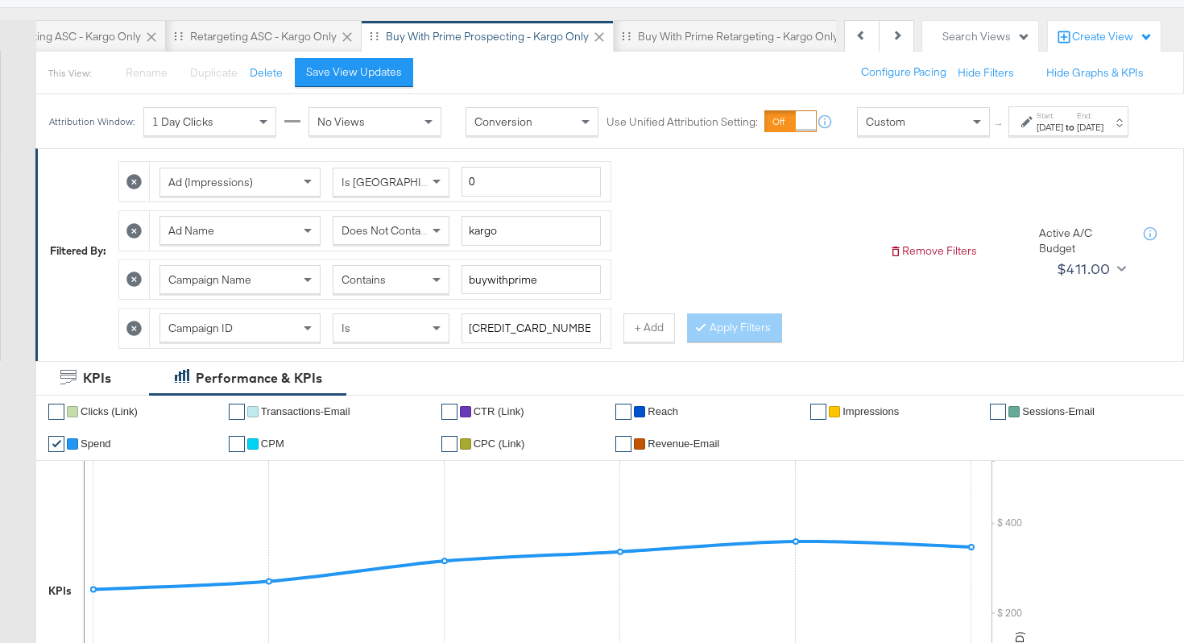
scroll to position [0, 0]
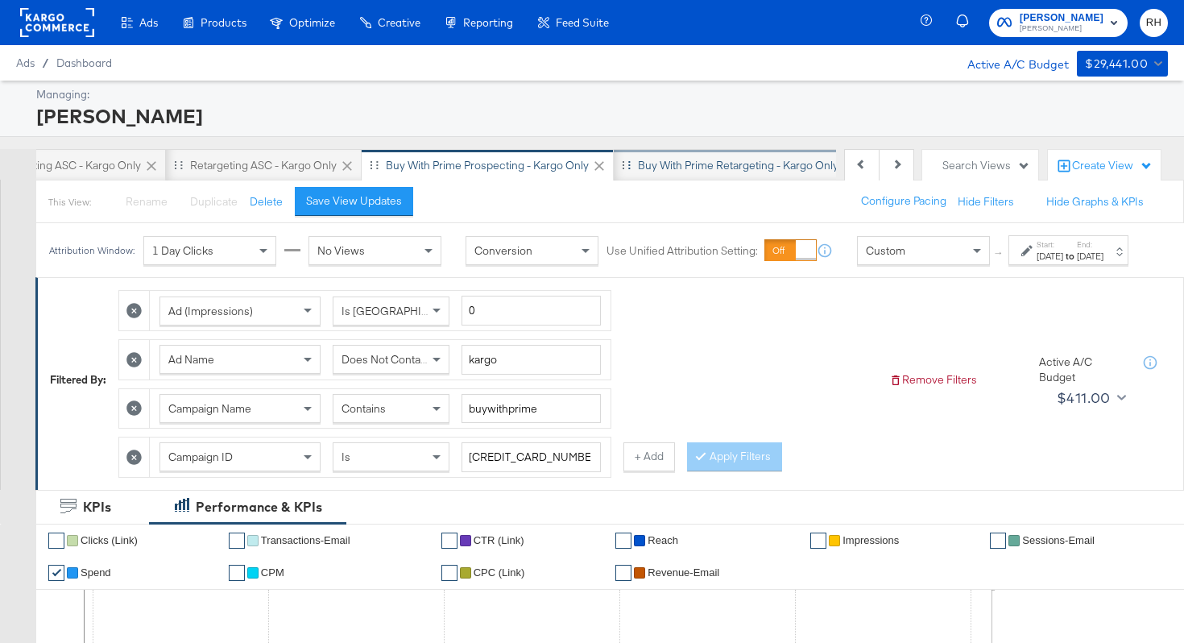
click at [678, 149] on div "Buy with Prime Retargeting - Kargo only" at bounding box center [739, 165] width 250 height 32
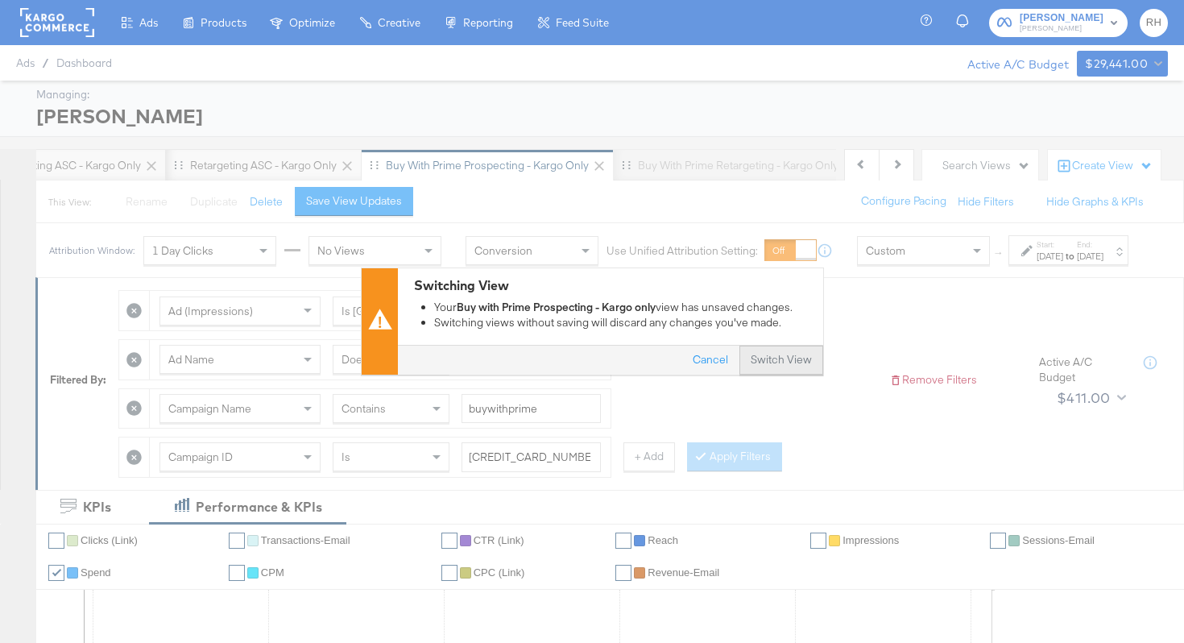
click at [768, 363] on button "Switch View" at bounding box center [782, 360] width 84 height 29
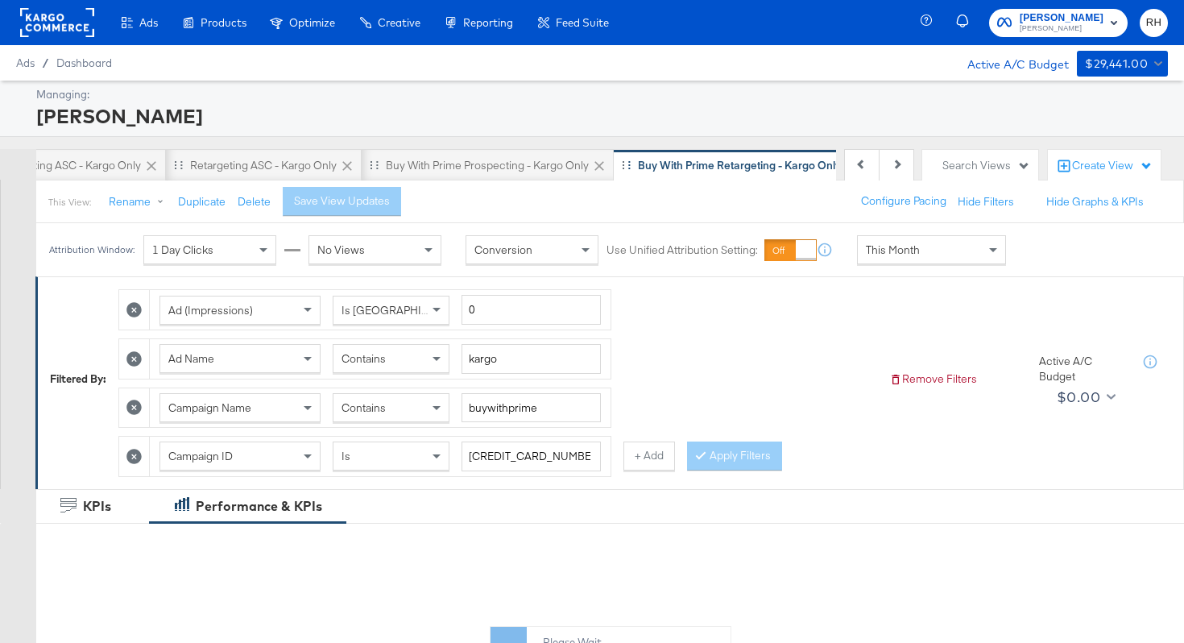
scroll to position [0, 296]
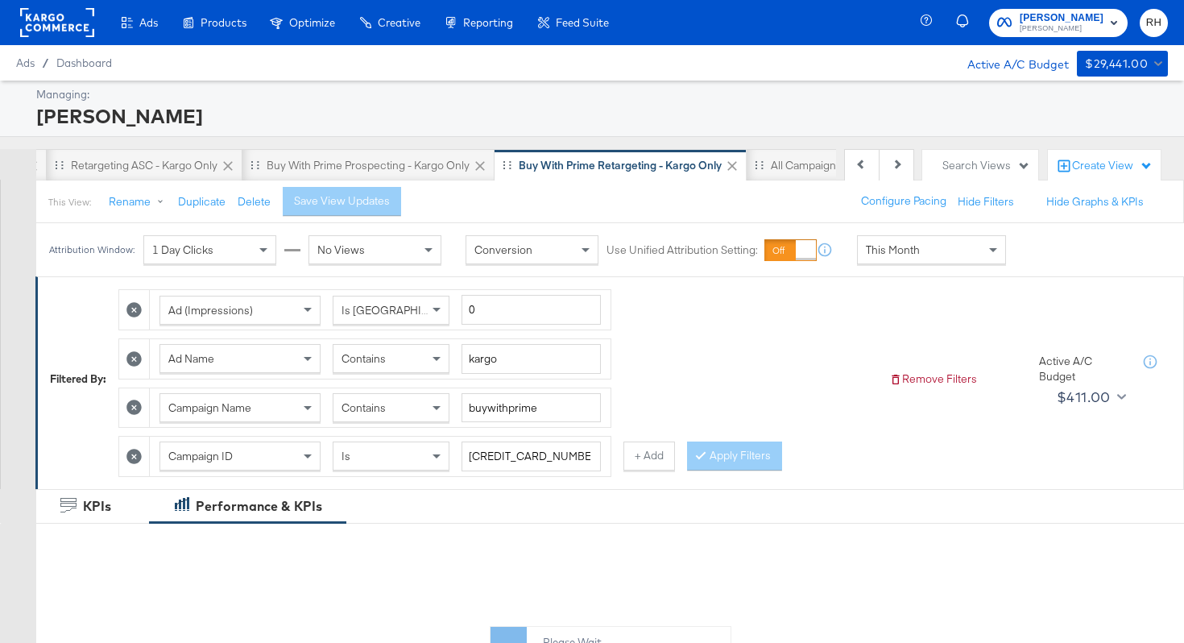
click at [907, 247] on span "This Month" at bounding box center [893, 249] width 54 height 15
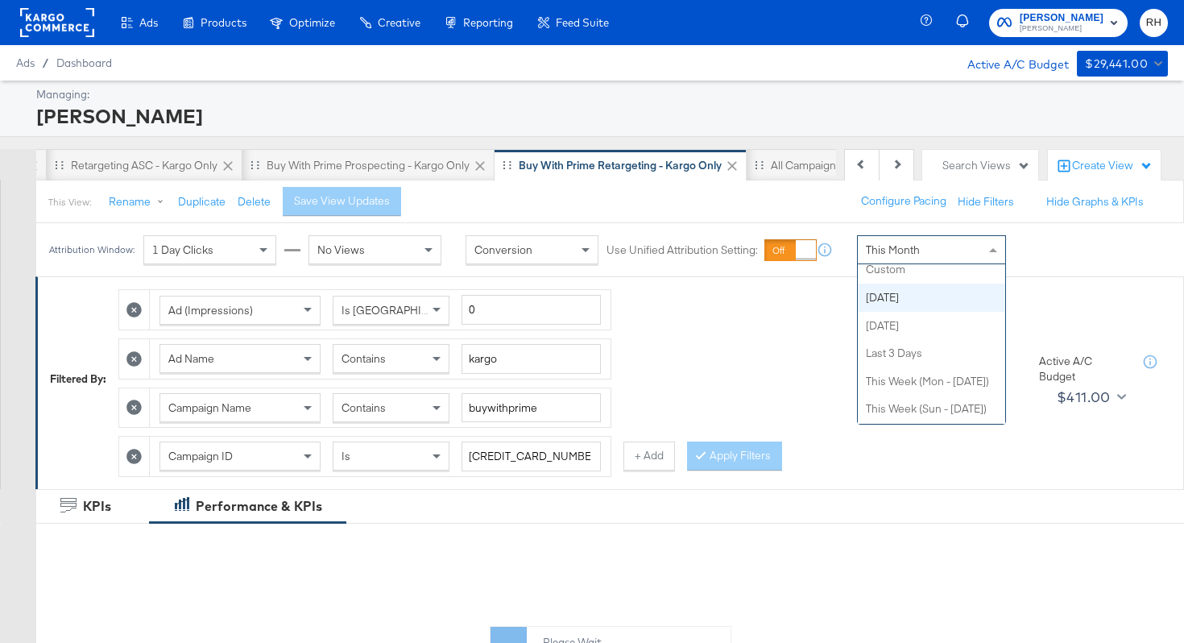
scroll to position [0, 0]
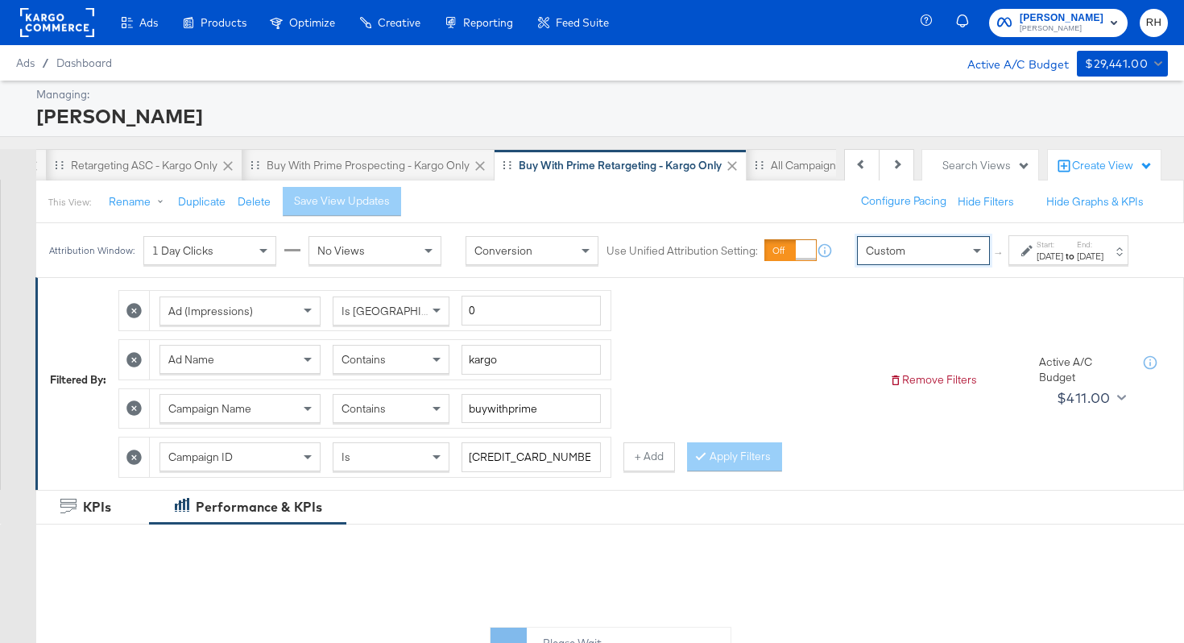
click at [1009, 265] on div "Start: Sep 9th 2025 to End: Sep 9th 2025" at bounding box center [1069, 250] width 120 height 30
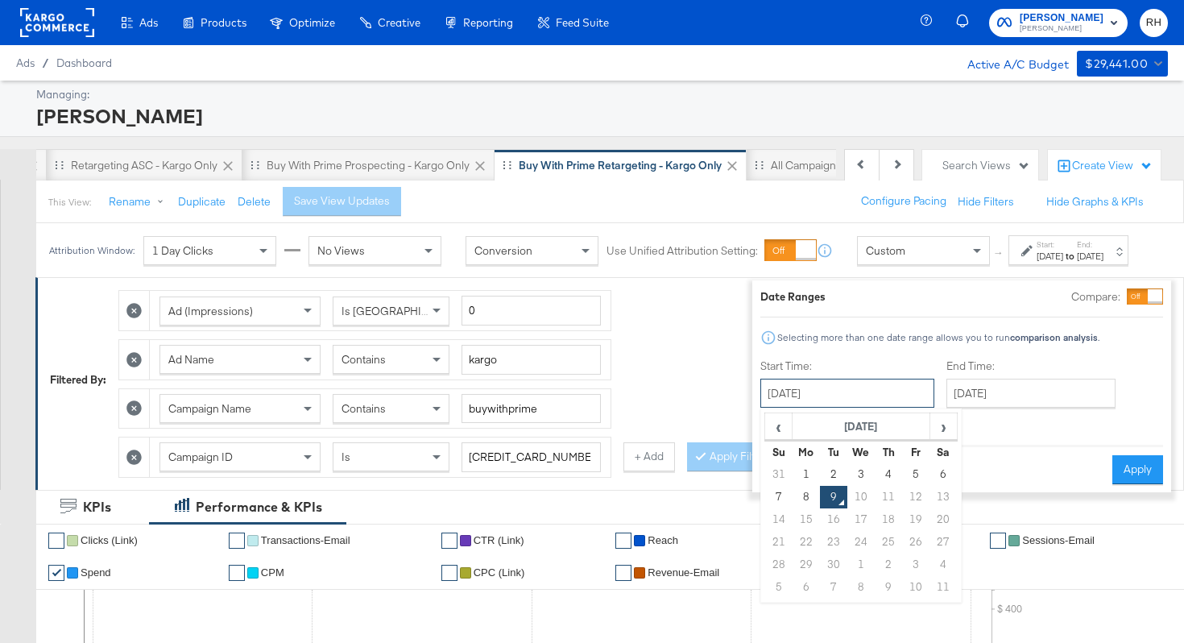
click at [816, 397] on input "September 9th 2025" at bounding box center [847, 393] width 174 height 29
click at [847, 471] on td "3" at bounding box center [860, 474] width 27 height 23
type input "September 3rd 2025"
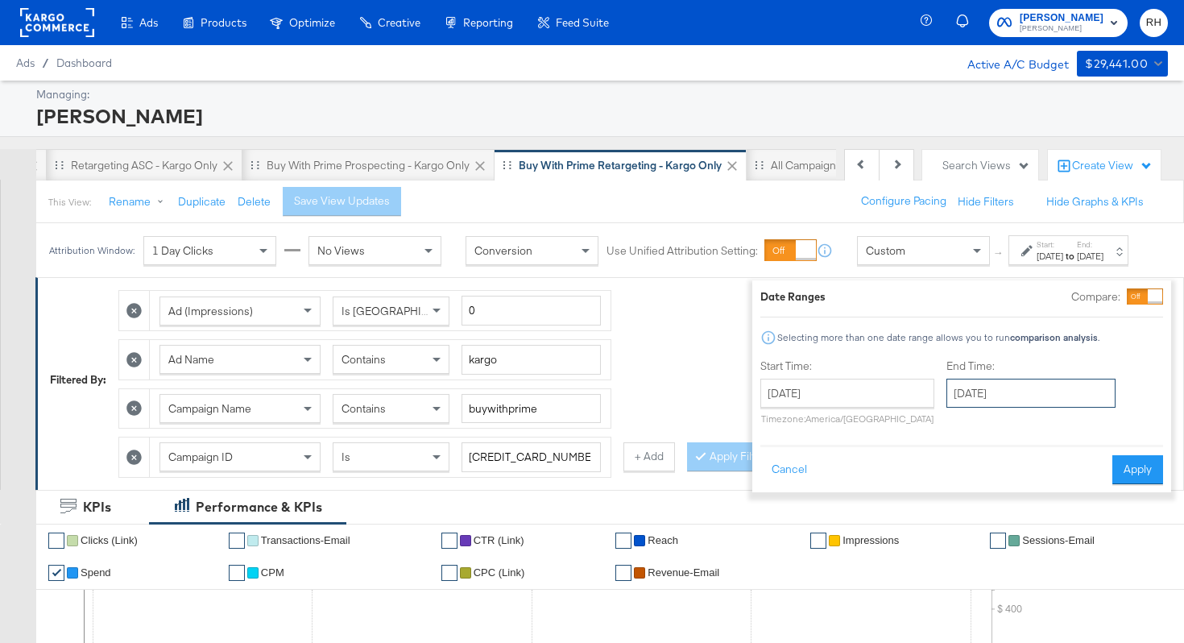
click at [947, 398] on input "September 9th 2025" at bounding box center [1031, 393] width 169 height 29
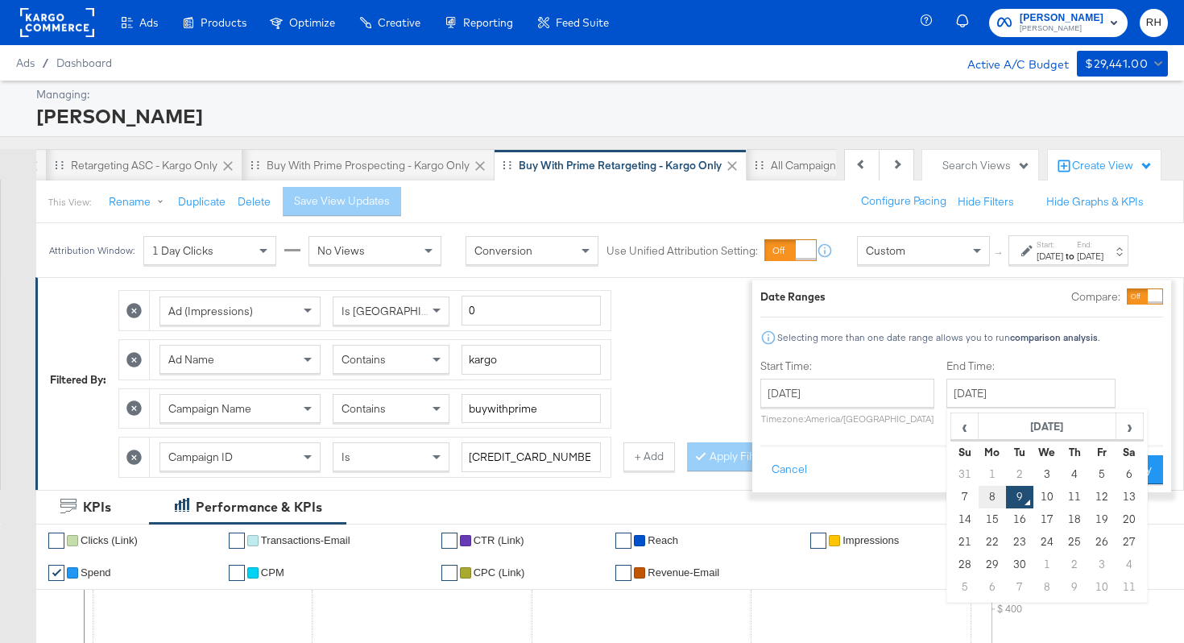
click at [979, 488] on td "8" at bounding box center [992, 497] width 27 height 23
type input "September 8th 2025"
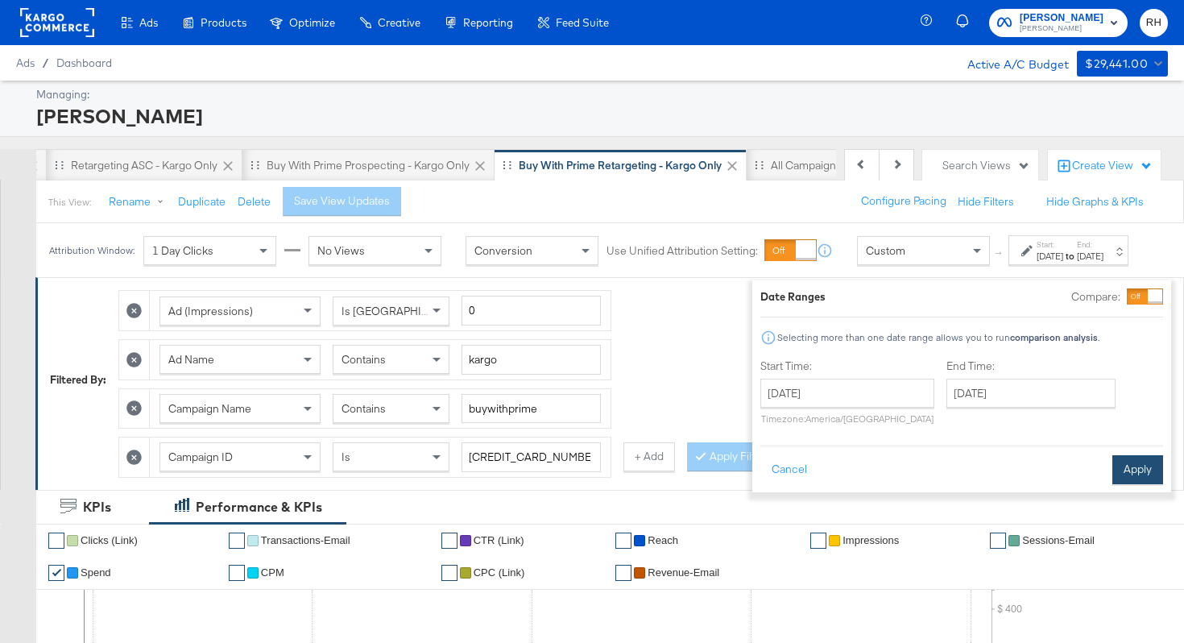
click at [1122, 469] on button "Apply" at bounding box center [1138, 469] width 51 height 29
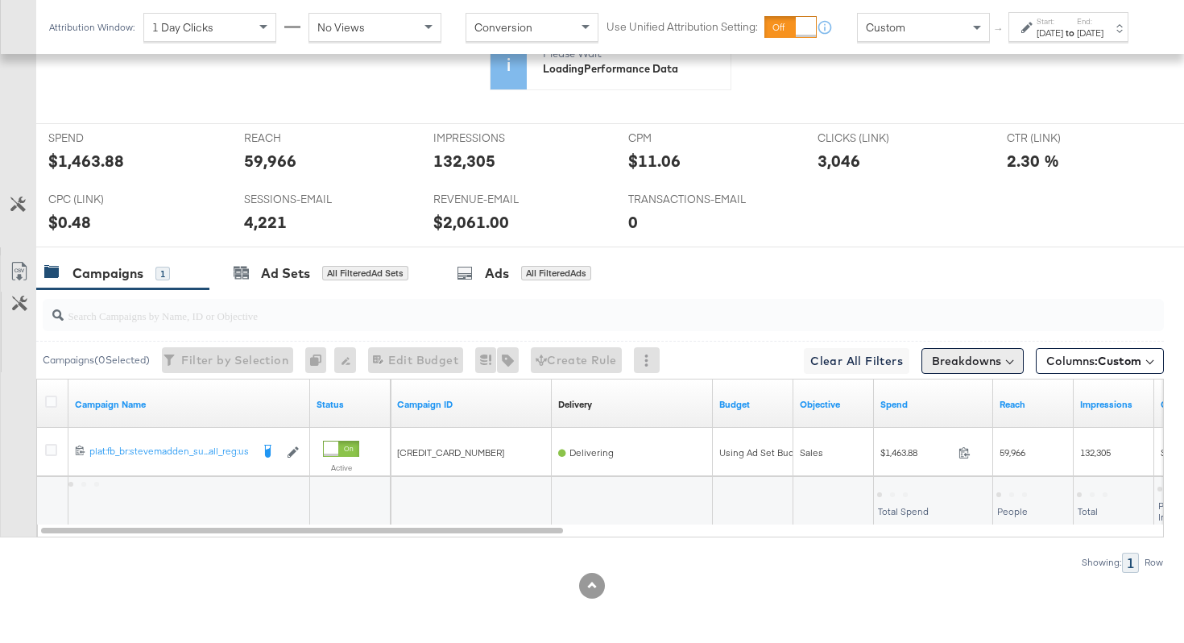
scroll to position [762, 0]
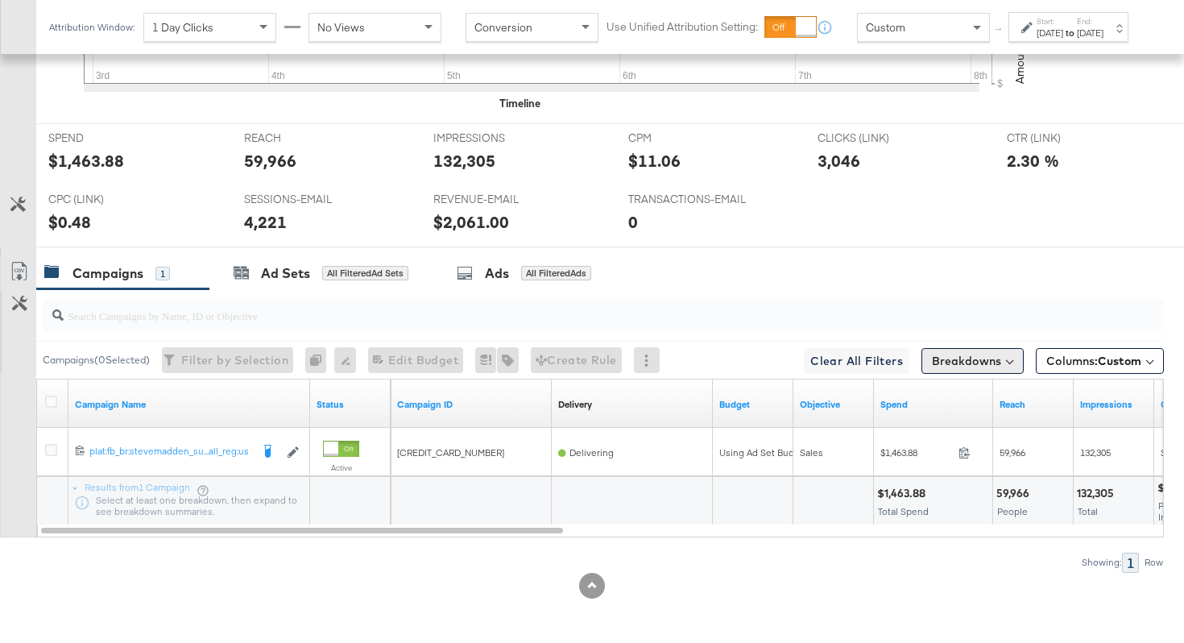
click at [933, 363] on button "Breakdowns" at bounding box center [973, 361] width 102 height 26
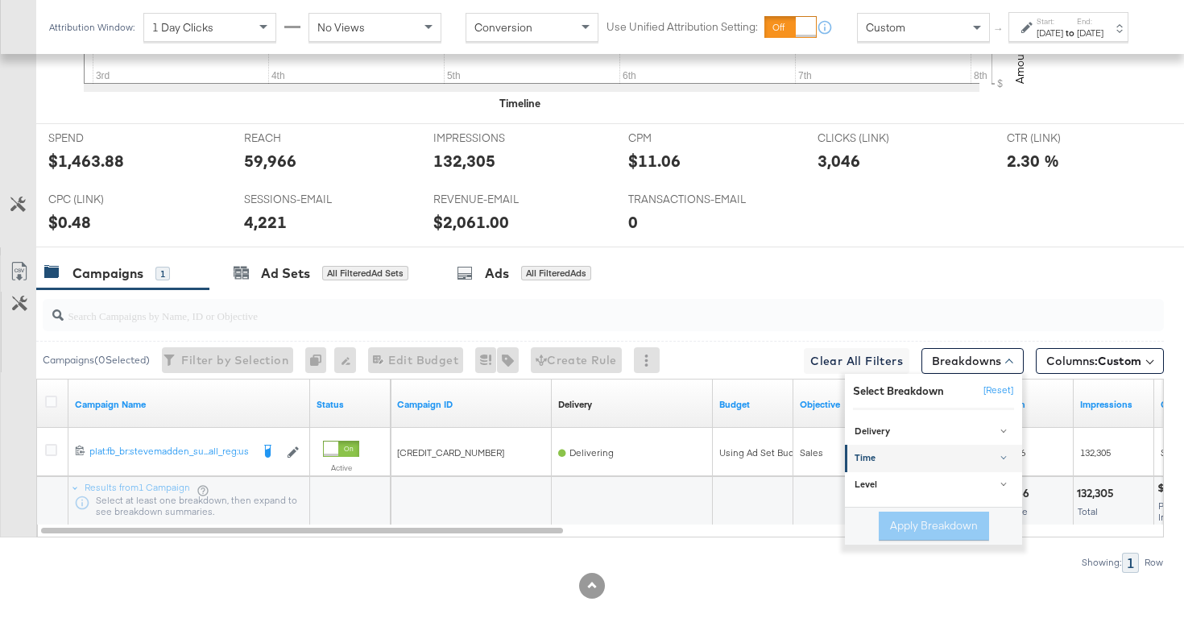
click at [888, 458] on div "Time" at bounding box center [935, 458] width 160 height 13
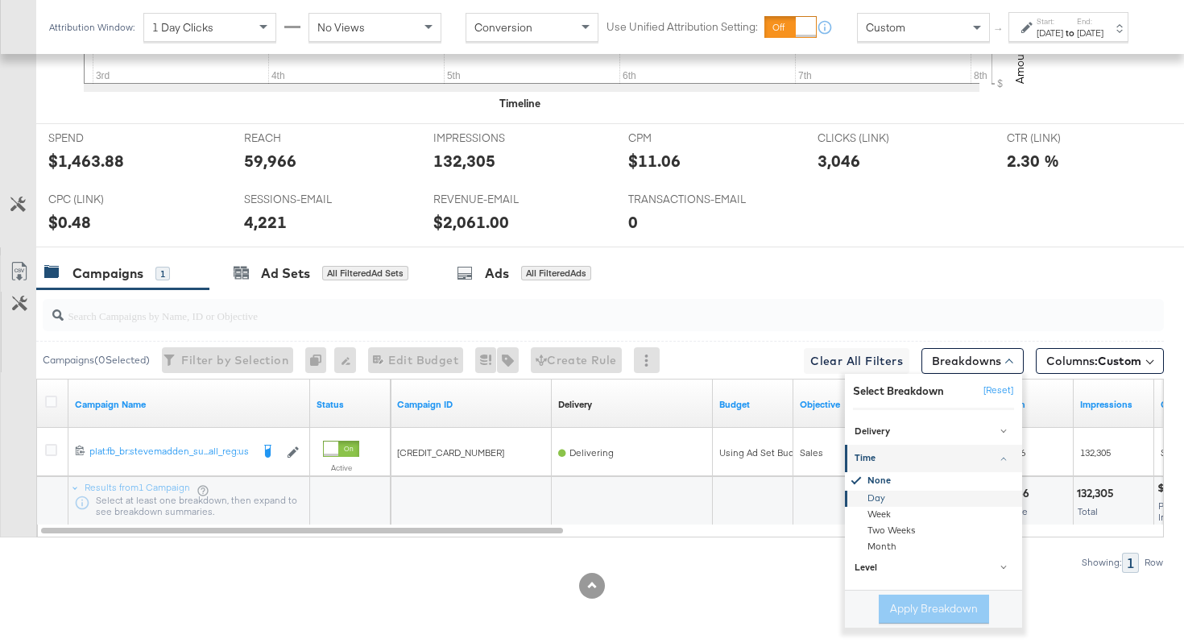
click at [877, 500] on div "Day" at bounding box center [934, 499] width 175 height 16
click at [892, 612] on button "Apply Breakdown" at bounding box center [934, 609] width 110 height 29
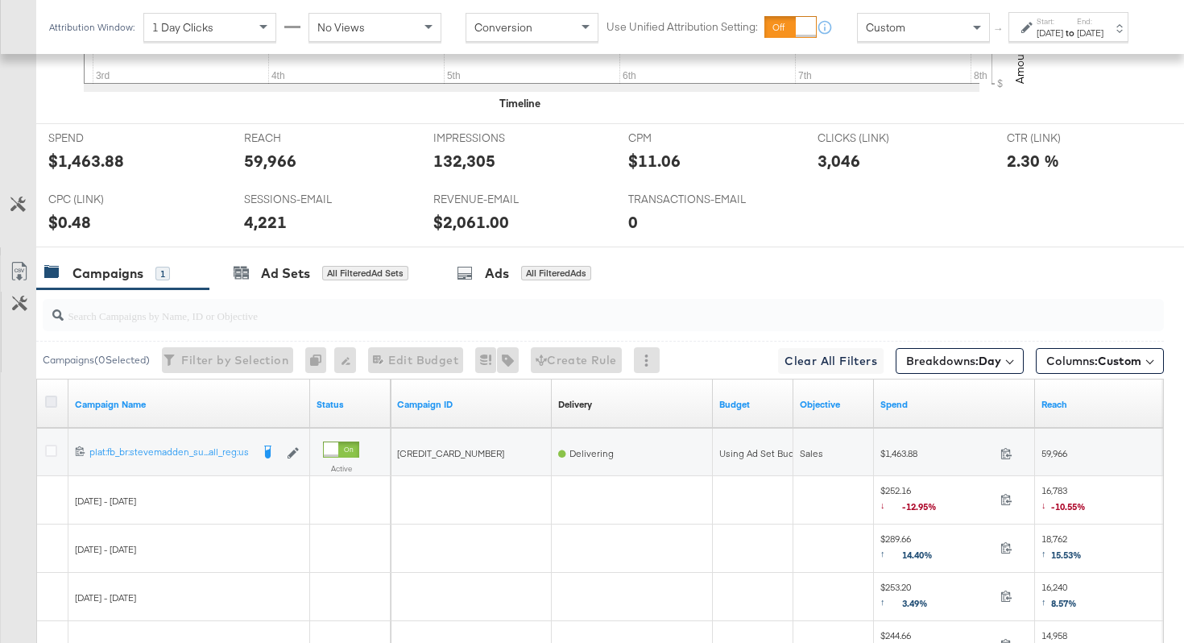
click at [45, 403] on icon at bounding box center [51, 402] width 12 height 12
click at [0, 0] on input "checkbox" at bounding box center [0, 0] width 0 height 0
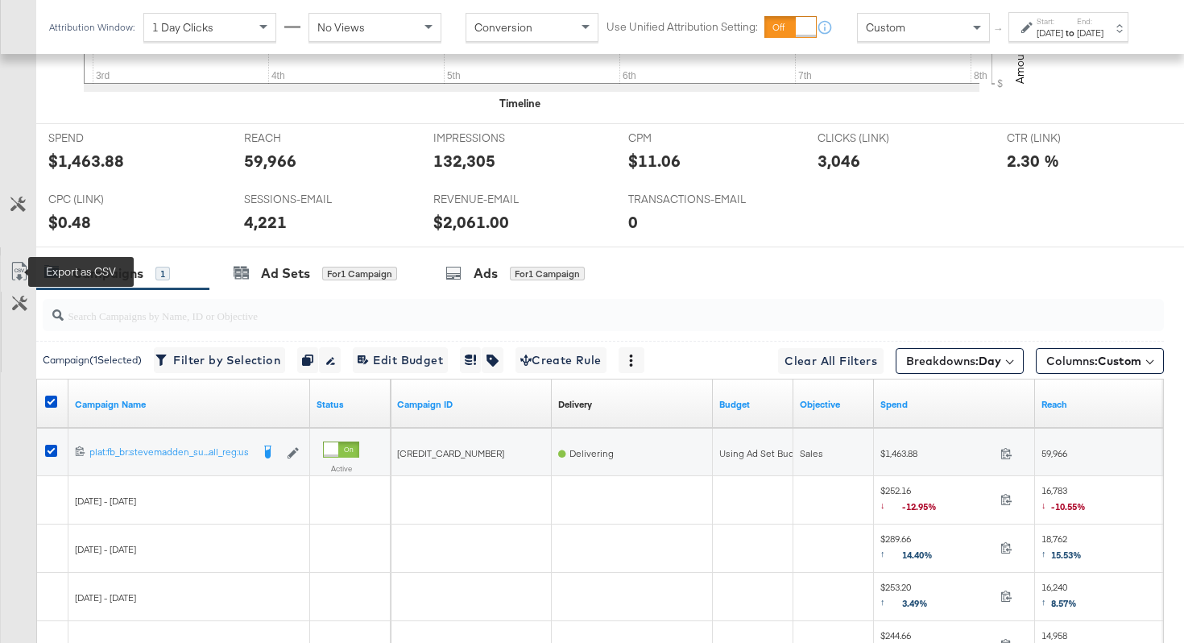
click at [15, 273] on icon at bounding box center [19, 271] width 19 height 19
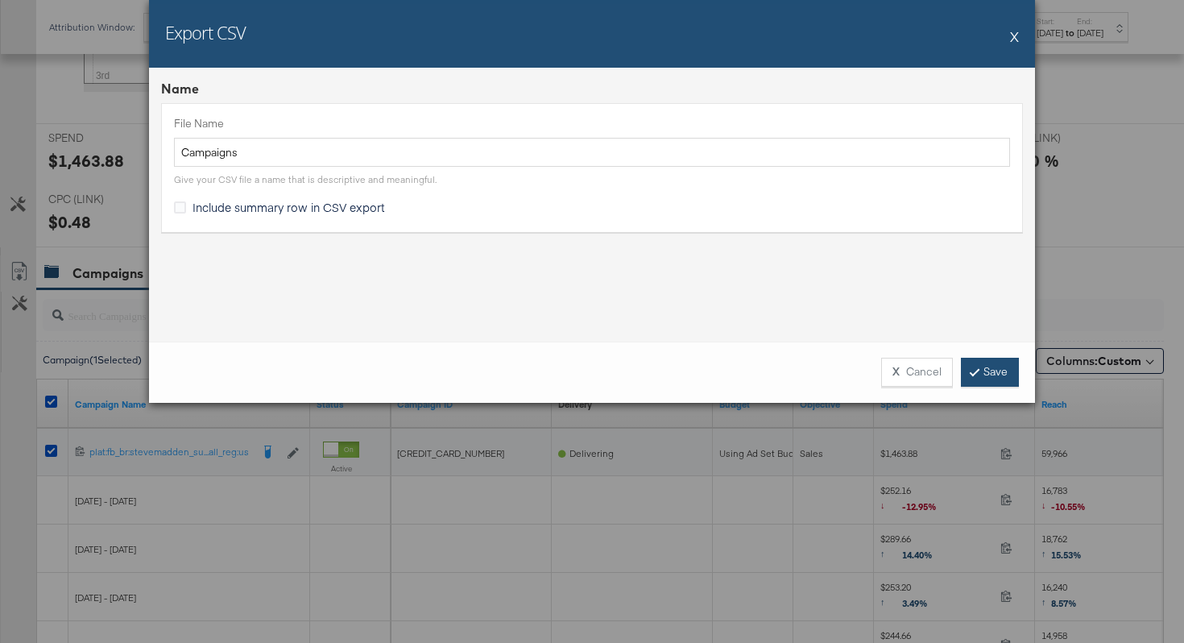
click at [990, 367] on link "Save" at bounding box center [990, 372] width 58 height 29
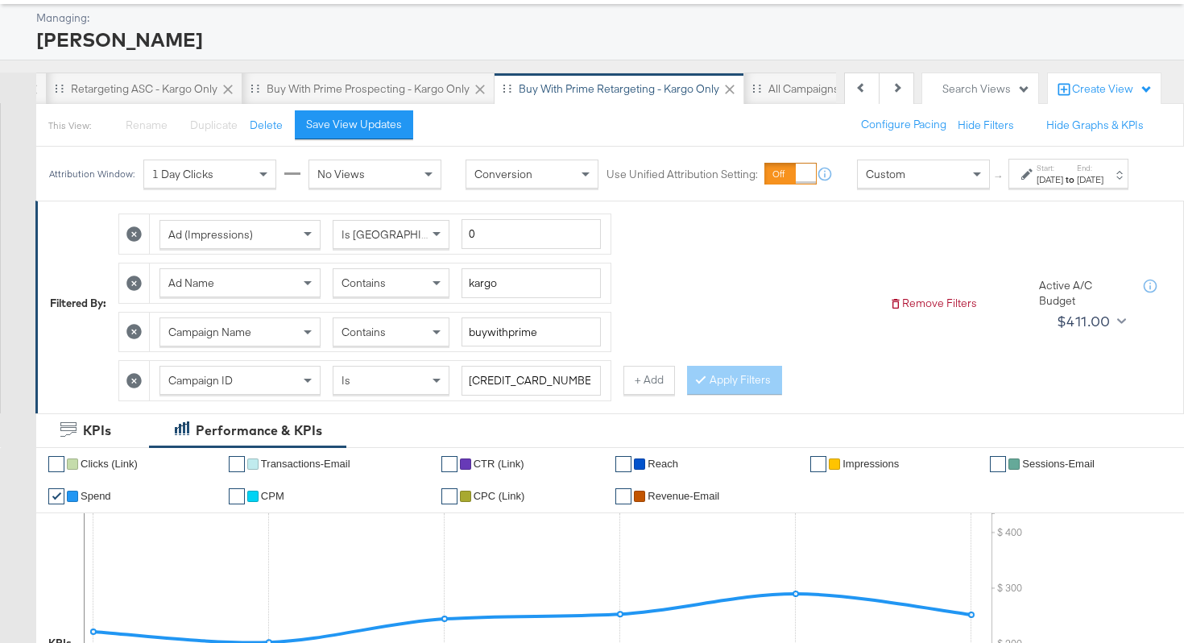
scroll to position [19, 0]
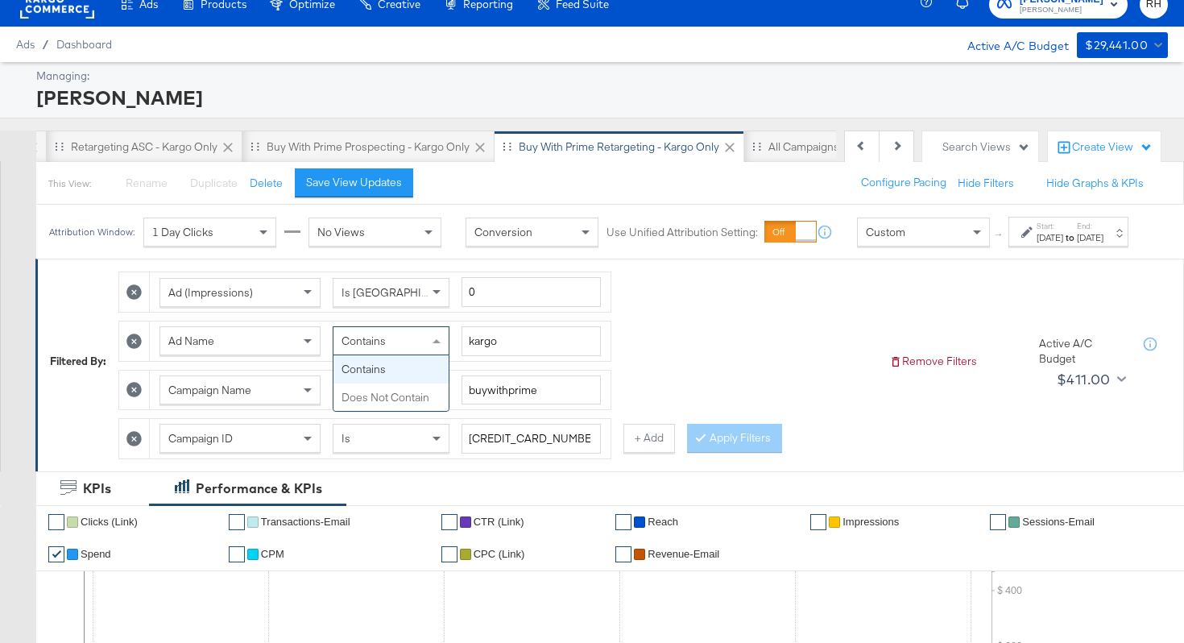
click at [356, 348] on span "Contains" at bounding box center [364, 341] width 44 height 15
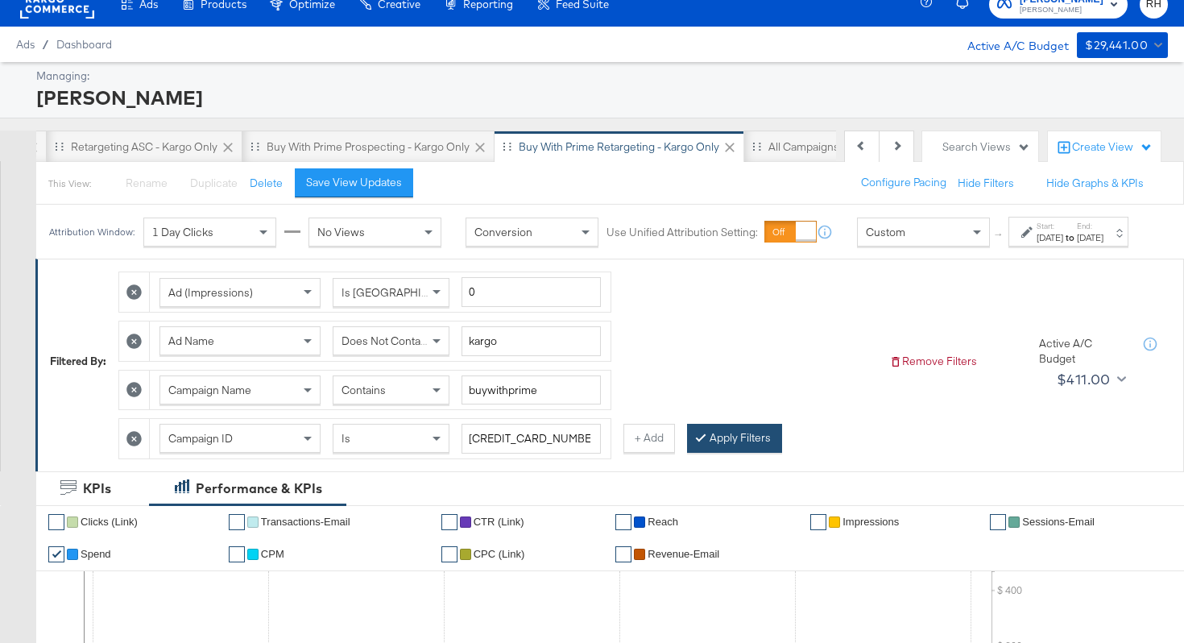
click at [707, 453] on button "Apply Filters" at bounding box center [734, 438] width 95 height 29
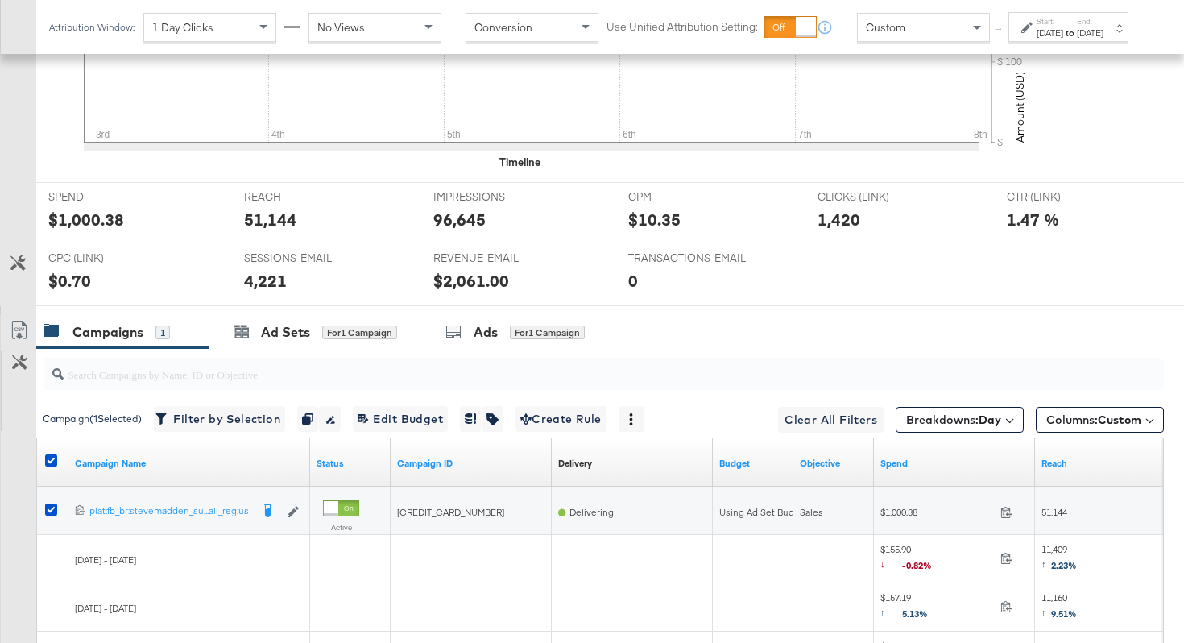
scroll to position [712, 0]
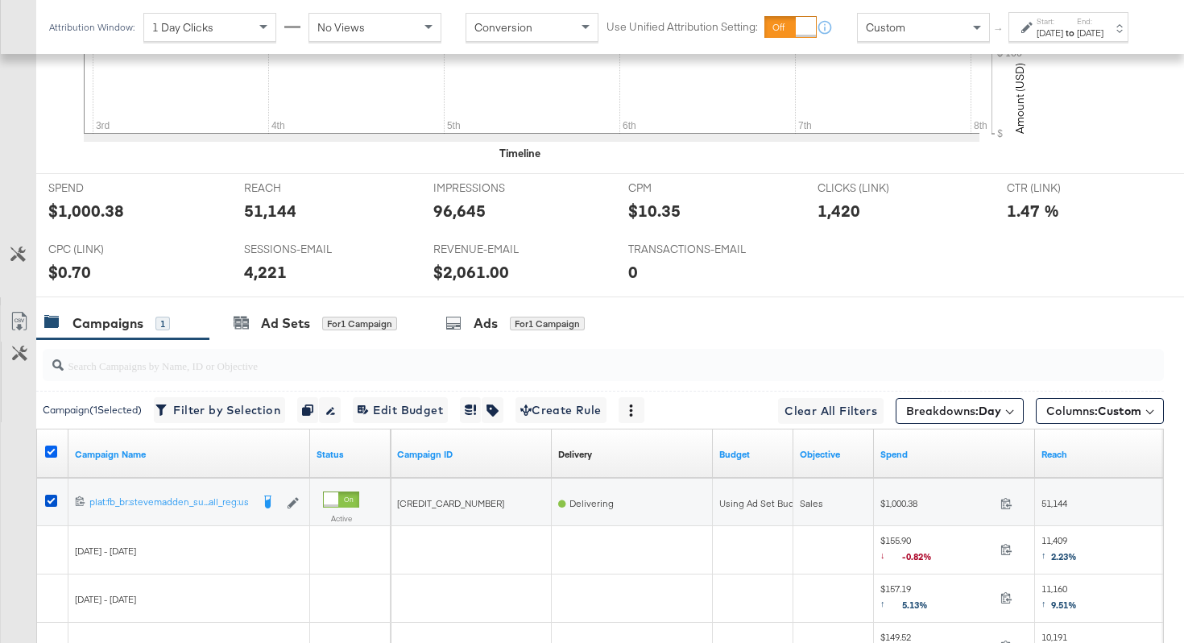
click at [51, 454] on icon at bounding box center [51, 451] width 12 height 12
click at [0, 0] on input "checkbox" at bounding box center [0, 0] width 0 height 0
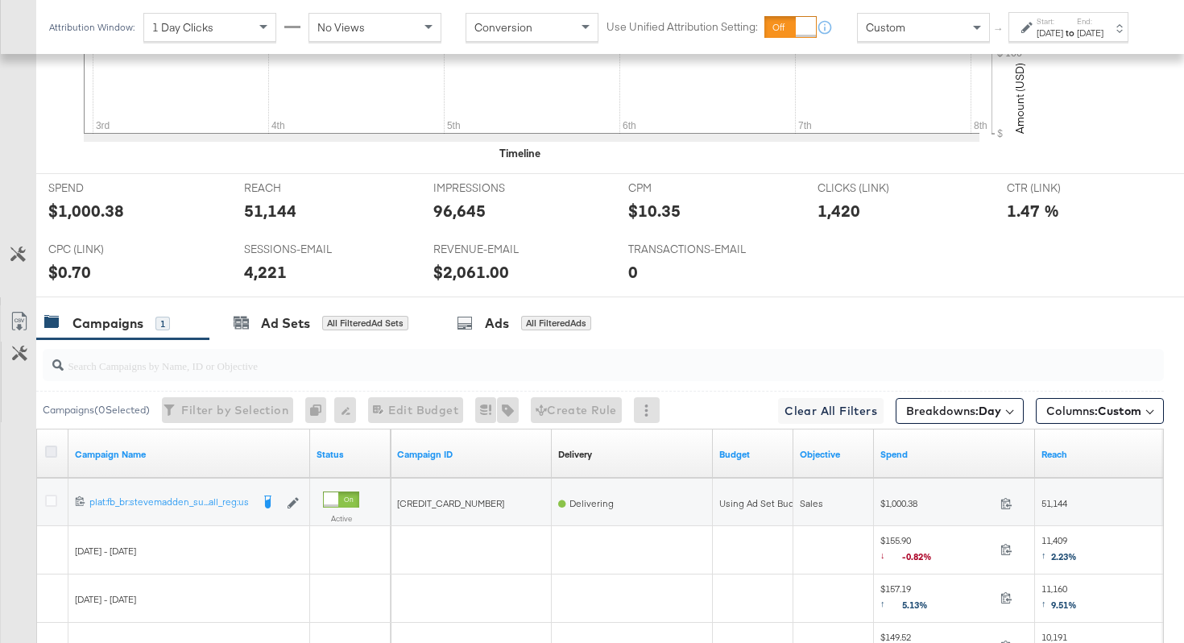
click at [51, 454] on icon at bounding box center [51, 451] width 12 height 12
click at [0, 0] on input "checkbox" at bounding box center [0, 0] width 0 height 0
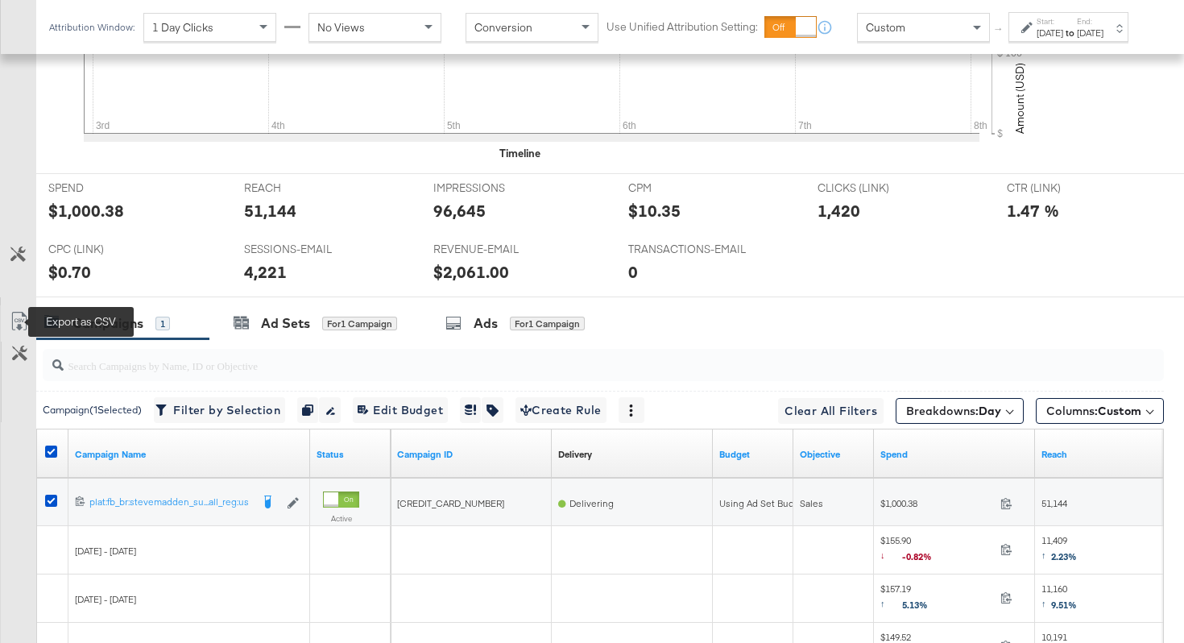
click at [23, 315] on icon at bounding box center [18, 321] width 15 height 19
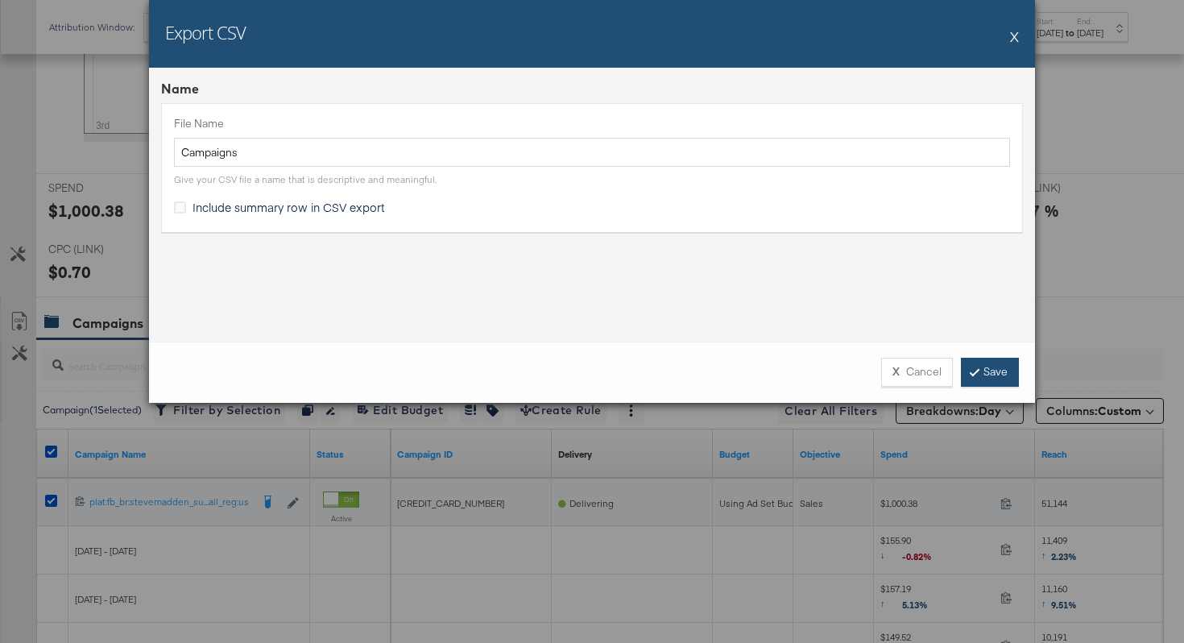
click at [990, 371] on link "Save" at bounding box center [990, 372] width 58 height 29
